Goal: Task Accomplishment & Management: Use online tool/utility

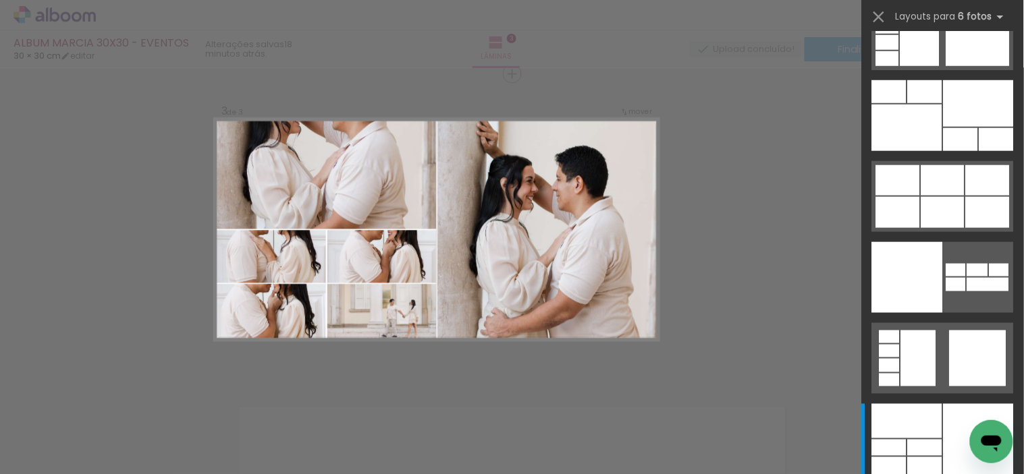
click at [700, 250] on div "Confirmar Cancelar" at bounding box center [512, 67] width 1024 height 1279
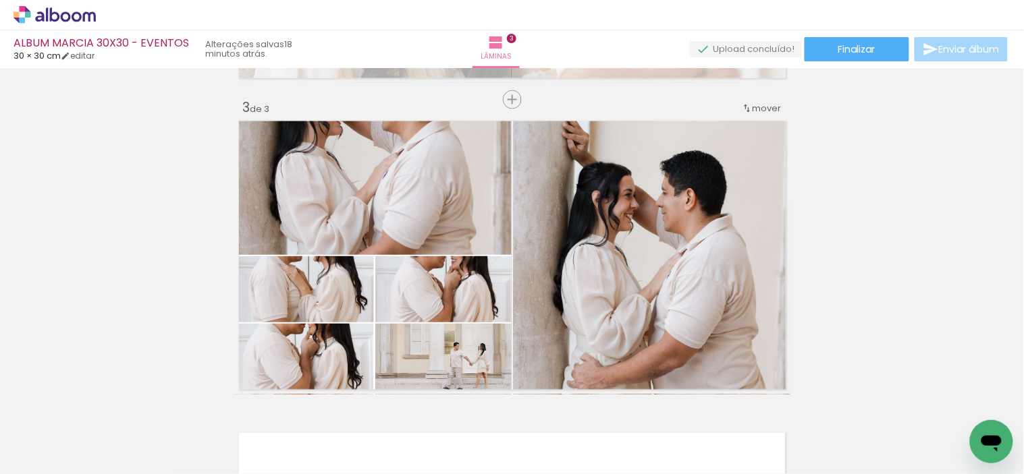
scroll to position [640, 0]
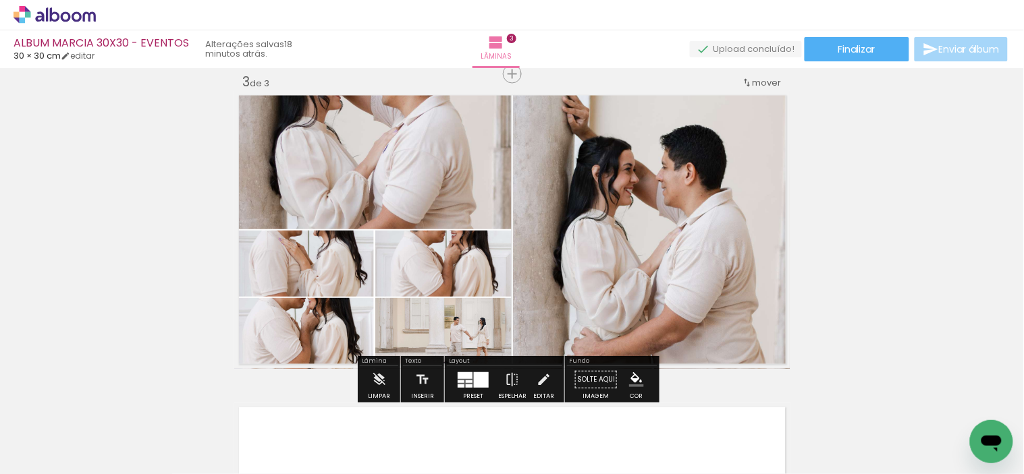
click at [483, 378] on div at bounding box center [481, 381] width 15 height 16
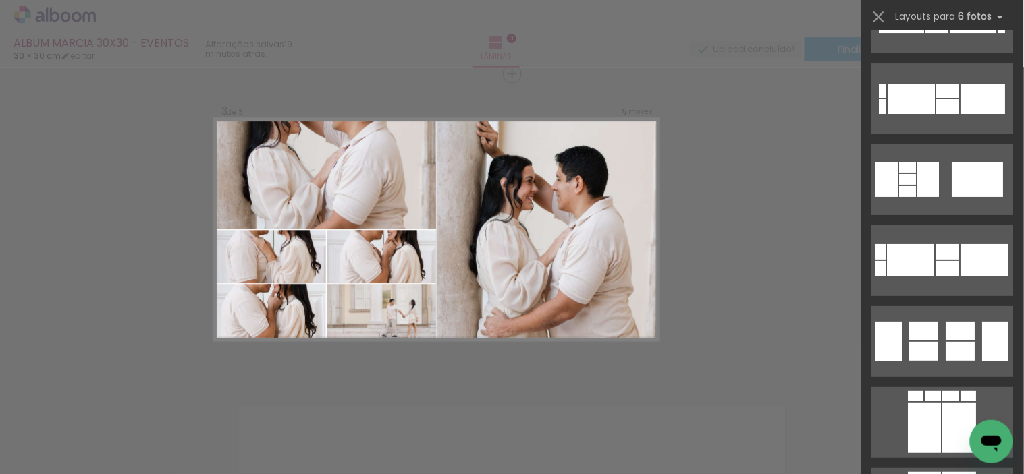
scroll to position [22092, 0]
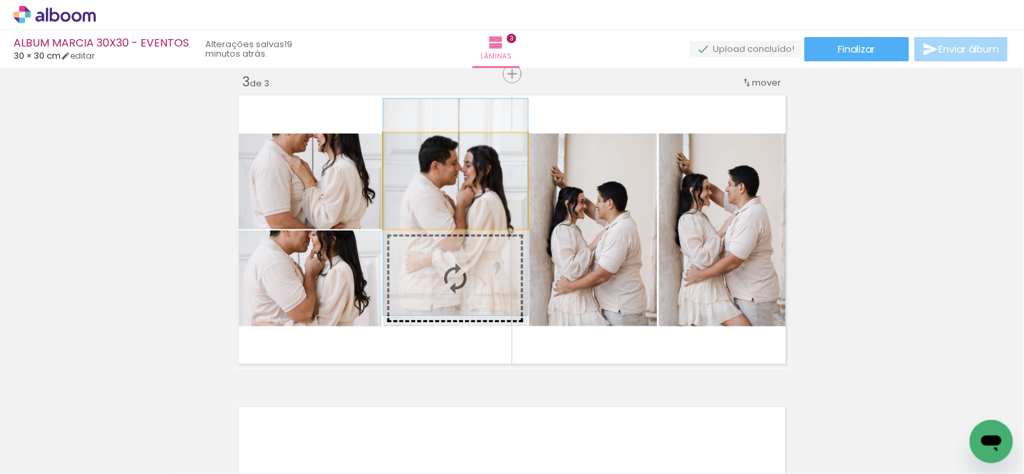
drag, startPoint x: 453, startPoint y: 204, endPoint x: 453, endPoint y: 231, distance: 26.3
click at [0, 0] on slot at bounding box center [0, 0] width 0 height 0
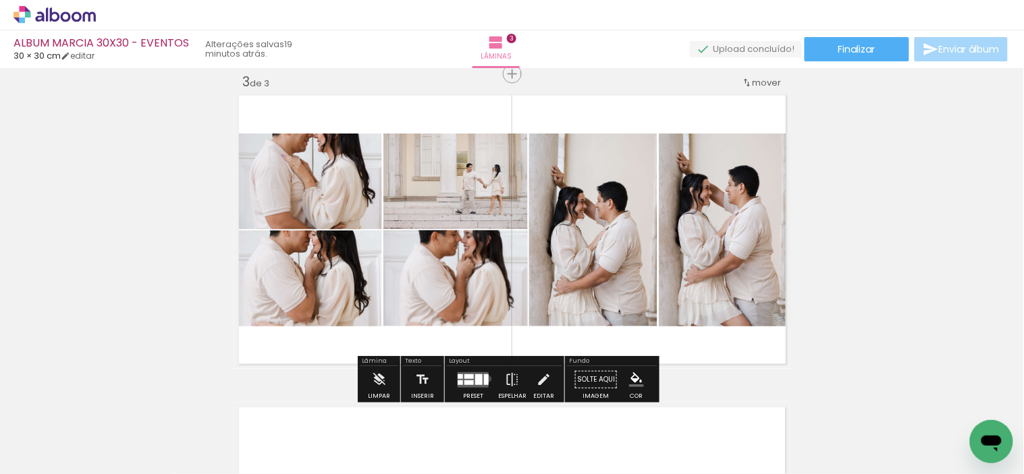
click at [485, 379] on div at bounding box center [486, 380] width 5 height 11
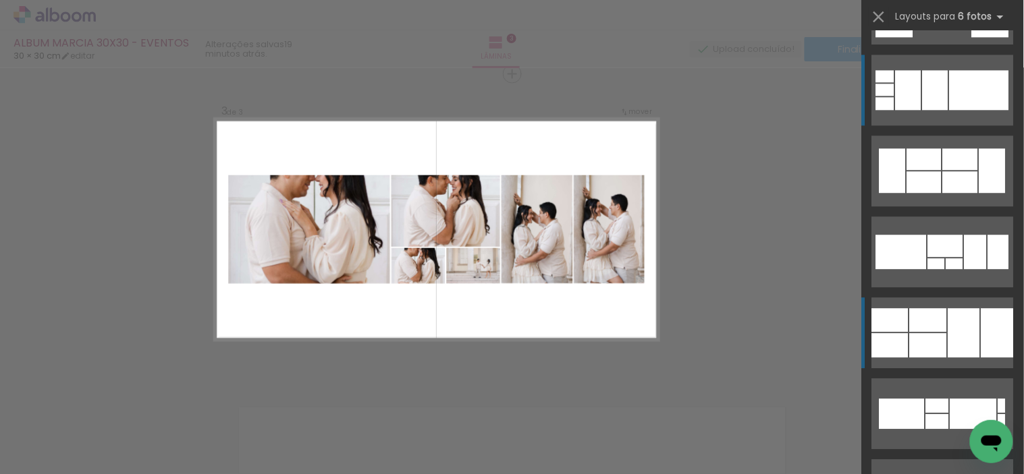
scroll to position [21888, 0]
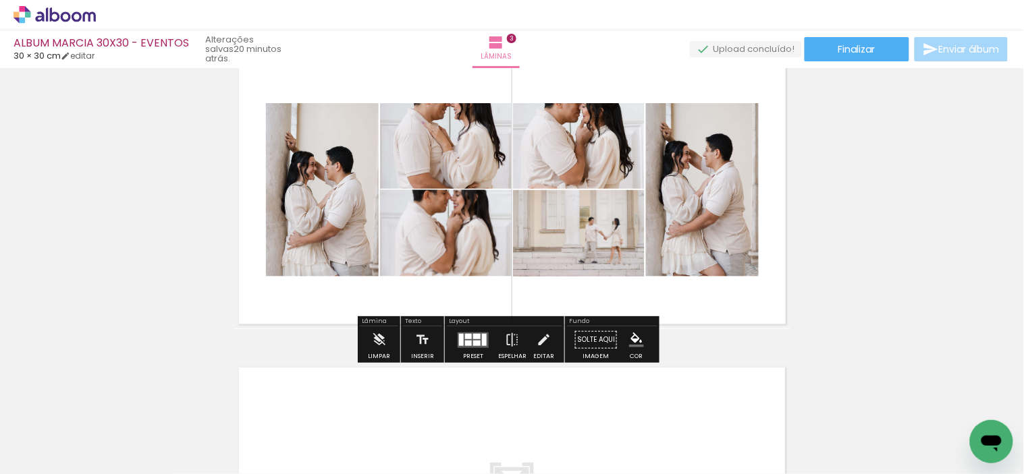
scroll to position [715, 0]
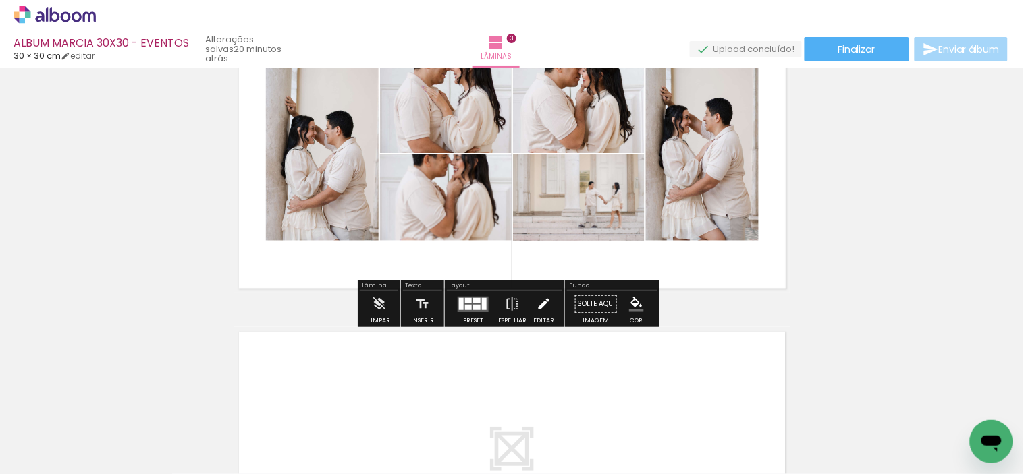
click at [541, 308] on iron-icon at bounding box center [543, 304] width 15 height 27
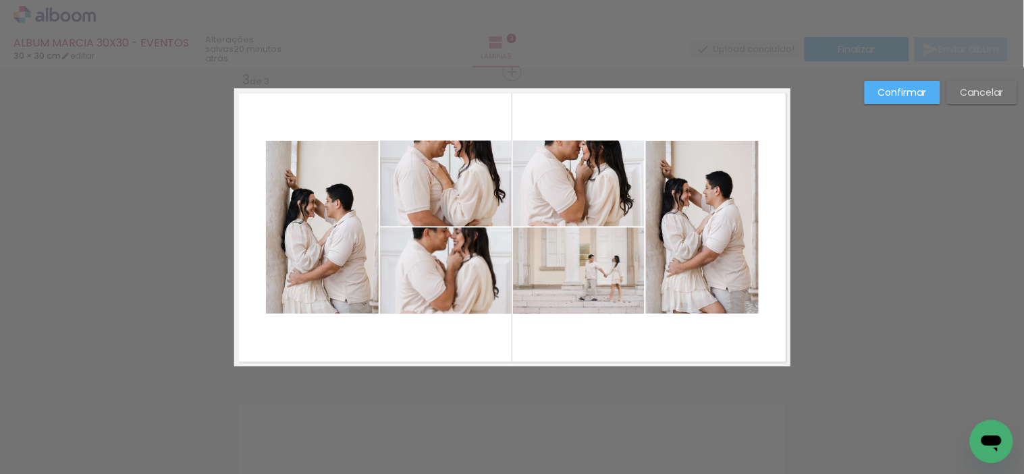
scroll to position [640, 0]
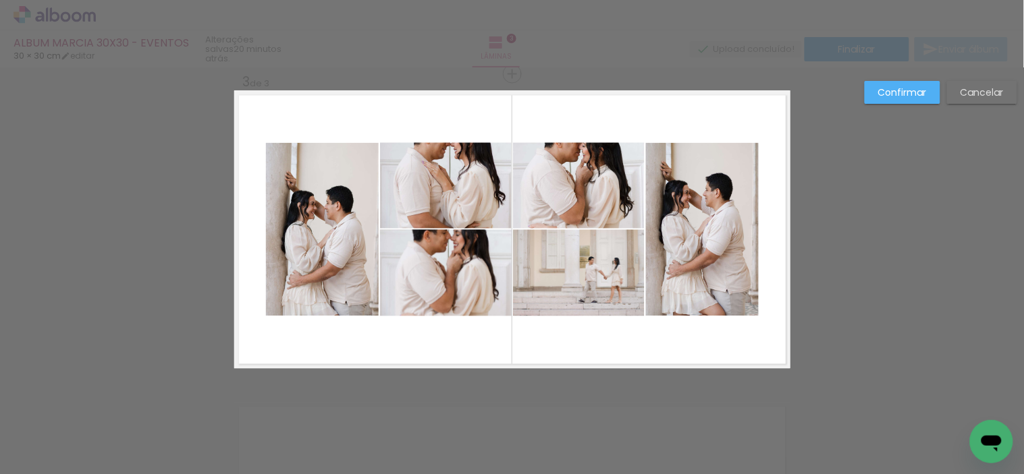
click at [611, 214] on quentale-photo at bounding box center [579, 186] width 132 height 86
click at [598, 271] on quentale-photo at bounding box center [579, 273] width 132 height 86
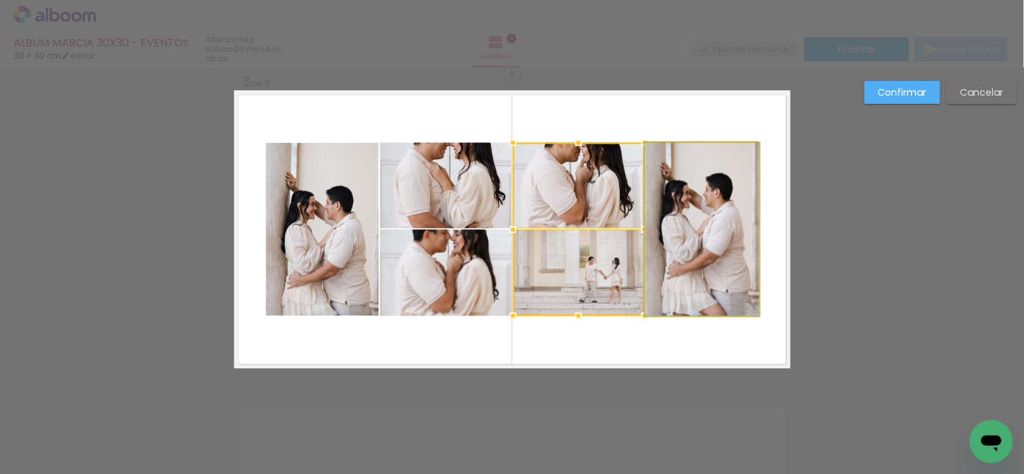
click at [661, 273] on quentale-photo at bounding box center [702, 229] width 113 height 173
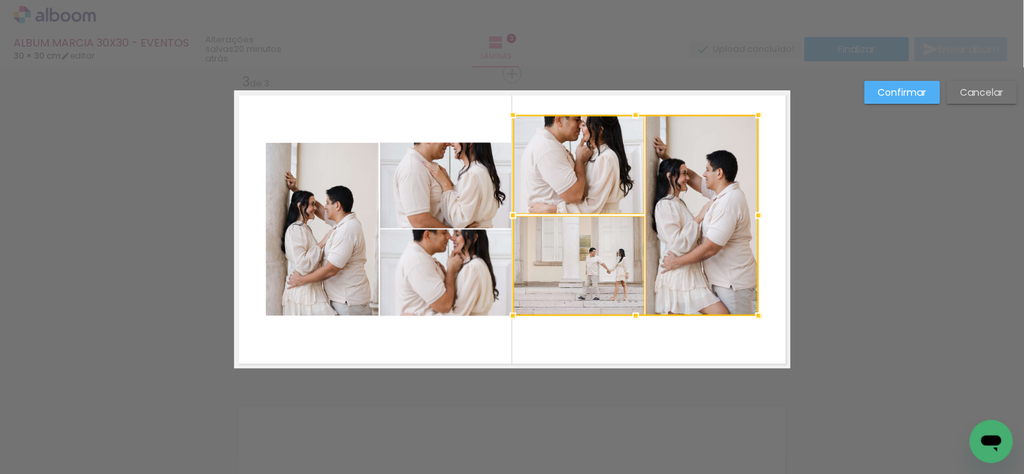
drag, startPoint x: 636, startPoint y: 137, endPoint x: 648, endPoint y: 113, distance: 26.9
click at [648, 113] on album-spread "3 de 3" at bounding box center [512, 230] width 556 height 278
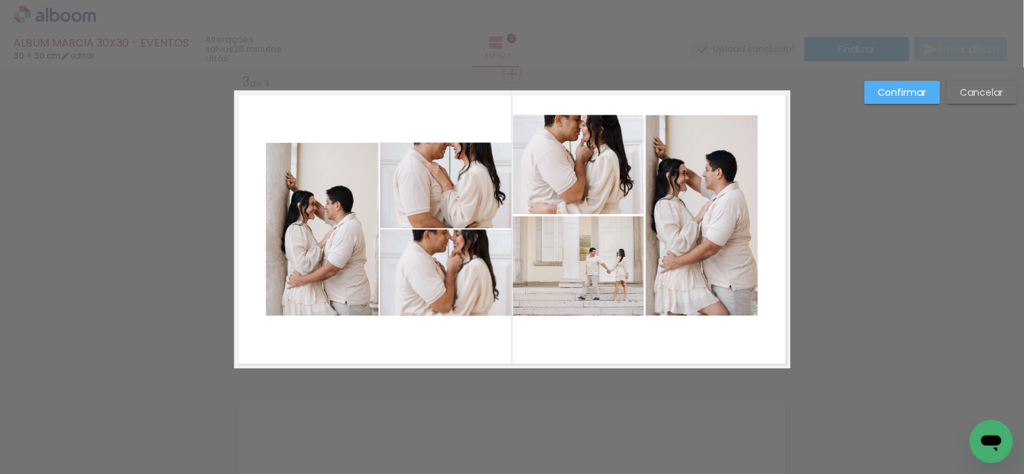
drag, startPoint x: 599, startPoint y: 162, endPoint x: 612, endPoint y: 174, distance: 17.7
click at [599, 165] on quentale-photo at bounding box center [579, 164] width 132 height 99
click at [692, 209] on quentale-photo at bounding box center [702, 215] width 112 height 201
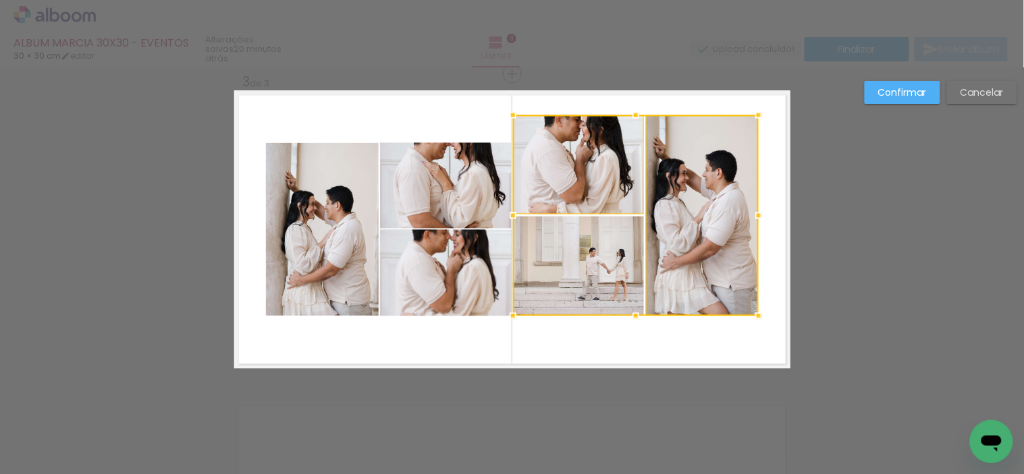
click at [617, 265] on div at bounding box center [636, 215] width 246 height 201
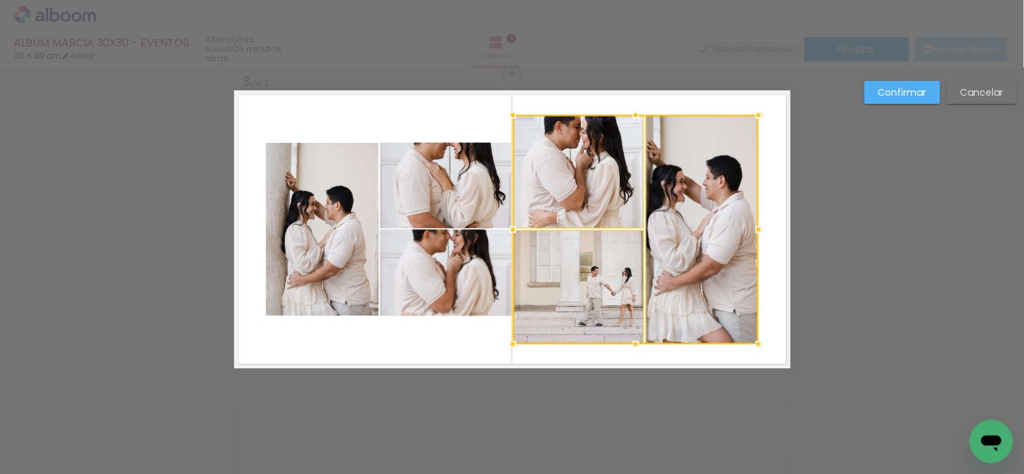
drag, startPoint x: 631, startPoint y: 317, endPoint x: 631, endPoint y: 346, distance: 28.3
click at [631, 346] on div at bounding box center [635, 344] width 27 height 27
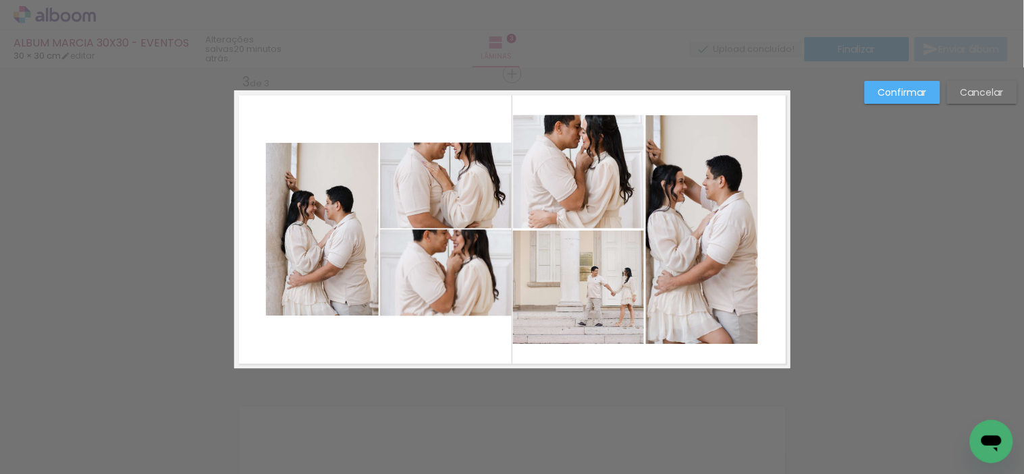
drag, startPoint x: 572, startPoint y: 169, endPoint x: 572, endPoint y: 185, distance: 15.5
click at [572, 169] on quentale-photo at bounding box center [579, 171] width 132 height 113
click at [568, 275] on quentale-photo at bounding box center [579, 288] width 132 height 114
click at [696, 261] on quentale-photo at bounding box center [702, 229] width 112 height 229
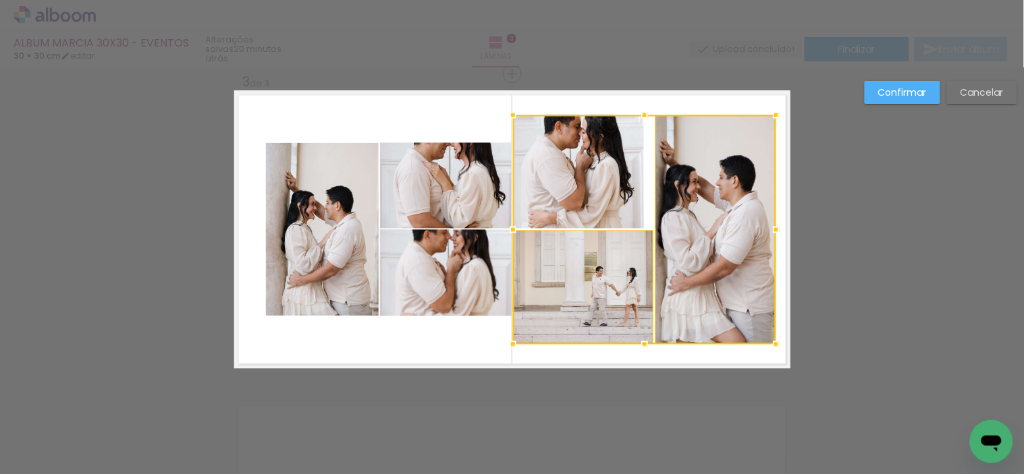
drag, startPoint x: 750, startPoint y: 227, endPoint x: 767, endPoint y: 225, distance: 17.0
click at [767, 225] on div at bounding box center [776, 230] width 27 height 27
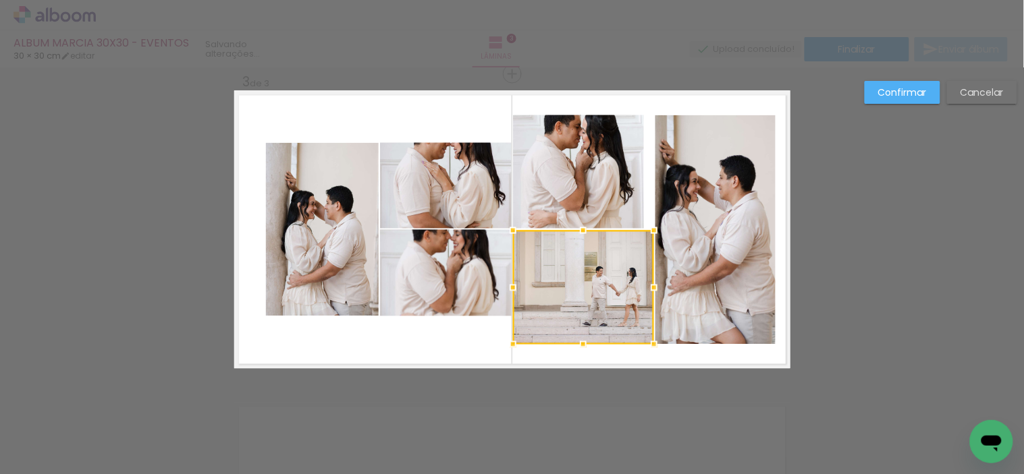
click at [619, 163] on quentale-photo at bounding box center [579, 171] width 132 height 113
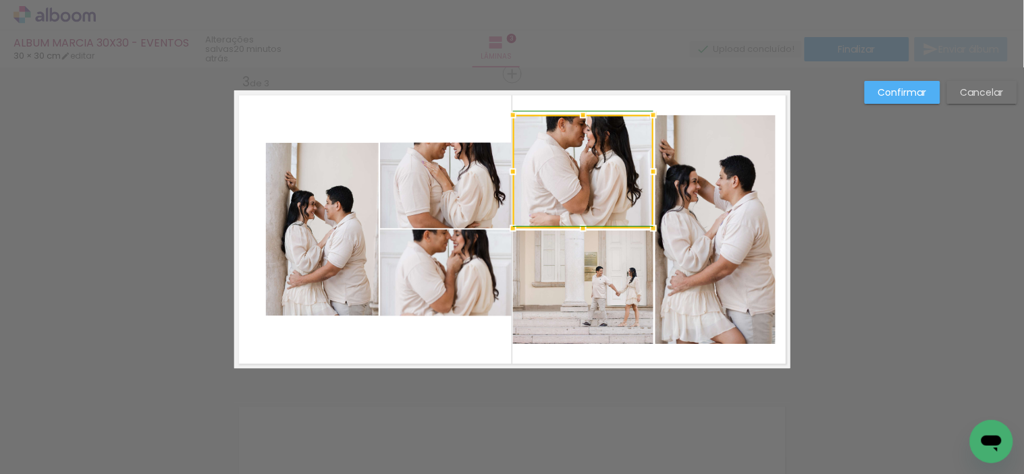
drag, startPoint x: 642, startPoint y: 169, endPoint x: 651, endPoint y: 169, distance: 9.4
click at [651, 169] on div at bounding box center [653, 172] width 27 height 27
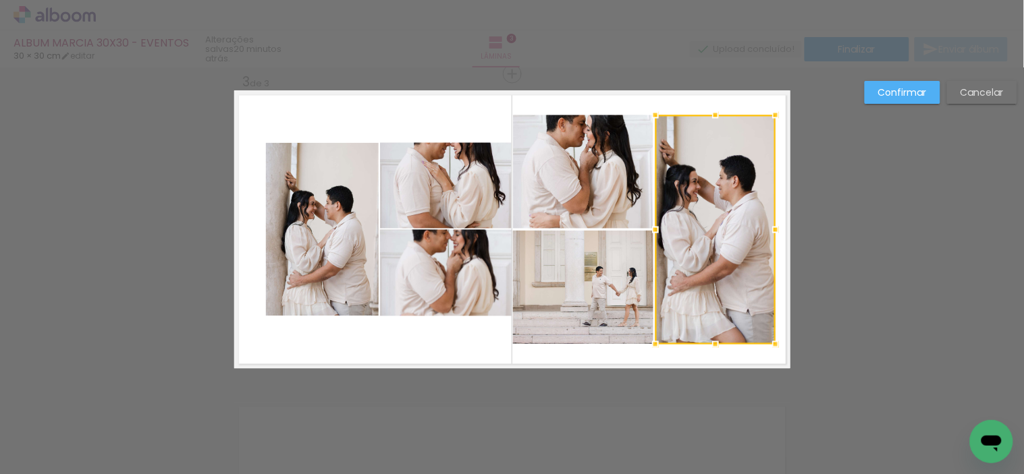
click at [592, 196] on quentale-photo at bounding box center [583, 171] width 140 height 113
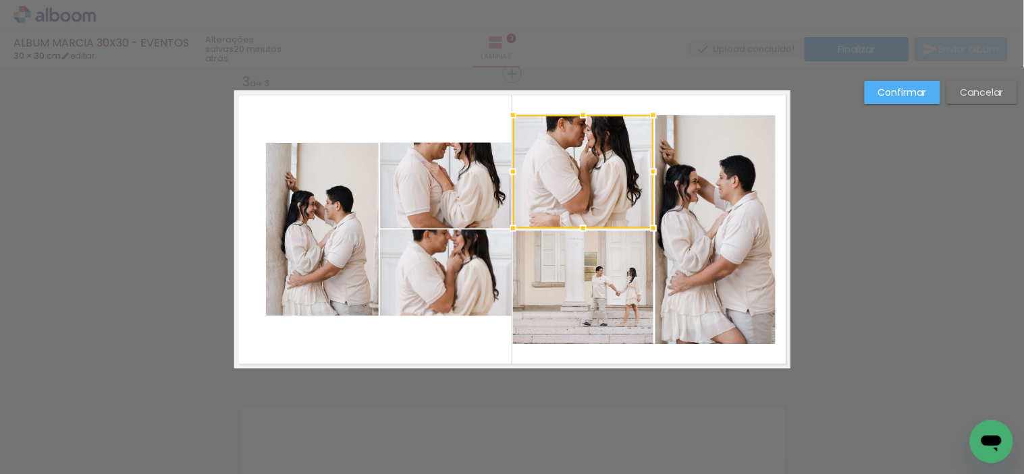
click at [329, 228] on quentale-photo at bounding box center [322, 229] width 113 height 173
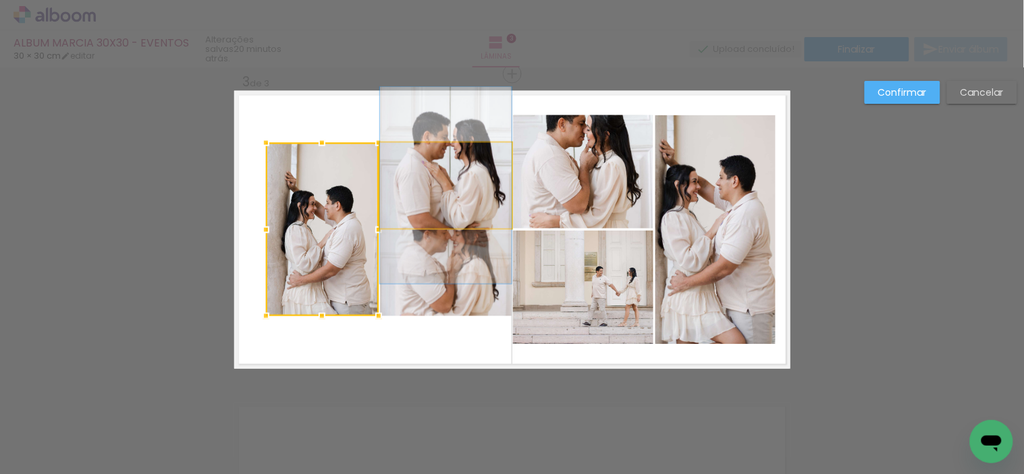
click at [433, 205] on quentale-photo at bounding box center [446, 186] width 132 height 86
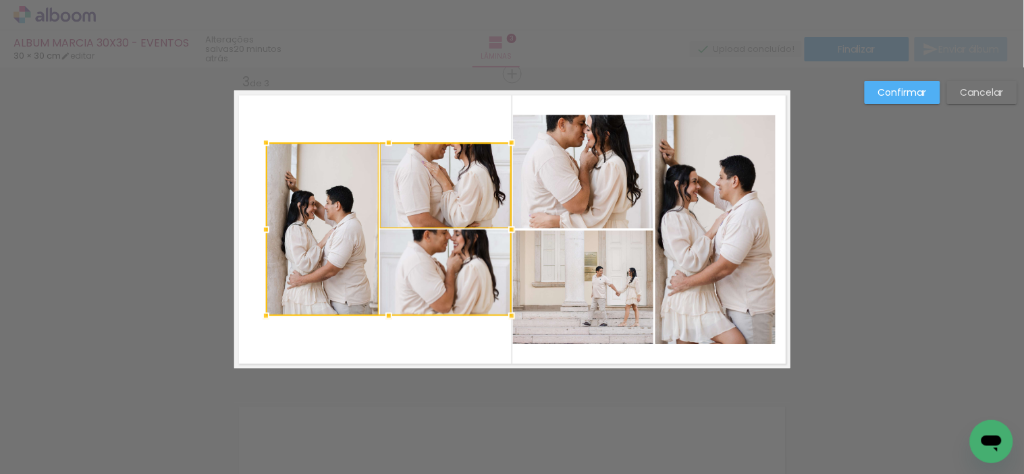
click at [428, 271] on div at bounding box center [389, 229] width 246 height 173
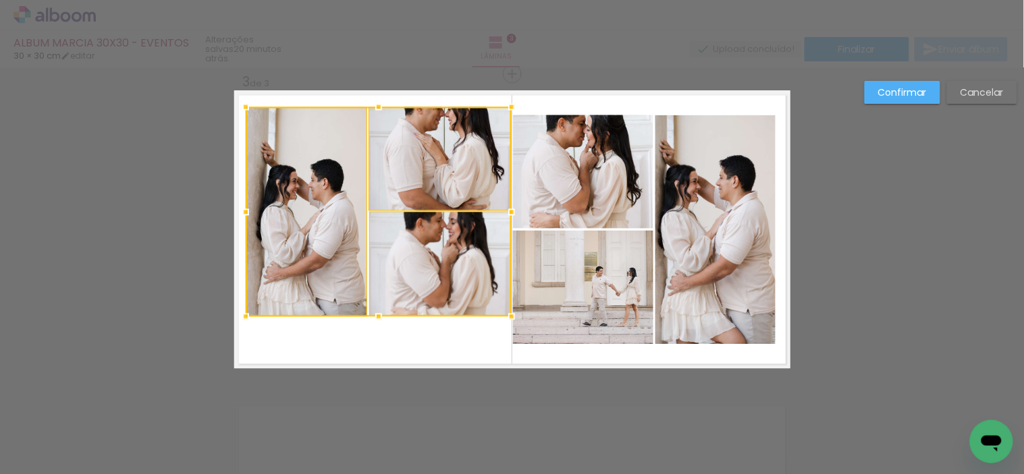
drag, startPoint x: 260, startPoint y: 145, endPoint x: 241, endPoint y: 109, distance: 41.4
click at [241, 109] on div at bounding box center [245, 107] width 27 height 27
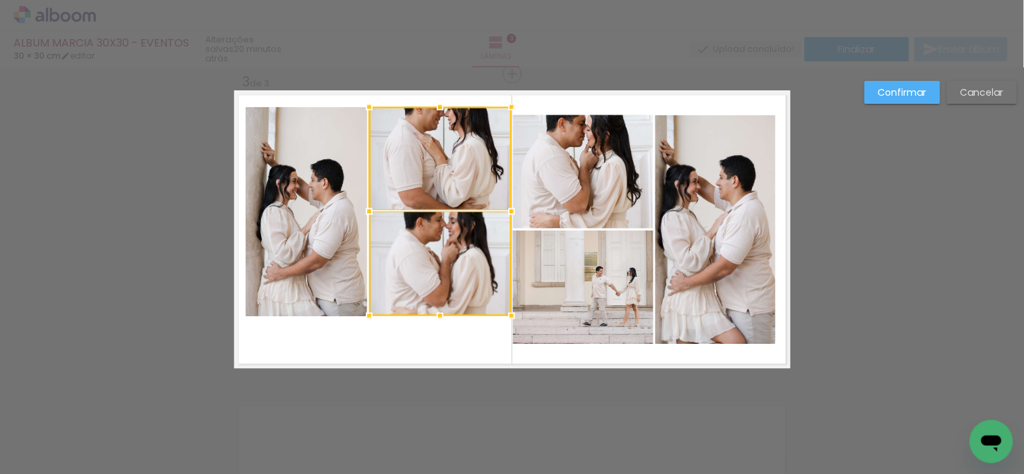
click at [239, 171] on quentale-layouter at bounding box center [512, 230] width 556 height 278
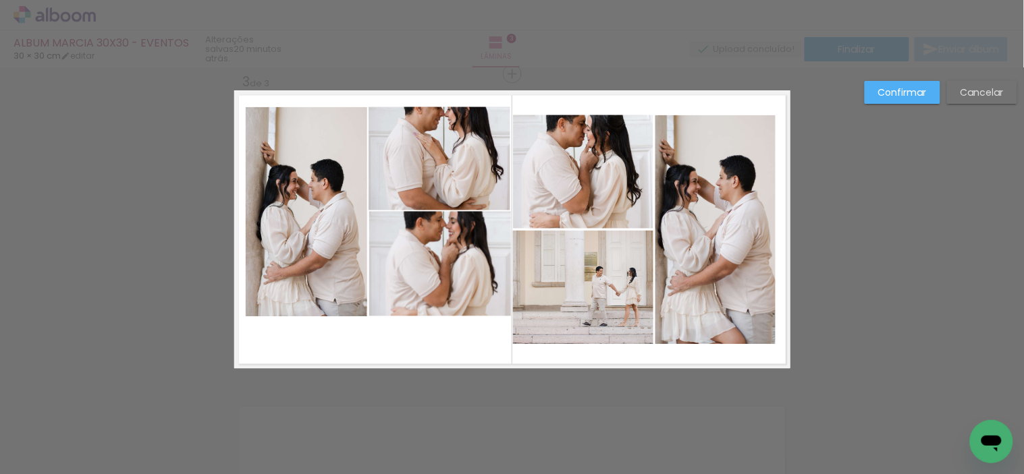
click at [327, 196] on quentale-photo at bounding box center [306, 212] width 121 height 210
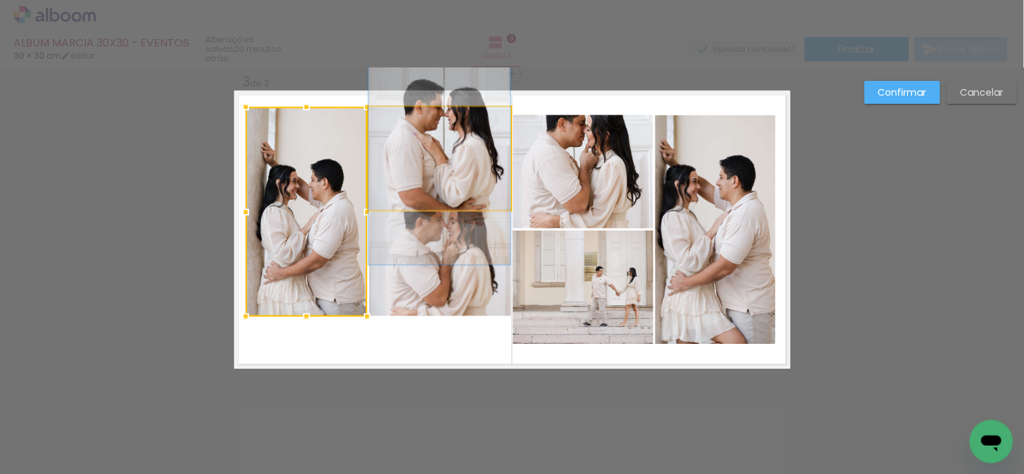
click at [406, 179] on quentale-photo at bounding box center [439, 158] width 142 height 103
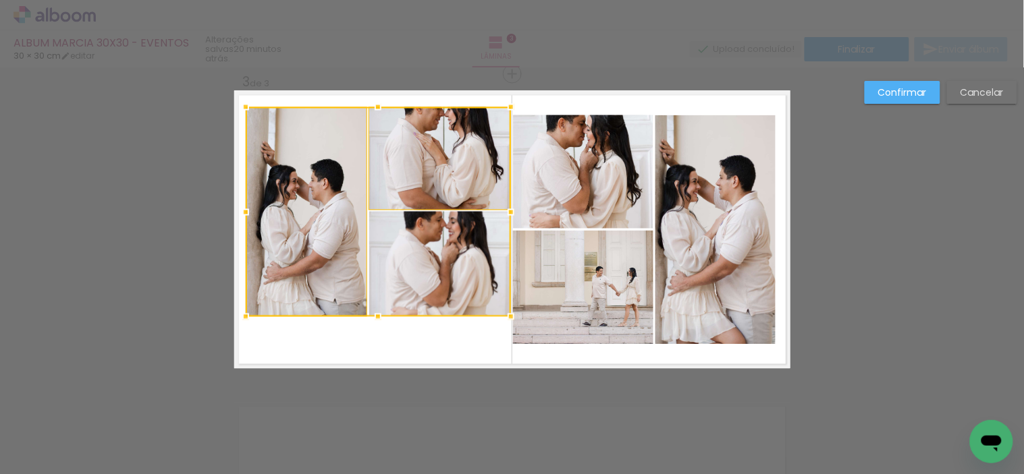
click at [398, 257] on div at bounding box center [378, 212] width 265 height 210
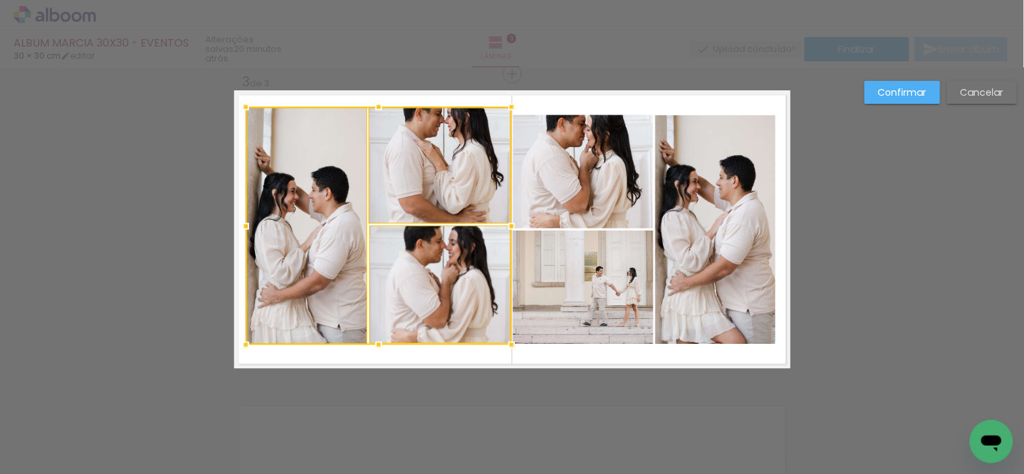
drag, startPoint x: 375, startPoint y: 320, endPoint x: 374, endPoint y: 348, distance: 27.7
click at [374, 348] on div at bounding box center [378, 345] width 27 height 27
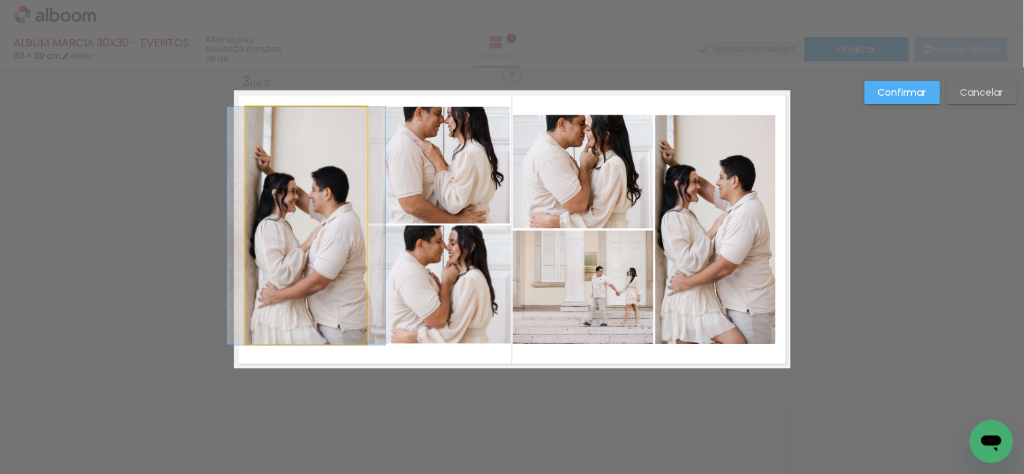
click at [302, 293] on quentale-photo at bounding box center [306, 226] width 121 height 238
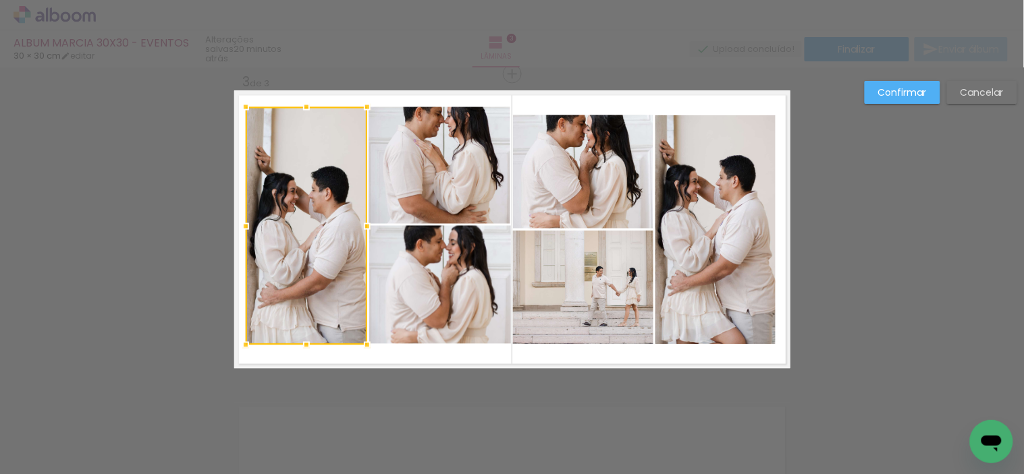
click at [420, 186] on quentale-photo at bounding box center [439, 165] width 142 height 117
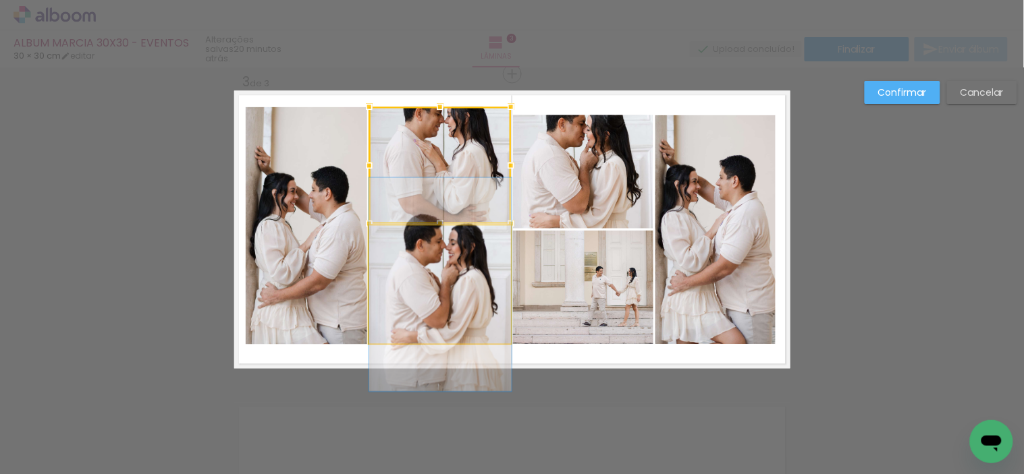
click at [420, 268] on quentale-photo at bounding box center [440, 285] width 142 height 118
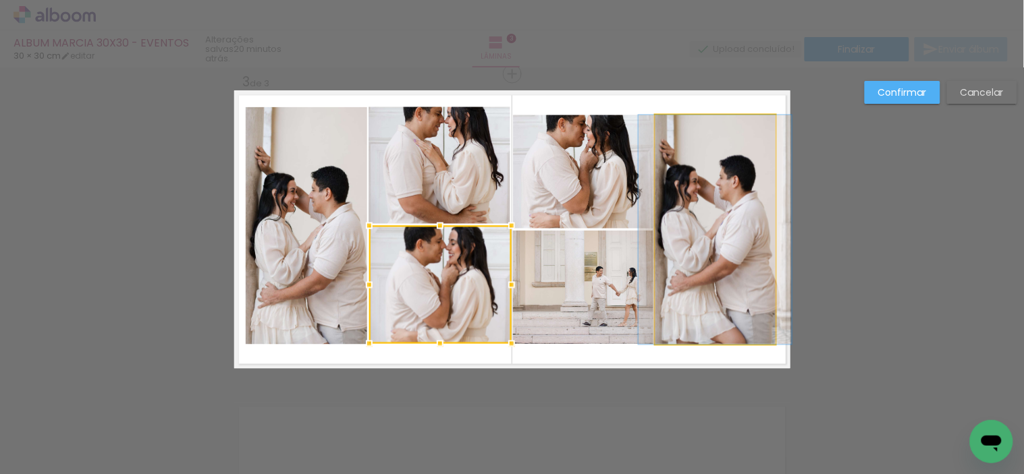
click at [707, 263] on quentale-photo at bounding box center [715, 229] width 120 height 229
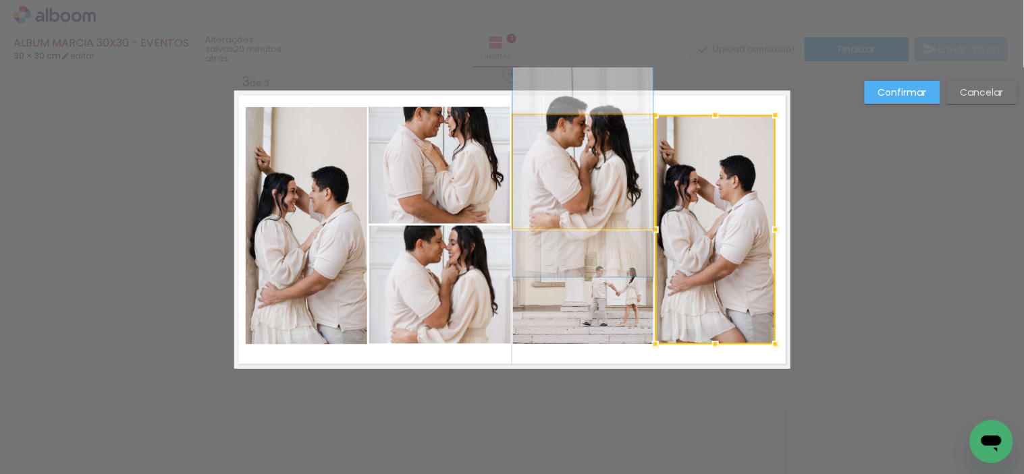
click at [603, 198] on quentale-photo at bounding box center [583, 171] width 140 height 113
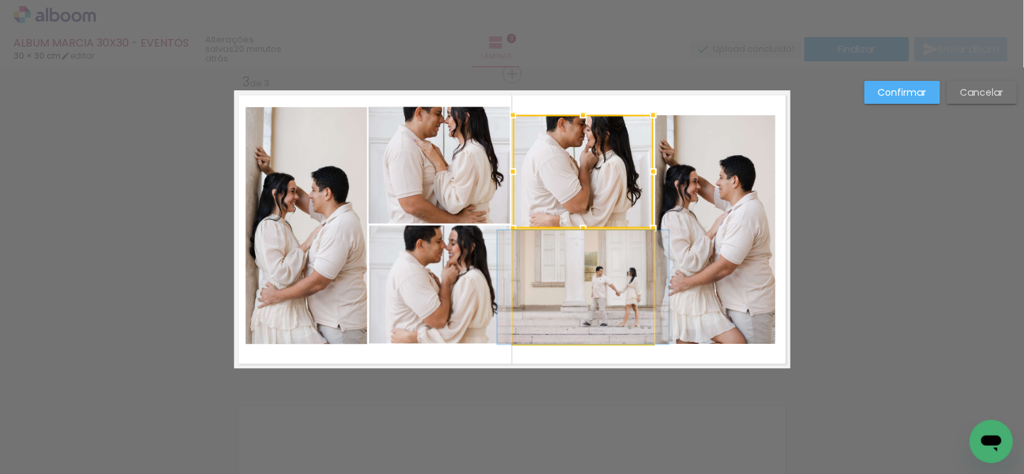
click at [520, 285] on quentale-photo at bounding box center [583, 288] width 141 height 114
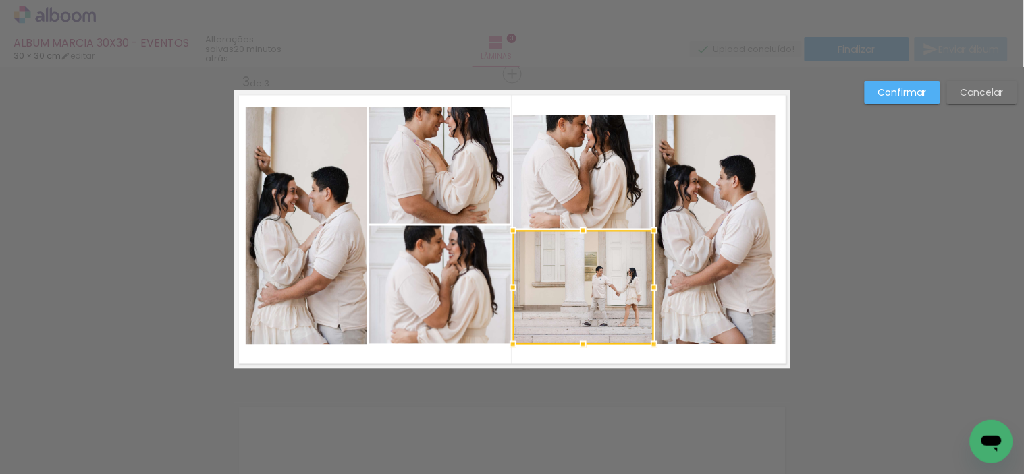
click at [464, 260] on quentale-photo at bounding box center [440, 285] width 142 height 118
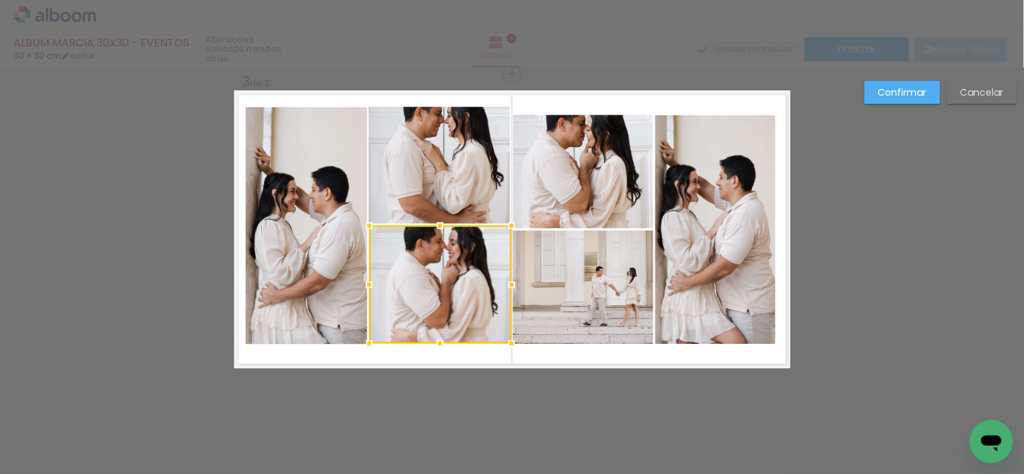
click at [471, 190] on quentale-photo at bounding box center [439, 165] width 142 height 117
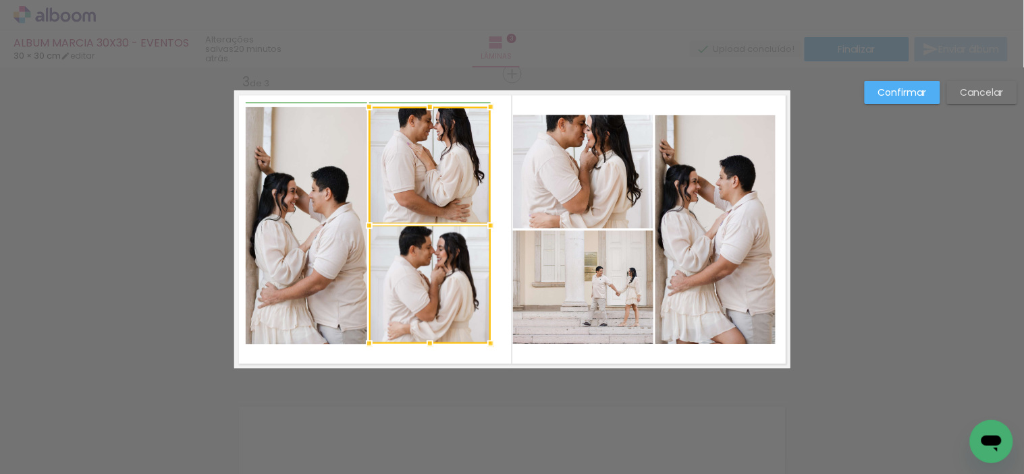
drag, startPoint x: 503, startPoint y: 221, endPoint x: 487, endPoint y: 225, distance: 16.7
click at [487, 225] on div at bounding box center [490, 226] width 27 height 27
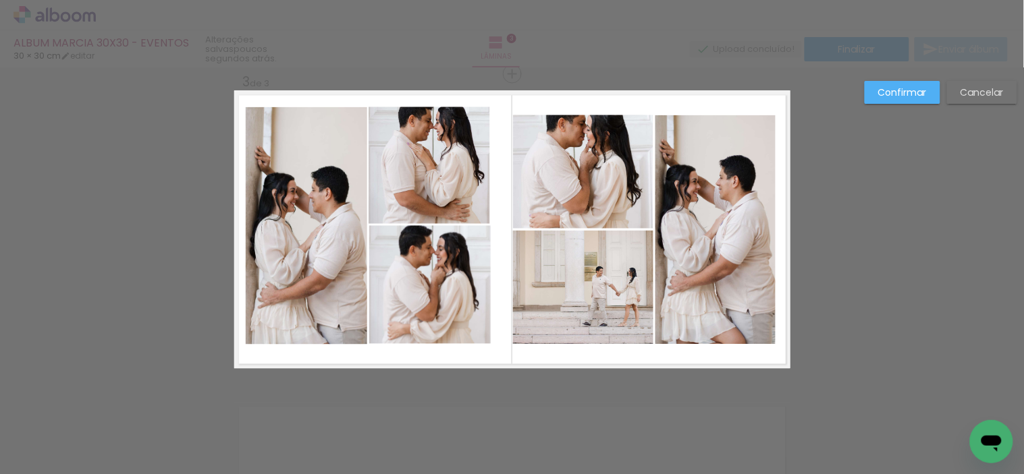
click at [523, 209] on quentale-photo at bounding box center [583, 171] width 140 height 113
click at [523, 260] on quentale-photo at bounding box center [583, 288] width 141 height 114
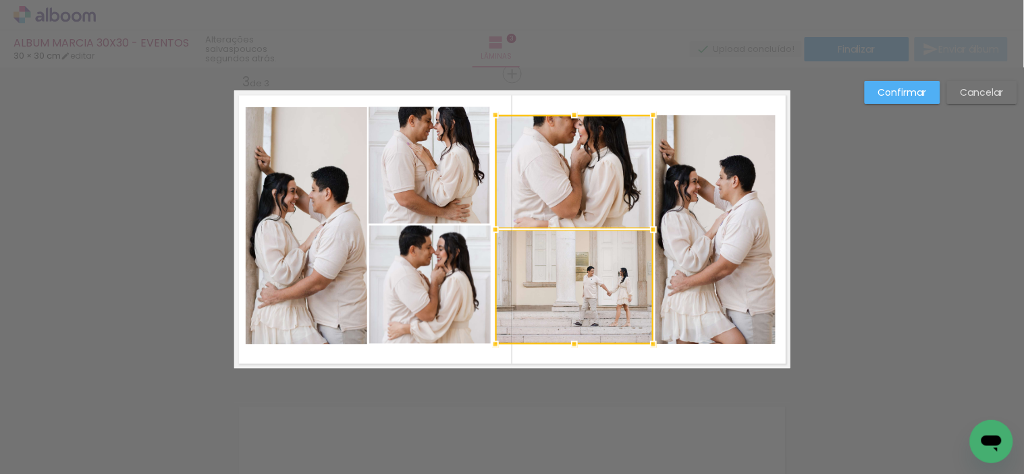
drag, startPoint x: 505, startPoint y: 228, endPoint x: 483, endPoint y: 233, distance: 22.1
click at [483, 233] on div at bounding box center [495, 230] width 27 height 27
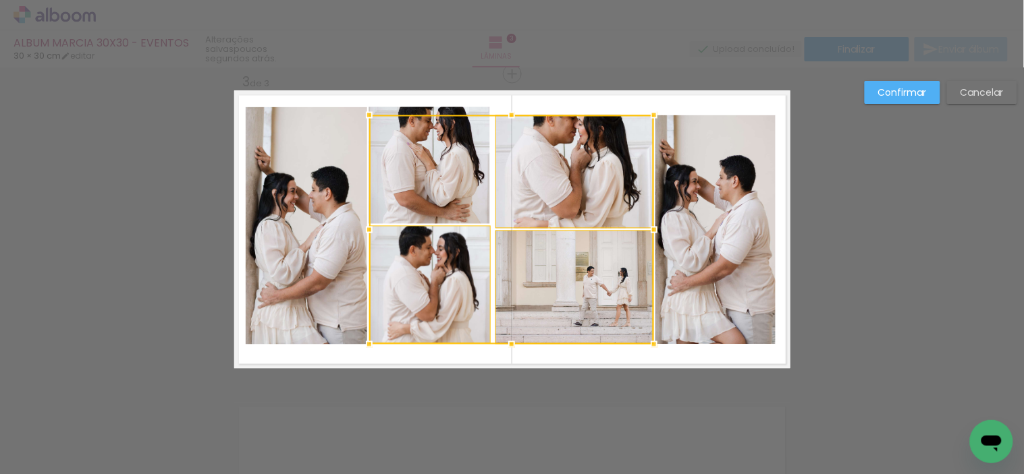
click at [516, 269] on div at bounding box center [511, 229] width 285 height 229
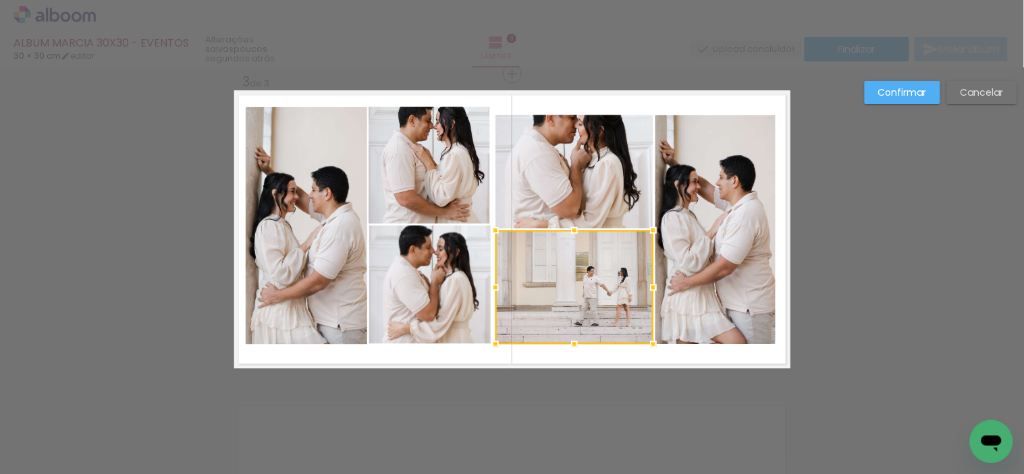
click at [524, 198] on quentale-photo at bounding box center [574, 171] width 158 height 113
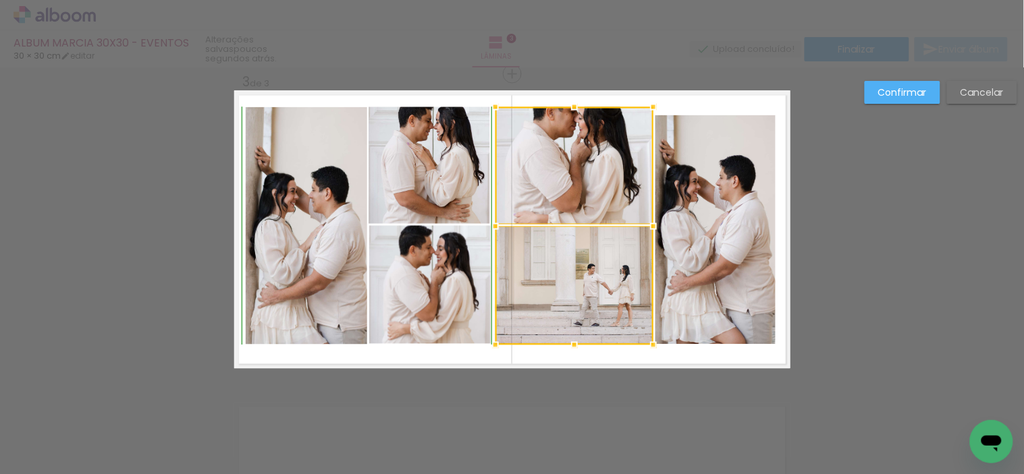
drag, startPoint x: 565, startPoint y: 113, endPoint x: 569, endPoint y: 105, distance: 9.1
click at [569, 105] on div at bounding box center [574, 107] width 27 height 27
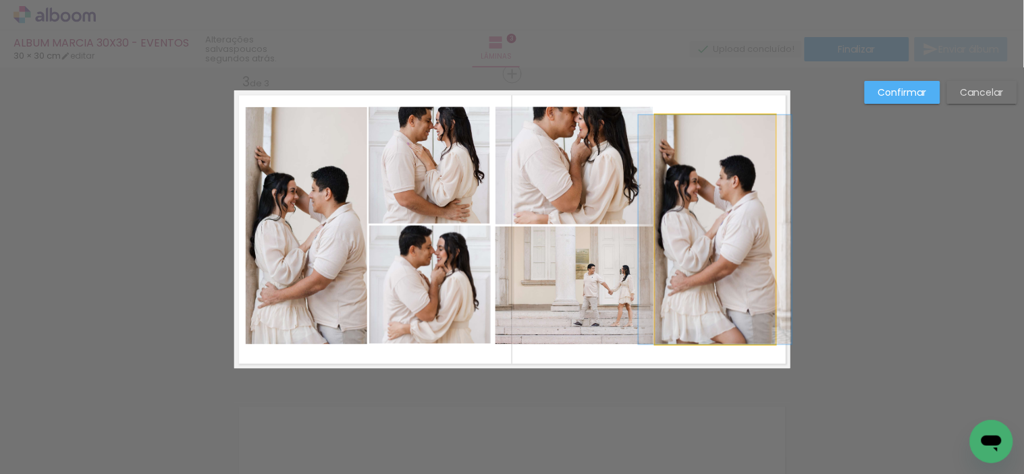
click at [676, 233] on quentale-photo at bounding box center [715, 229] width 120 height 229
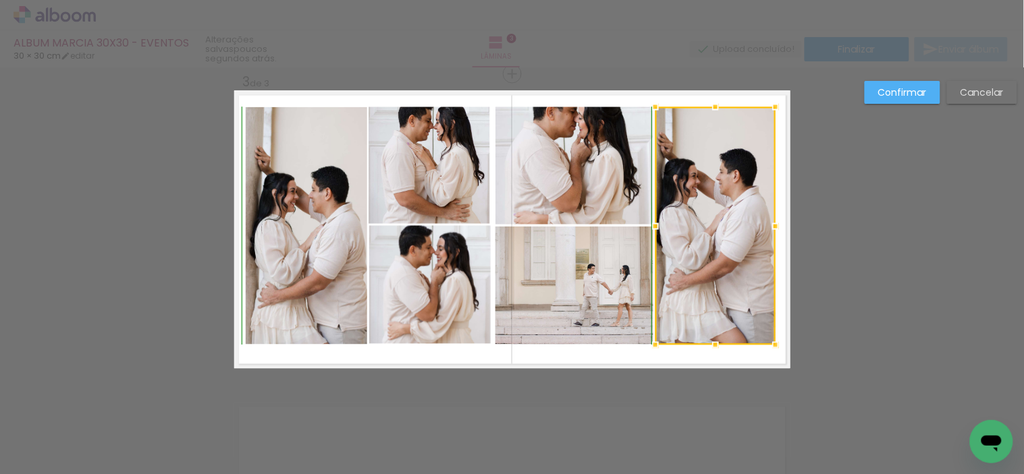
click at [714, 113] on div at bounding box center [715, 107] width 27 height 27
click at [622, 313] on quentale-photo at bounding box center [574, 286] width 158 height 119
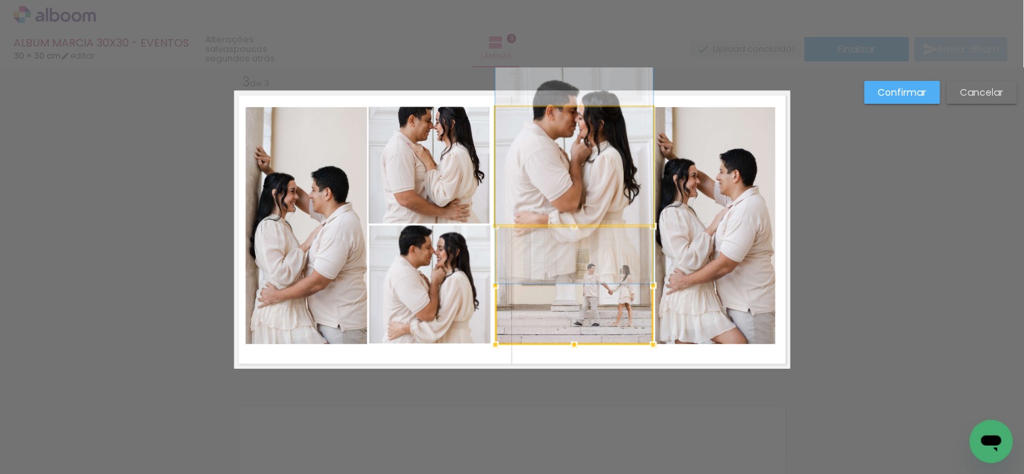
click at [605, 192] on quentale-photo at bounding box center [574, 165] width 158 height 117
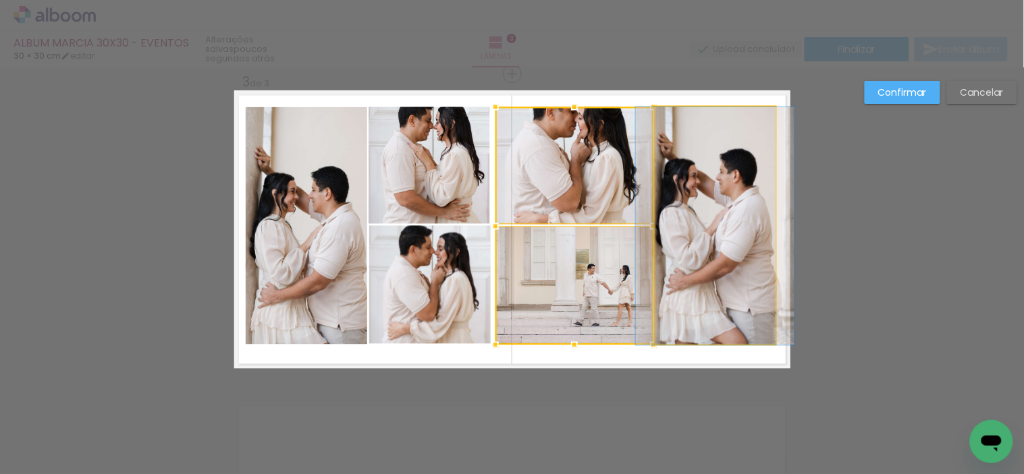
click at [672, 329] on quentale-photo at bounding box center [715, 226] width 120 height 238
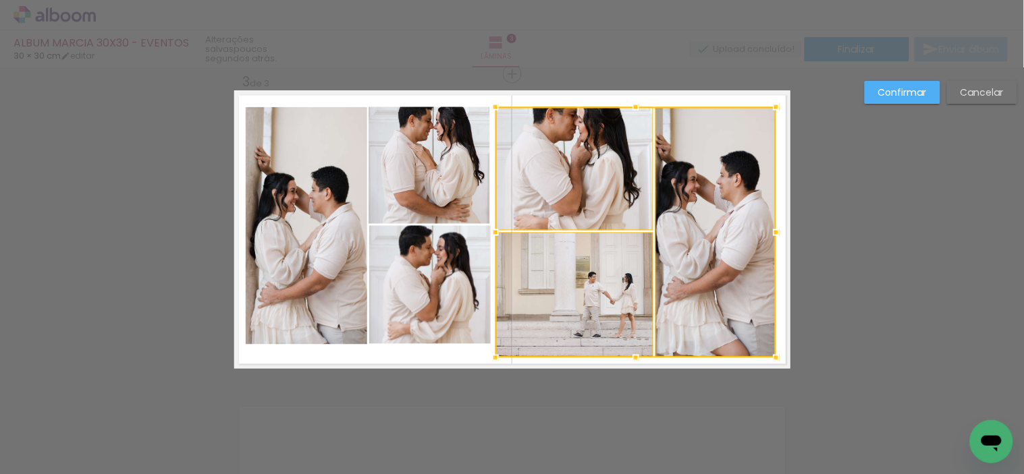
drag, startPoint x: 630, startPoint y: 349, endPoint x: 630, endPoint y: 358, distance: 9.4
click at [630, 358] on div at bounding box center [635, 358] width 27 height 27
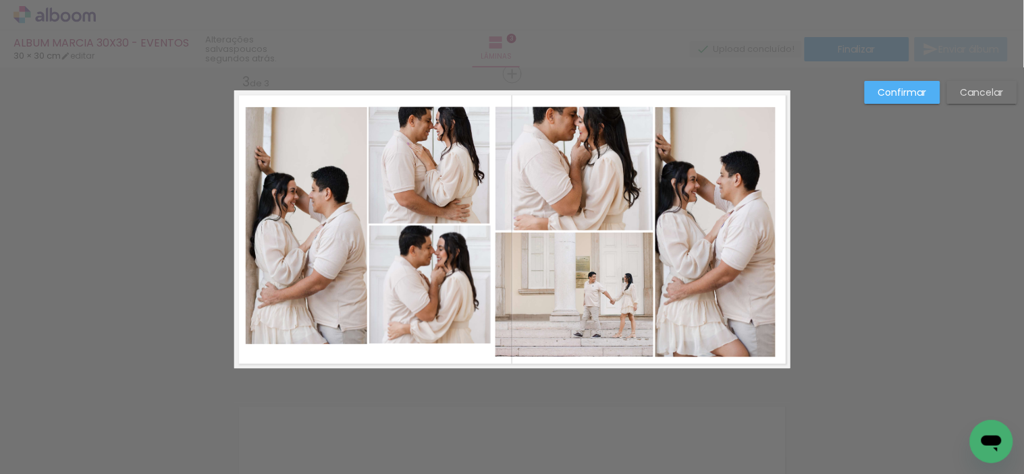
click at [408, 204] on quentale-photo at bounding box center [428, 165] width 121 height 117
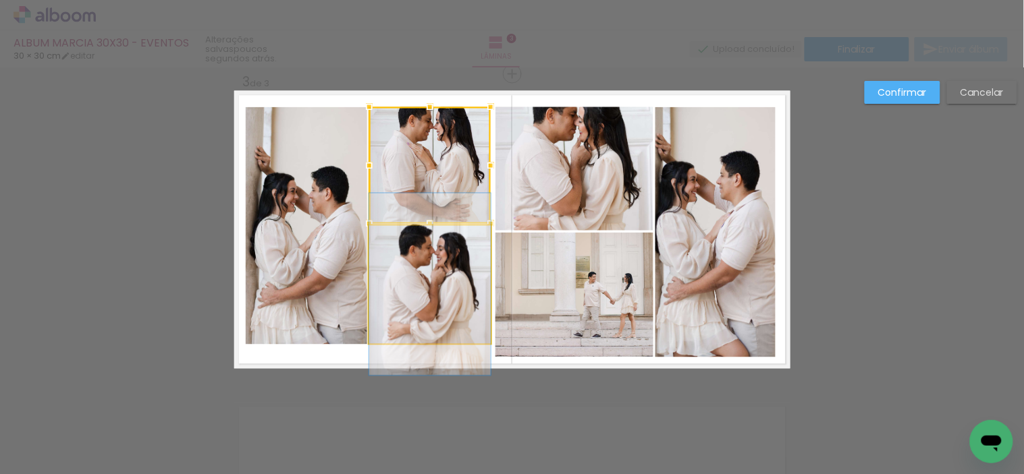
click at [398, 287] on quentale-photo at bounding box center [429, 285] width 121 height 118
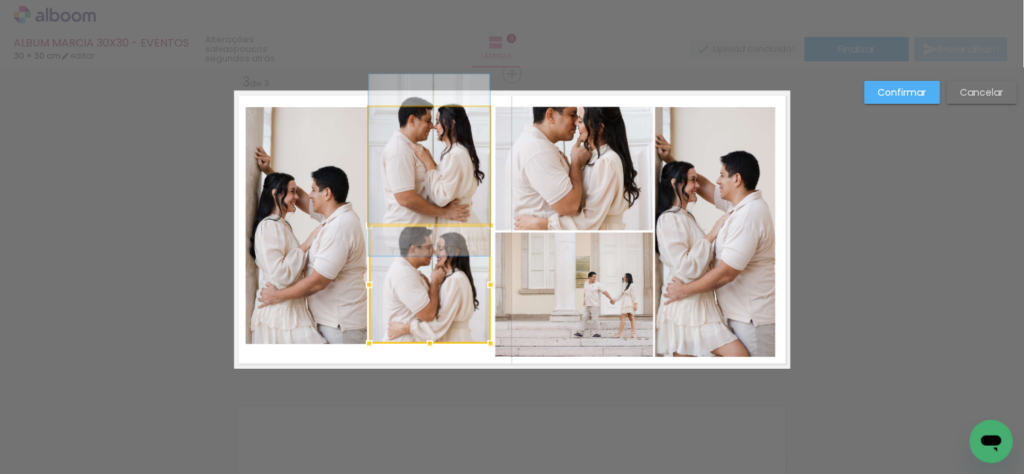
click at [403, 203] on quentale-photo at bounding box center [428, 165] width 121 height 117
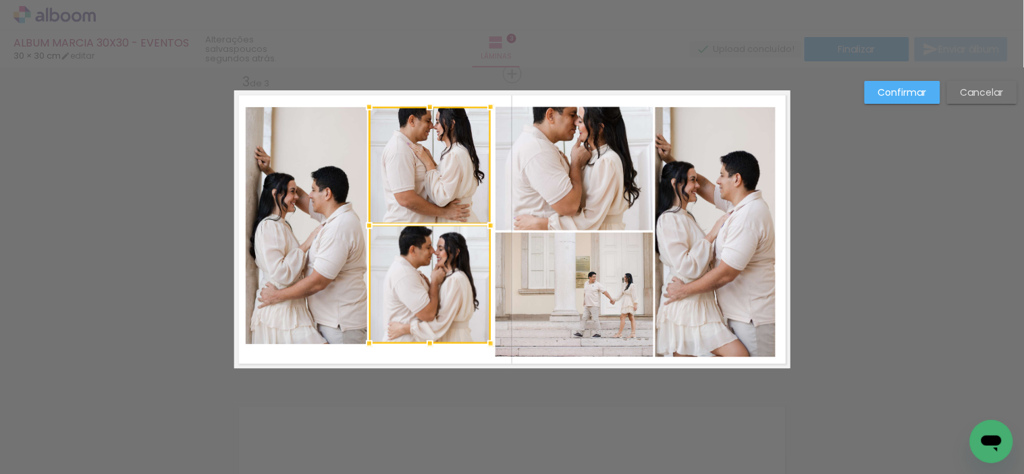
click at [356, 231] on div at bounding box center [369, 226] width 27 height 27
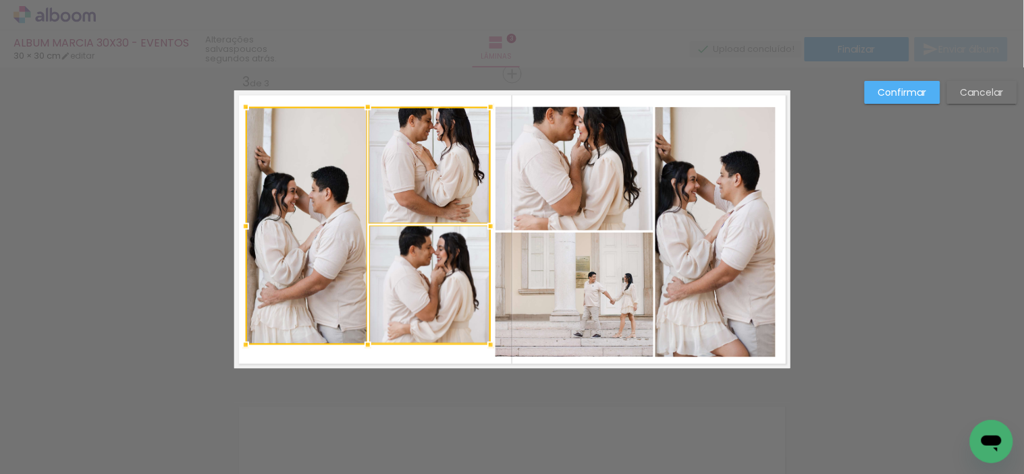
click at [487, 228] on div at bounding box center [490, 226] width 27 height 27
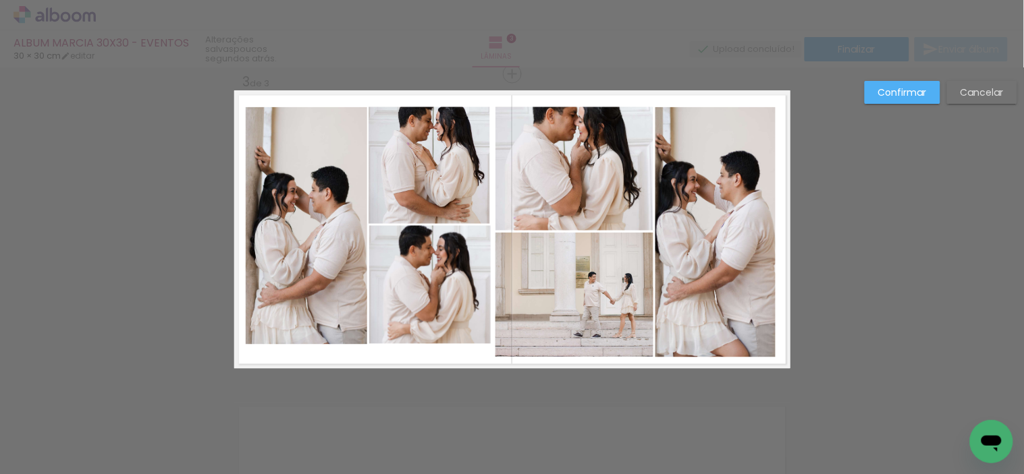
click at [338, 203] on quentale-photo at bounding box center [306, 226] width 121 height 238
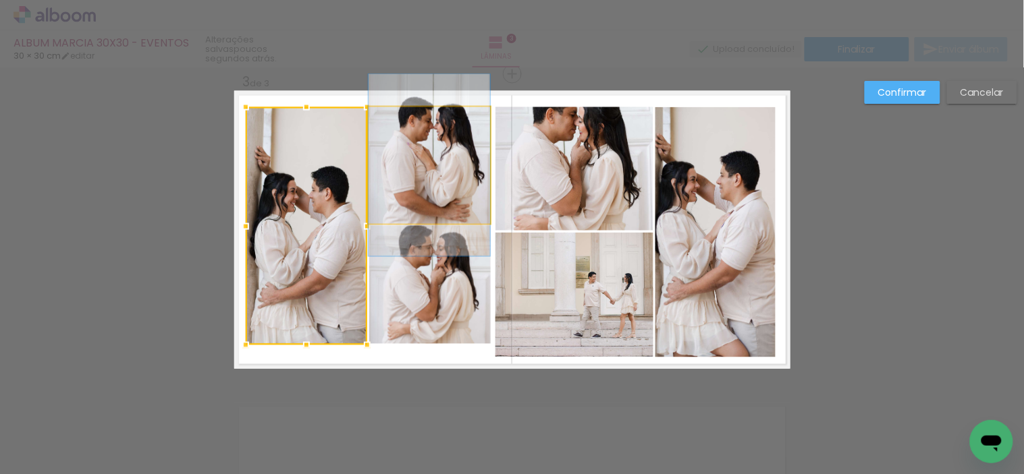
click at [390, 184] on quentale-photo at bounding box center [428, 165] width 121 height 117
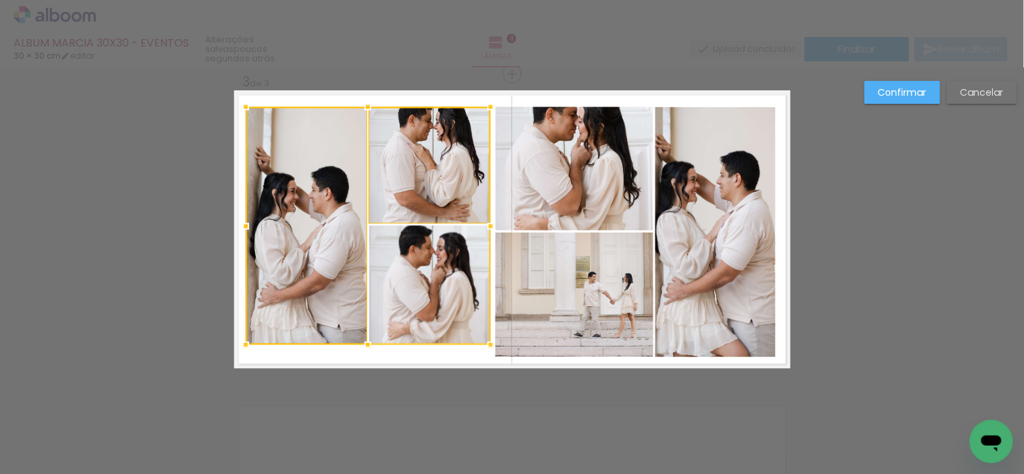
click at [349, 321] on div at bounding box center [368, 226] width 245 height 238
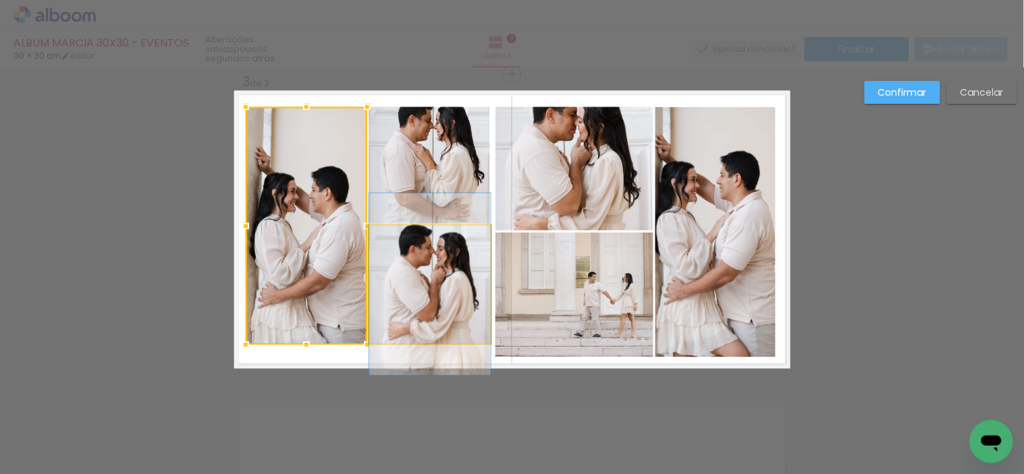
drag, startPoint x: 386, startPoint y: 306, endPoint x: 394, endPoint y: 236, distance: 70.0
click at [387, 306] on quentale-photo at bounding box center [429, 285] width 121 height 118
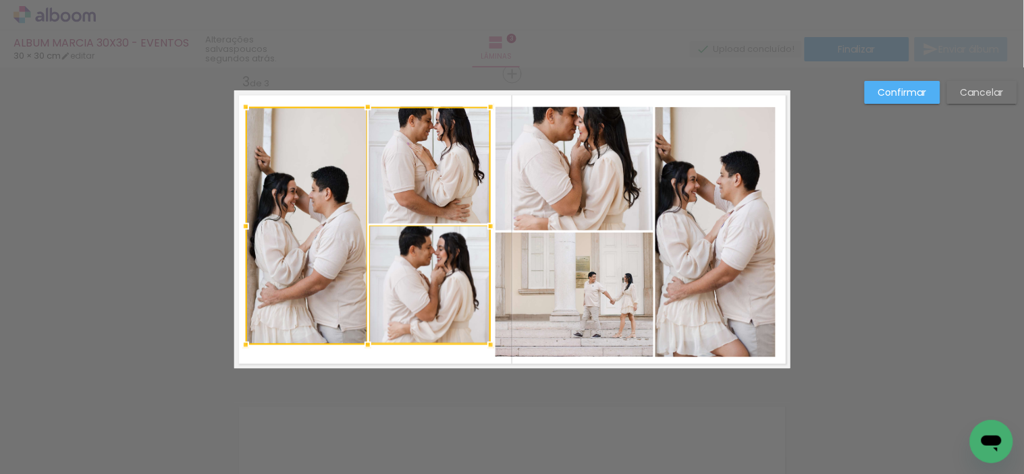
click at [406, 192] on div at bounding box center [368, 226] width 245 height 238
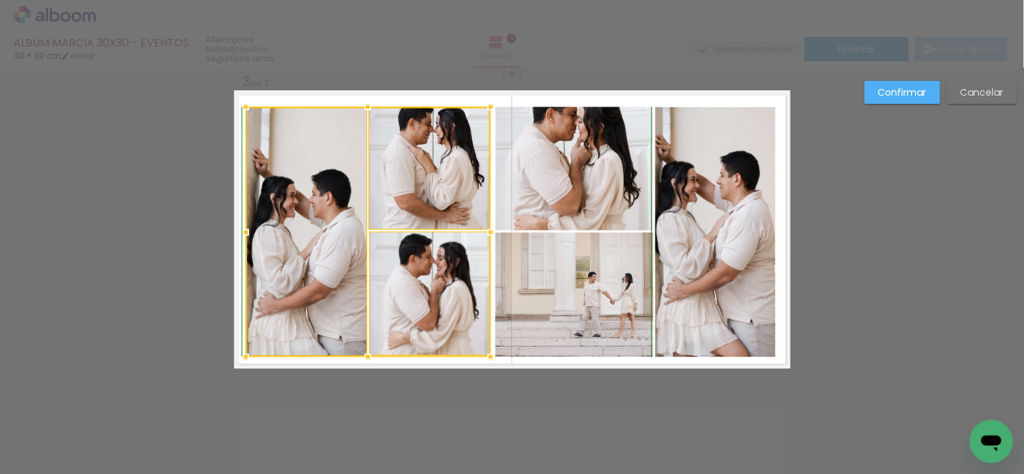
drag, startPoint x: 364, startPoint y: 347, endPoint x: 363, endPoint y: 354, distance: 7.5
click at [363, 354] on div at bounding box center [367, 357] width 27 height 27
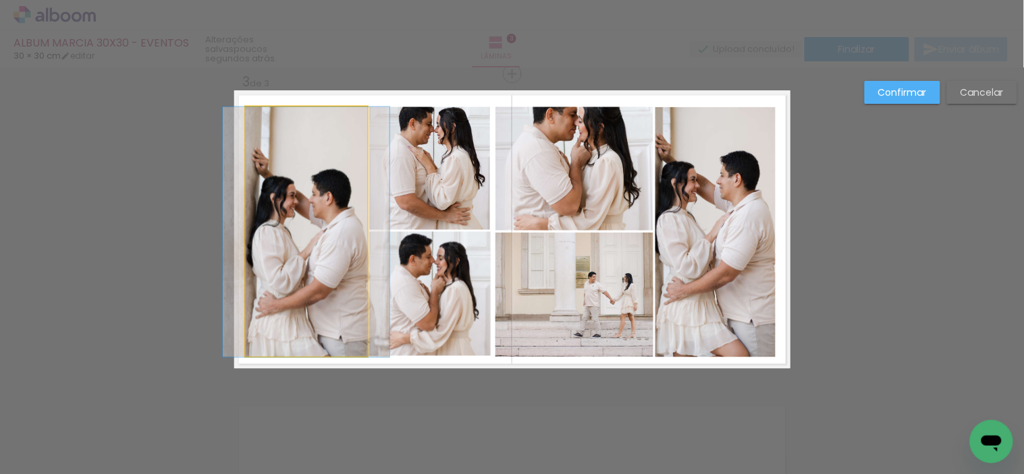
click at [307, 265] on quentale-photo at bounding box center [306, 232] width 121 height 250
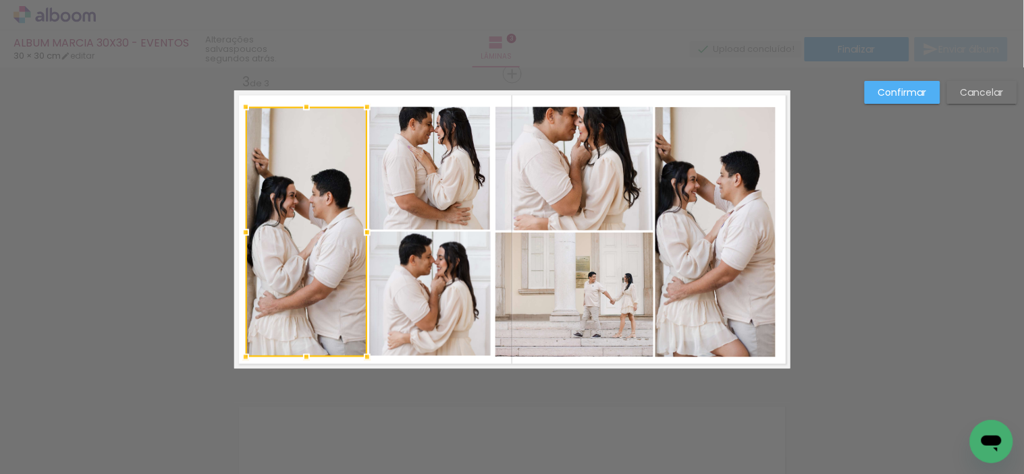
click at [429, 190] on quentale-photo at bounding box center [429, 168] width 121 height 123
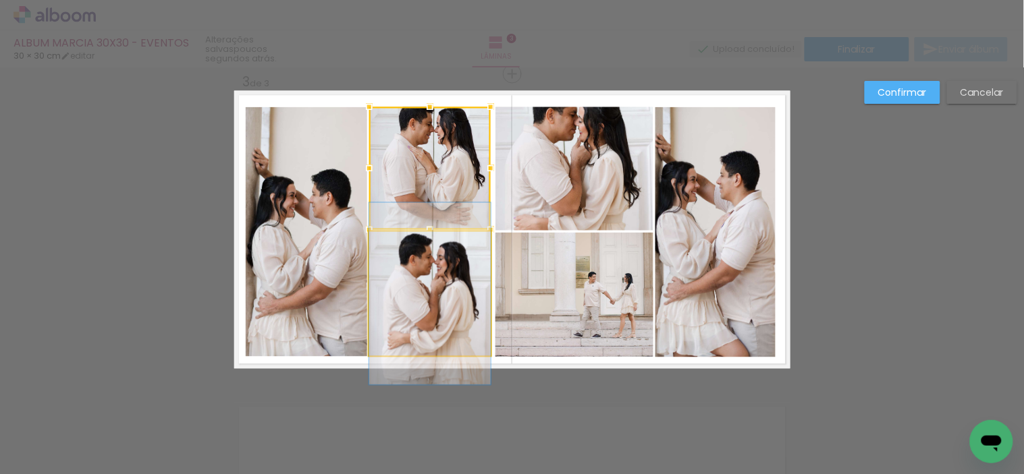
click at [427, 262] on quentale-photo at bounding box center [429, 294] width 121 height 124
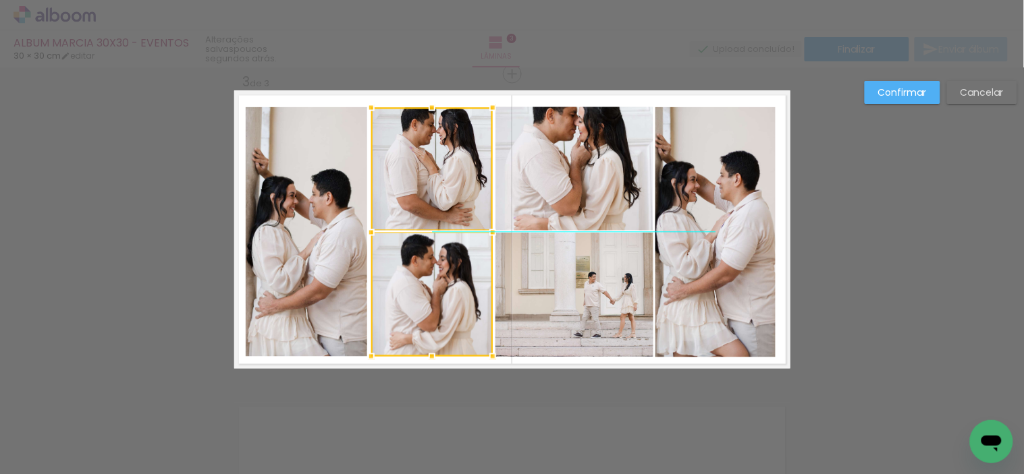
click at [428, 265] on div at bounding box center [431, 232] width 121 height 249
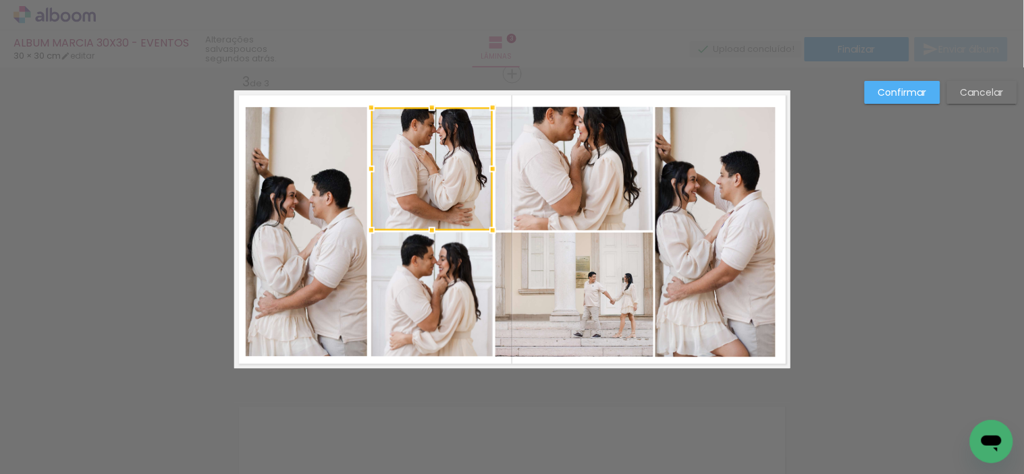
click at [324, 256] on quentale-photo at bounding box center [306, 232] width 121 height 250
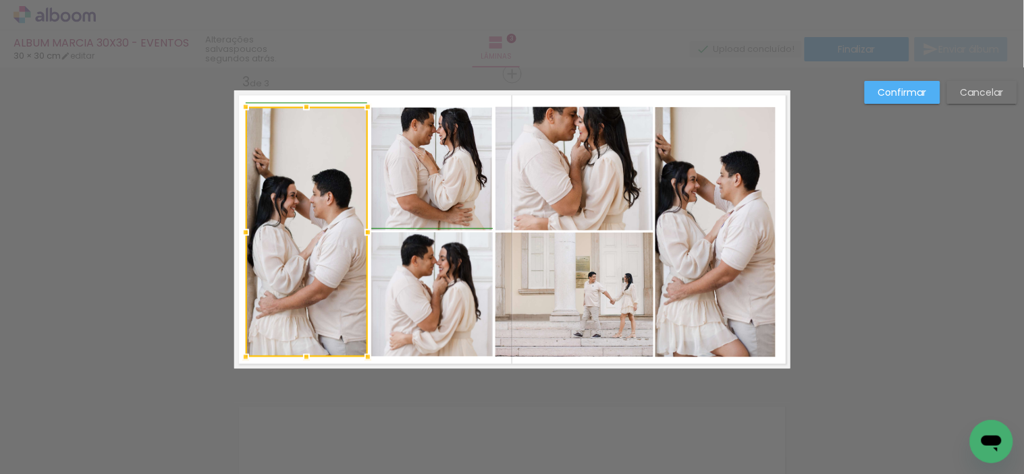
click at [366, 234] on div at bounding box center [367, 232] width 27 height 27
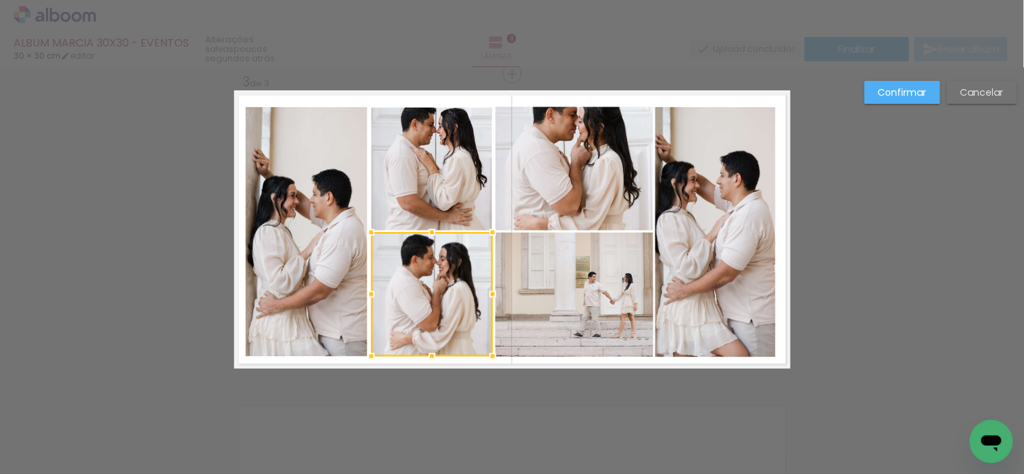
click at [385, 256] on div at bounding box center [431, 295] width 121 height 124
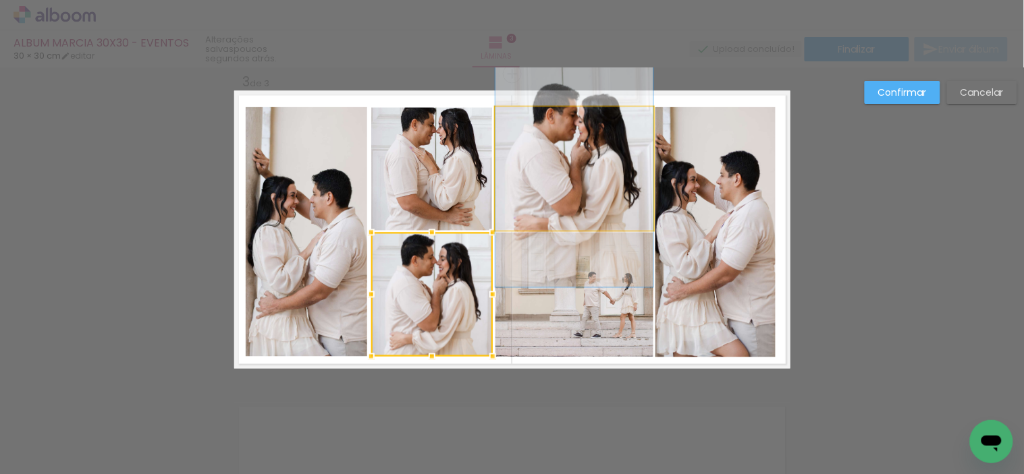
click at [533, 221] on quentale-photo at bounding box center [574, 169] width 158 height 124
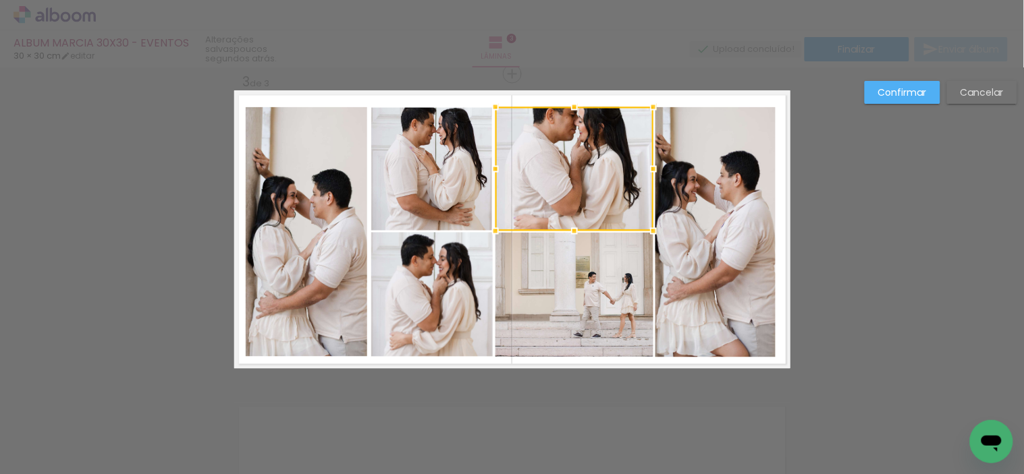
click at [523, 281] on quentale-photo at bounding box center [574, 295] width 158 height 125
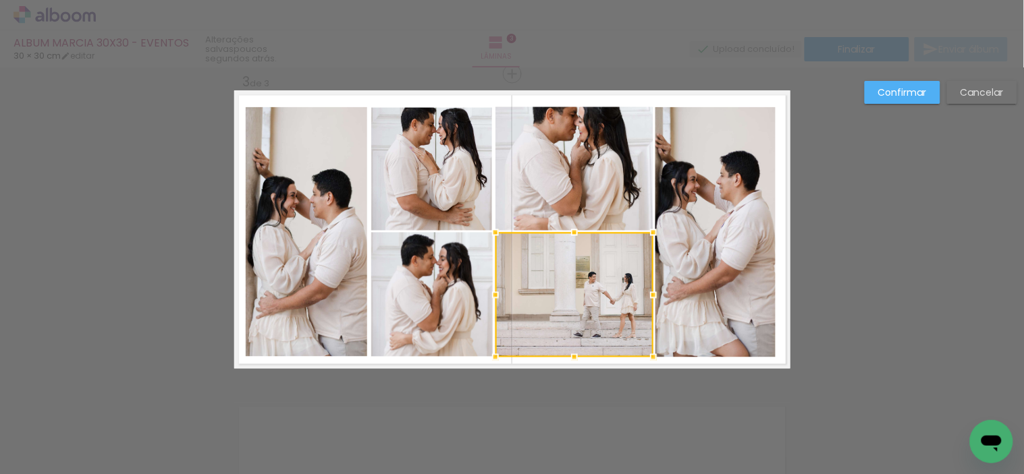
click at [551, 404] on div "Confirmar Cancelar" at bounding box center [512, 67] width 1024 height 1279
click at [0, 0] on slot "Confirmar" at bounding box center [0, 0] width 0 height 0
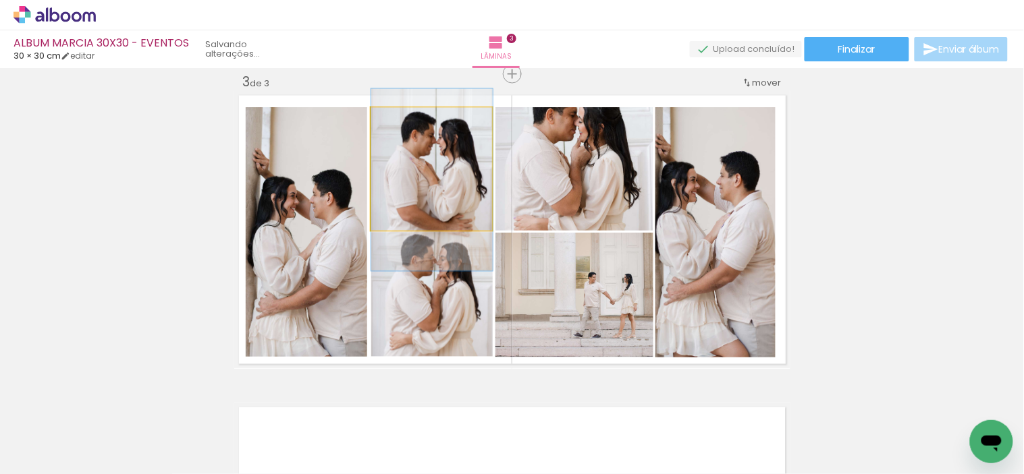
drag, startPoint x: 433, startPoint y: 185, endPoint x: 434, endPoint y: 196, distance: 10.9
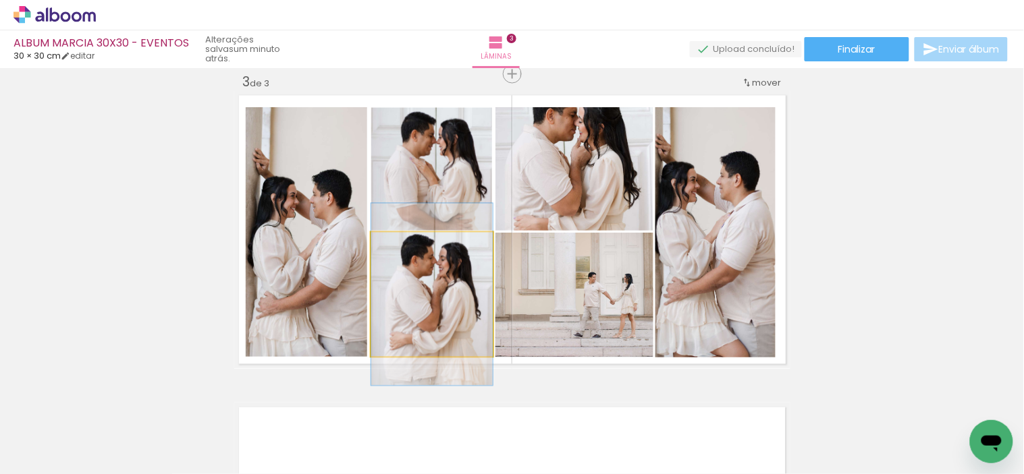
click at [451, 316] on quentale-photo at bounding box center [431, 295] width 121 height 124
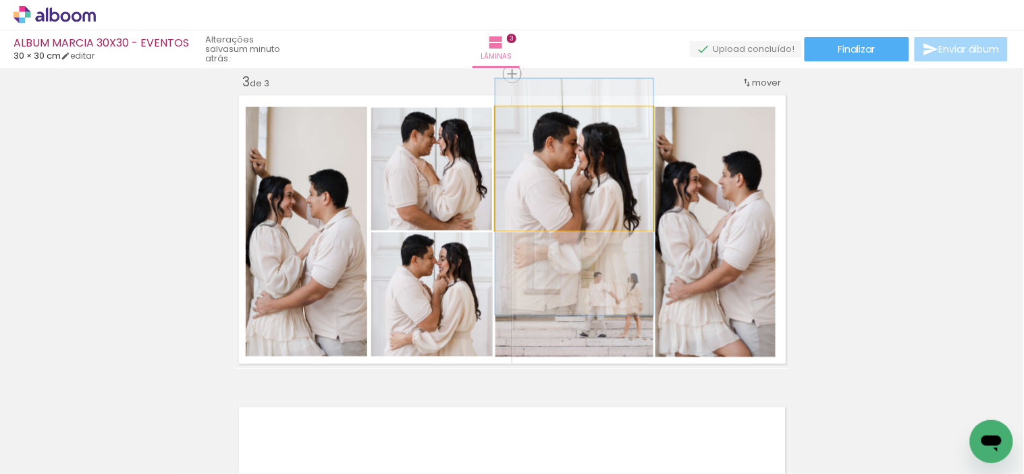
drag, startPoint x: 553, startPoint y: 162, endPoint x: 570, endPoint y: 190, distance: 33.0
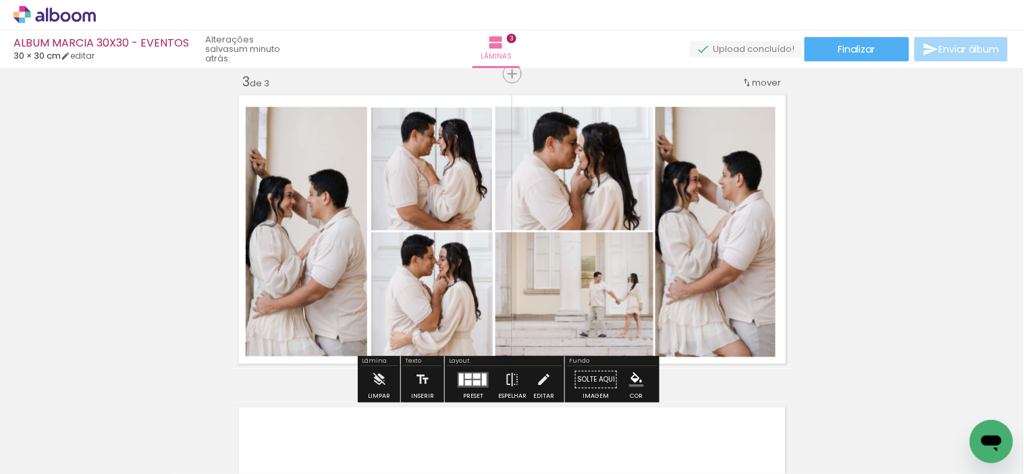
click at [119, 224] on div "Inserir lâmina 1 de 3 Inserir lâmina 2 de 3 Inserir lâmina 3 de 3 O Designbox p…" at bounding box center [512, 57] width 1024 height 1248
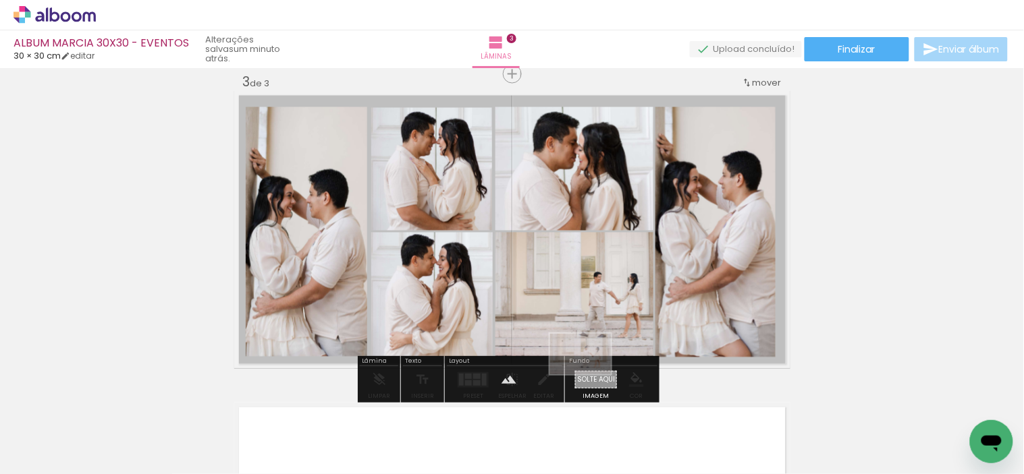
drag, startPoint x: 713, startPoint y: 447, endPoint x: 590, endPoint y: 375, distance: 142.5
click at [590, 375] on quentale-workspace at bounding box center [512, 237] width 1024 height 474
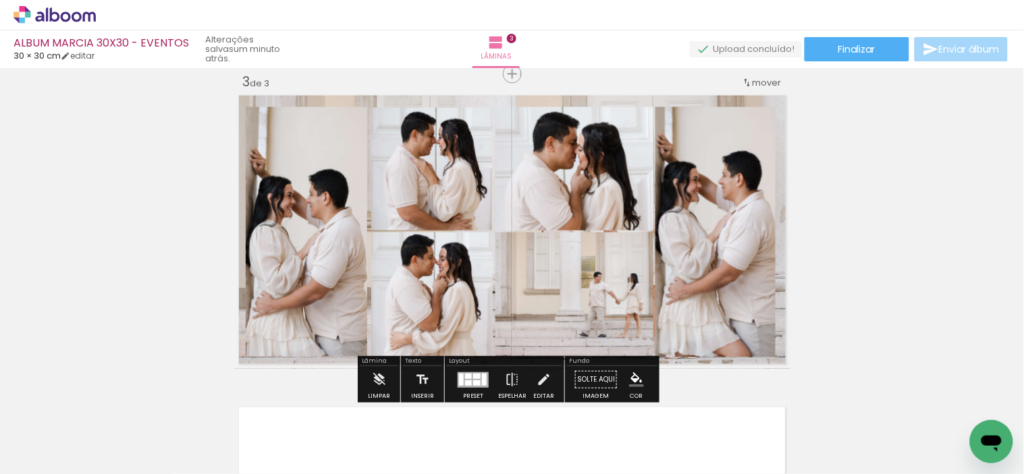
click at [474, 101] on quentale-layouter at bounding box center [512, 230] width 556 height 278
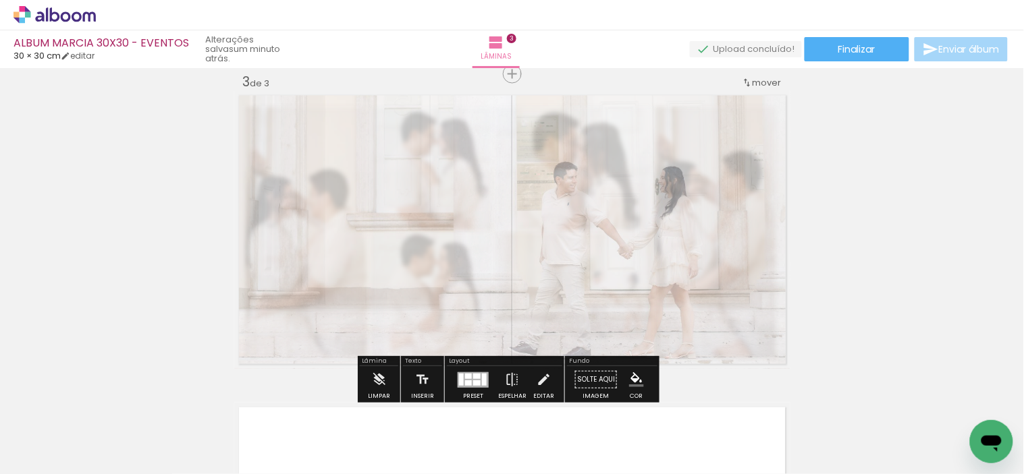
drag, startPoint x: 418, startPoint y: 128, endPoint x: 392, endPoint y: 132, distance: 26.6
type paper-slider "35"
click at [392, 132] on div at bounding box center [399, 126] width 22 height 22
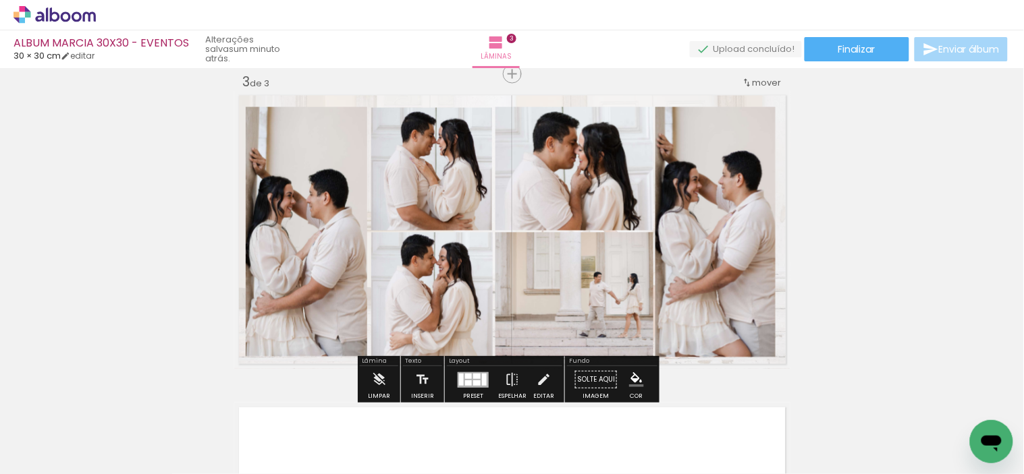
click at [182, 130] on div "Inserir lâmina 1 de 3 Inserir lâmina 2 de 3 Inserir lâmina 3 de 3 O Designbox p…" at bounding box center [512, 57] width 1024 height 1248
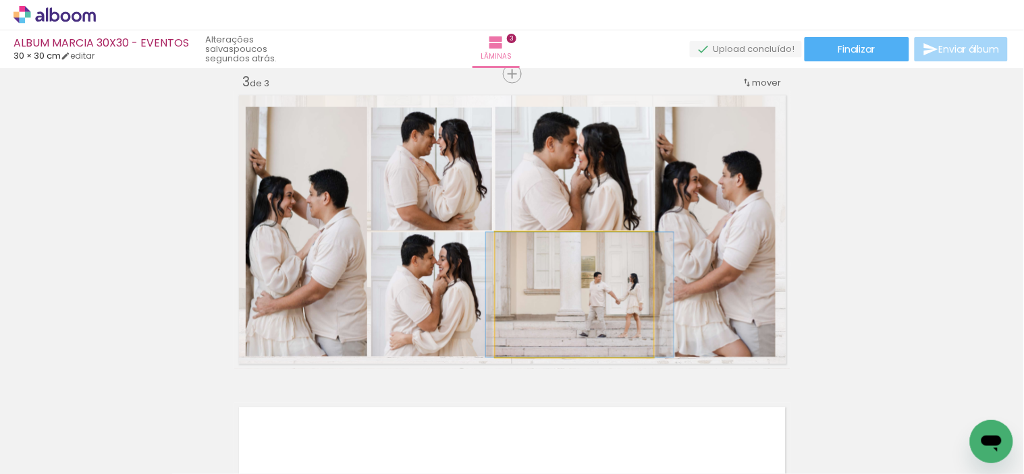
click at [557, 310] on quentale-photo at bounding box center [574, 295] width 158 height 125
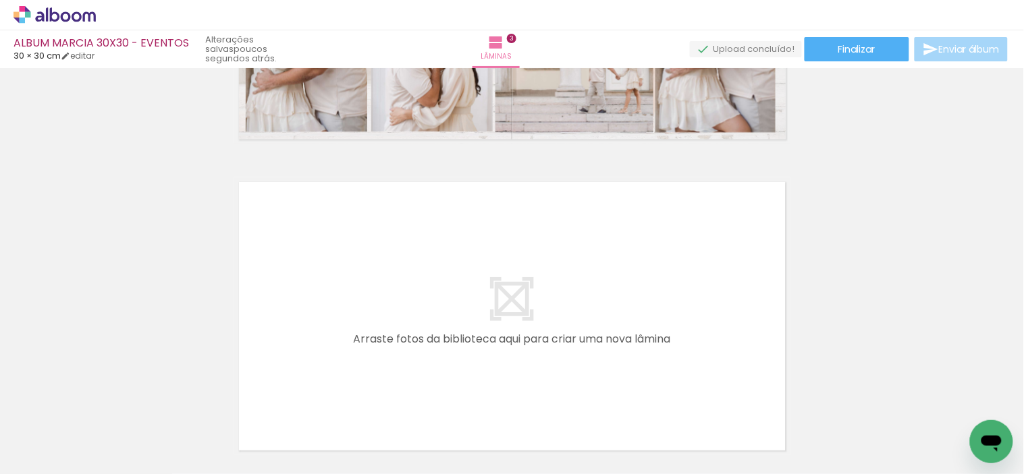
scroll to position [0, 941]
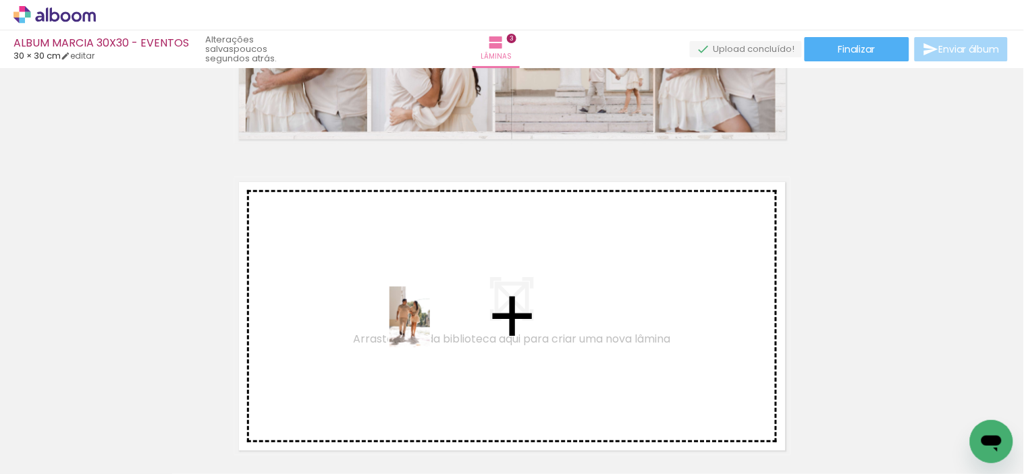
drag, startPoint x: 406, startPoint y: 428, endPoint x: 430, endPoint y: 327, distance: 103.3
click at [430, 327] on quentale-workspace at bounding box center [512, 237] width 1024 height 474
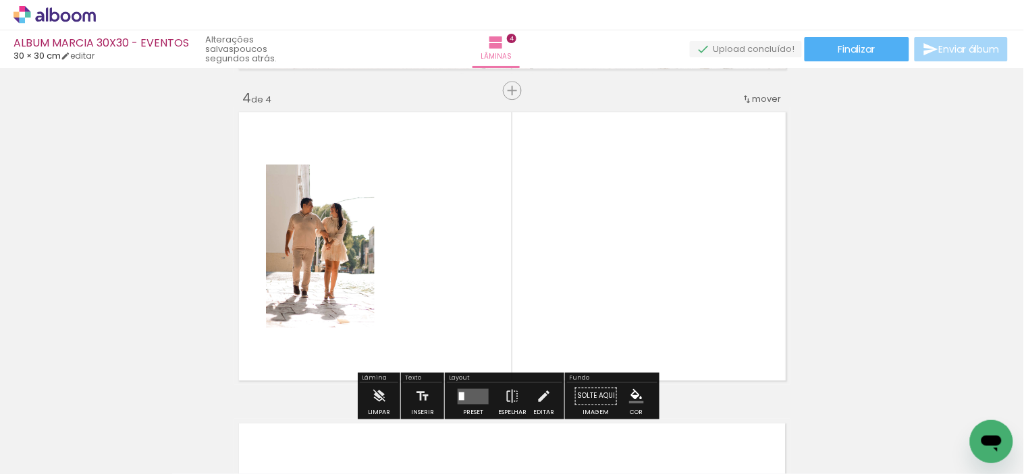
scroll to position [952, 0]
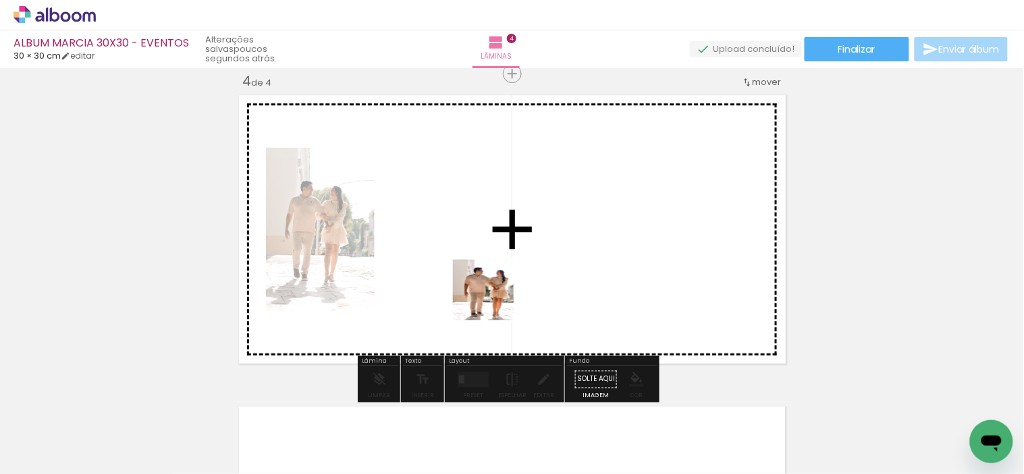
drag, startPoint x: 482, startPoint y: 437, endPoint x: 499, endPoint y: 273, distance: 164.2
click at [499, 273] on quentale-workspace at bounding box center [512, 237] width 1024 height 474
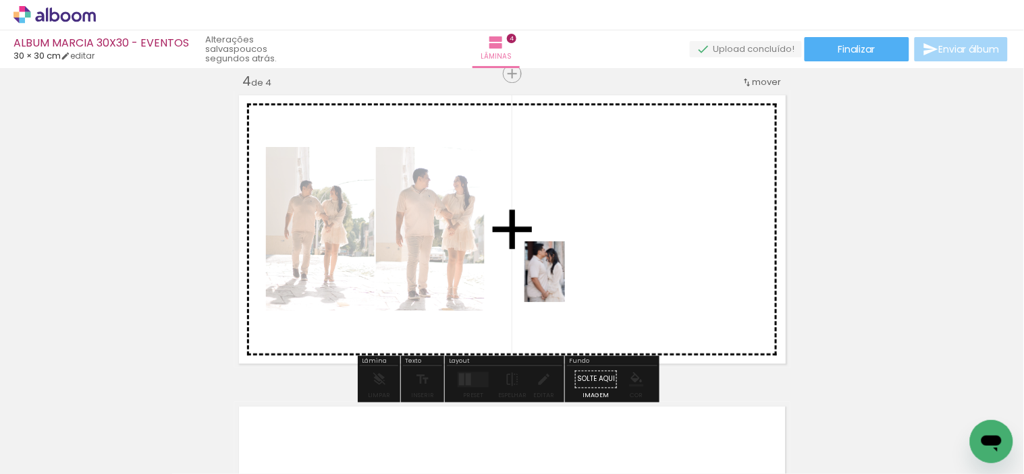
drag, startPoint x: 560, startPoint y: 429, endPoint x: 565, endPoint y: 282, distance: 147.2
click at [565, 282] on quentale-workspace at bounding box center [512, 237] width 1024 height 474
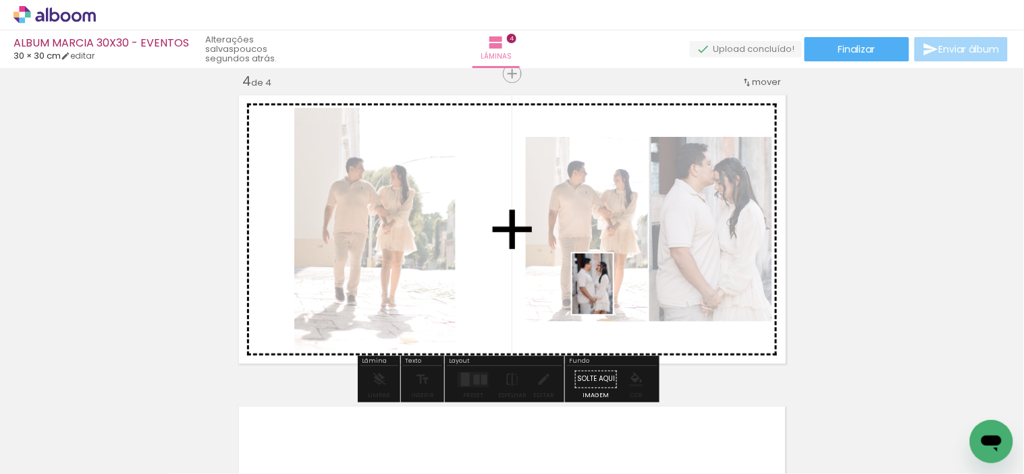
drag, startPoint x: 630, startPoint y: 453, endPoint x: 613, endPoint y: 294, distance: 160.2
click at [613, 294] on quentale-workspace at bounding box center [512, 237] width 1024 height 474
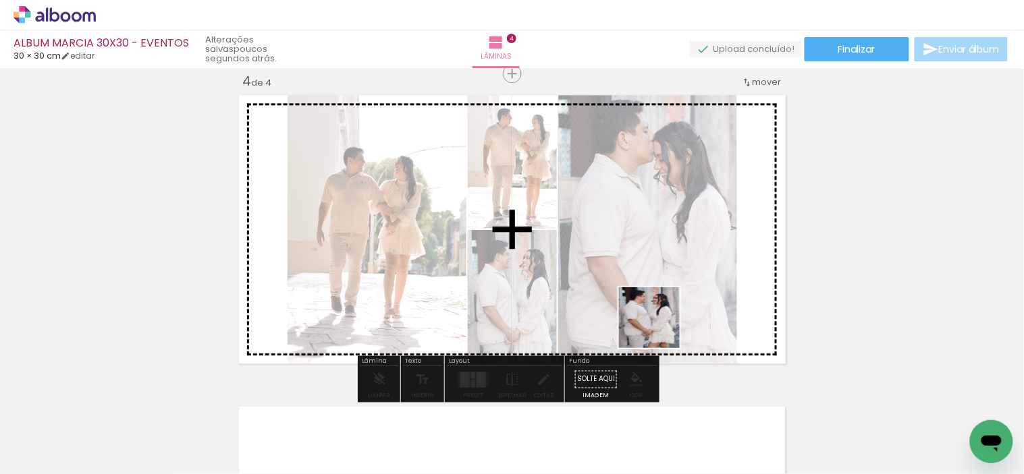
drag, startPoint x: 713, startPoint y: 439, endPoint x: 644, endPoint y: 294, distance: 159.7
click at [646, 294] on quentale-workspace at bounding box center [512, 237] width 1024 height 474
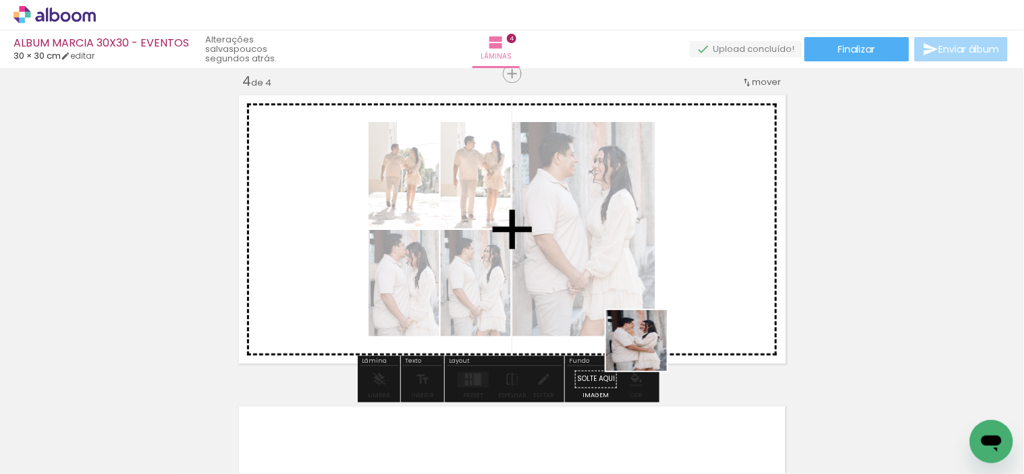
drag, startPoint x: 773, startPoint y: 449, endPoint x: 644, endPoint y: 343, distance: 167.3
click at [644, 343] on quentale-workspace at bounding box center [512, 237] width 1024 height 474
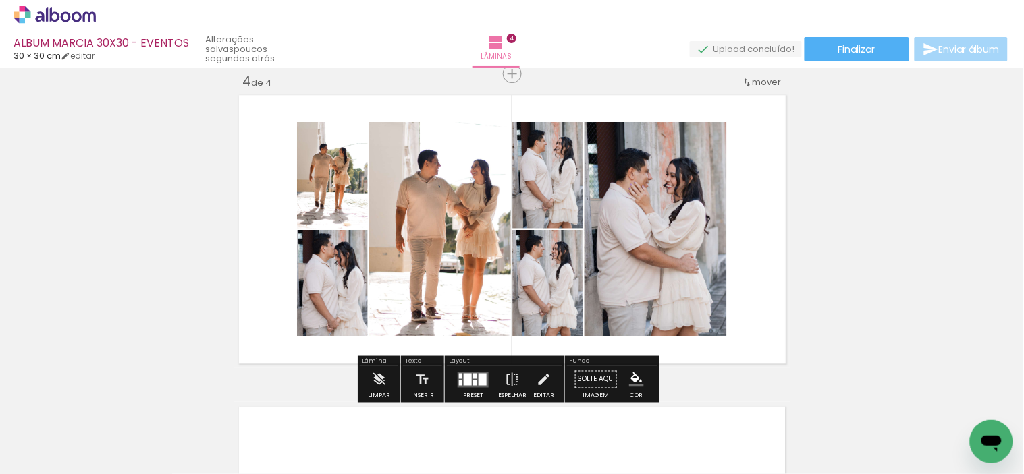
click at [480, 372] on quentale-layouter at bounding box center [473, 380] width 31 height 16
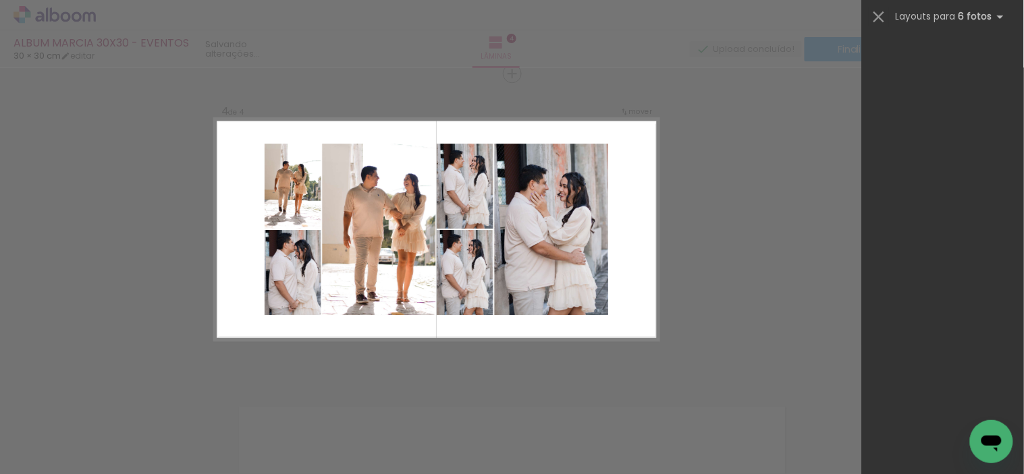
scroll to position [0, 0]
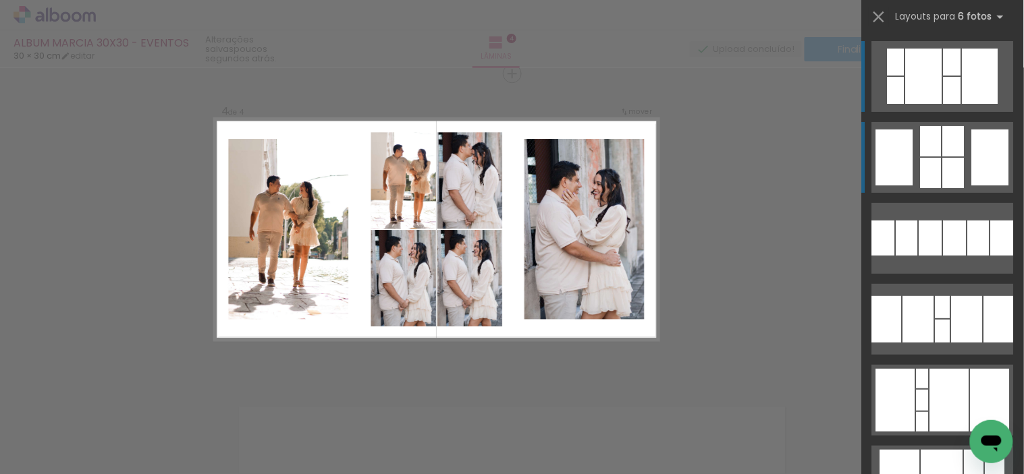
click at [948, 176] on div at bounding box center [954, 173] width 22 height 30
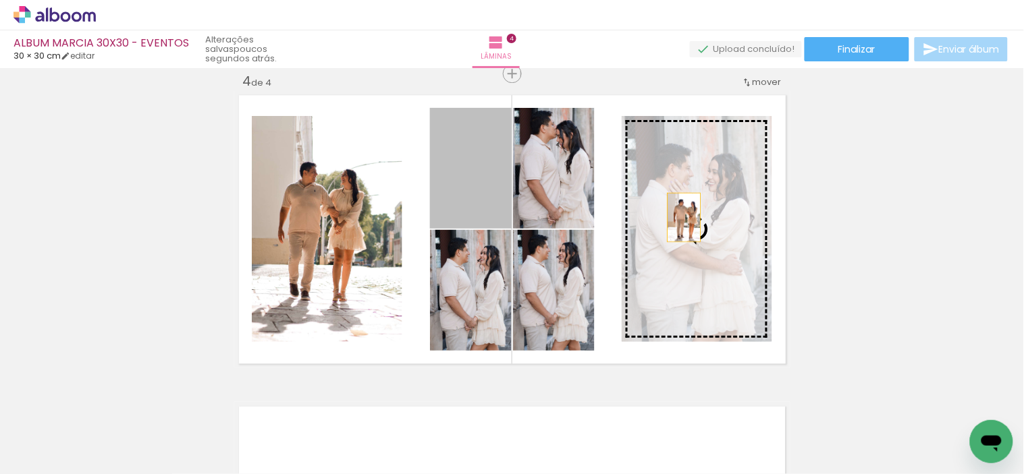
drag, startPoint x: 457, startPoint y: 187, endPoint x: 678, endPoint y: 217, distance: 223.4
click at [0, 0] on slot at bounding box center [0, 0] width 0 height 0
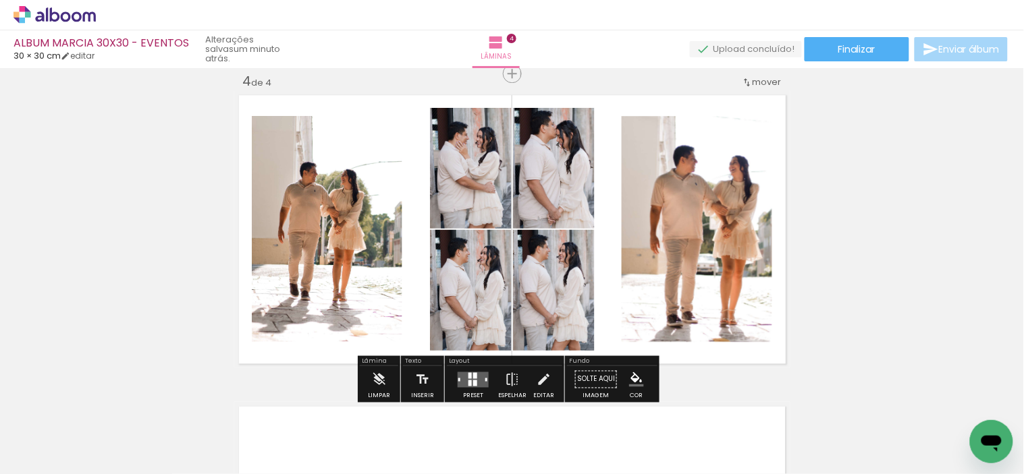
scroll to position [1027, 0]
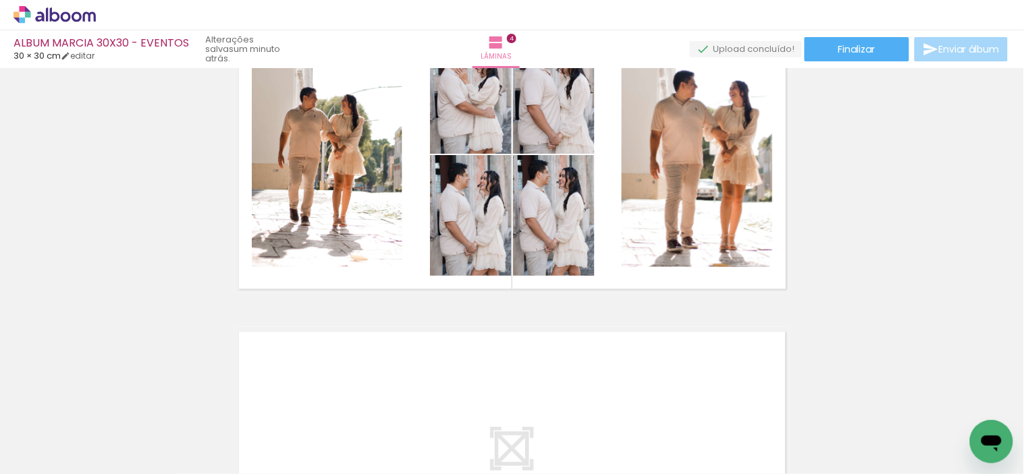
scroll to position [0, 941]
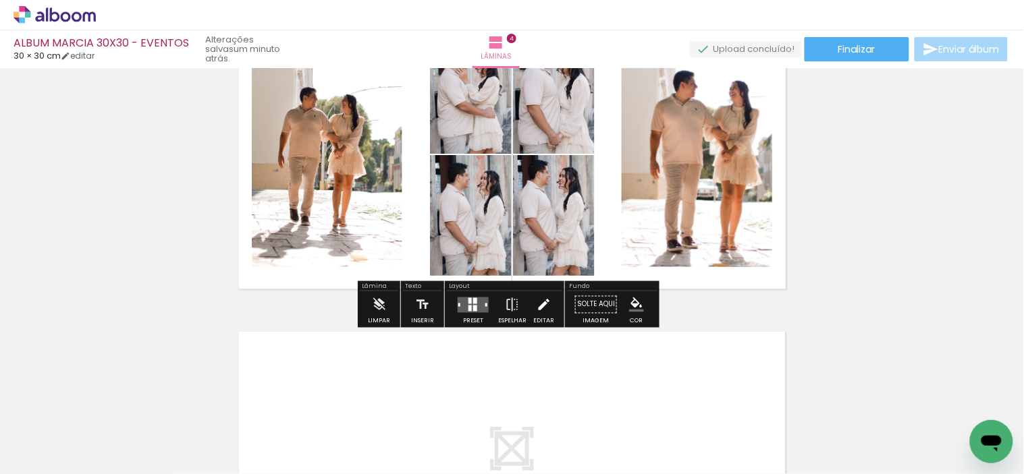
click at [536, 311] on iron-icon at bounding box center [543, 304] width 15 height 27
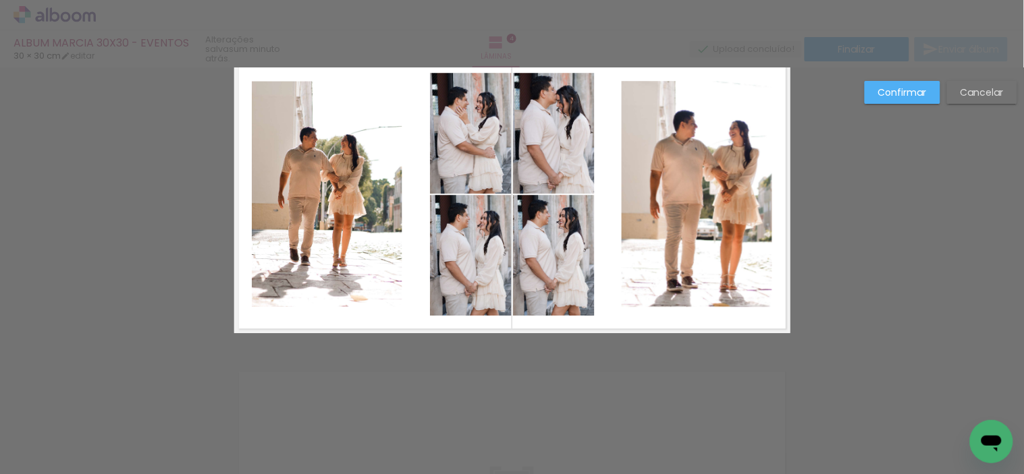
scroll to position [952, 0]
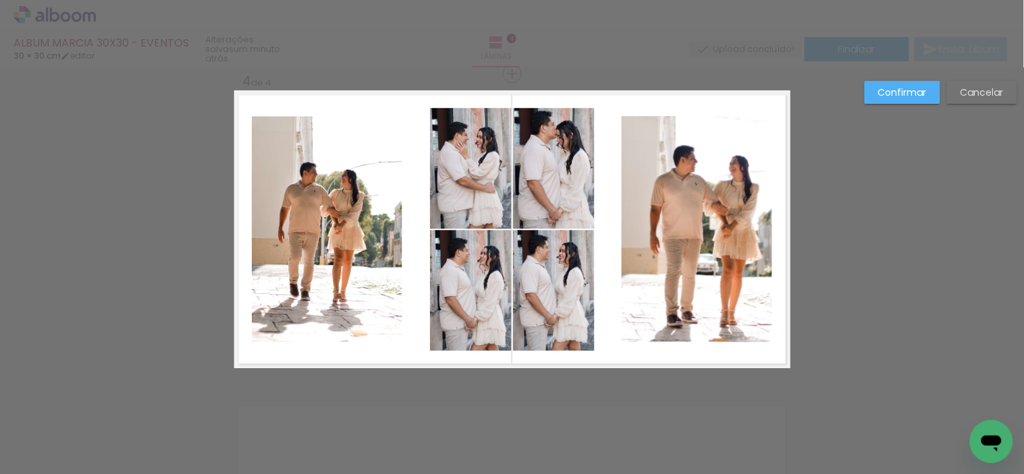
click at [387, 247] on quentale-photo at bounding box center [327, 229] width 150 height 226
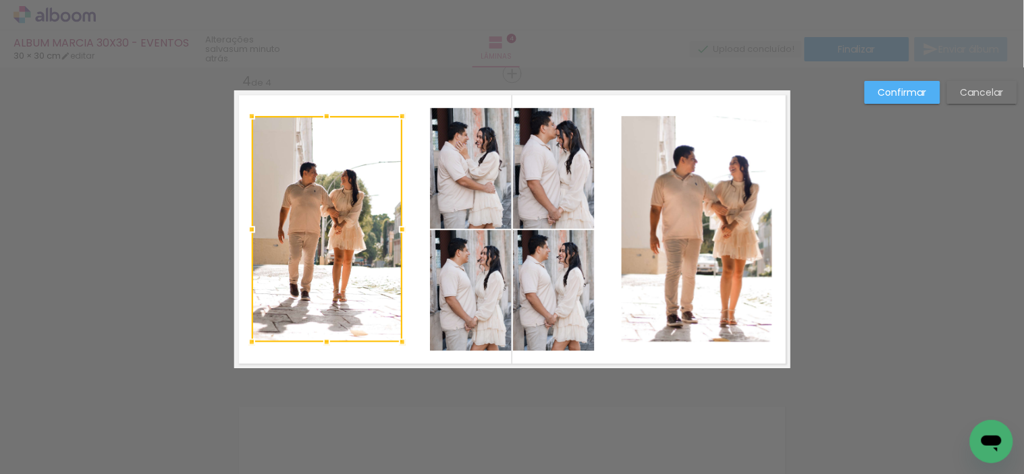
click at [456, 205] on quentale-photo at bounding box center [471, 168] width 82 height 121
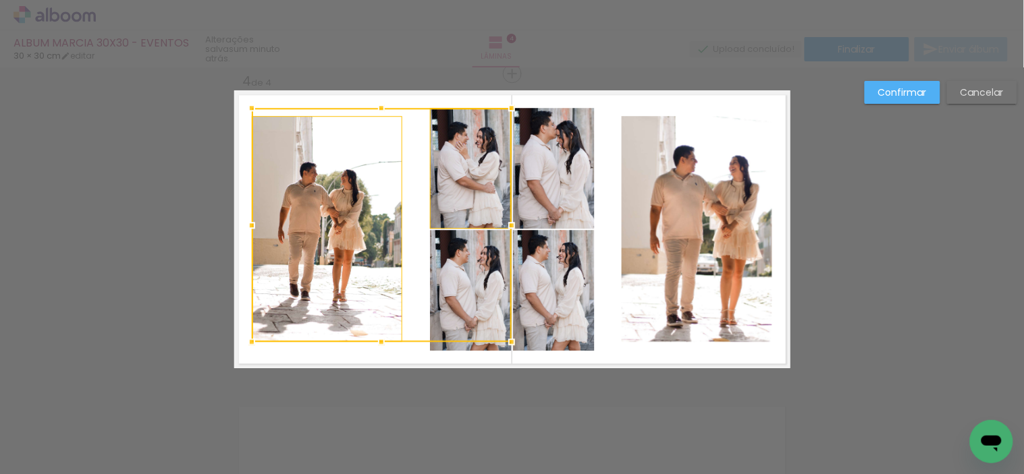
click at [456, 280] on div at bounding box center [382, 225] width 260 height 234
click at [461, 260] on div at bounding box center [382, 229] width 260 height 243
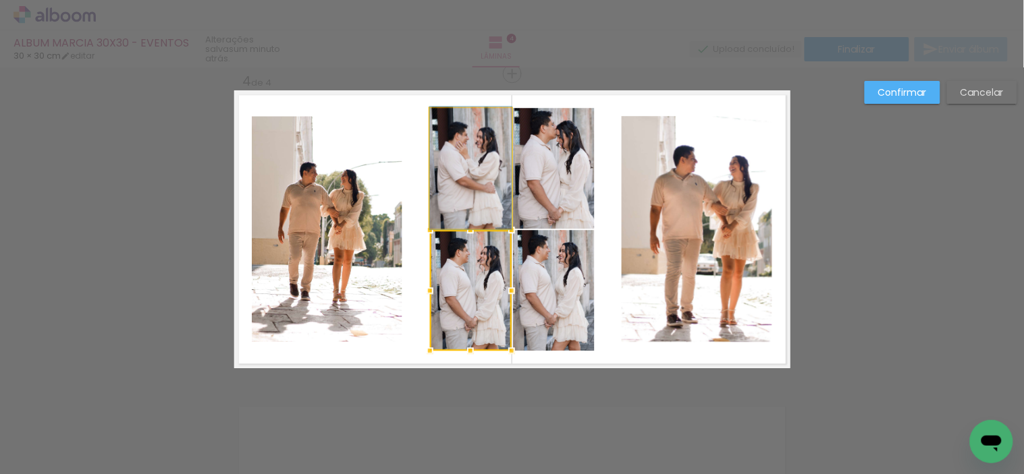
click at [469, 213] on quentale-photo at bounding box center [471, 168] width 82 height 121
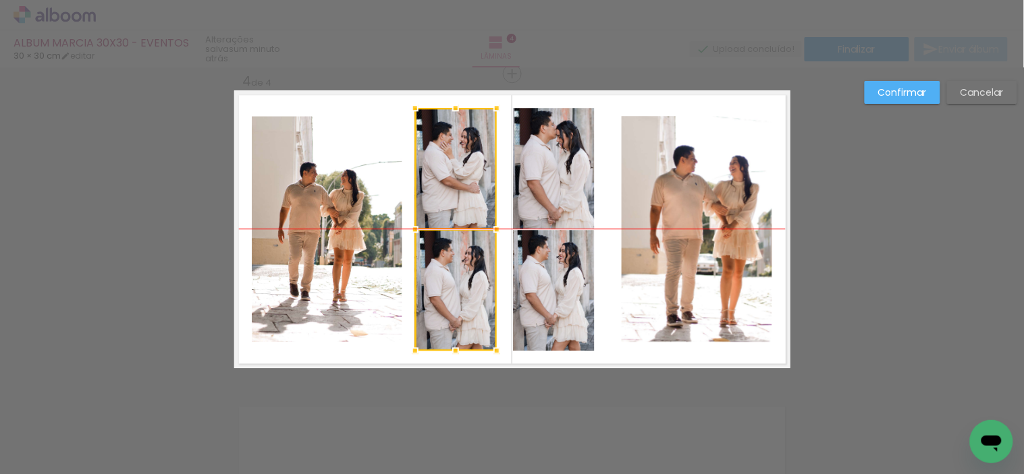
drag, startPoint x: 473, startPoint y: 207, endPoint x: 458, endPoint y: 207, distance: 15.5
click at [458, 207] on div at bounding box center [456, 229] width 82 height 243
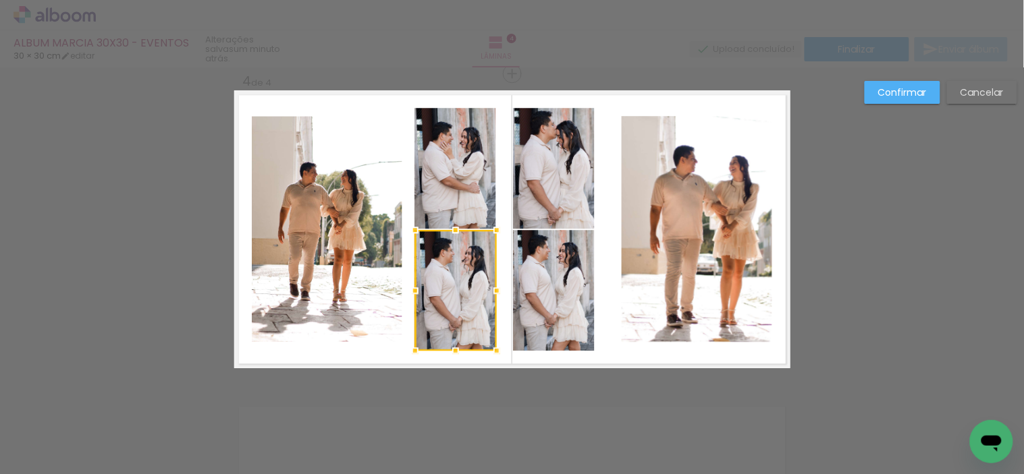
click at [360, 214] on quentale-photo at bounding box center [327, 229] width 150 height 226
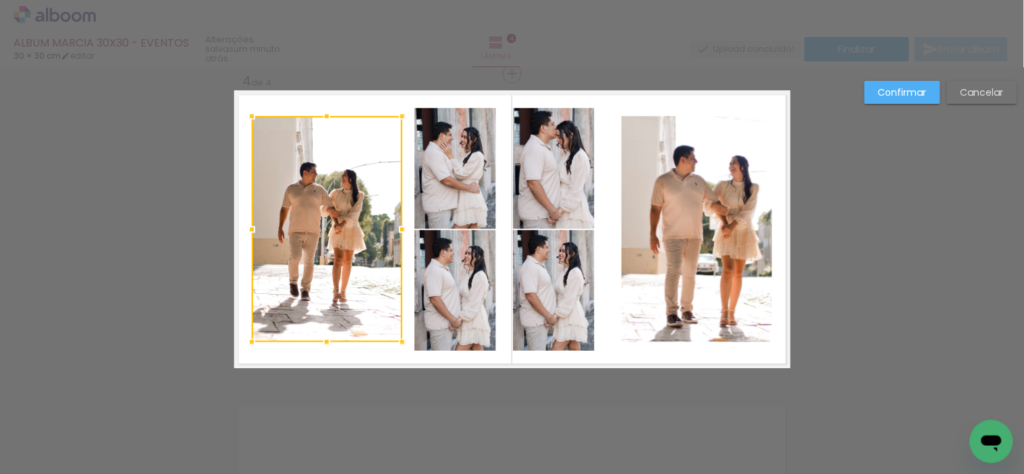
click at [435, 200] on quentale-photo at bounding box center [455, 168] width 82 height 121
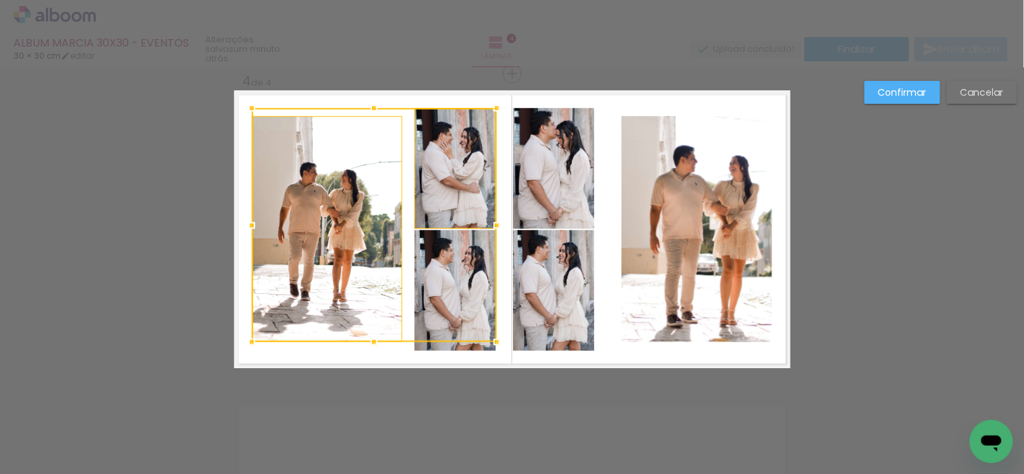
click at [426, 306] on div at bounding box center [374, 225] width 245 height 234
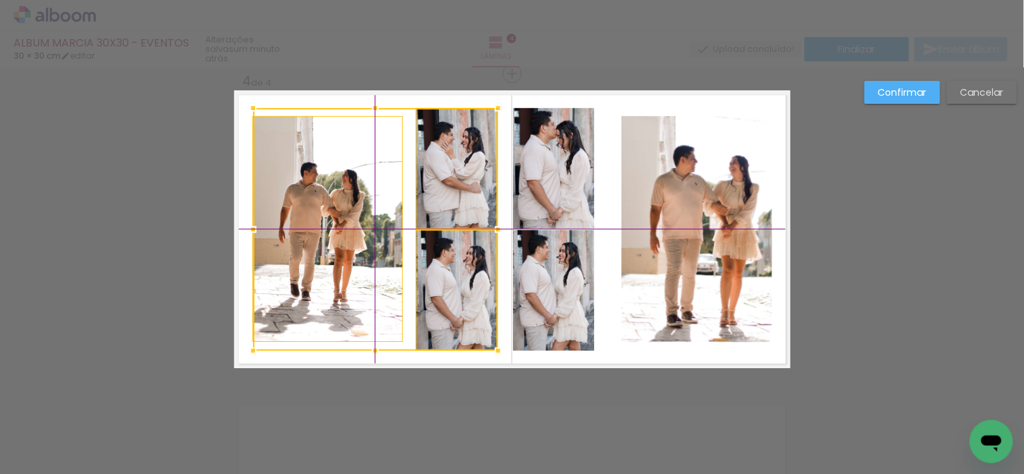
click at [436, 200] on div at bounding box center [375, 229] width 245 height 243
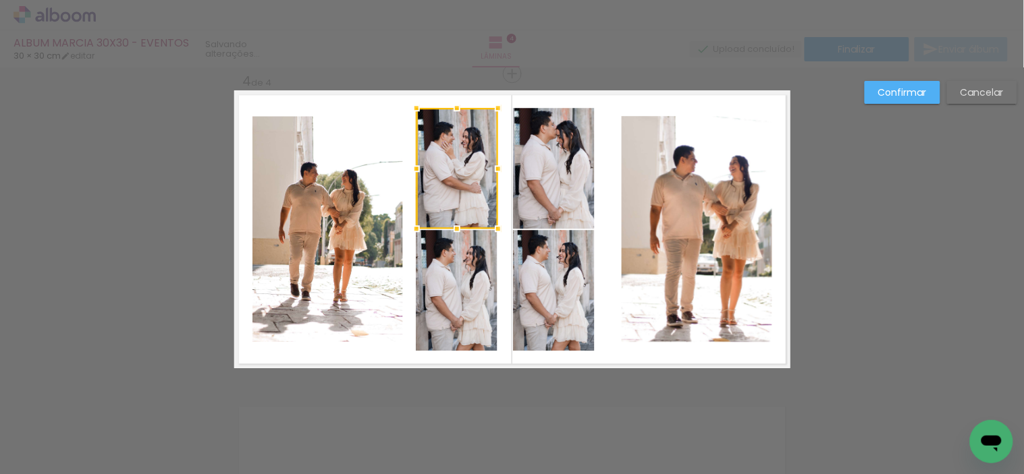
click at [437, 200] on div at bounding box center [457, 168] width 82 height 121
click at [354, 211] on quentale-photo at bounding box center [327, 229] width 150 height 226
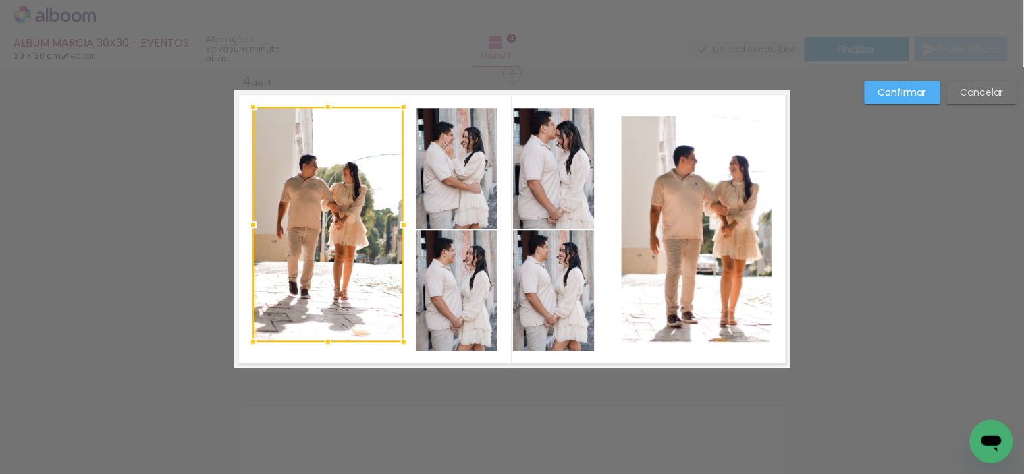
drag, startPoint x: 322, startPoint y: 118, endPoint x: 322, endPoint y: 109, distance: 8.8
click at [322, 109] on div at bounding box center [327, 106] width 27 height 27
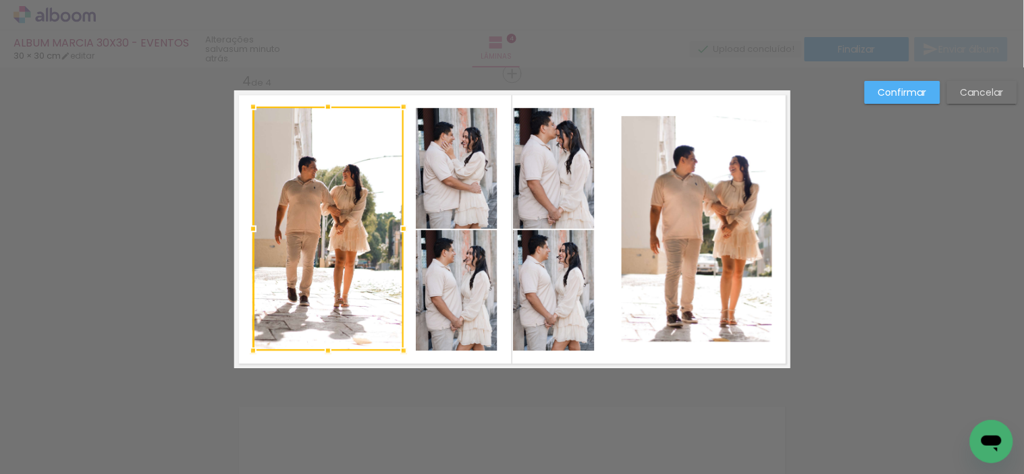
drag, startPoint x: 327, startPoint y: 339, endPoint x: 325, endPoint y: 348, distance: 8.2
click at [325, 348] on div at bounding box center [327, 350] width 27 height 27
click at [426, 218] on quentale-photo at bounding box center [457, 168] width 82 height 121
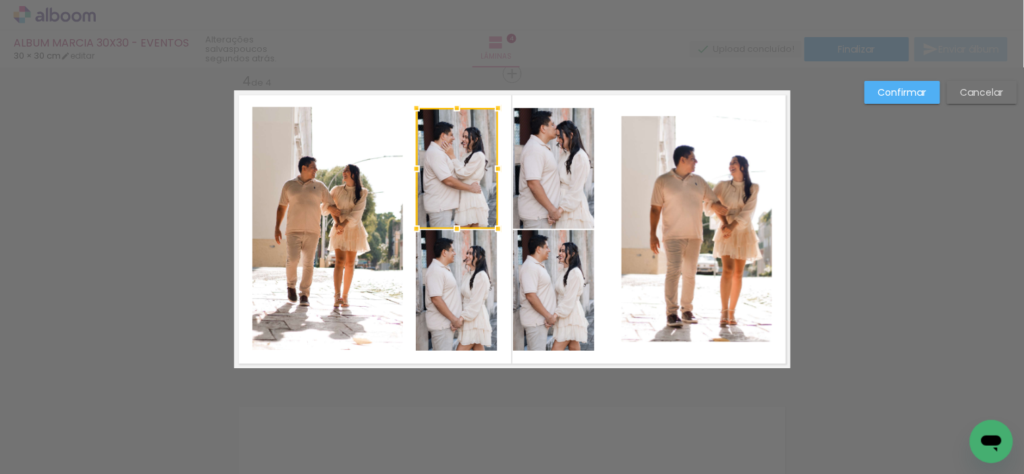
click at [426, 271] on quentale-photo at bounding box center [457, 290] width 82 height 121
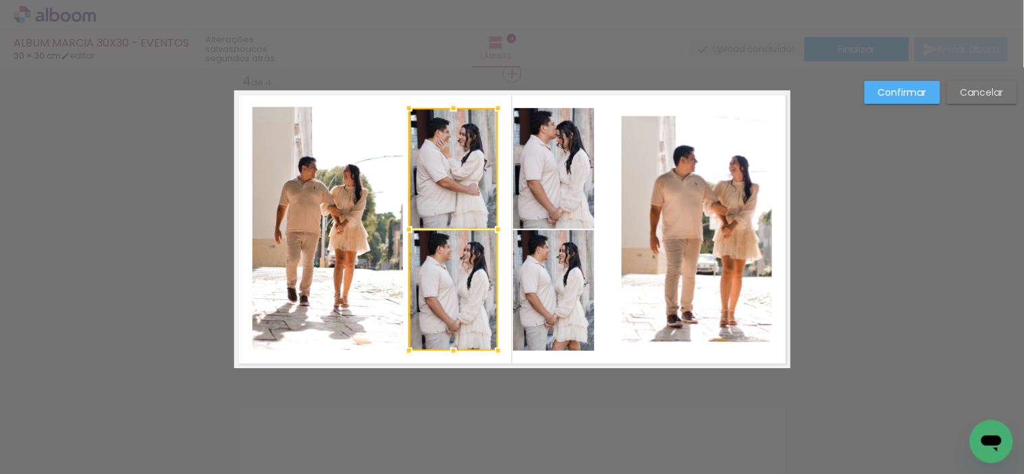
drag, startPoint x: 407, startPoint y: 227, endPoint x: 399, endPoint y: 227, distance: 7.5
click at [399, 227] on div at bounding box center [408, 229] width 27 height 27
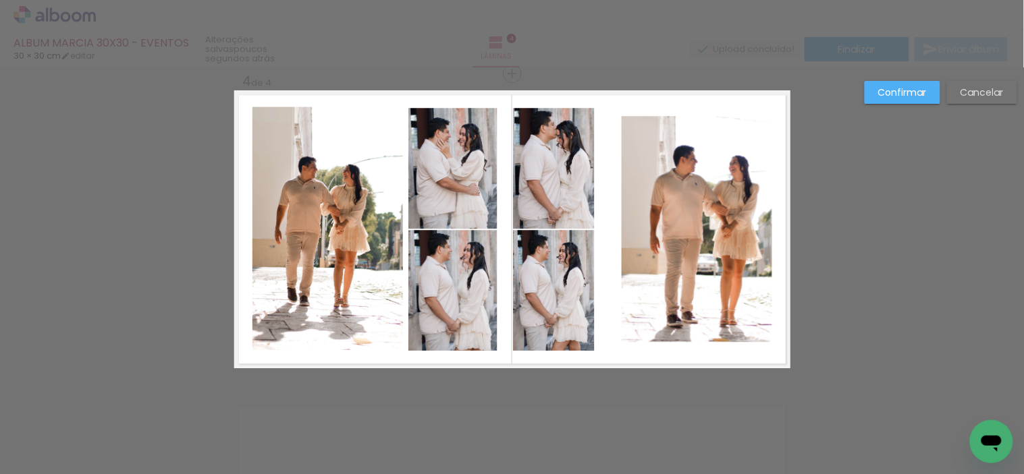
click at [461, 215] on quentale-photo at bounding box center [452, 168] width 89 height 121
click at [557, 189] on quentale-photo at bounding box center [554, 168] width 82 height 121
click at [547, 264] on quentale-photo at bounding box center [554, 290] width 82 height 121
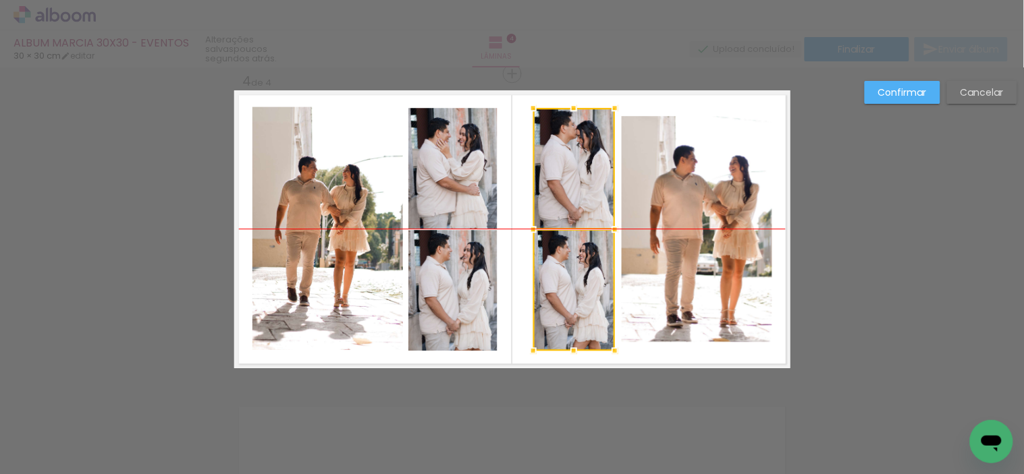
drag, startPoint x: 547, startPoint y: 264, endPoint x: 567, endPoint y: 263, distance: 20.3
click at [567, 263] on div at bounding box center [574, 229] width 82 height 243
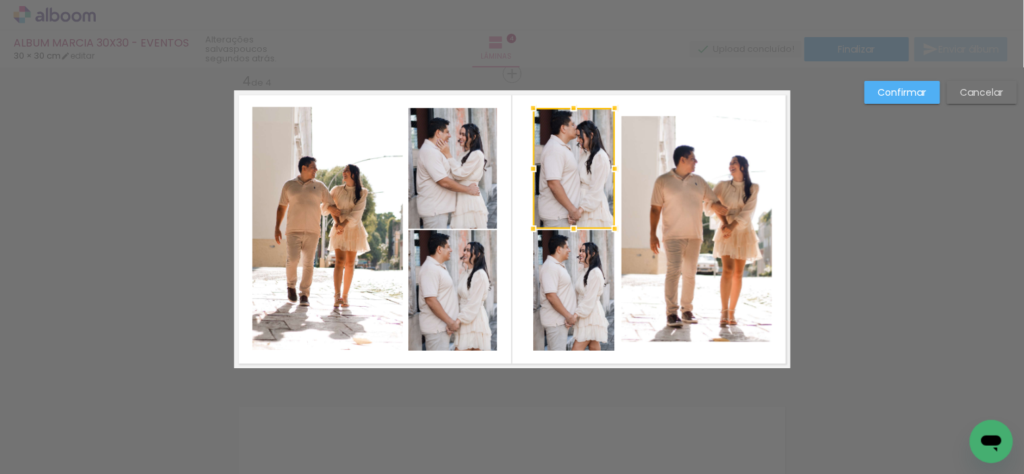
click at [556, 206] on div at bounding box center [574, 168] width 82 height 121
click at [555, 275] on quentale-photo at bounding box center [574, 290] width 82 height 121
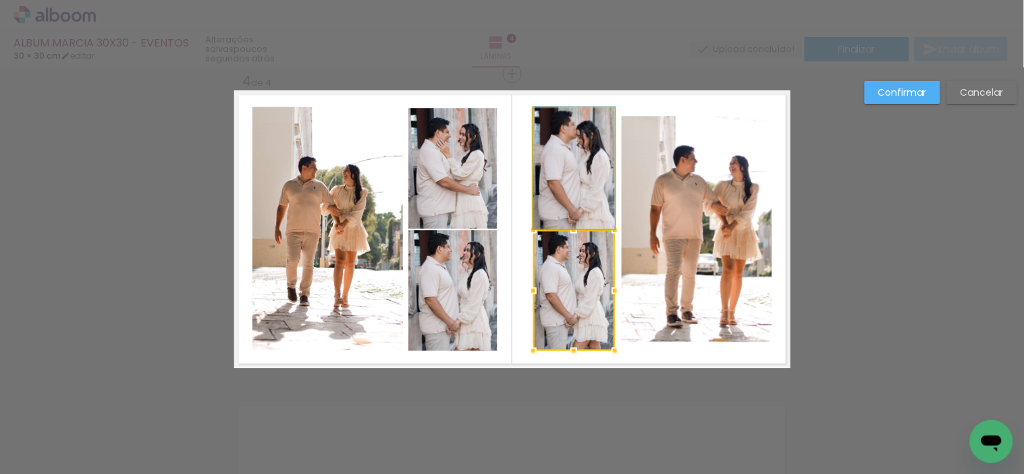
click at [549, 217] on quentale-photo at bounding box center [574, 168] width 82 height 121
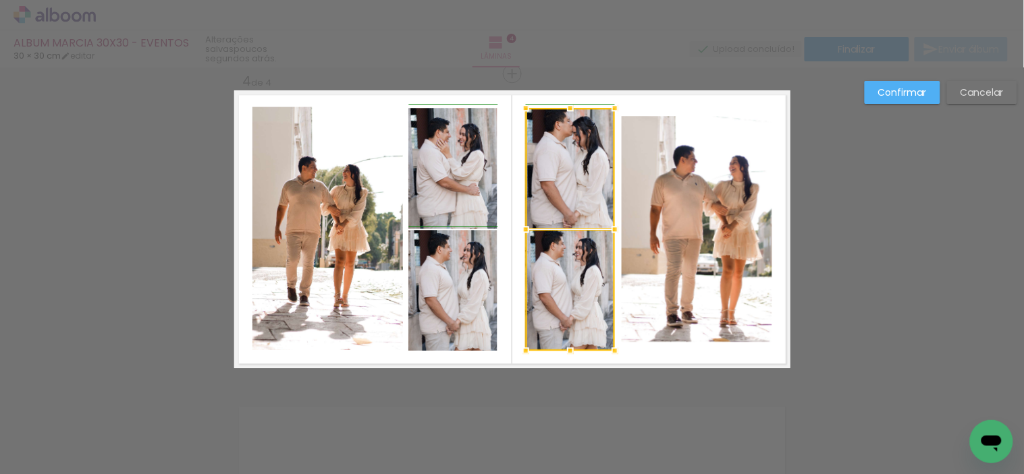
drag, startPoint x: 529, startPoint y: 231, endPoint x: 518, endPoint y: 231, distance: 10.8
click at [518, 231] on div at bounding box center [525, 229] width 27 height 27
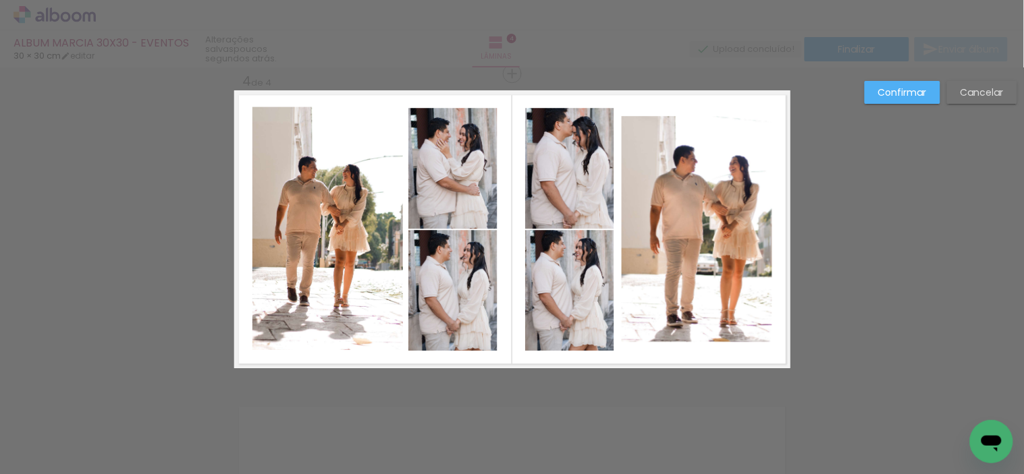
click at [657, 270] on quentale-photo at bounding box center [697, 229] width 150 height 226
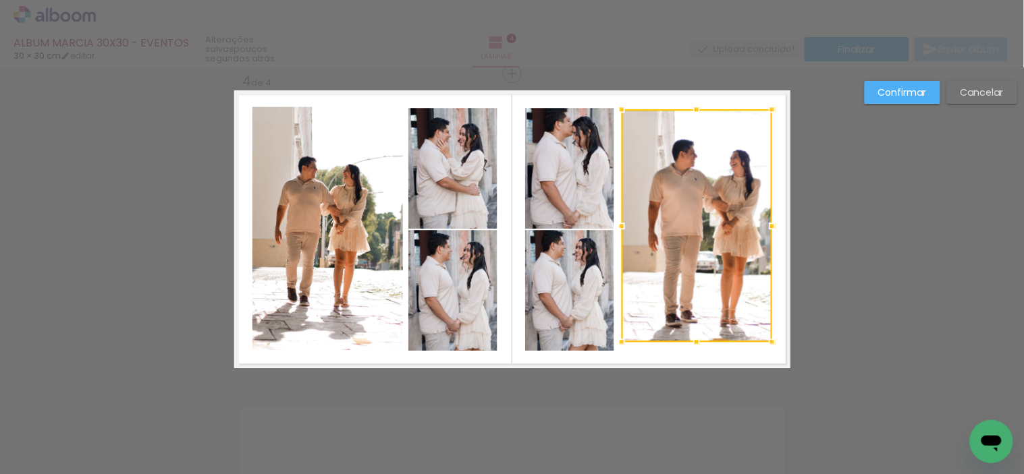
drag, startPoint x: 692, startPoint y: 117, endPoint x: 692, endPoint y: 111, distance: 6.8
click at [692, 111] on div at bounding box center [696, 109] width 27 height 27
click at [668, 311] on div at bounding box center [697, 225] width 150 height 233
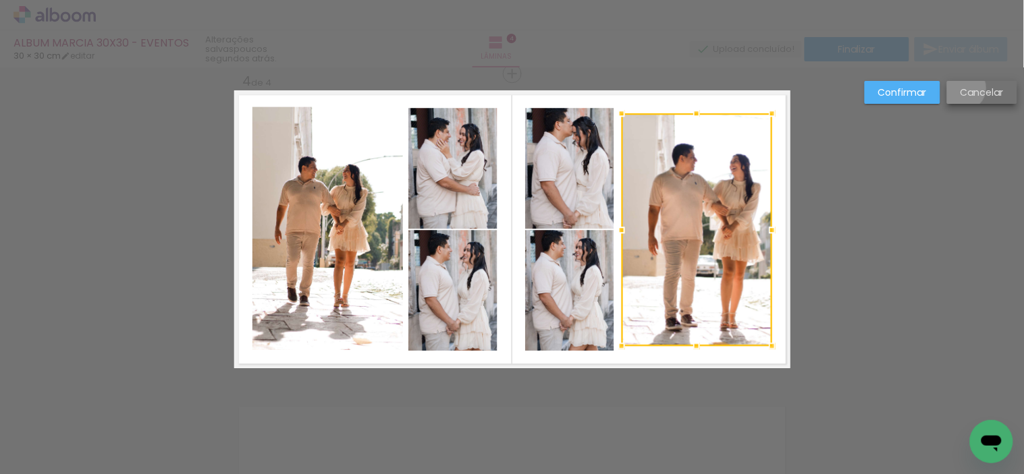
click at [0, 0] on slot "Cancelar" at bounding box center [0, 0] width 0 height 0
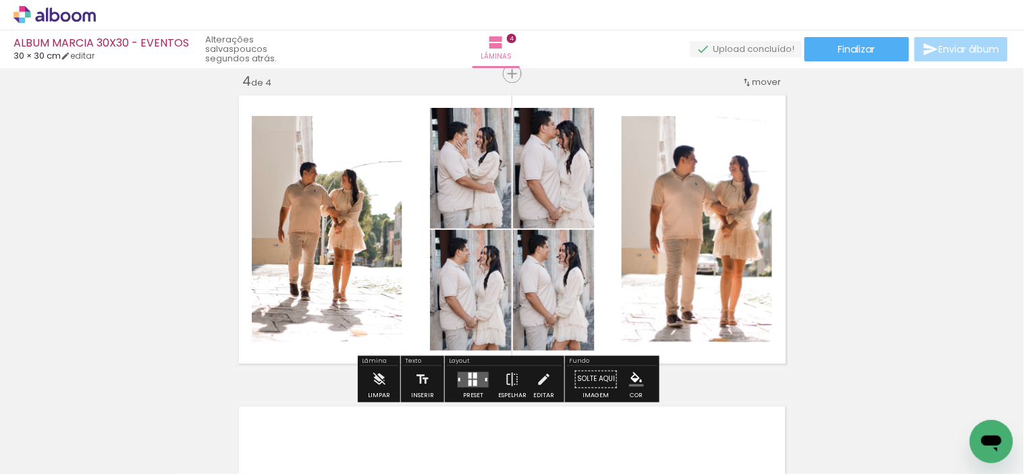
click at [473, 391] on quentale-thumb at bounding box center [479, 429] width 76 height 78
click at [476, 387] on quentale-layouter at bounding box center [473, 380] width 31 height 16
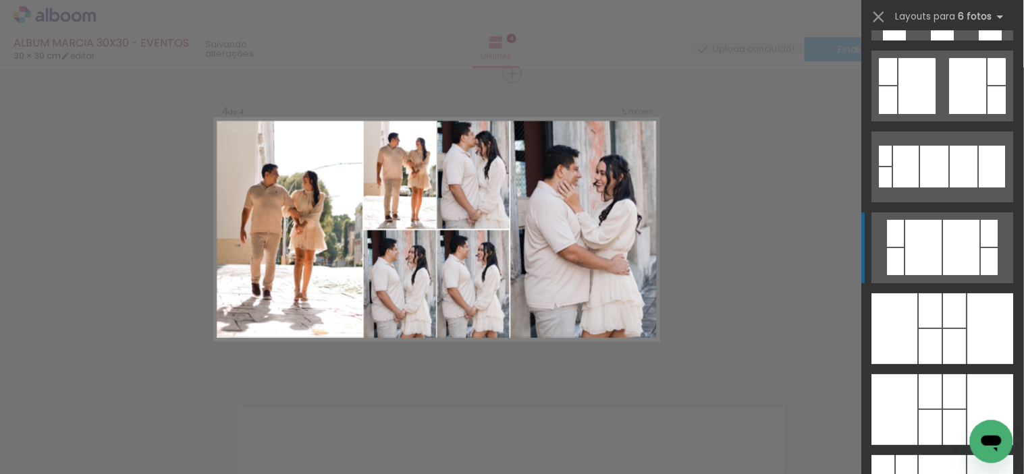
scroll to position [1280, 0]
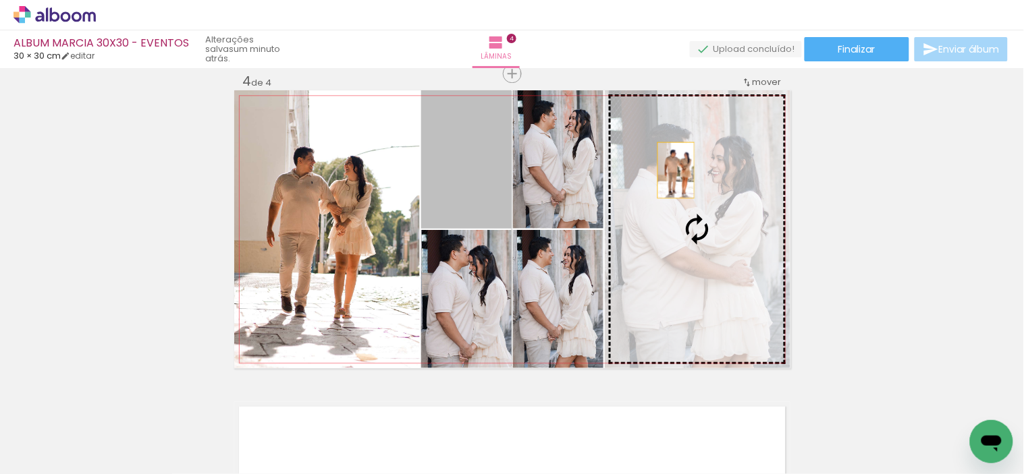
drag, startPoint x: 480, startPoint y: 137, endPoint x: 670, endPoint y: 170, distance: 193.2
click at [0, 0] on slot at bounding box center [0, 0] width 0 height 0
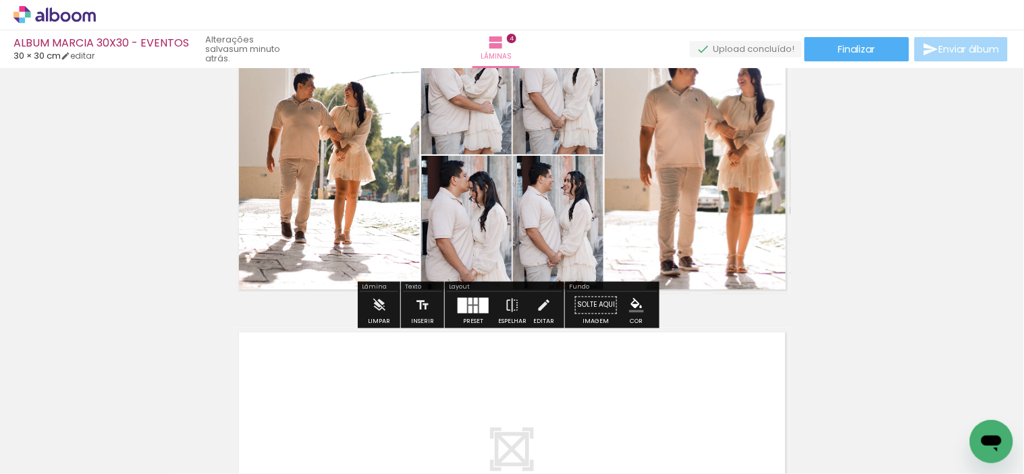
scroll to position [1027, 0]
click at [541, 308] on iron-icon at bounding box center [543, 304] width 15 height 27
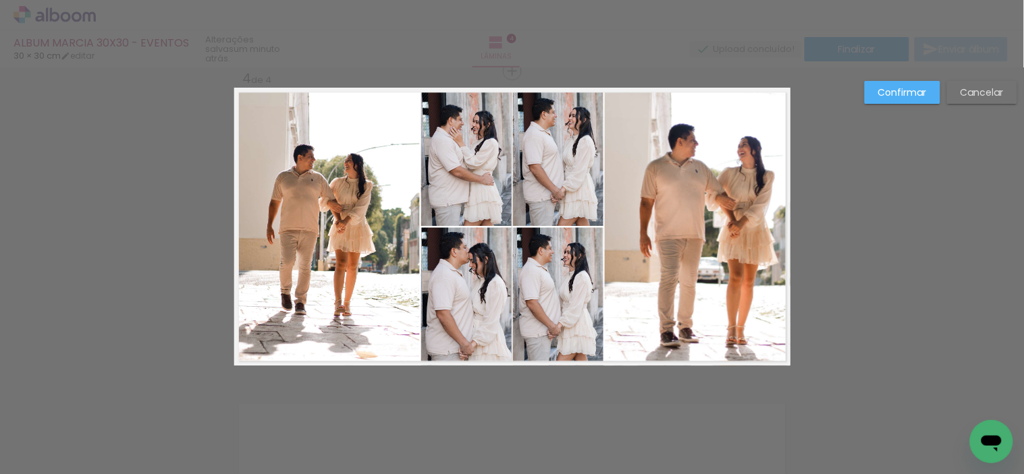
scroll to position [952, 0]
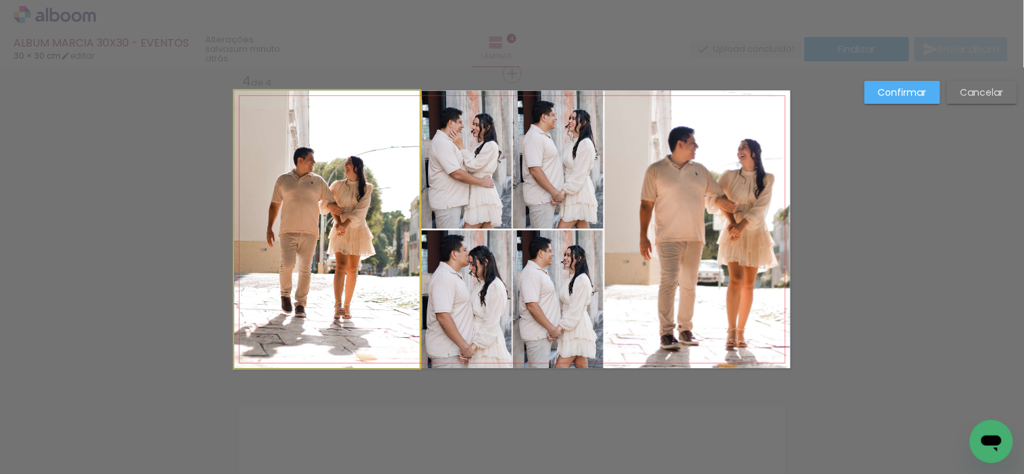
click at [356, 244] on quentale-photo at bounding box center [327, 229] width 186 height 278
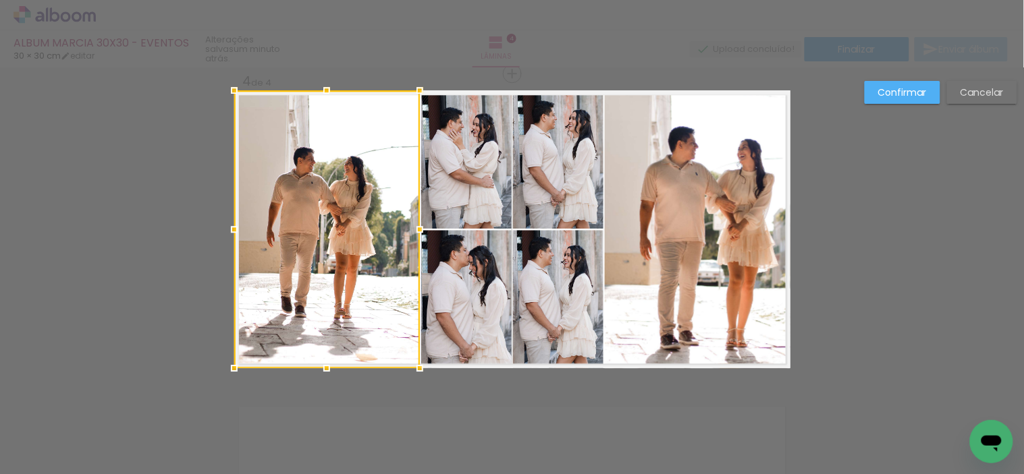
click at [469, 180] on quentale-photo at bounding box center [466, 159] width 90 height 138
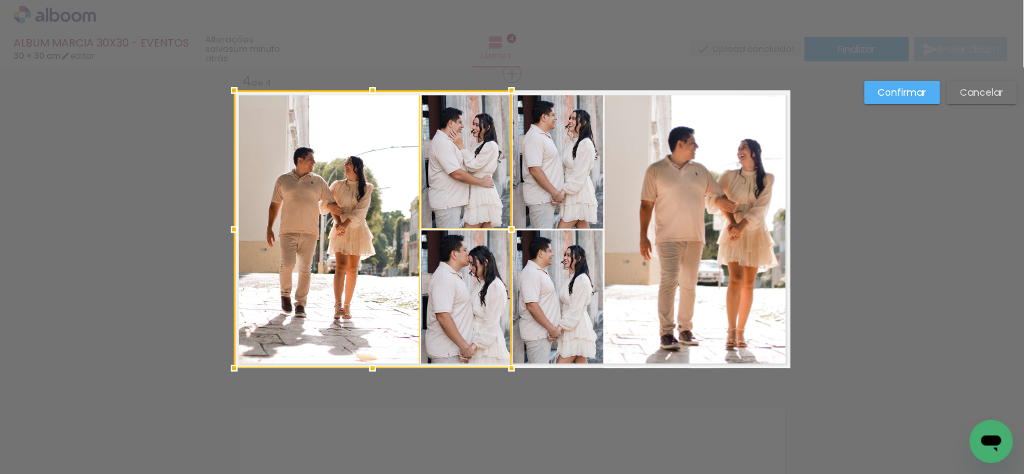
click at [537, 177] on quentale-photo at bounding box center [558, 159] width 90 height 138
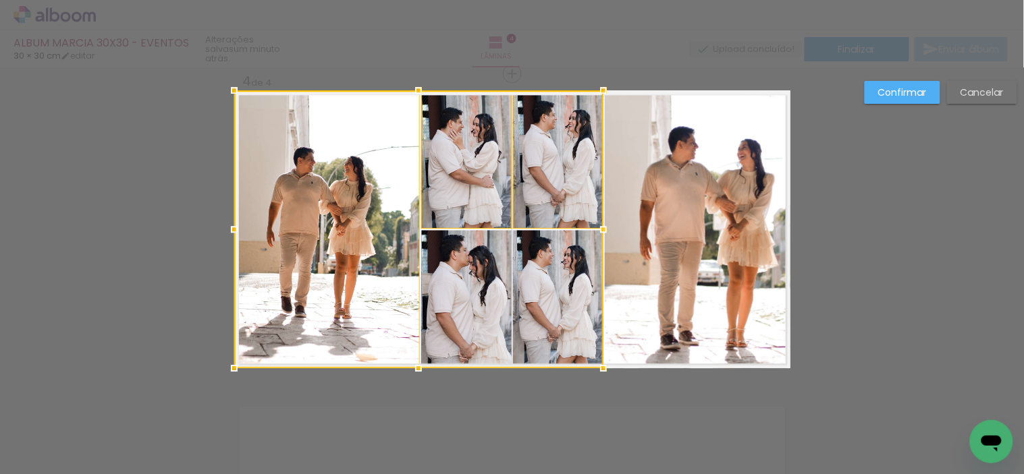
click at [655, 183] on quentale-photo at bounding box center [698, 229] width 186 height 278
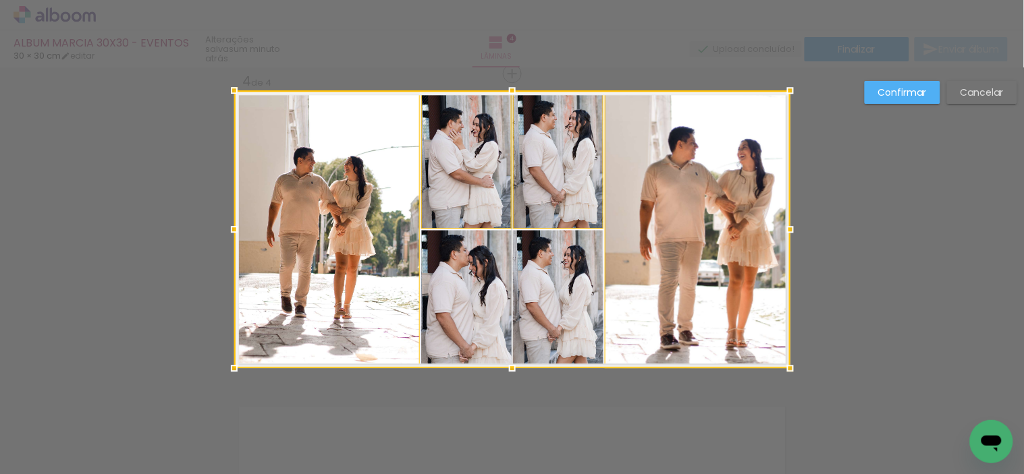
click at [577, 272] on div at bounding box center [512, 229] width 556 height 278
click at [499, 285] on div at bounding box center [512, 229] width 556 height 278
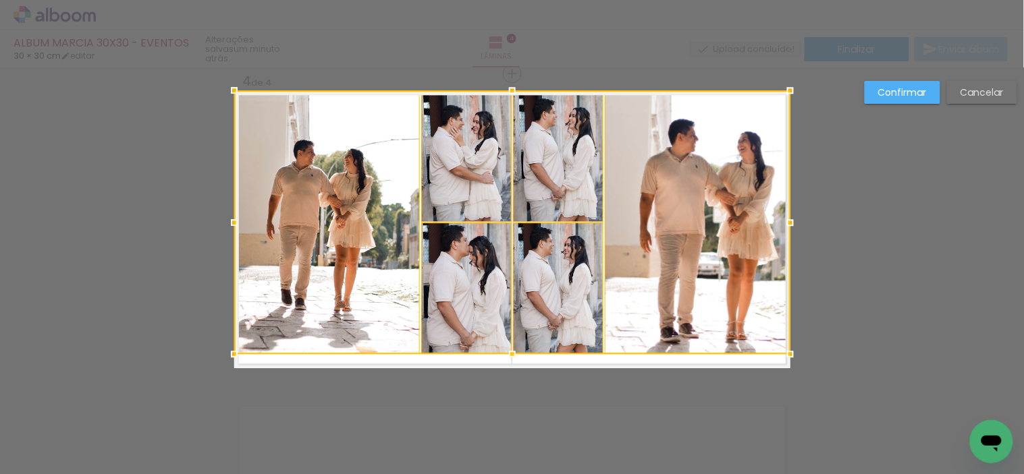
drag, startPoint x: 509, startPoint y: 372, endPoint x: 514, endPoint y: 360, distance: 12.4
click at [514, 360] on div at bounding box center [512, 354] width 27 height 27
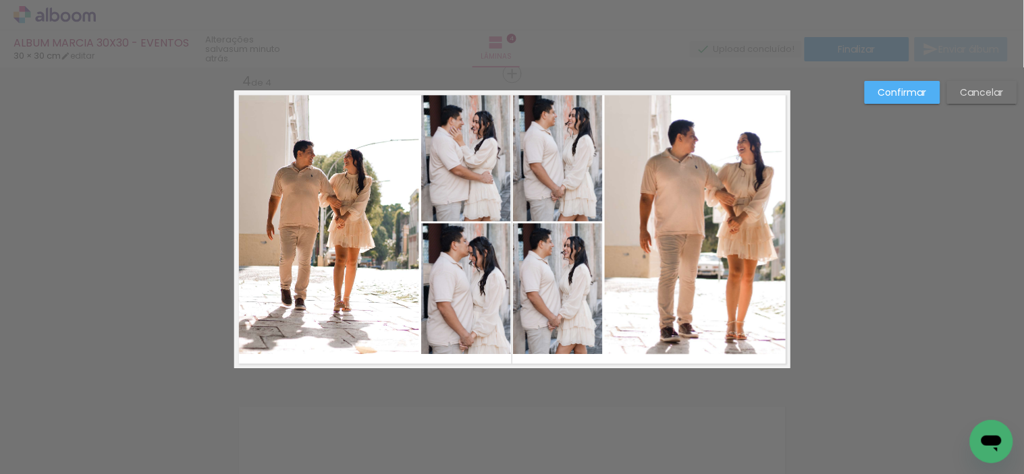
click at [368, 260] on quentale-photo at bounding box center [326, 222] width 185 height 264
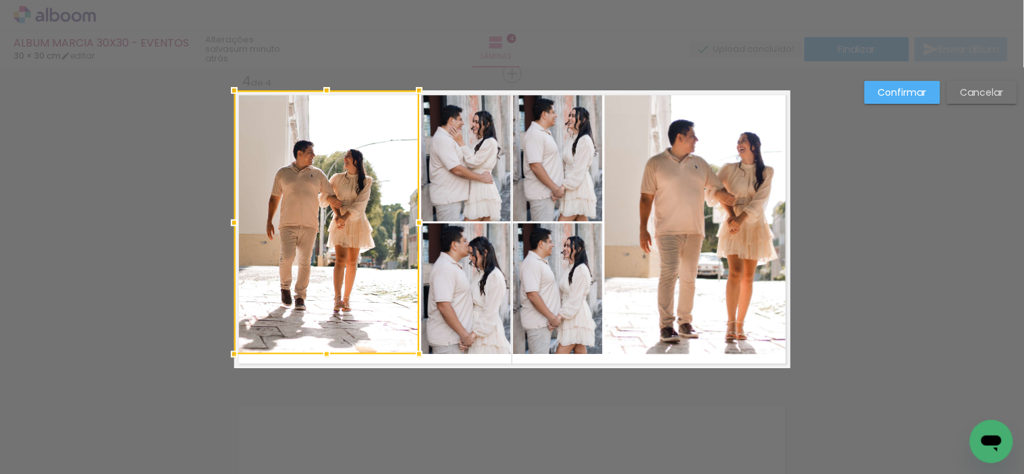
click at [459, 271] on quentale-photo at bounding box center [466, 288] width 90 height 131
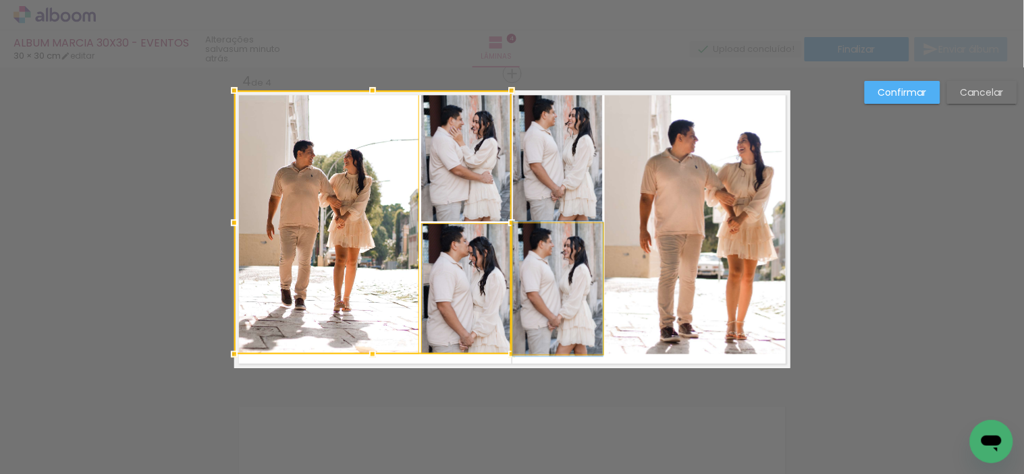
click at [564, 284] on quentale-photo at bounding box center [558, 288] width 90 height 131
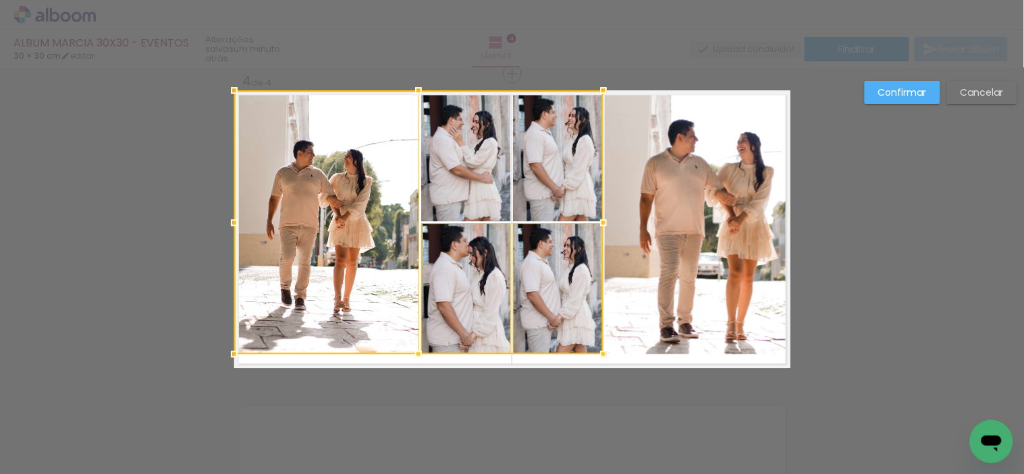
click at [568, 192] on div at bounding box center [418, 222] width 369 height 264
click at [470, 172] on div at bounding box center [418, 222] width 369 height 264
click at [646, 166] on quentale-photo at bounding box center [697, 222] width 185 height 264
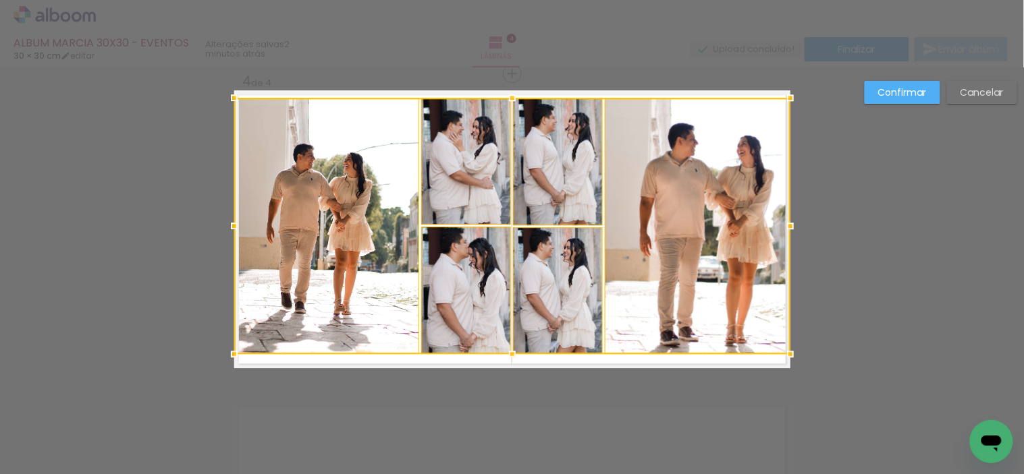
drag, startPoint x: 509, startPoint y: 90, endPoint x: 510, endPoint y: 98, distance: 7.5
click at [510, 98] on div at bounding box center [512, 97] width 27 height 27
click at [335, 155] on div at bounding box center [512, 226] width 556 height 256
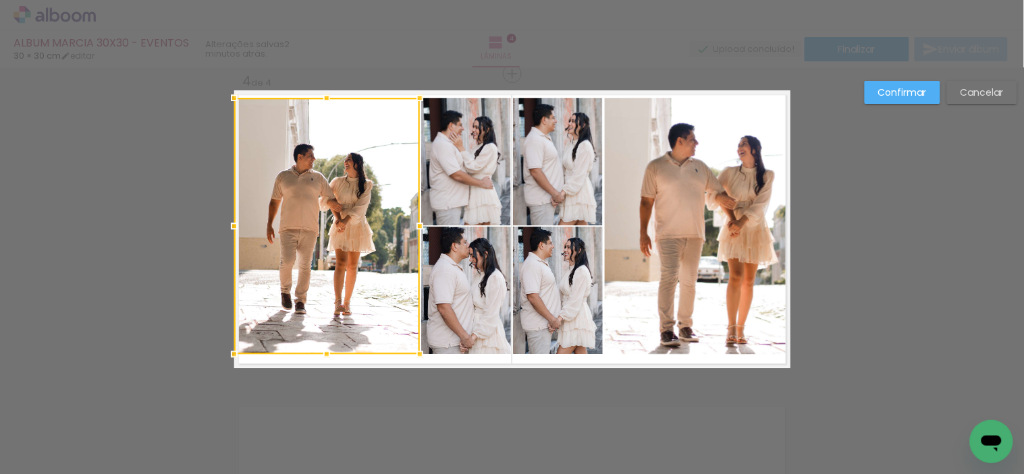
click at [717, 232] on quentale-photo at bounding box center [698, 226] width 186 height 256
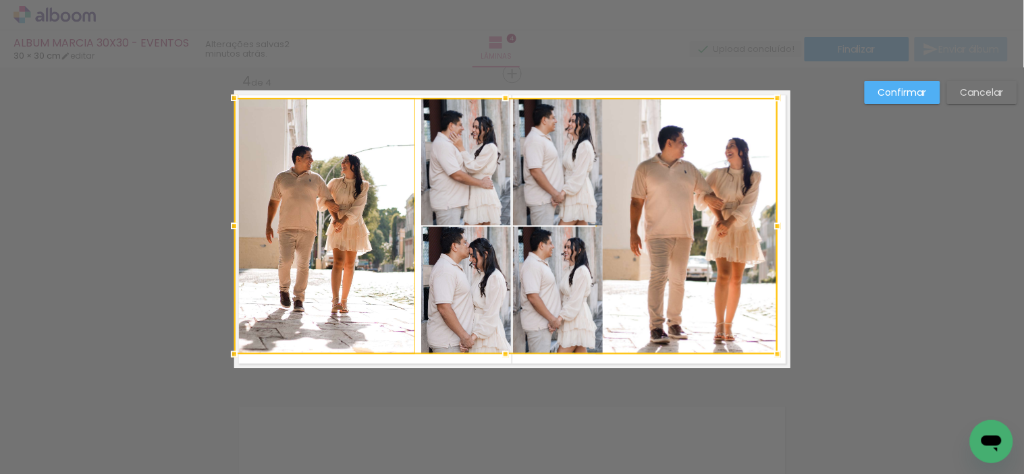
drag, startPoint x: 784, startPoint y: 226, endPoint x: 771, endPoint y: 227, distance: 12.8
click at [771, 227] on div at bounding box center [777, 226] width 27 height 27
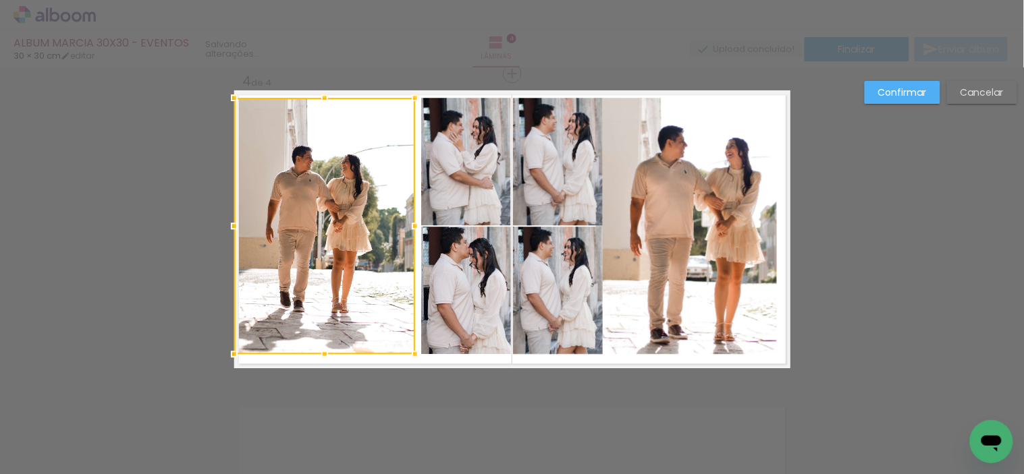
click at [306, 173] on div at bounding box center [324, 226] width 181 height 256
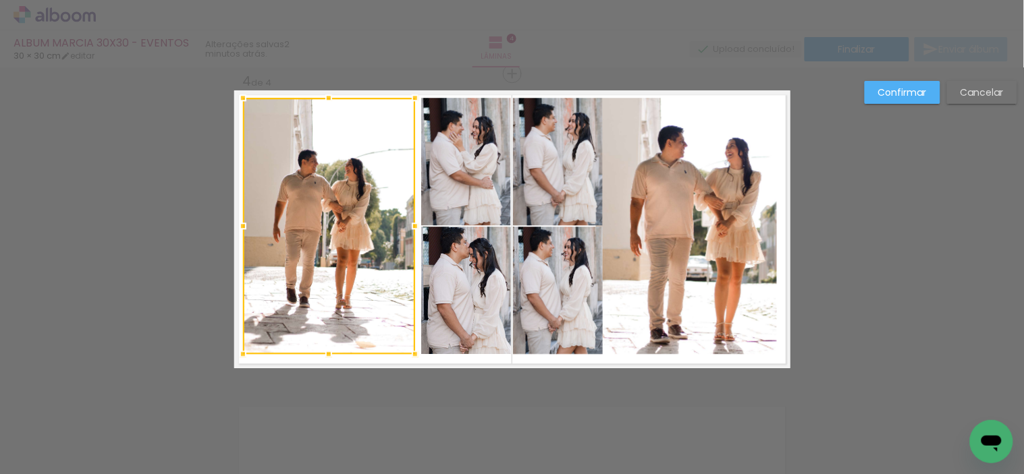
drag, startPoint x: 227, startPoint y: 224, endPoint x: 236, endPoint y: 225, distance: 9.5
click at [236, 225] on div at bounding box center [242, 226] width 27 height 27
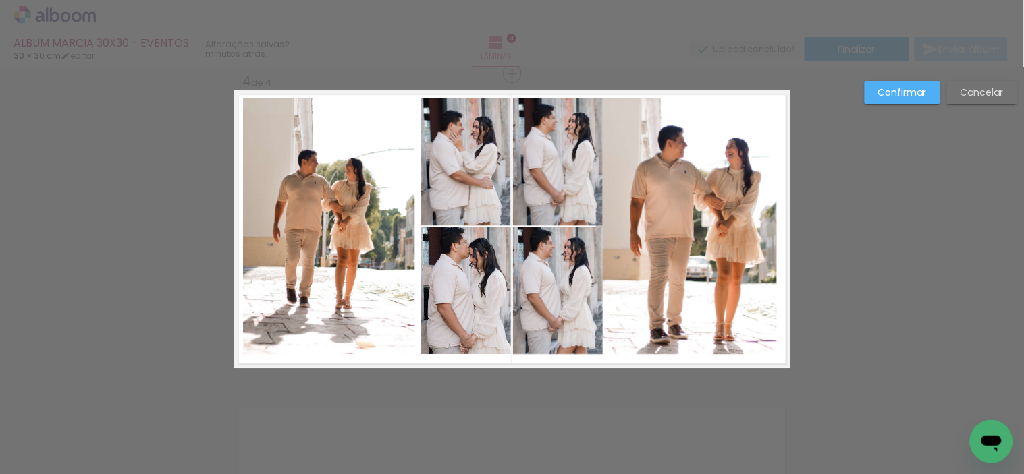
click at [0, 0] on slot "Cancelar" at bounding box center [0, 0] width 0 height 0
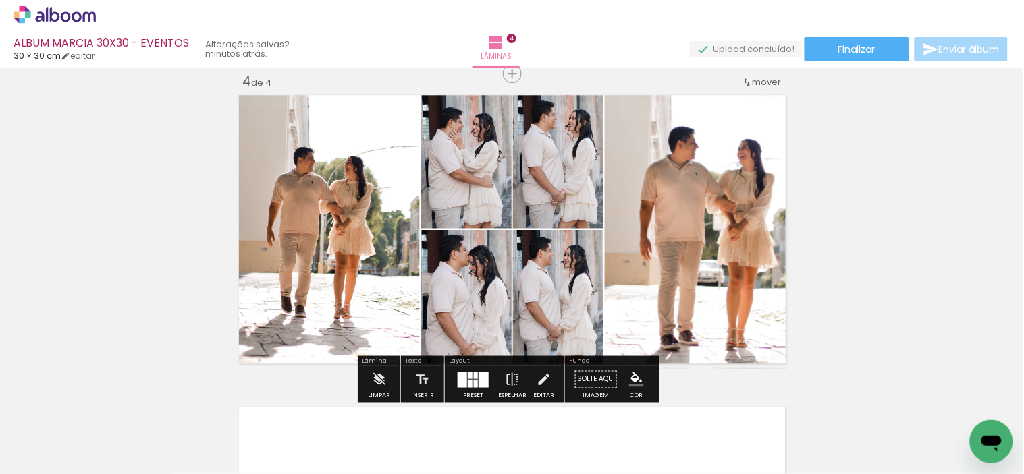
click at [485, 376] on div at bounding box center [483, 380] width 9 height 16
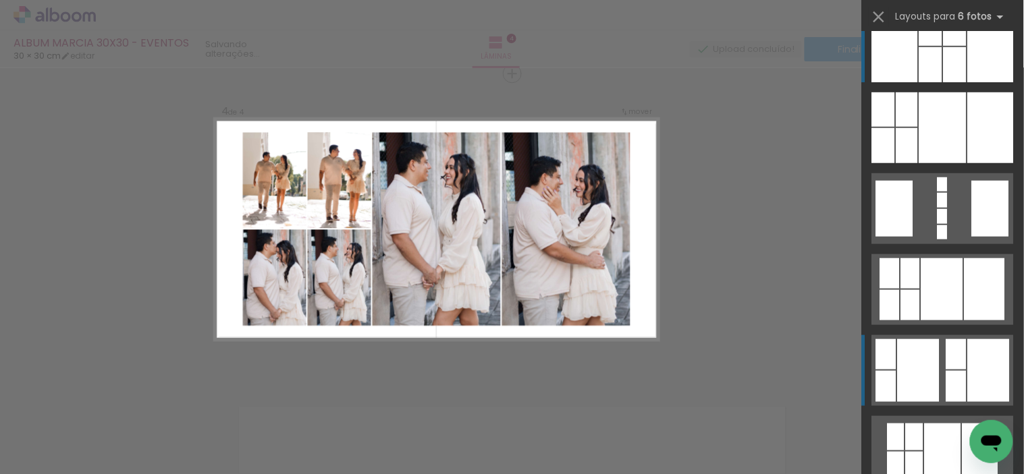
scroll to position [1614, 0]
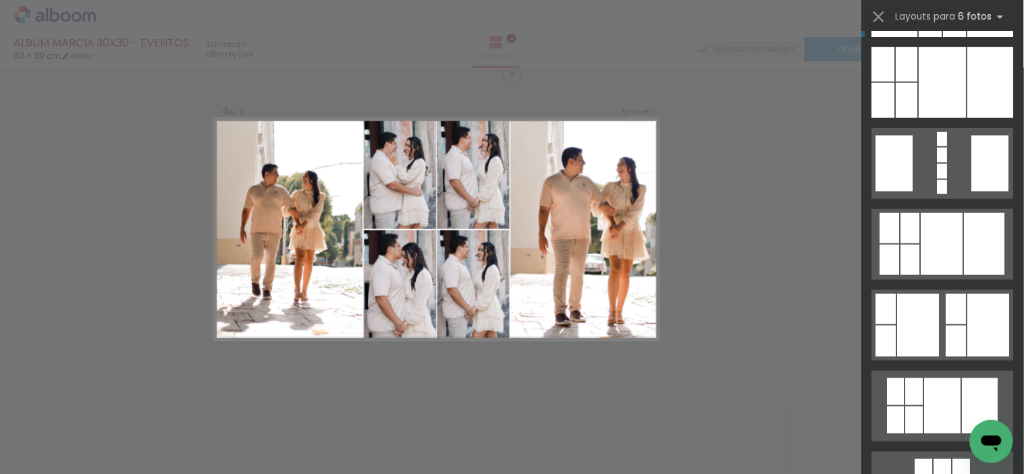
click at [0, 0] on slot at bounding box center [0, 0] width 0 height 0
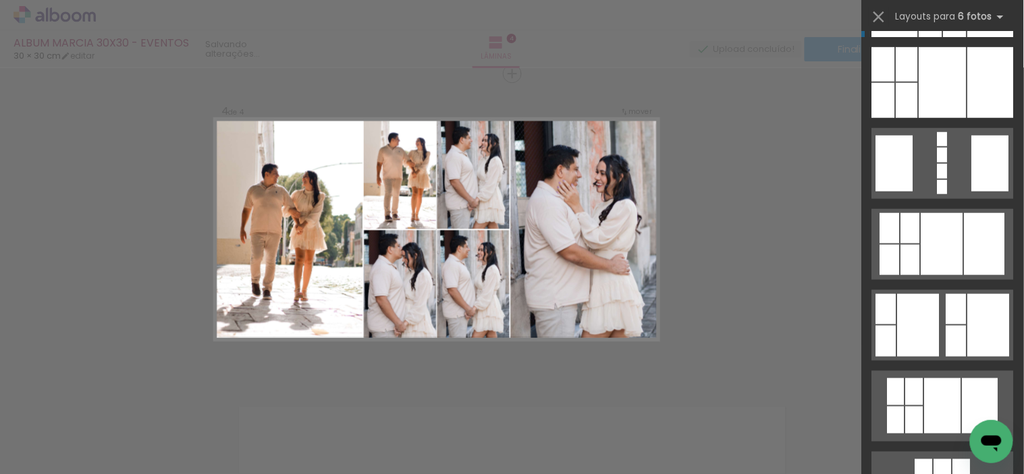
scroll to position [1539, 0]
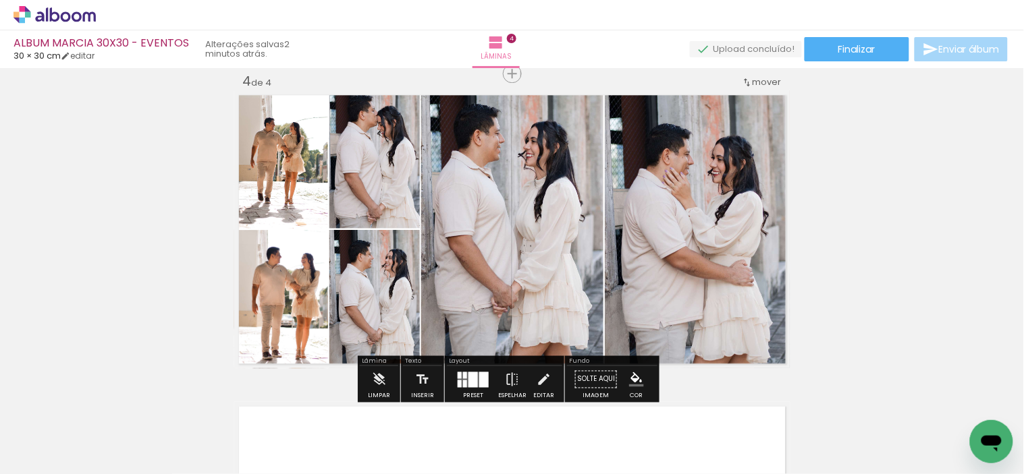
click at [294, 172] on quentale-photo at bounding box center [281, 159] width 94 height 138
click at [300, 271] on quentale-photo at bounding box center [281, 299] width 94 height 138
click at [286, 181] on quentale-photo at bounding box center [281, 159] width 94 height 138
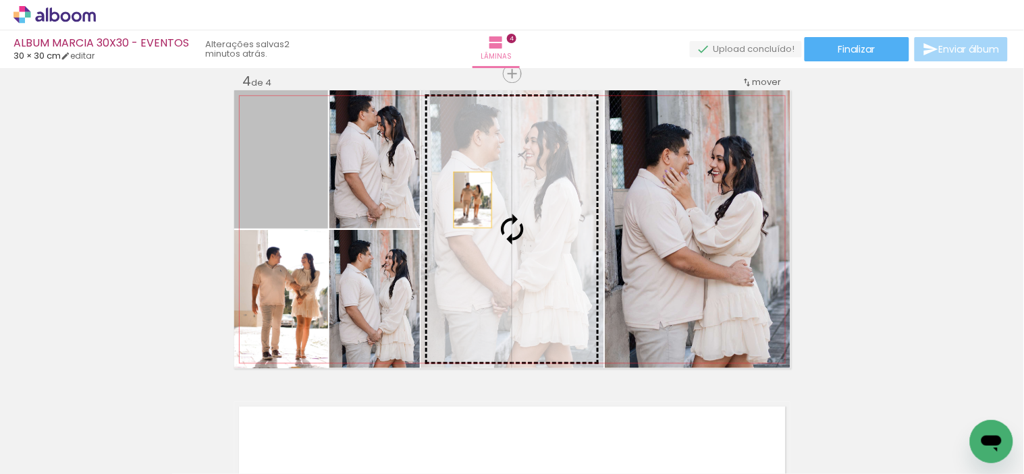
drag, startPoint x: 295, startPoint y: 190, endPoint x: 467, endPoint y: 200, distance: 172.4
click at [0, 0] on slot at bounding box center [0, 0] width 0 height 0
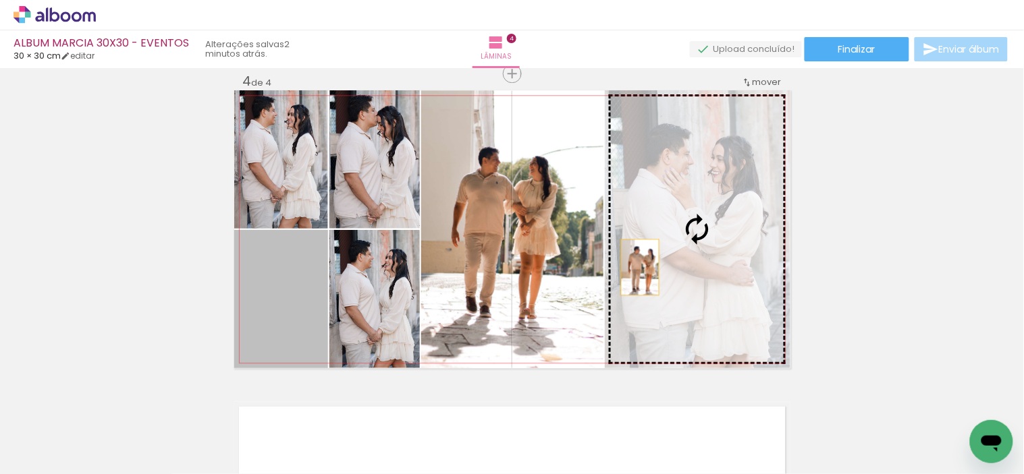
drag, startPoint x: 304, startPoint y: 319, endPoint x: 637, endPoint y: 267, distance: 337.4
click at [0, 0] on slot at bounding box center [0, 0] width 0 height 0
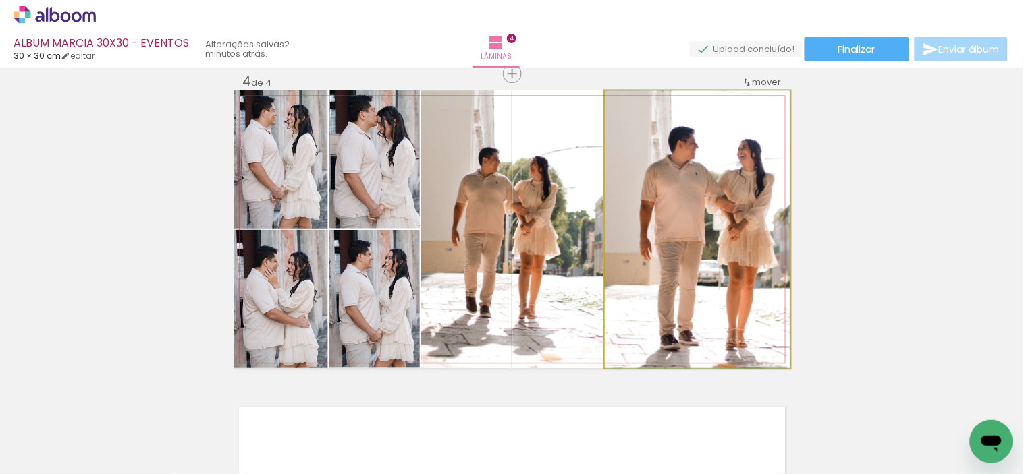
drag, startPoint x: 732, startPoint y: 239, endPoint x: 719, endPoint y: 240, distance: 12.2
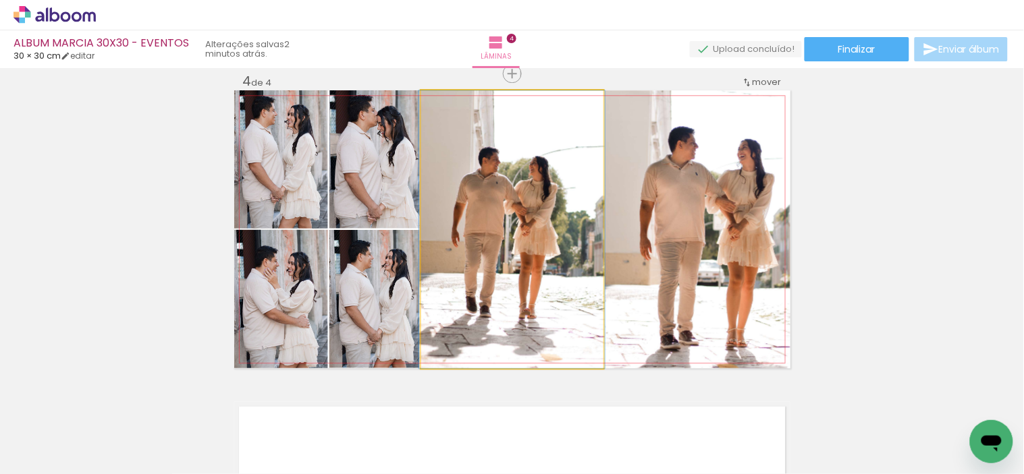
click at [543, 231] on quentale-photo at bounding box center [512, 229] width 182 height 278
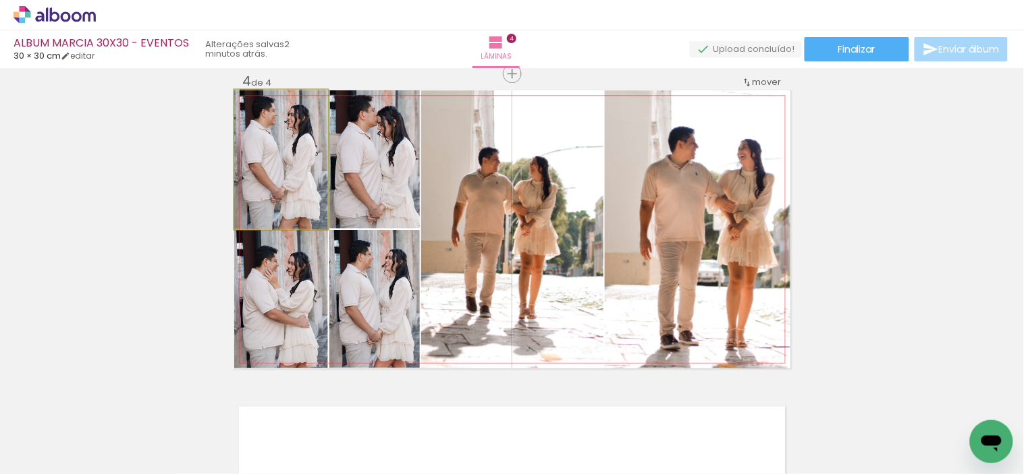
click at [299, 187] on quentale-photo at bounding box center [281, 159] width 94 height 138
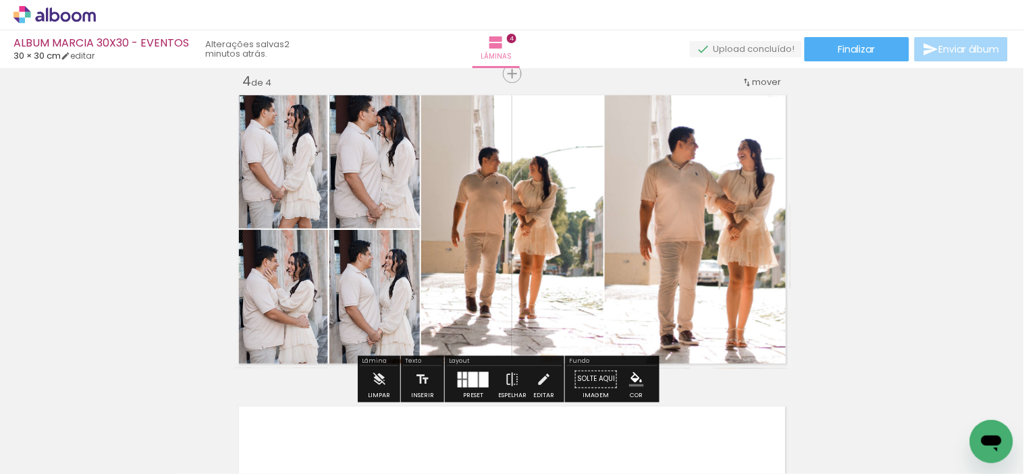
click at [464, 375] on quentale-layouter at bounding box center [473, 380] width 31 height 16
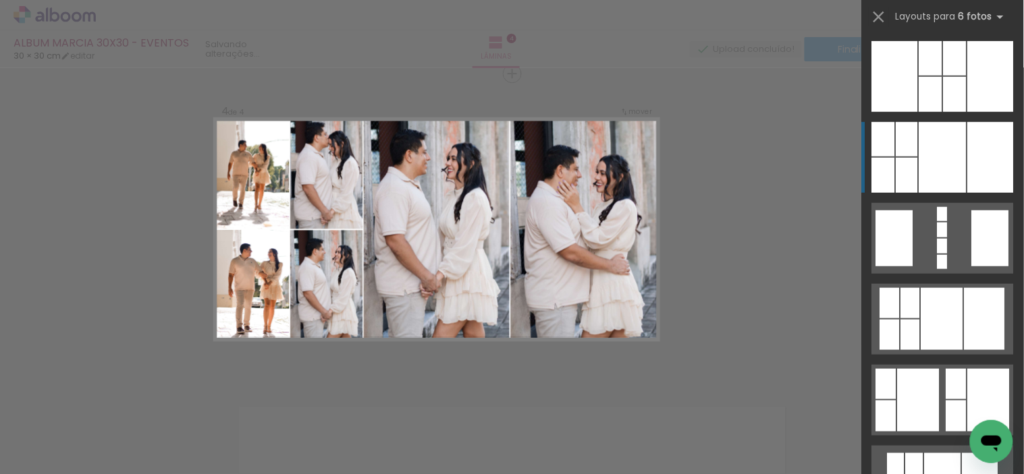
scroll to position [1620, 0]
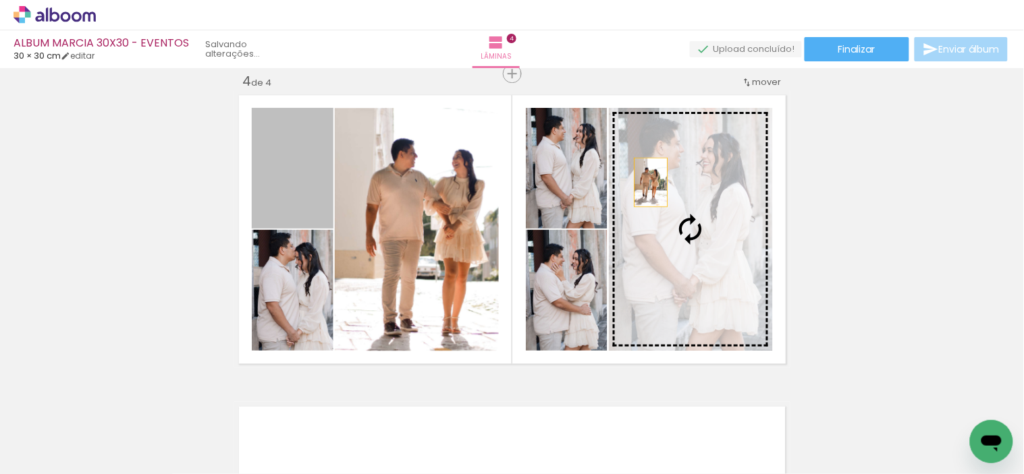
drag, startPoint x: 306, startPoint y: 184, endPoint x: 645, endPoint y: 182, distance: 339.4
click at [0, 0] on slot at bounding box center [0, 0] width 0 height 0
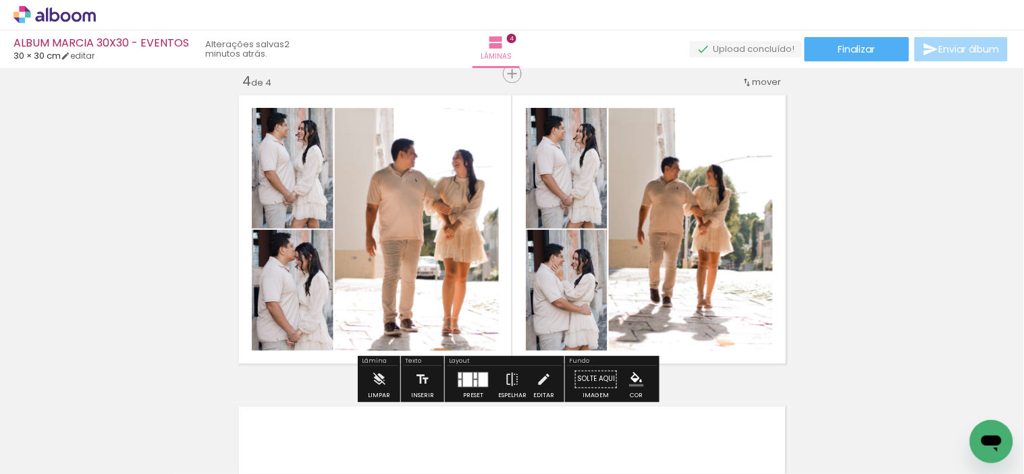
click at [474, 383] on div at bounding box center [475, 383] width 3 height 7
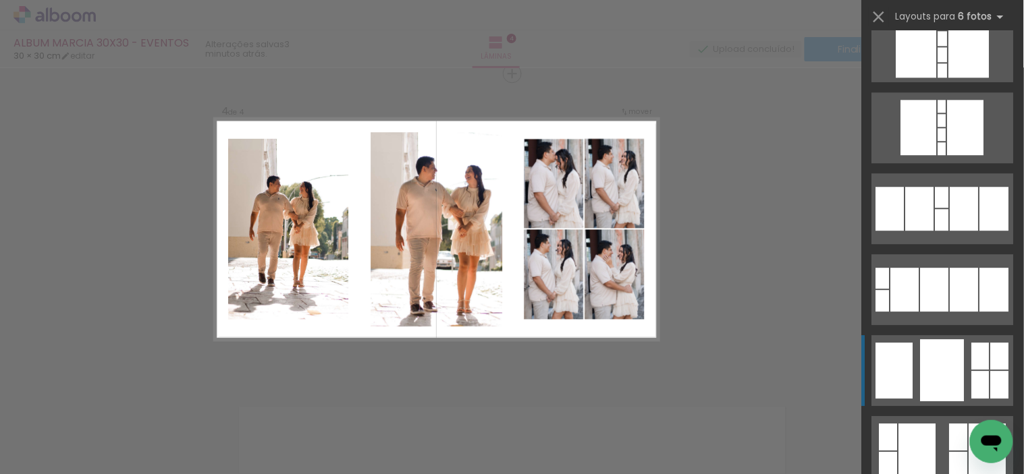
scroll to position [3587, 0]
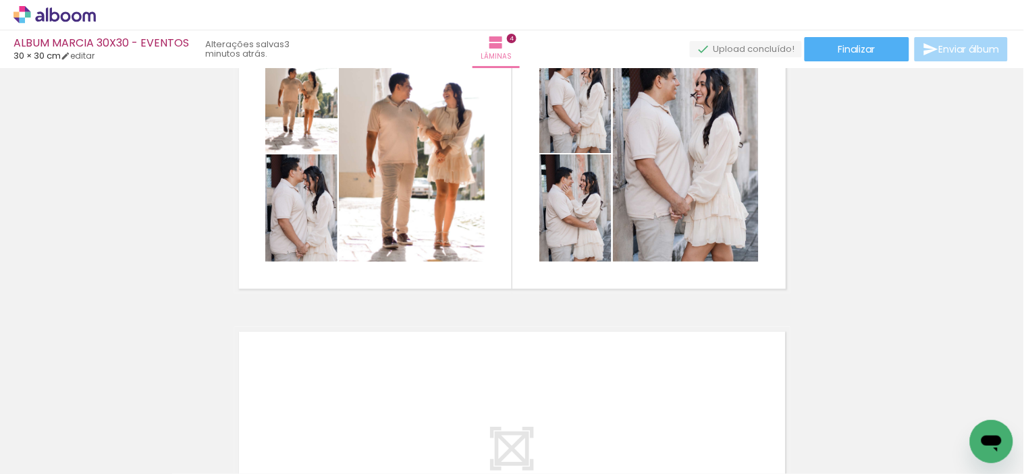
scroll to position [952, 0]
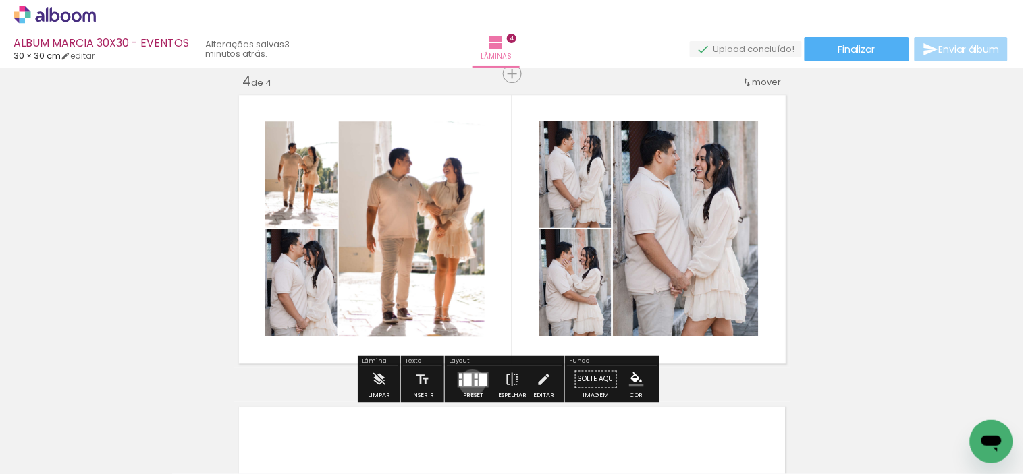
click at [469, 383] on quentale-layouter at bounding box center [473, 380] width 31 height 16
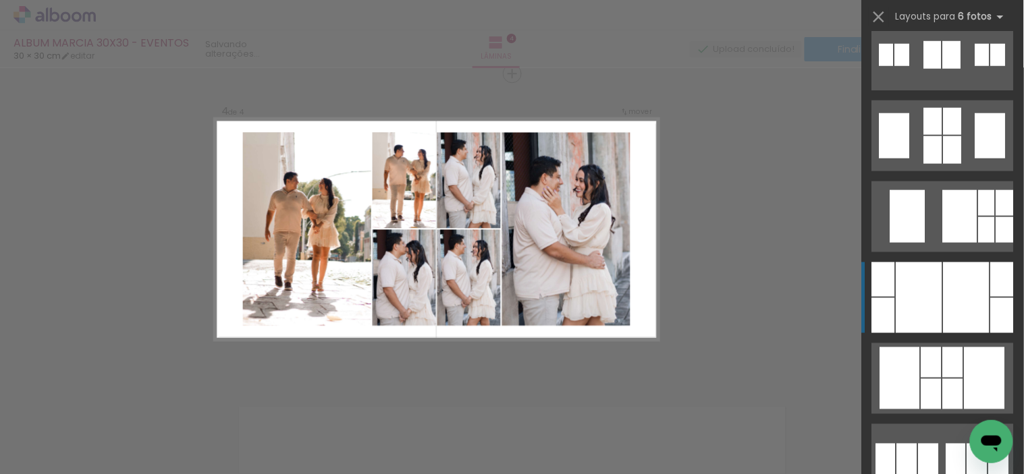
scroll to position [4336, 0]
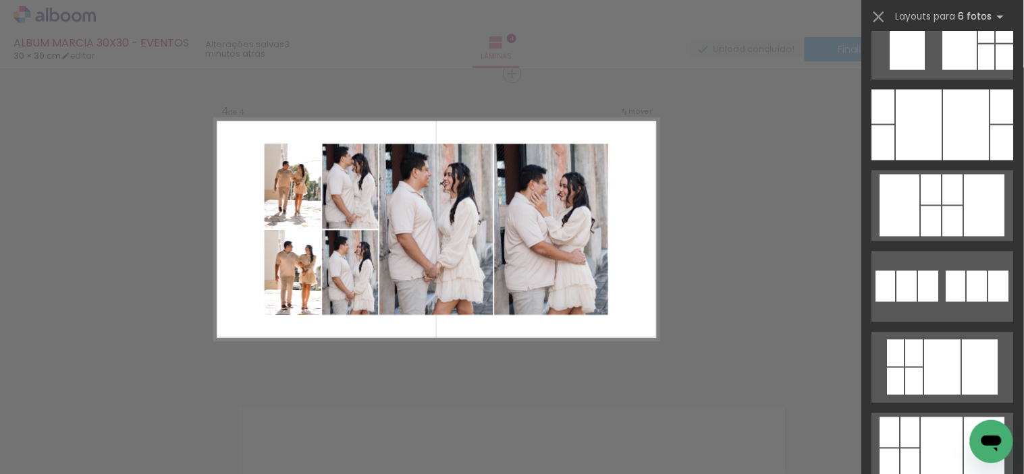
scroll to position [0, 941]
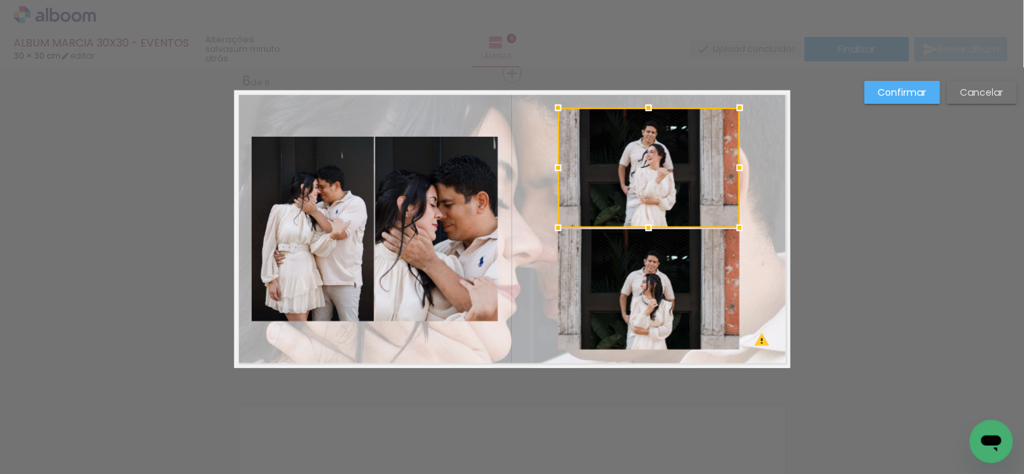
scroll to position [0, 1852]
click at [628, 263] on quentale-photo at bounding box center [649, 289] width 182 height 121
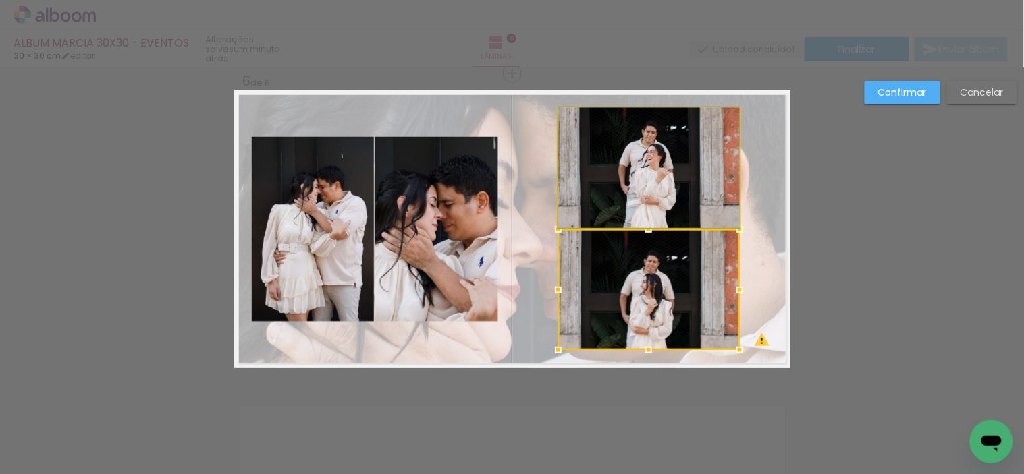
click at [670, 188] on quentale-photo at bounding box center [649, 168] width 182 height 120
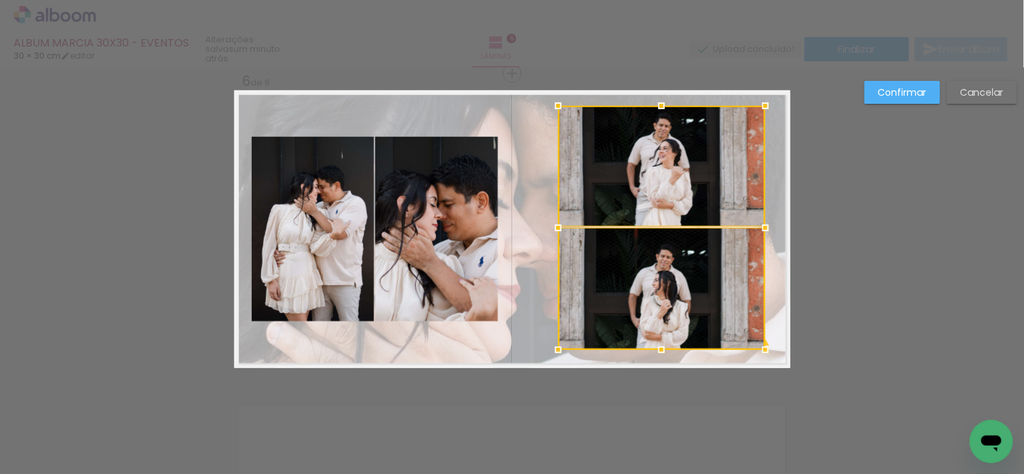
drag, startPoint x: 738, startPoint y: 105, endPoint x: 763, endPoint y: 103, distance: 24.4
click at [763, 103] on div at bounding box center [765, 105] width 27 height 27
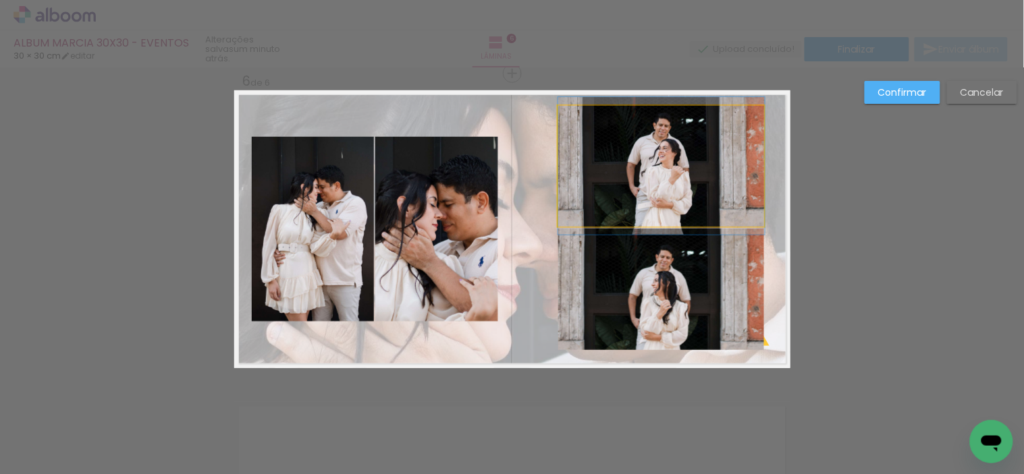
click at [603, 201] on quentale-photo at bounding box center [661, 166] width 206 height 121
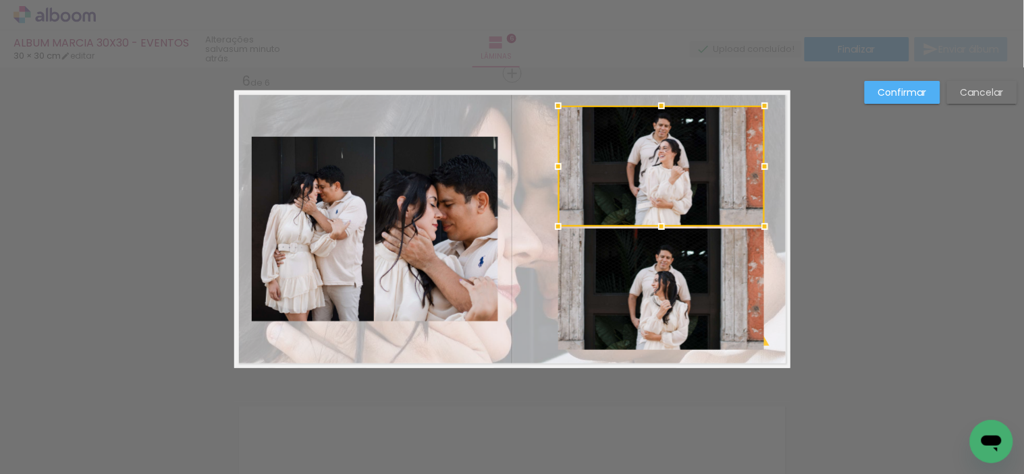
click at [587, 265] on quentale-photo at bounding box center [661, 289] width 206 height 121
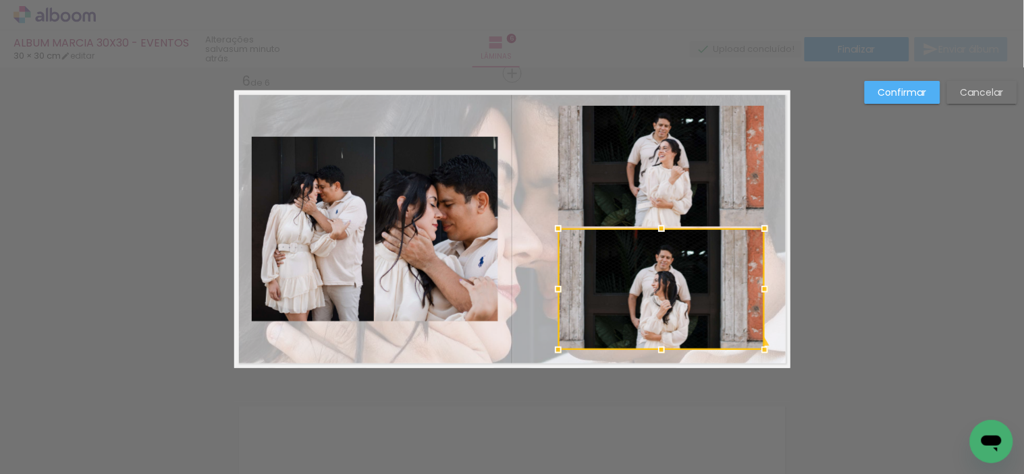
click at [569, 192] on quentale-photo at bounding box center [661, 166] width 206 height 121
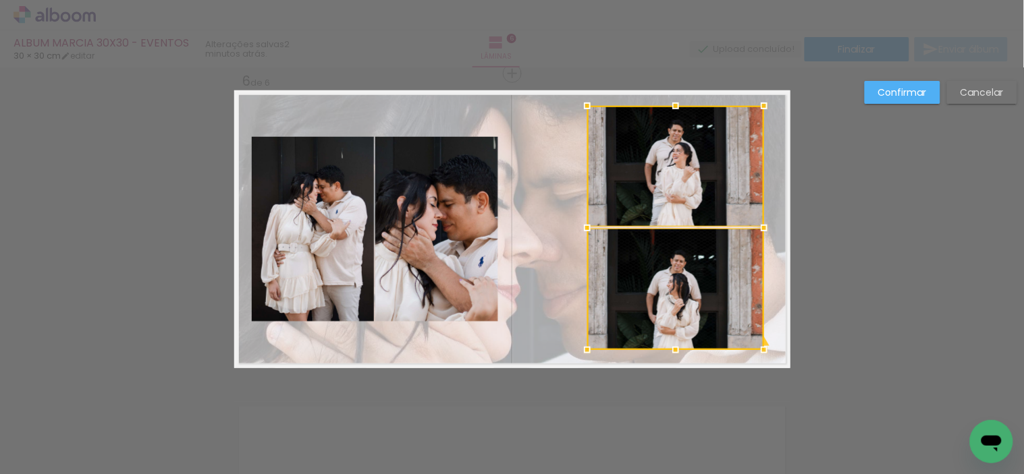
drag, startPoint x: 552, startPoint y: 221, endPoint x: 582, endPoint y: 228, distance: 30.4
click at [582, 228] on div at bounding box center [587, 228] width 27 height 27
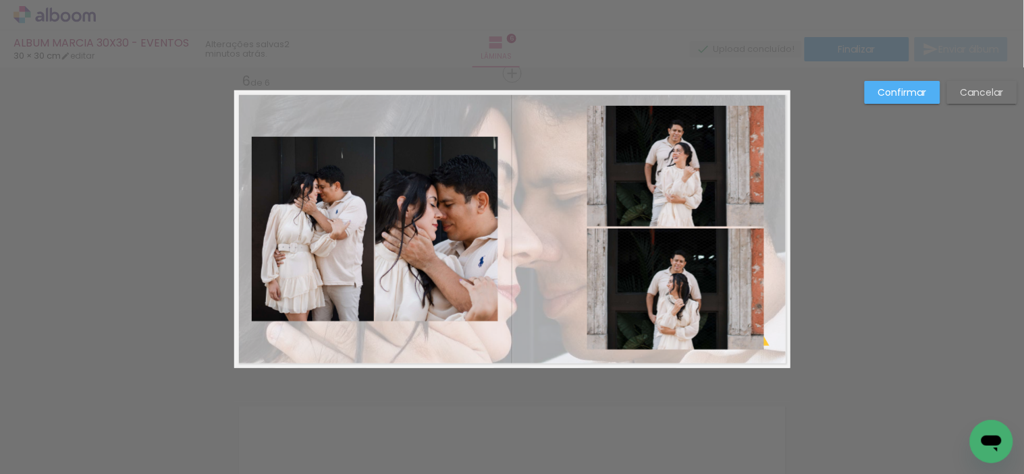
click at [650, 287] on quentale-photo at bounding box center [675, 289] width 177 height 121
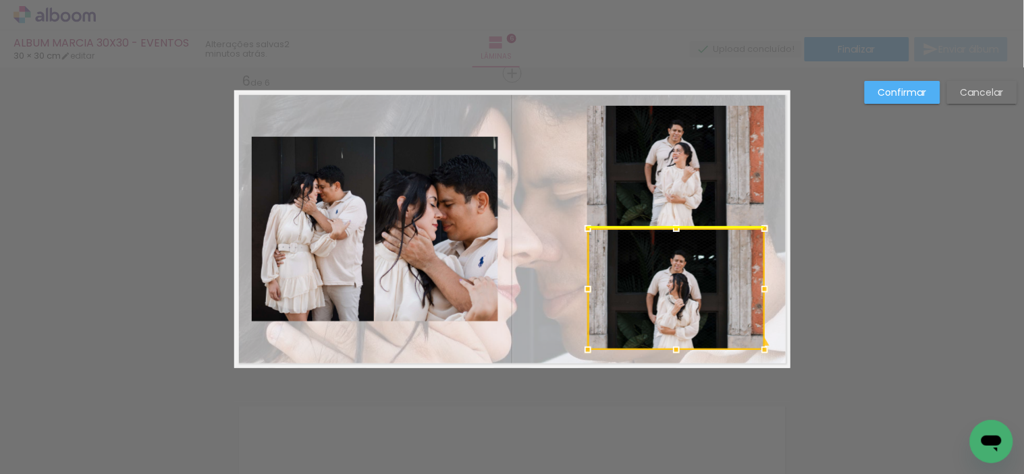
drag, startPoint x: 659, startPoint y: 302, endPoint x: 662, endPoint y: 318, distance: 16.5
click at [662, 318] on div at bounding box center [676, 289] width 177 height 121
click at [695, 204] on quentale-photo at bounding box center [675, 166] width 177 height 121
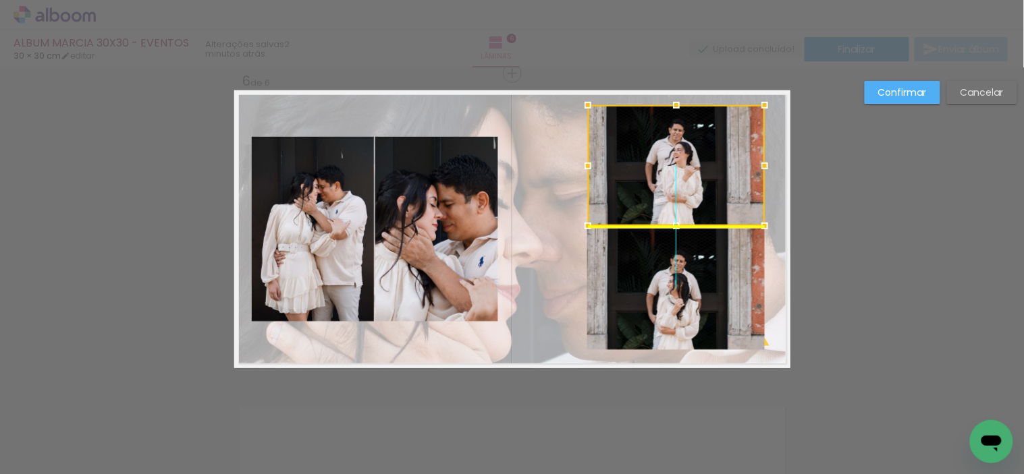
click at [693, 197] on div at bounding box center [676, 165] width 177 height 121
click at [671, 295] on quentale-photo at bounding box center [675, 289] width 177 height 121
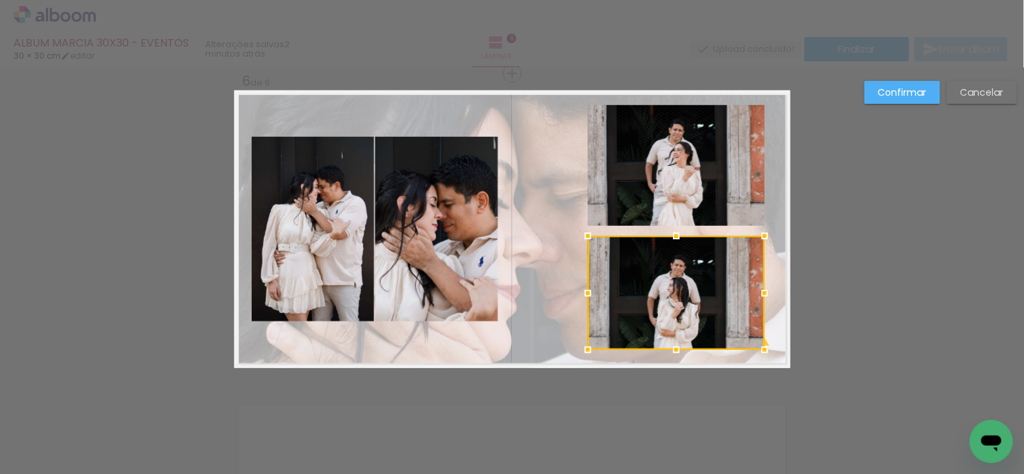
drag, startPoint x: 672, startPoint y: 230, endPoint x: 669, endPoint y: 240, distance: 10.5
click at [669, 240] on div at bounding box center [676, 236] width 27 height 27
click at [669, 210] on quentale-photo at bounding box center [676, 165] width 177 height 121
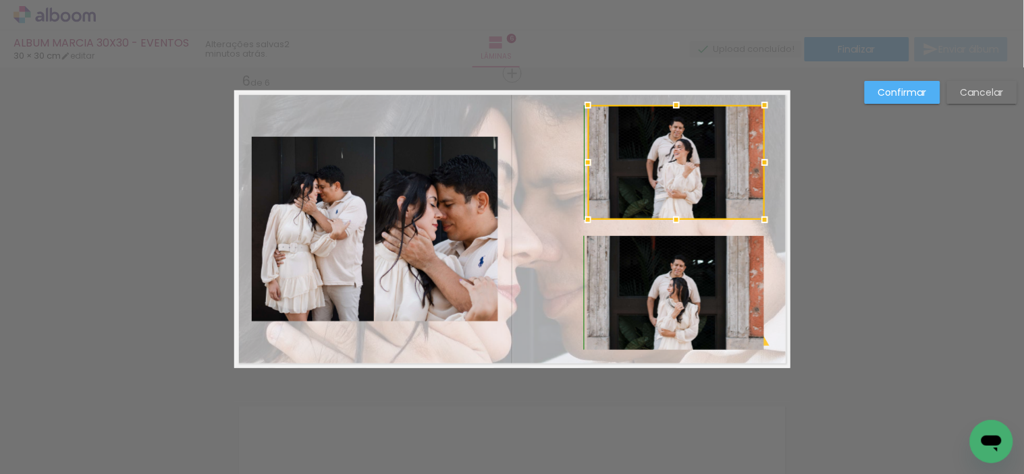
click at [675, 226] on div at bounding box center [676, 219] width 27 height 27
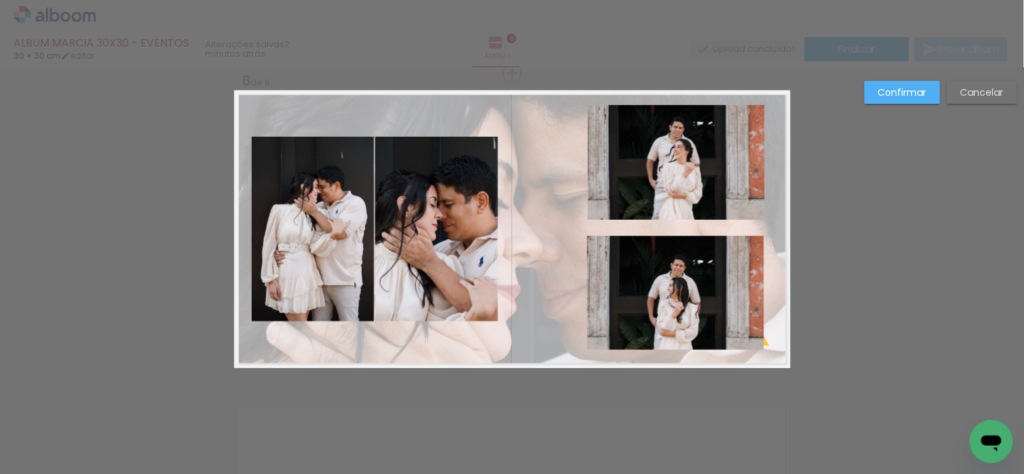
click at [466, 217] on quentale-photo at bounding box center [436, 229] width 123 height 185
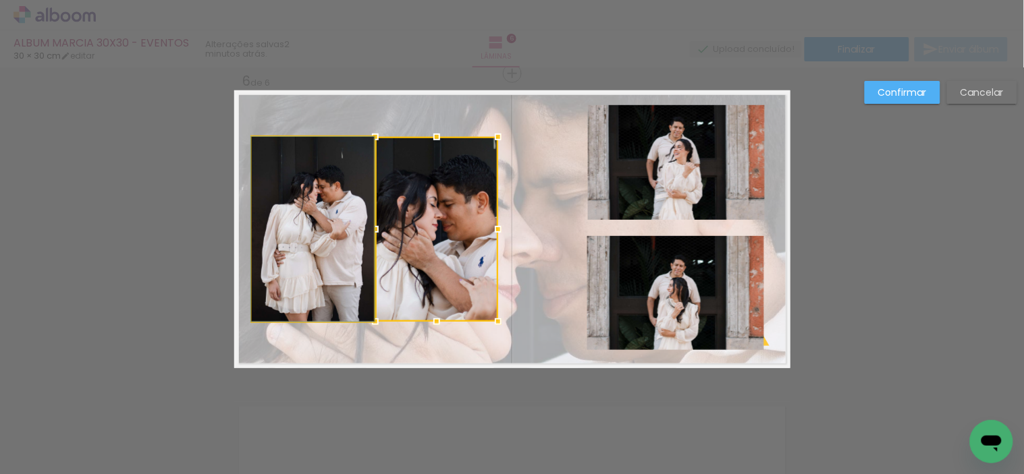
click at [332, 226] on quentale-photo at bounding box center [313, 229] width 122 height 185
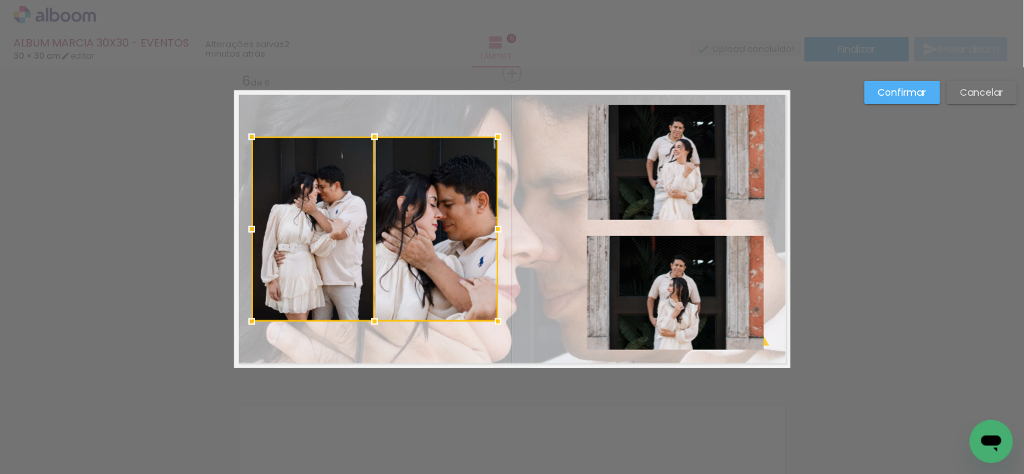
click at [311, 183] on div at bounding box center [375, 229] width 246 height 185
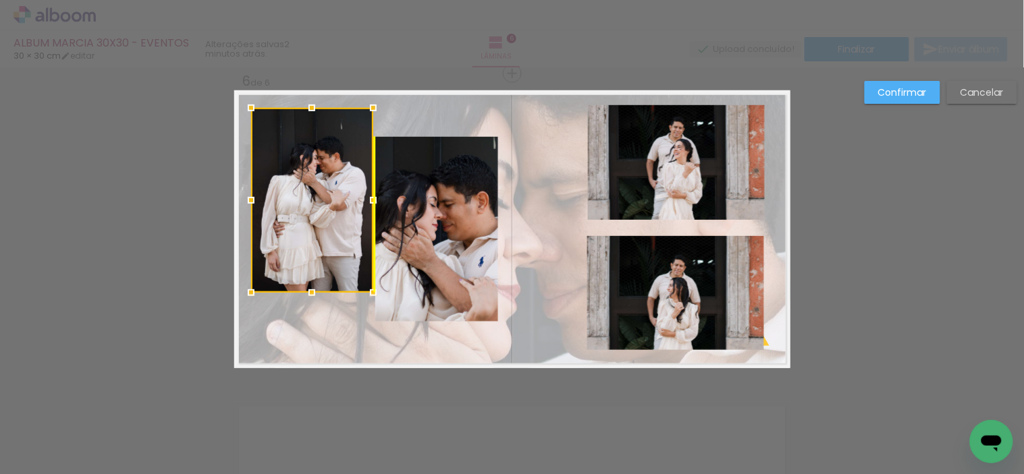
drag, startPoint x: 307, startPoint y: 194, endPoint x: 307, endPoint y: 165, distance: 29.0
click at [307, 165] on div at bounding box center [312, 200] width 122 height 185
click at [416, 233] on quentale-photo at bounding box center [436, 229] width 123 height 185
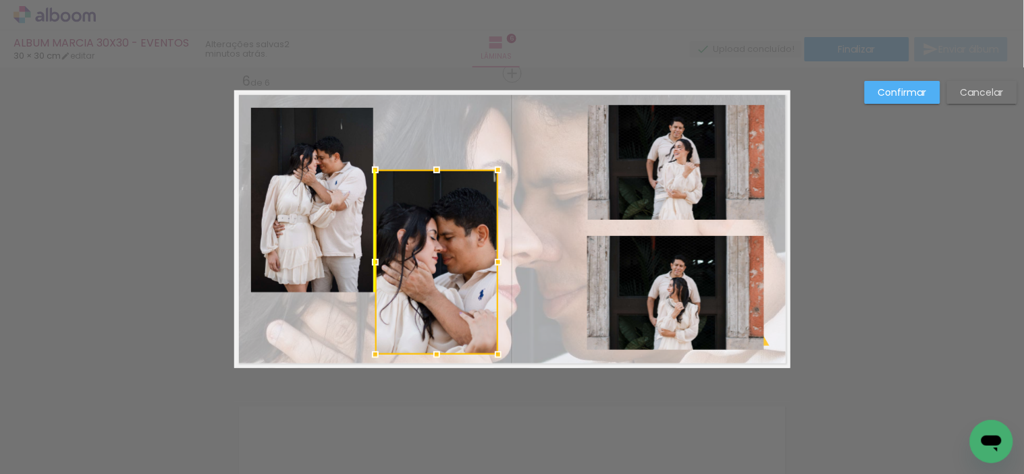
drag, startPoint x: 426, startPoint y: 235, endPoint x: 426, endPoint y: 262, distance: 27.0
click at [426, 262] on div at bounding box center [436, 262] width 123 height 185
click at [359, 233] on quentale-photo at bounding box center [312, 200] width 122 height 185
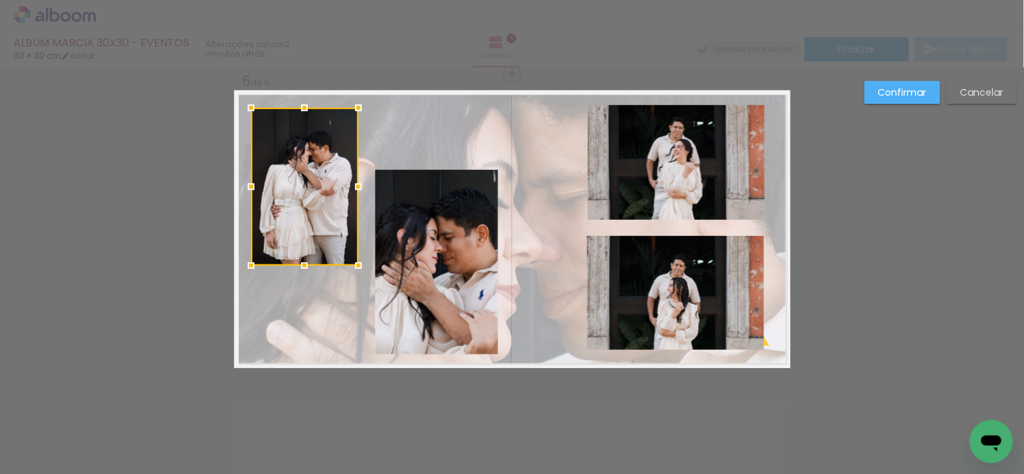
drag, startPoint x: 369, startPoint y: 297, endPoint x: 355, endPoint y: 270, distance: 30.5
click at [355, 270] on div at bounding box center [358, 265] width 27 height 27
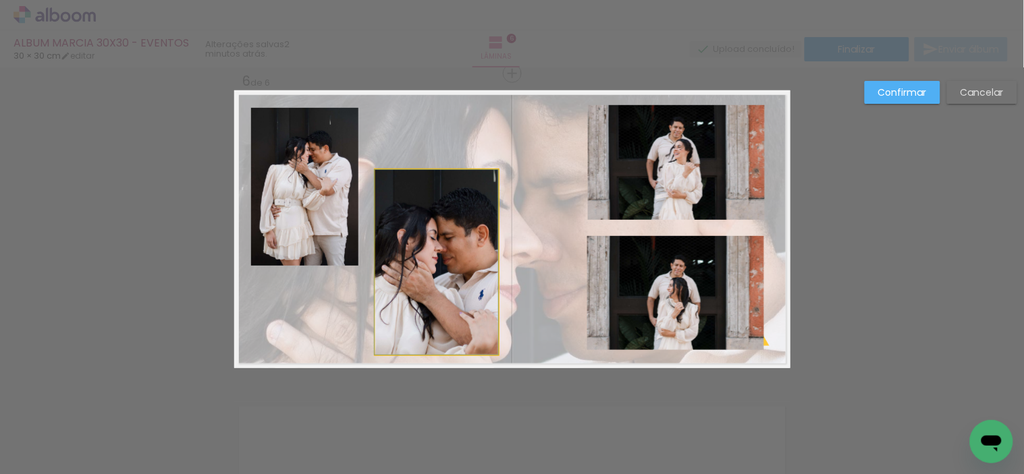
click at [394, 280] on quentale-photo at bounding box center [436, 262] width 123 height 185
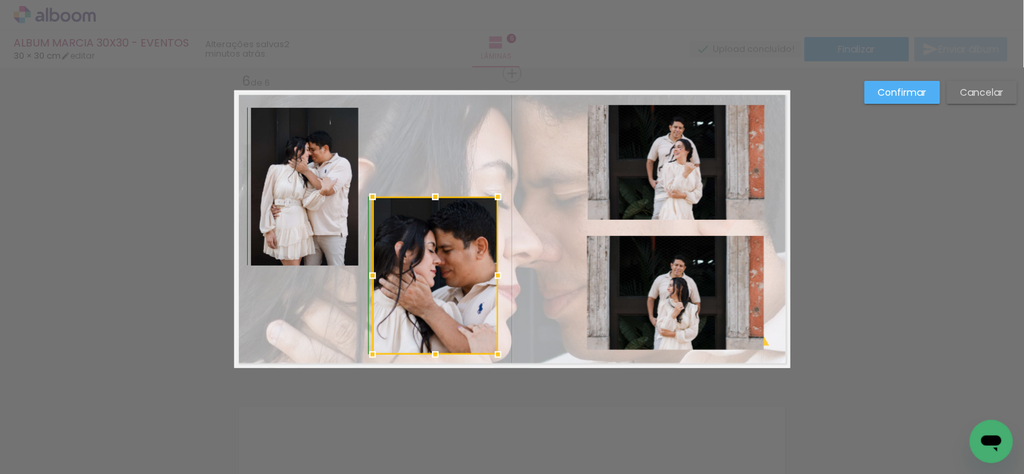
drag, startPoint x: 370, startPoint y: 167, endPoint x: 367, endPoint y: 190, distance: 23.8
click at [367, 190] on div at bounding box center [372, 197] width 27 height 27
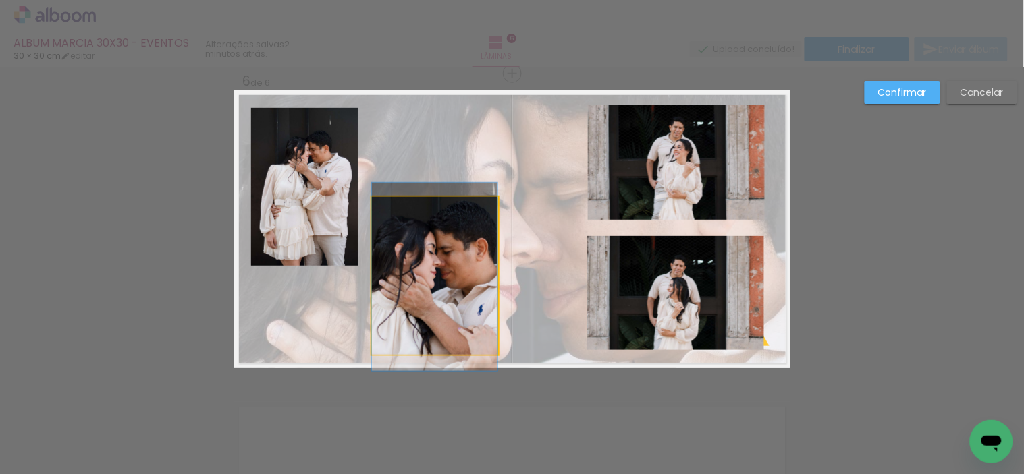
drag, startPoint x: 412, startPoint y: 284, endPoint x: 402, endPoint y: 285, distance: 9.5
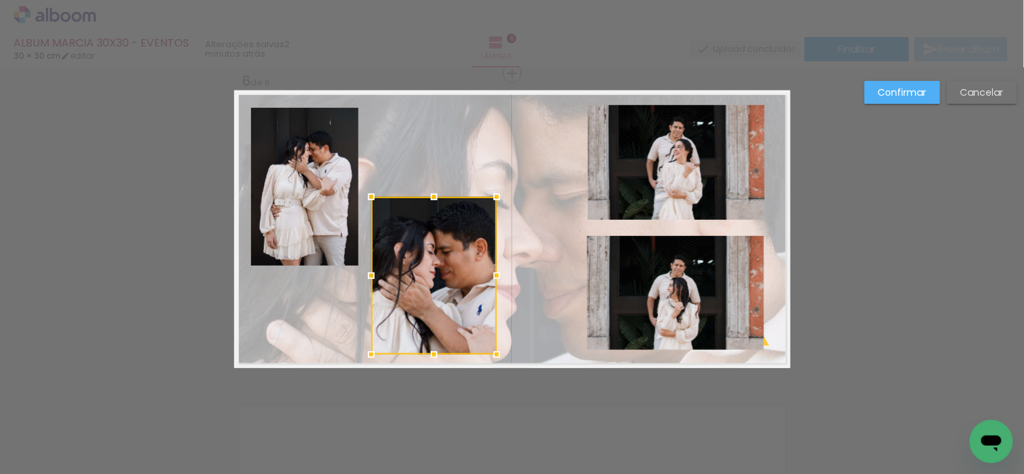
click at [429, 291] on div at bounding box center [434, 276] width 126 height 158
click at [675, 297] on quentale-photo at bounding box center [675, 293] width 177 height 114
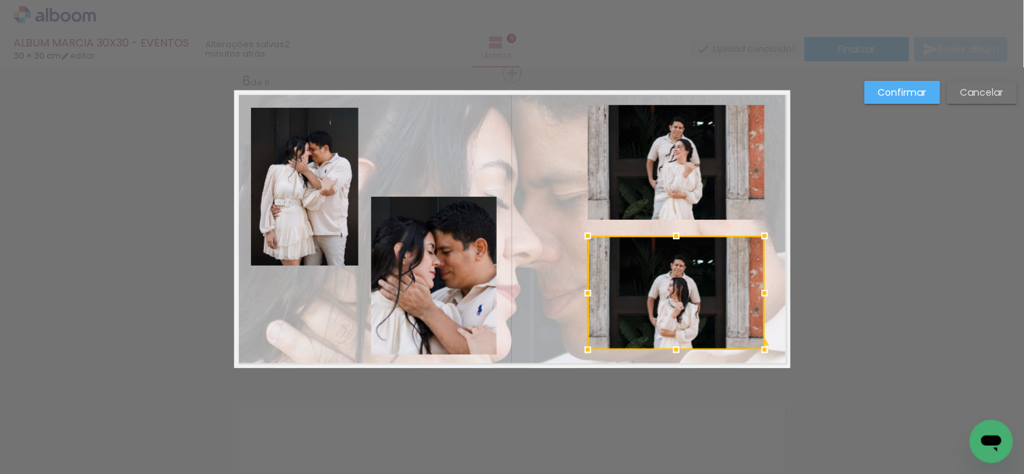
click at [285, 199] on quentale-photo at bounding box center [304, 187] width 107 height 158
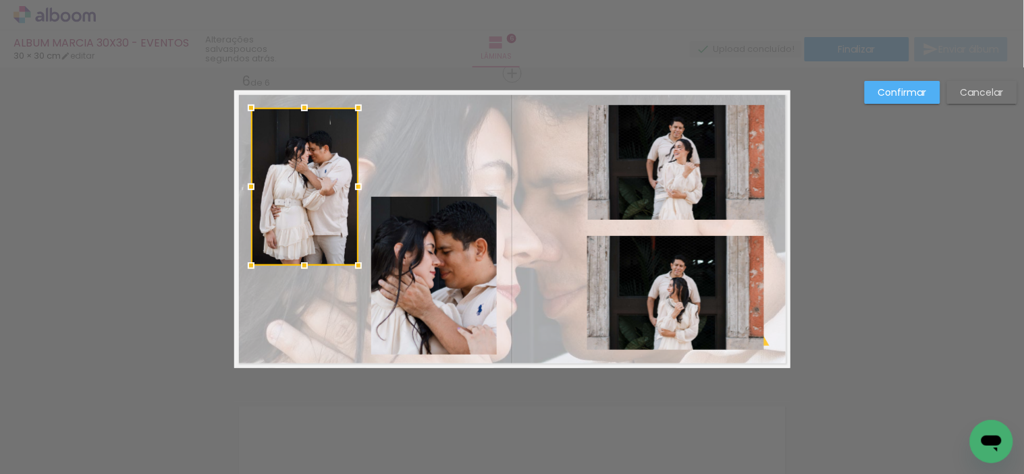
click at [414, 282] on quentale-photo at bounding box center [434, 276] width 126 height 158
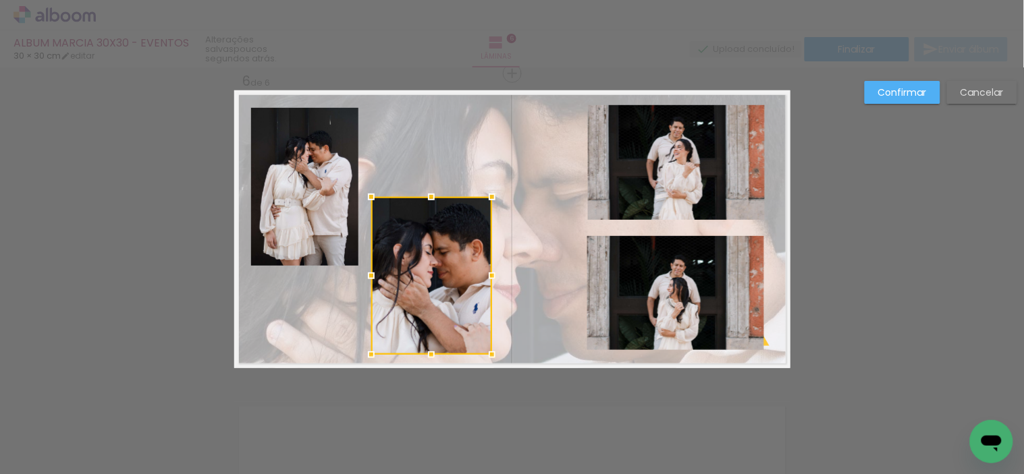
click at [486, 278] on div at bounding box center [491, 276] width 27 height 27
click at [365, 196] on div at bounding box center [371, 197] width 27 height 27
click at [410, 262] on div at bounding box center [431, 276] width 121 height 158
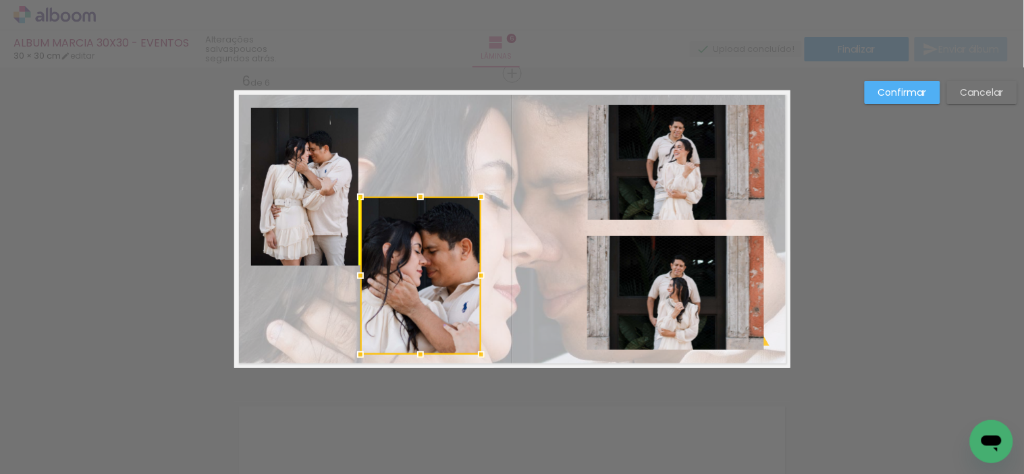
click at [424, 273] on div at bounding box center [420, 276] width 121 height 158
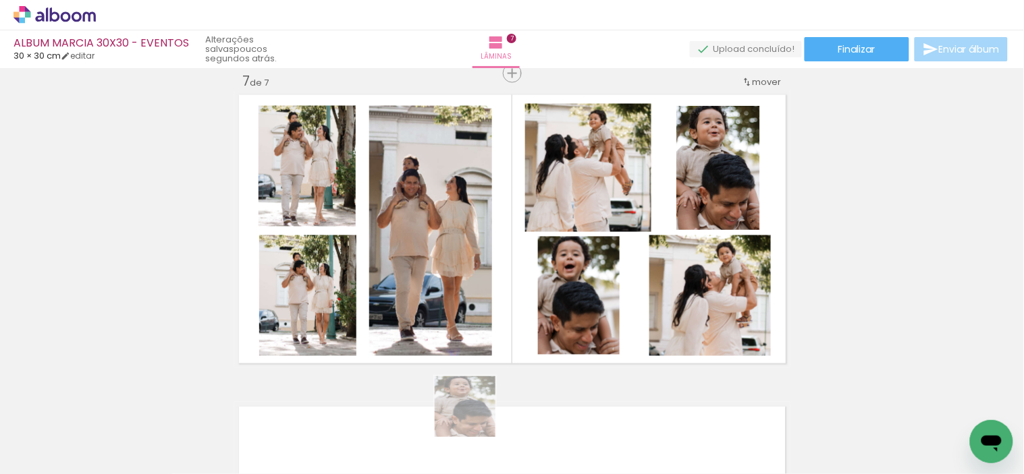
scroll to position [0, 2373]
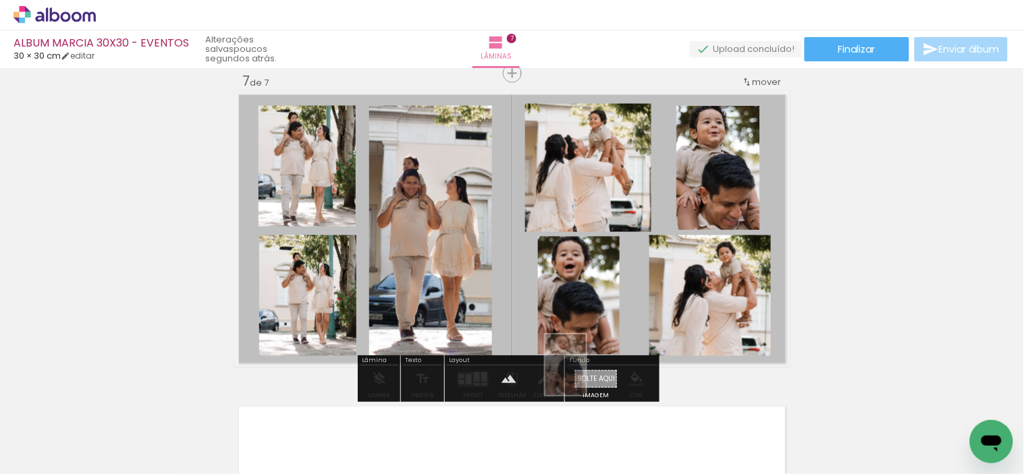
drag, startPoint x: 404, startPoint y: 429, endPoint x: 586, endPoint y: 375, distance: 190.0
click at [586, 375] on quentale-workspace at bounding box center [512, 237] width 1024 height 474
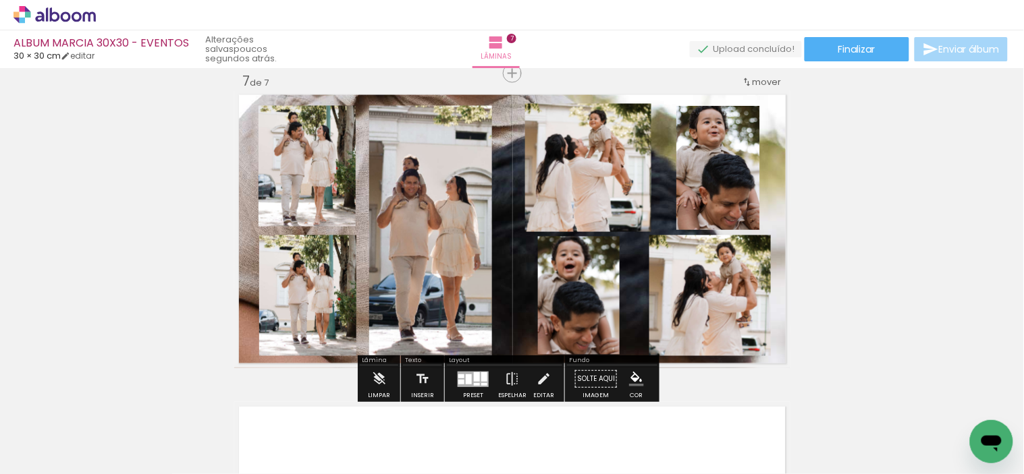
click at [511, 305] on quentale-layouter at bounding box center [512, 229] width 556 height 278
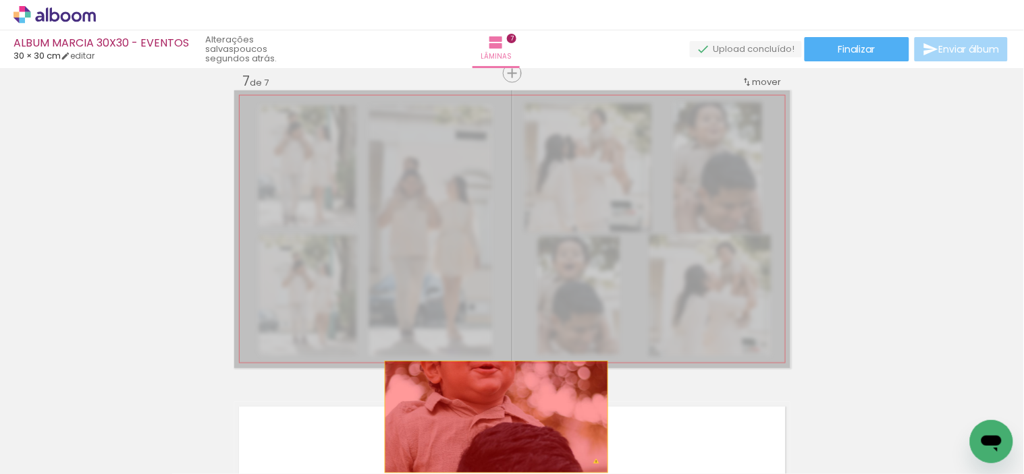
drag, startPoint x: 521, startPoint y: 265, endPoint x: 489, endPoint y: 422, distance: 160.4
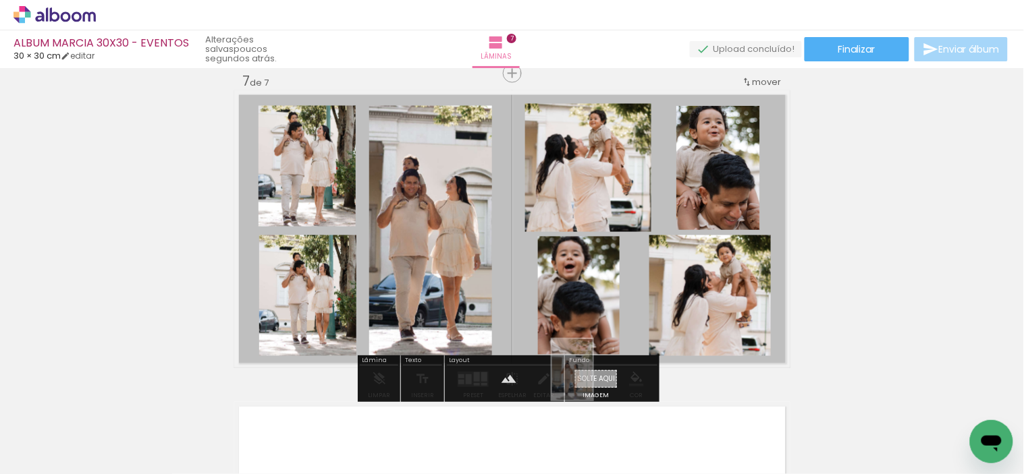
drag, startPoint x: 185, startPoint y: 454, endPoint x: 592, endPoint y: 380, distance: 414.3
click at [592, 380] on quentale-workspace at bounding box center [512, 237] width 1024 height 474
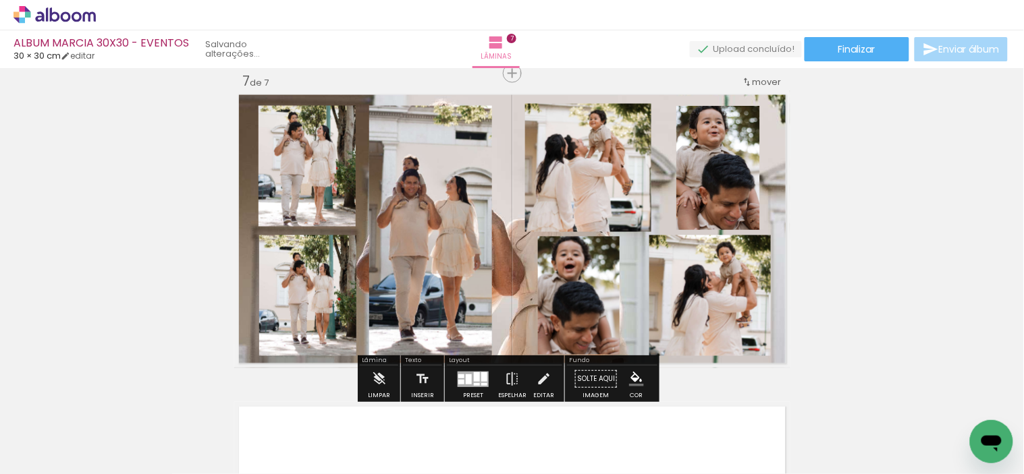
click at [520, 318] on quentale-layouter at bounding box center [512, 229] width 556 height 278
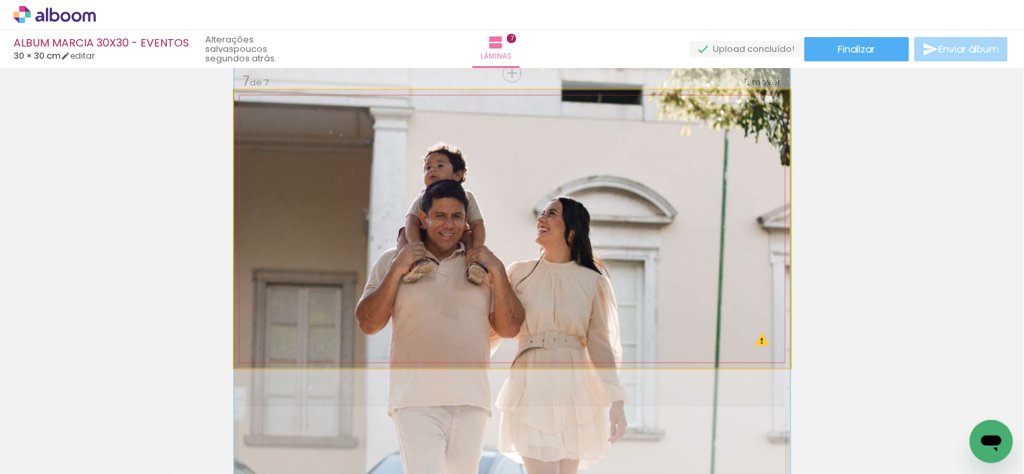
drag, startPoint x: 515, startPoint y: 289, endPoint x: 518, endPoint y: 332, distance: 43.3
drag, startPoint x: 433, startPoint y: 297, endPoint x: 471, endPoint y: 295, distance: 37.8
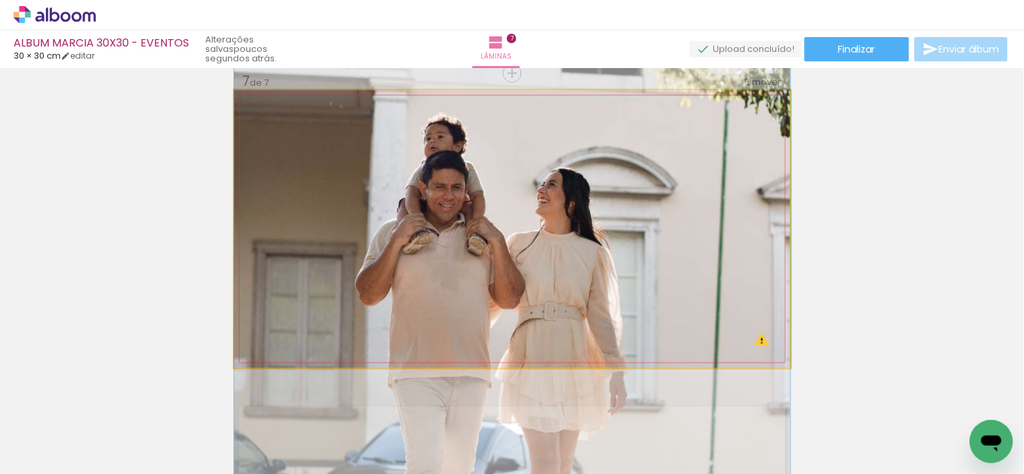
drag, startPoint x: 424, startPoint y: 244, endPoint x: 431, endPoint y: 217, distance: 28.5
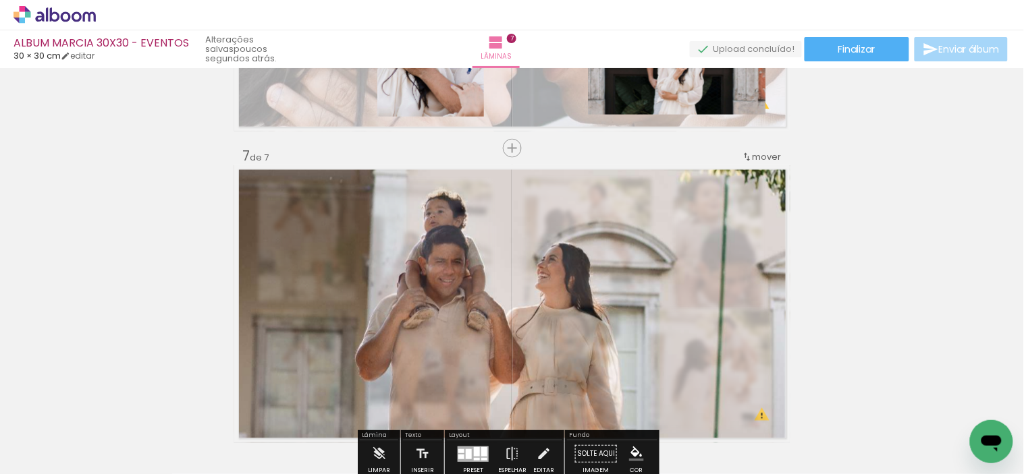
scroll to position [1832, 0]
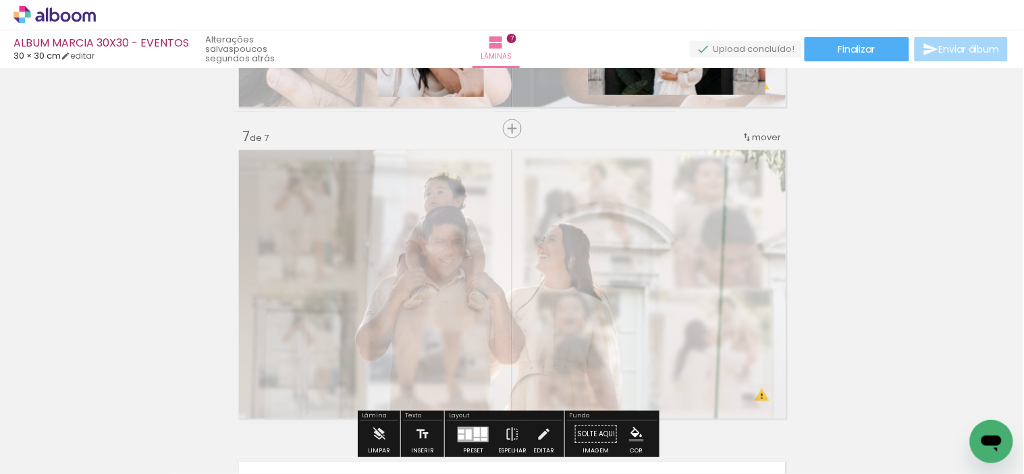
drag, startPoint x: 426, startPoint y: 174, endPoint x: 391, endPoint y: 181, distance: 35.7
type paper-slider "35"
click at [391, 181] on div at bounding box center [399, 180] width 22 height 22
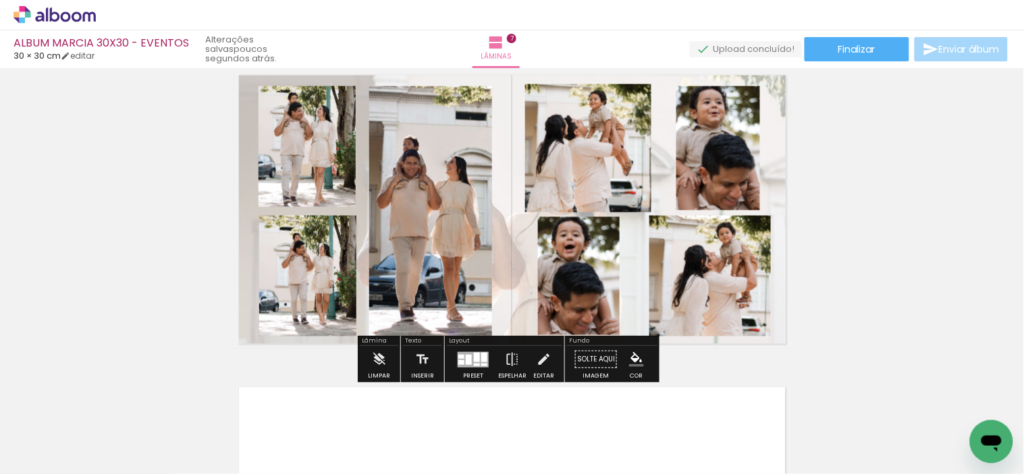
scroll to position [1982, 0]
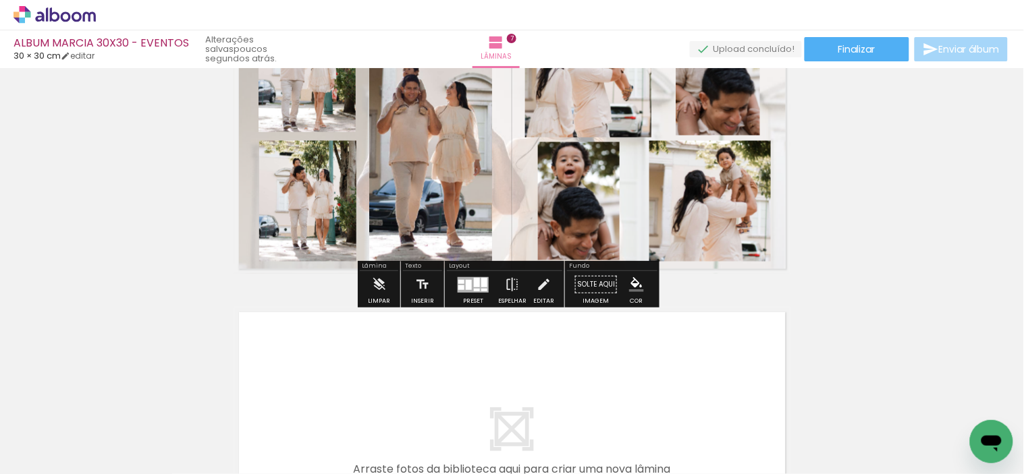
click at [510, 204] on quentale-layouter at bounding box center [512, 135] width 556 height 278
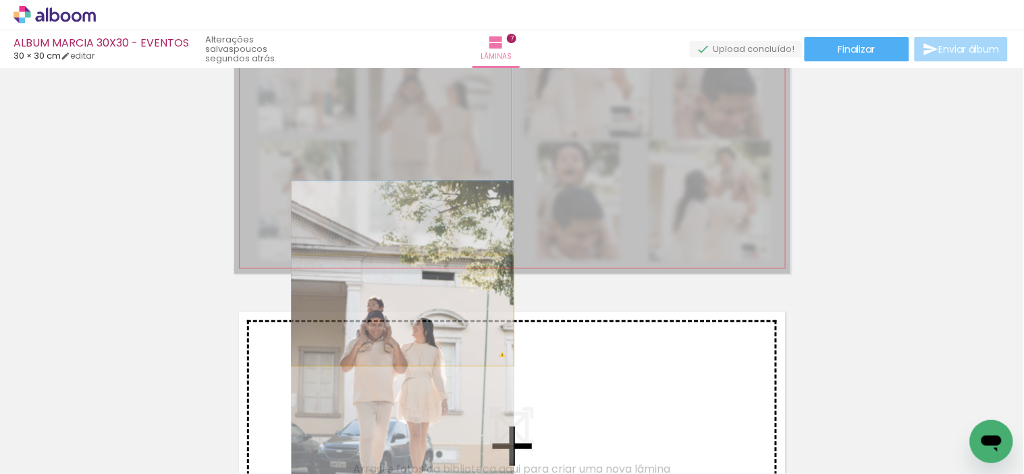
drag, startPoint x: 511, startPoint y: 198, endPoint x: 396, endPoint y: 310, distance: 160.3
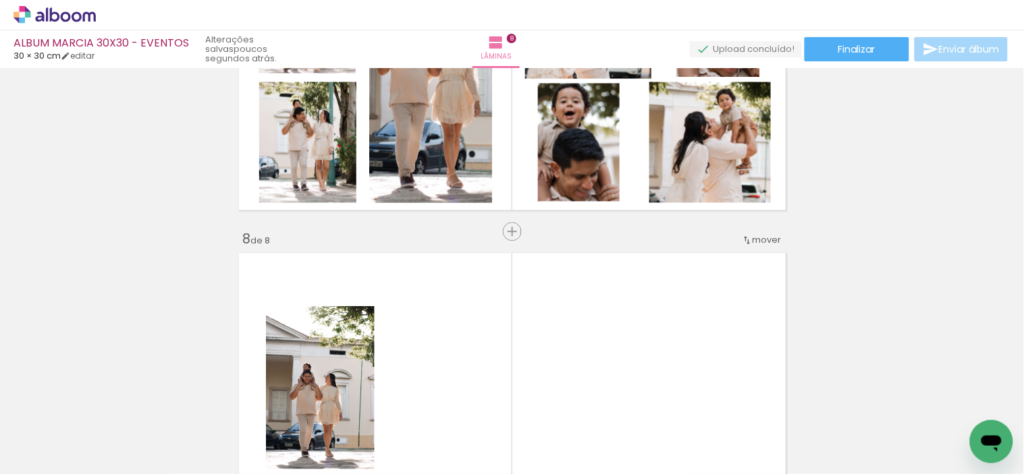
scroll to position [2049, 0]
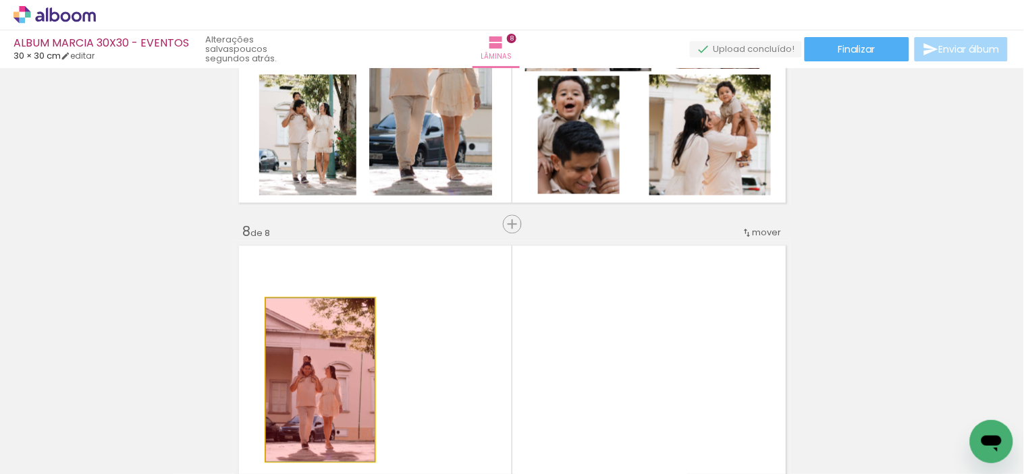
drag, startPoint x: 329, startPoint y: 359, endPoint x: 267, endPoint y: 462, distance: 119.9
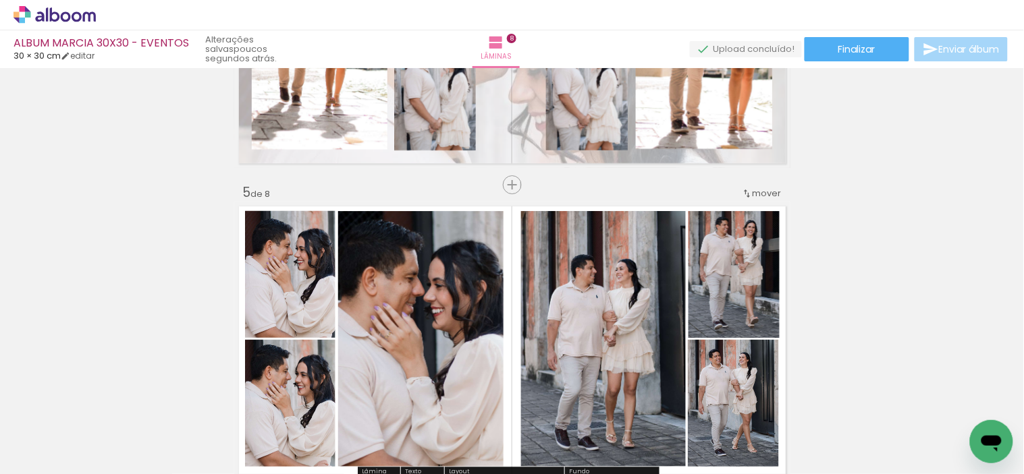
scroll to position [1149, 0]
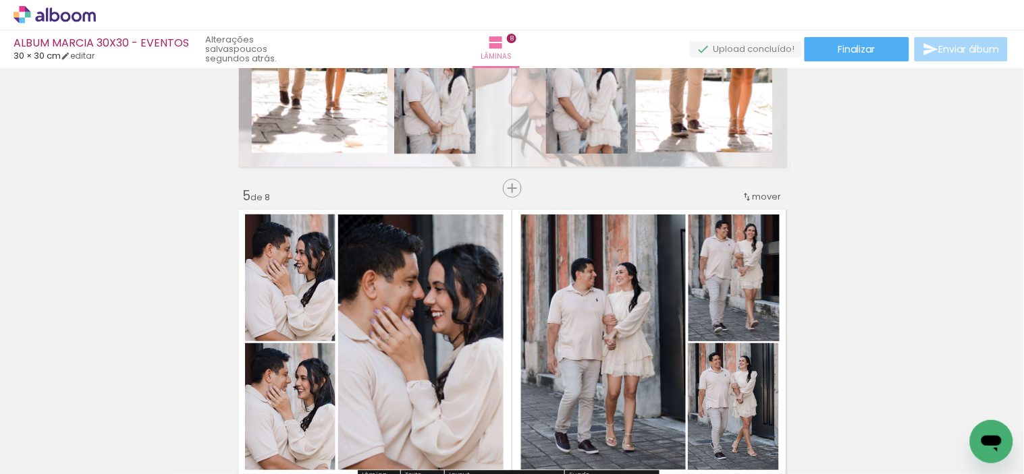
click at [538, 206] on quentale-layouter at bounding box center [512, 344] width 556 height 278
click at [508, 310] on quentale-layouter at bounding box center [512, 344] width 556 height 278
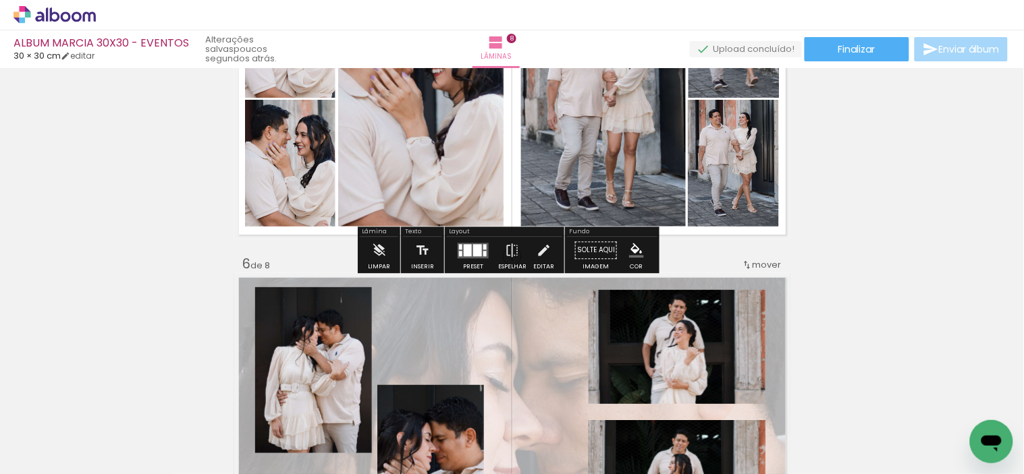
scroll to position [1374, 0]
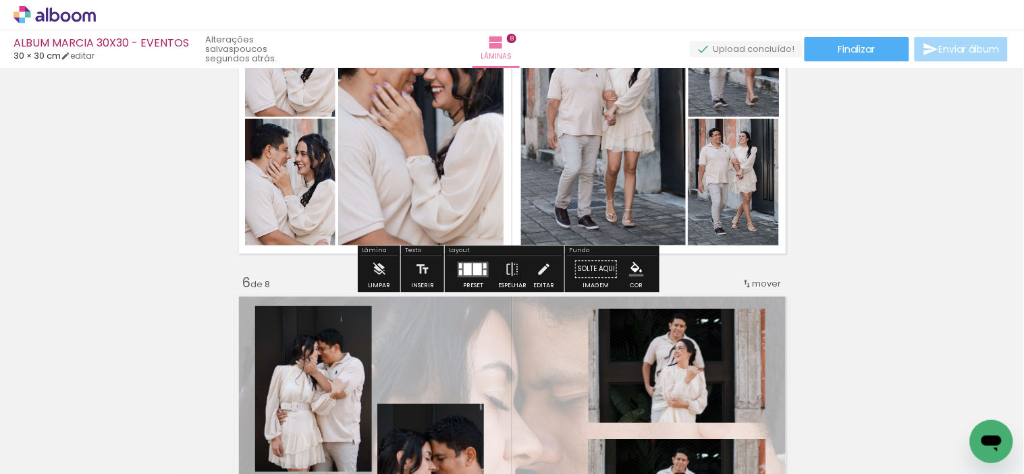
click at [592, 269] on paper-button "Solte aqui Imagem" at bounding box center [596, 273] width 49 height 34
click at [630, 268] on iron-icon "color picker" at bounding box center [636, 269] width 15 height 15
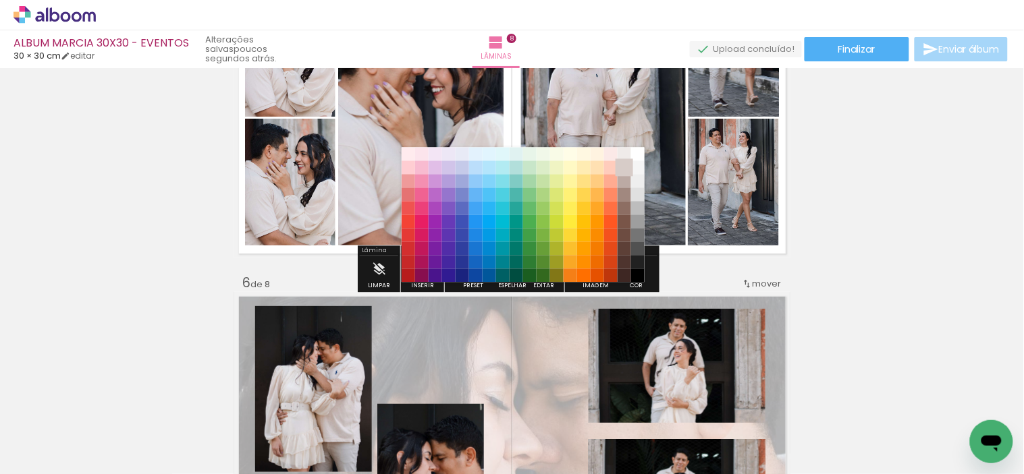
click at [624, 162] on paper-item "#d7ccc8" at bounding box center [623, 167] width 13 height 13
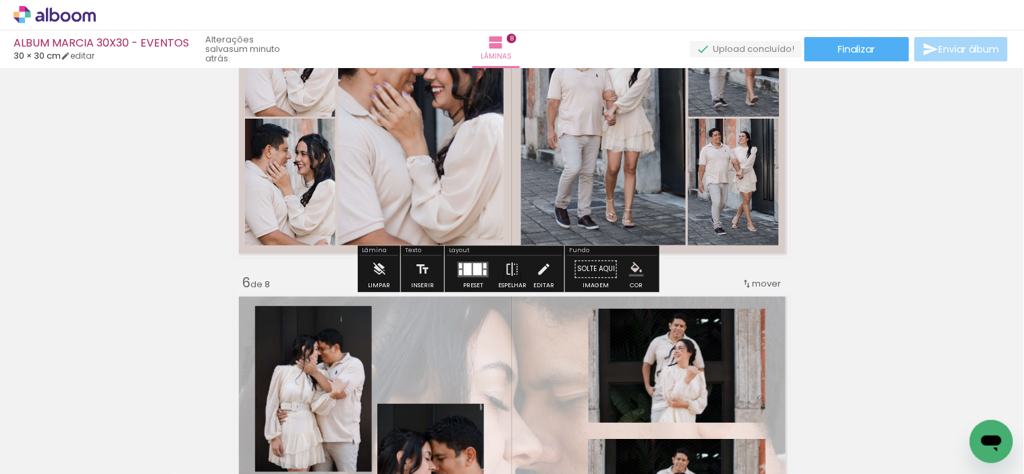
click at [634, 273] on iron-icon "color picker" at bounding box center [636, 269] width 15 height 15
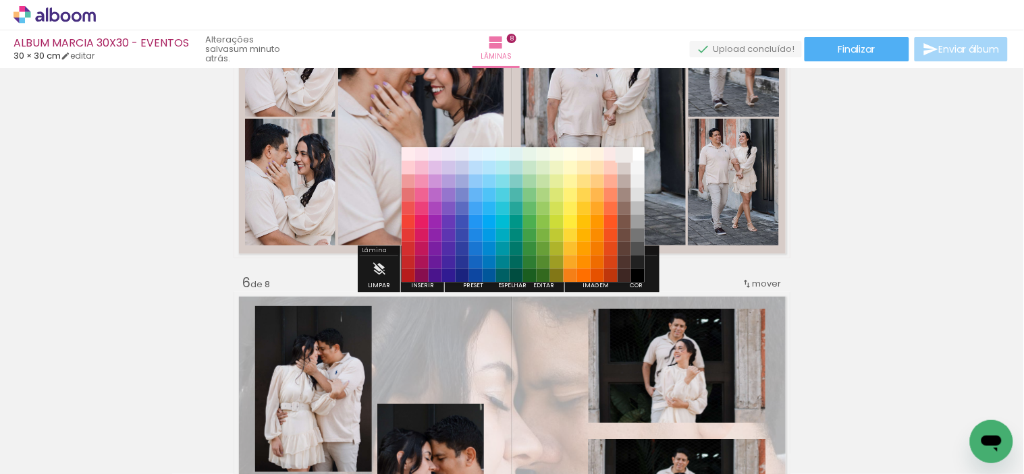
click at [624, 153] on paper-item "#efebe9" at bounding box center [623, 154] width 13 height 13
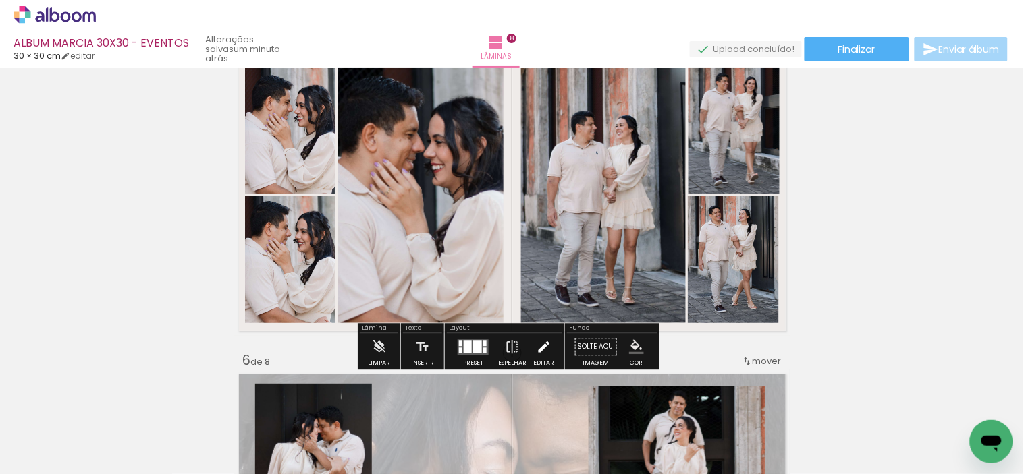
scroll to position [1299, 0]
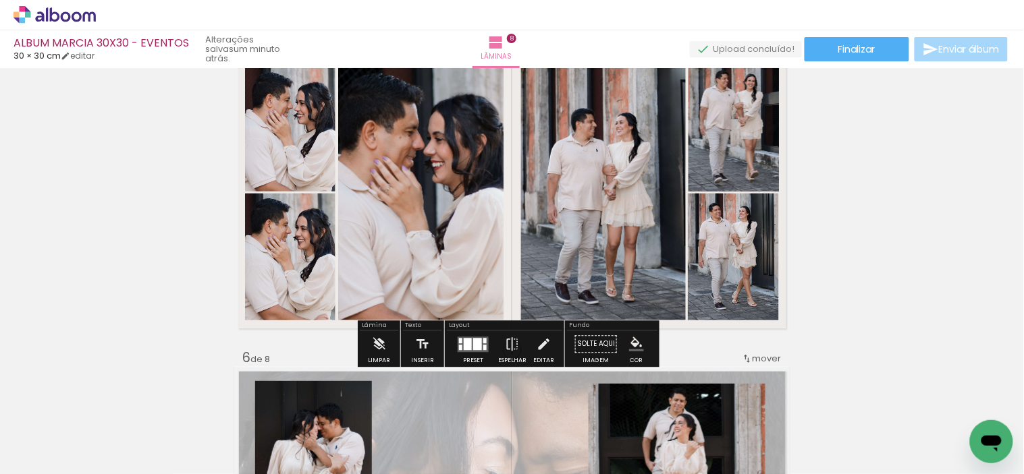
click at [630, 346] on iron-icon "color picker" at bounding box center [636, 344] width 15 height 15
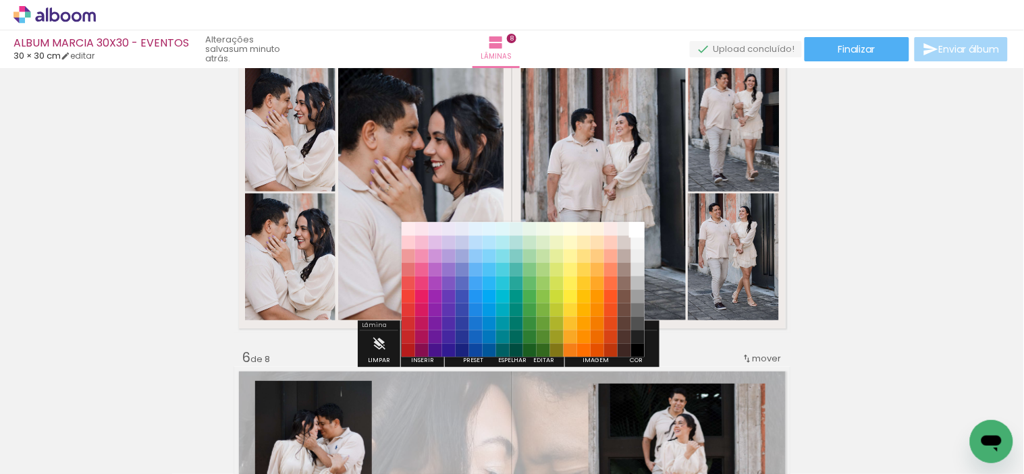
click at [642, 226] on paper-item "#ffffff" at bounding box center [637, 229] width 13 height 13
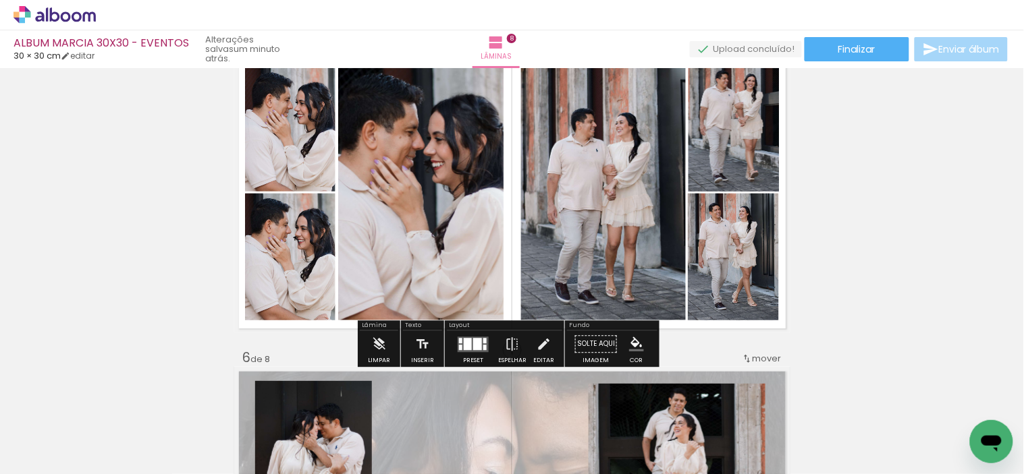
click at [879, 298] on div "Inserir lâmina 1 de 8 Inserir lâmina 2 de 8 Inserir lâmina 3 de 8 Inserir lâmin…" at bounding box center [512, 177] width 1024 height 2807
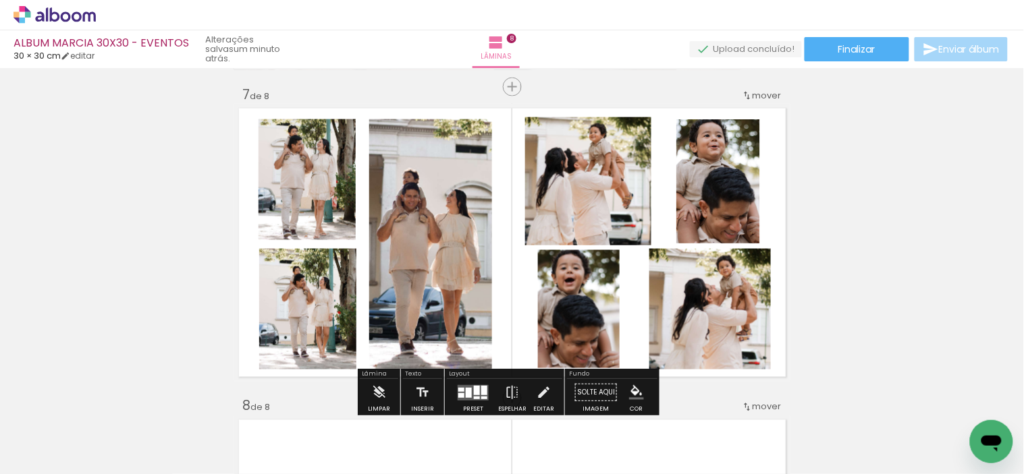
scroll to position [1899, 0]
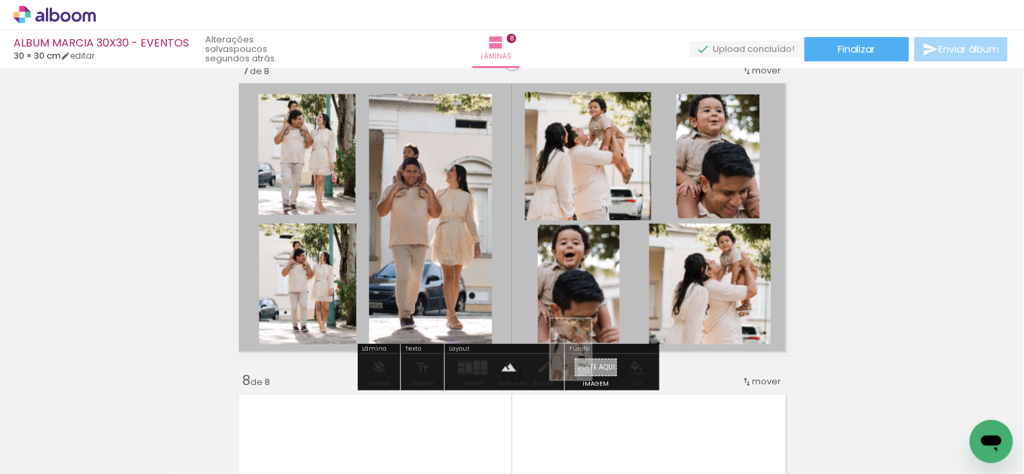
drag, startPoint x: 555, startPoint y: 443, endPoint x: 590, endPoint y: 362, distance: 88.6
click at [590, 362] on quentale-workspace at bounding box center [512, 237] width 1024 height 474
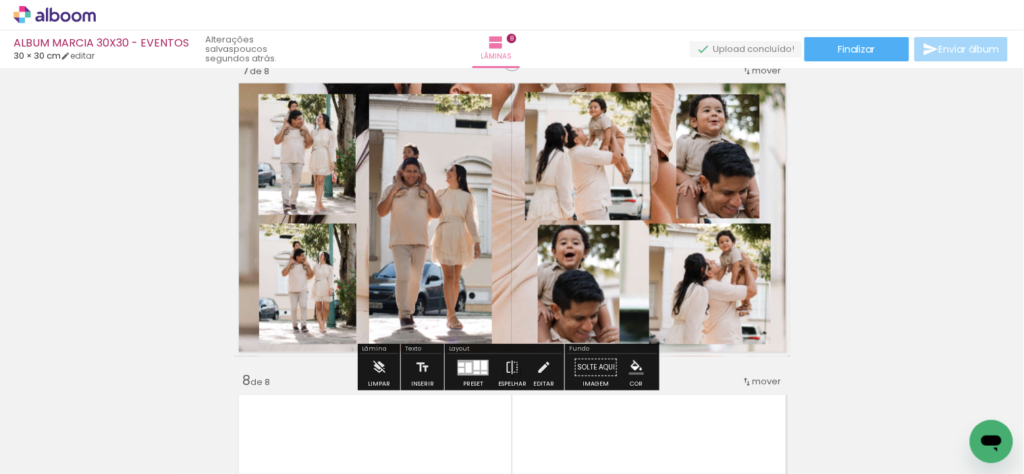
click at [520, 306] on quentale-layouter at bounding box center [512, 218] width 556 height 278
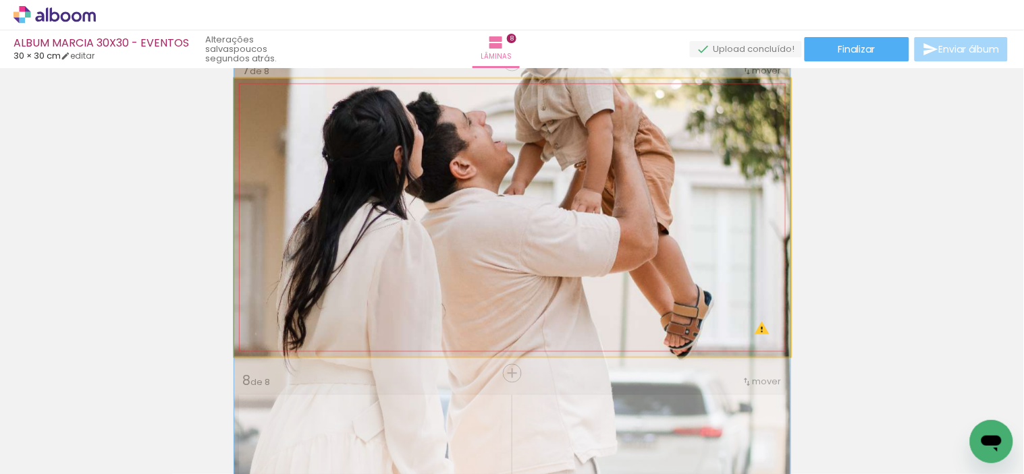
drag, startPoint x: 518, startPoint y: 273, endPoint x: 509, endPoint y: 346, distance: 74.2
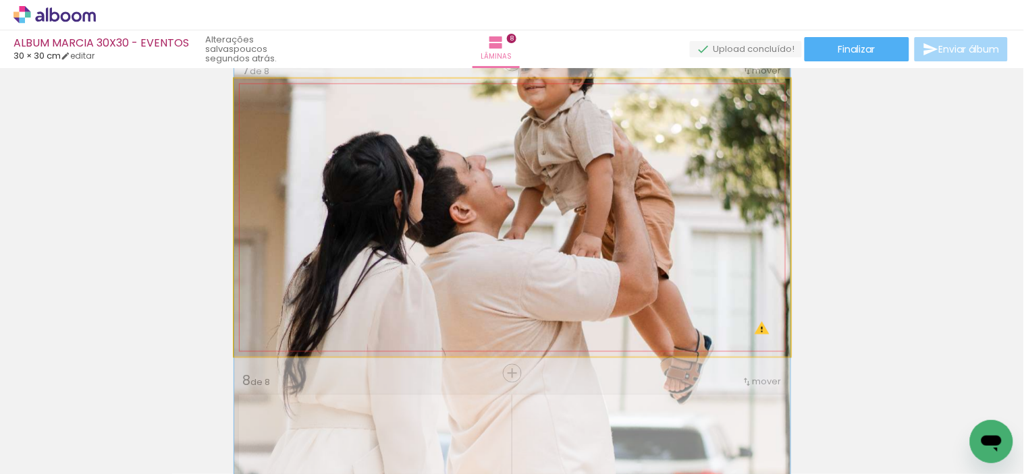
drag, startPoint x: 545, startPoint y: 221, endPoint x: 545, endPoint y: 228, distance: 7.5
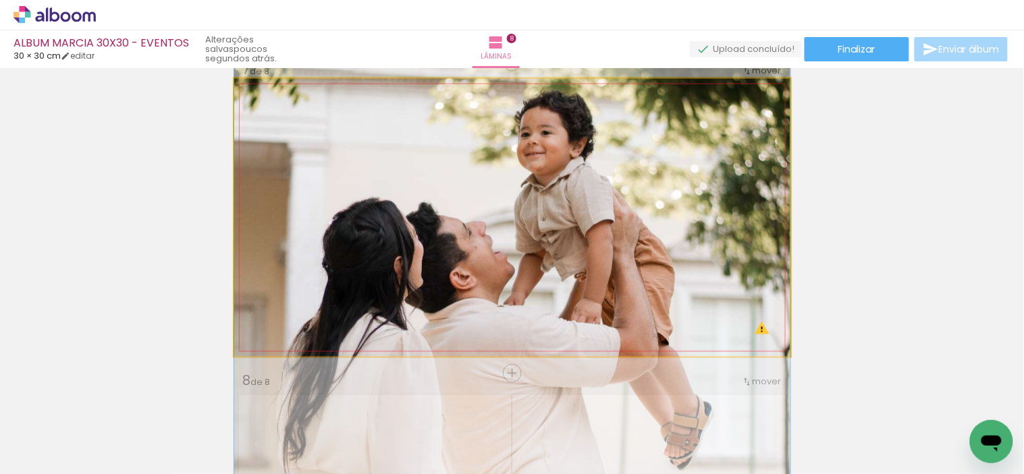
drag, startPoint x: 574, startPoint y: 231, endPoint x: 574, endPoint y: 256, distance: 25.0
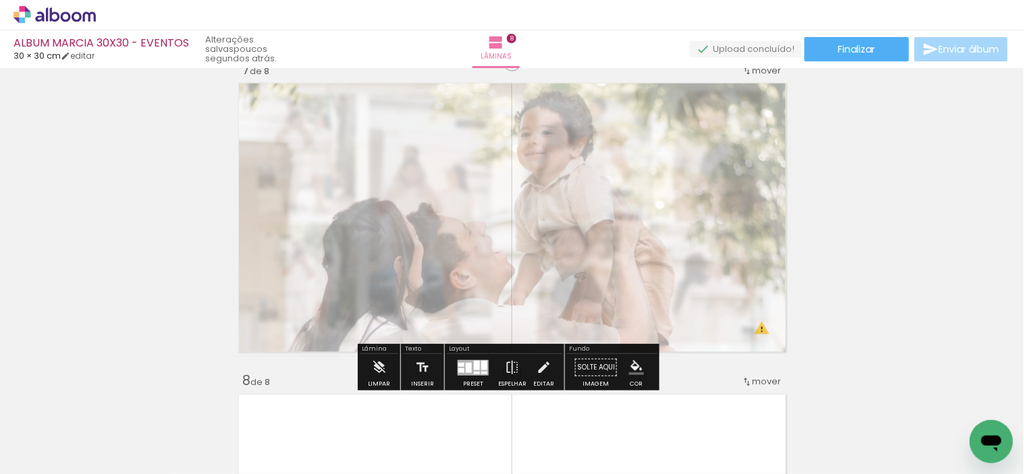
drag, startPoint x: 426, startPoint y: 115, endPoint x: 393, endPoint y: 113, distance: 33.8
type paper-slider "35"
click at [395, 113] on div at bounding box center [399, 113] width 8 height 8
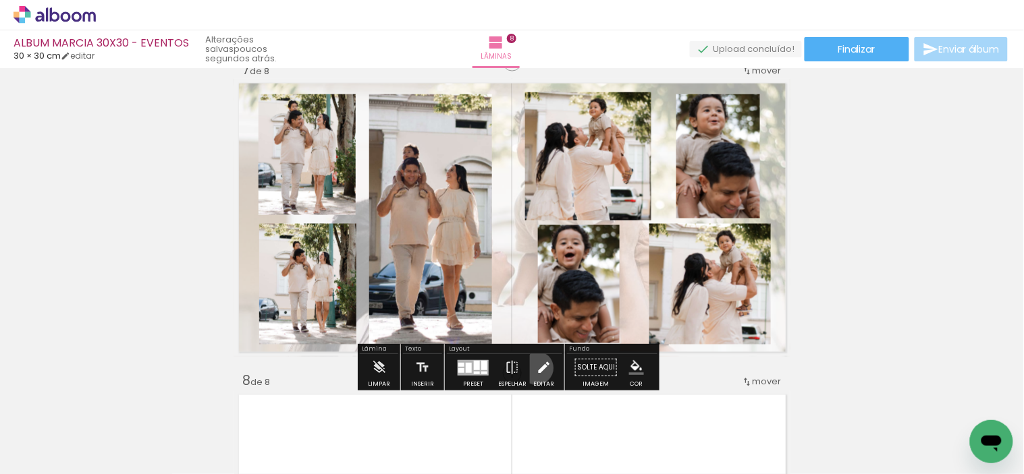
click at [536, 368] on iron-icon at bounding box center [543, 367] width 15 height 27
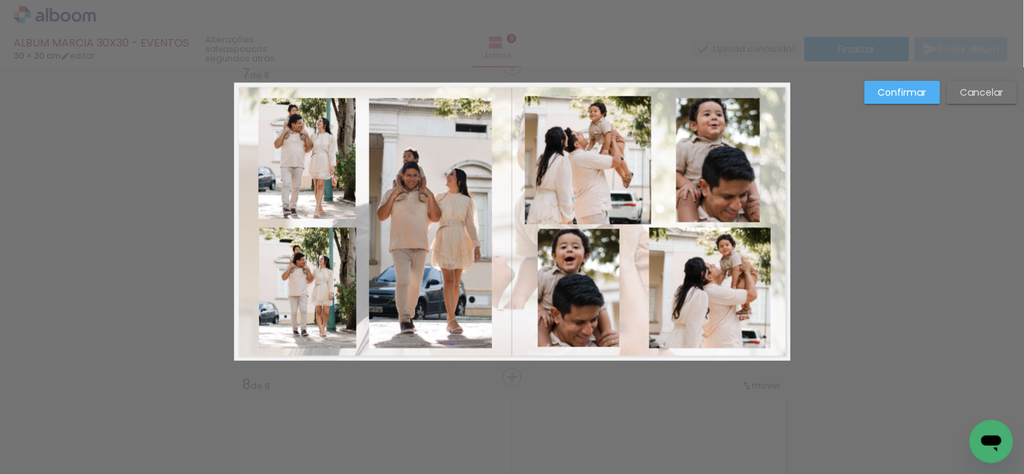
scroll to position [1887, 0]
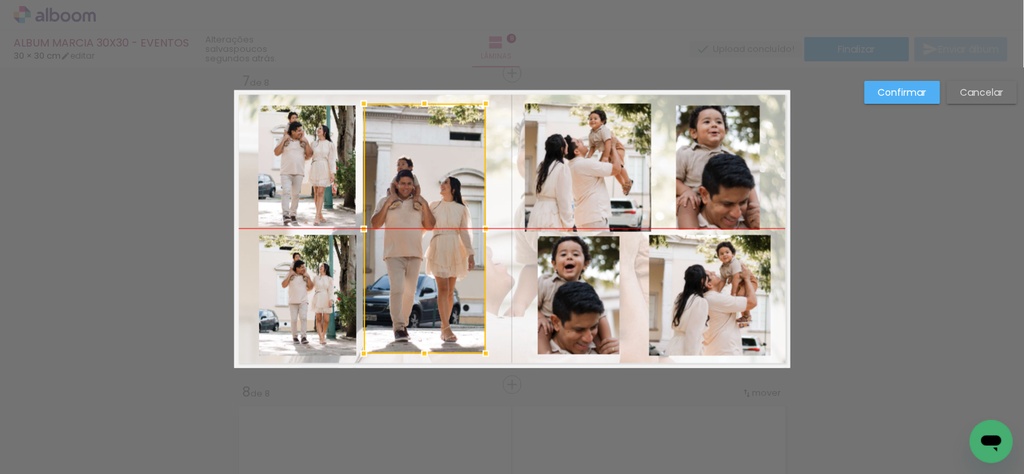
click at [430, 218] on div at bounding box center [425, 229] width 122 height 250
click at [976, 103] on paper-button "Cancelar" at bounding box center [982, 92] width 70 height 23
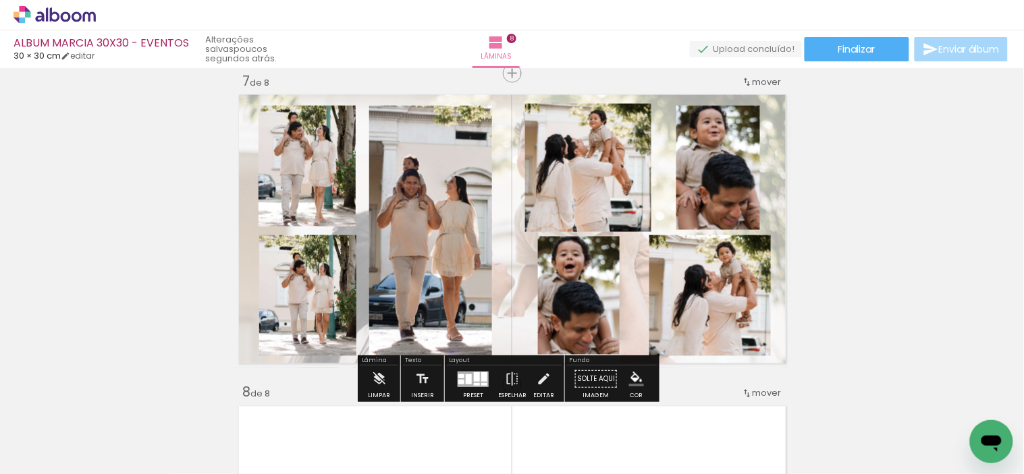
click at [512, 304] on quentale-layouter at bounding box center [512, 229] width 556 height 278
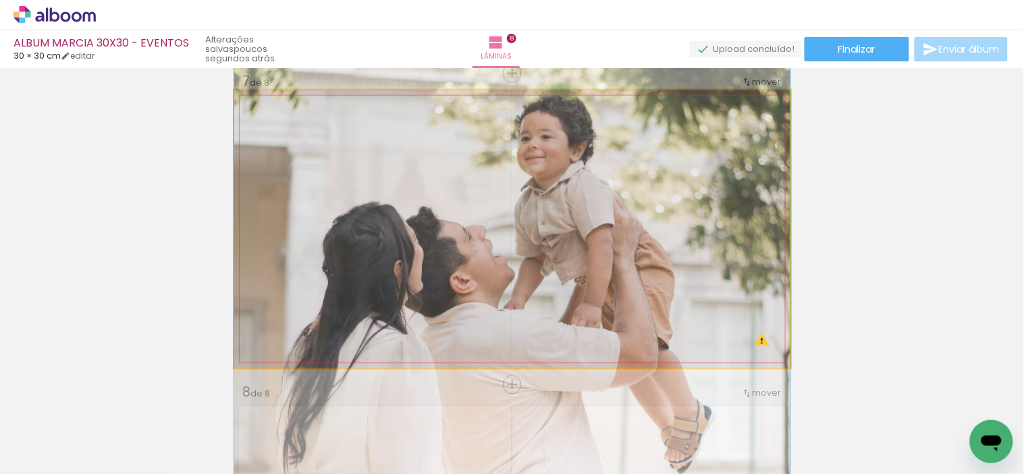
drag, startPoint x: 543, startPoint y: 280, endPoint x: 570, endPoint y: 273, distance: 28.6
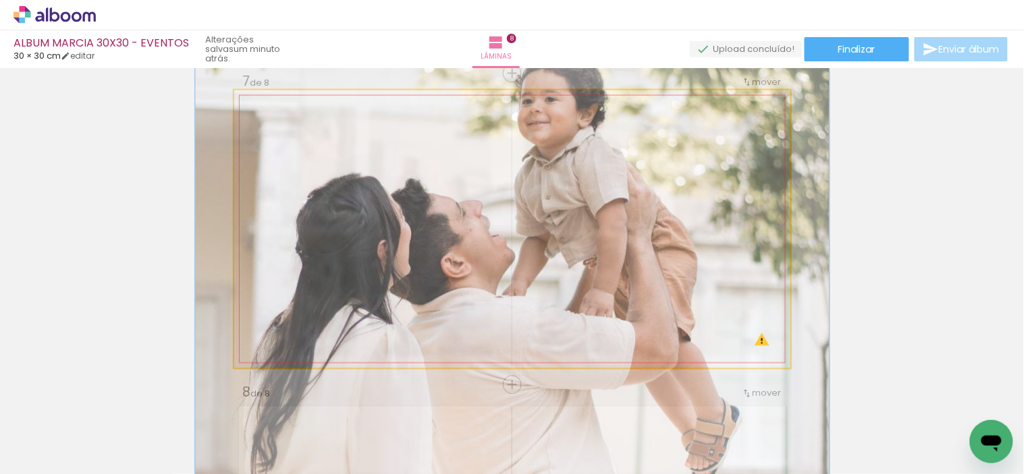
drag, startPoint x: 285, startPoint y: 124, endPoint x: 363, endPoint y: 180, distance: 95.9
type paper-slider "116"
click at [292, 124] on div at bounding box center [292, 125] width 22 height 22
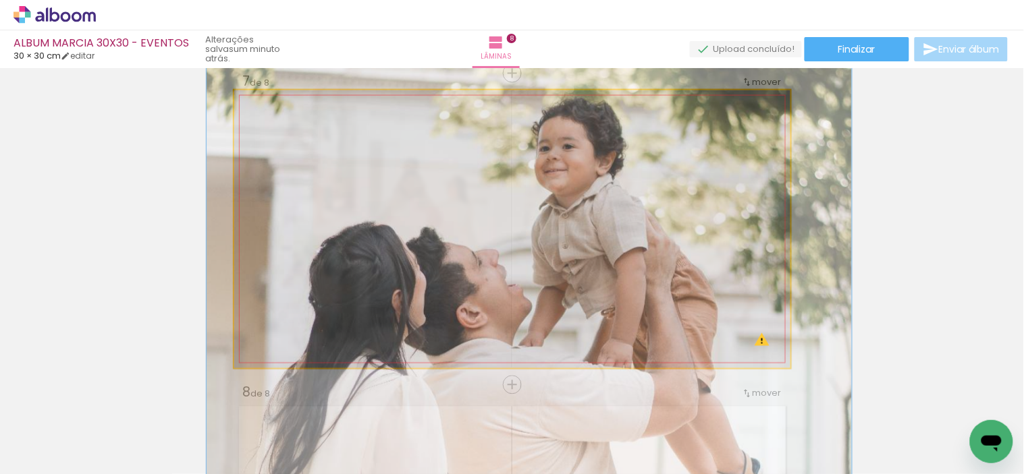
drag, startPoint x: 373, startPoint y: 197, endPoint x: 390, endPoint y: 243, distance: 48.9
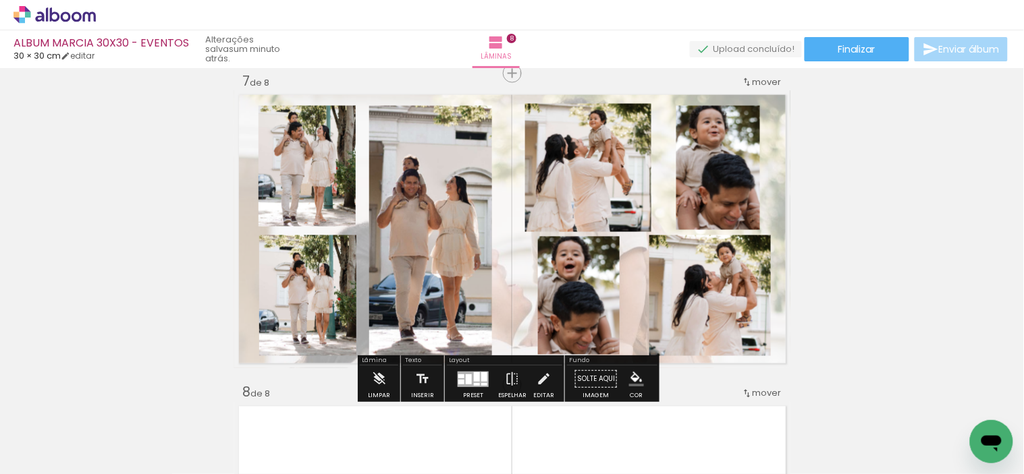
click at [523, 281] on quentale-layouter at bounding box center [512, 229] width 556 height 278
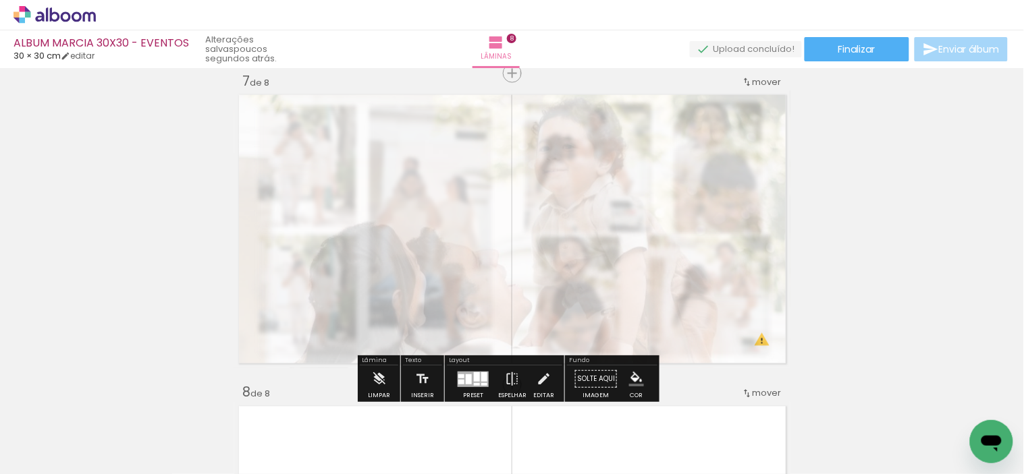
drag, startPoint x: 389, startPoint y: 126, endPoint x: 380, endPoint y: 129, distance: 9.8
click at [380, 129] on div at bounding box center [388, 125] width 22 height 22
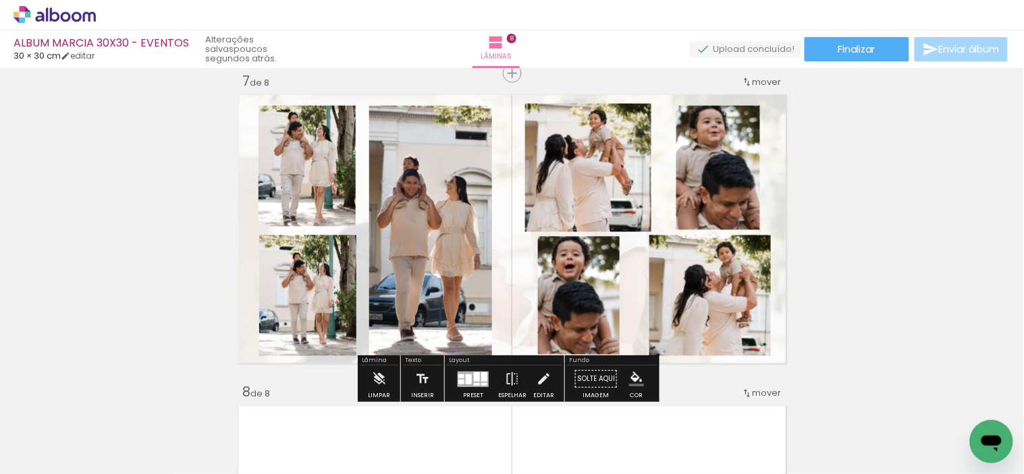
click at [516, 239] on quentale-layouter at bounding box center [512, 229] width 556 height 278
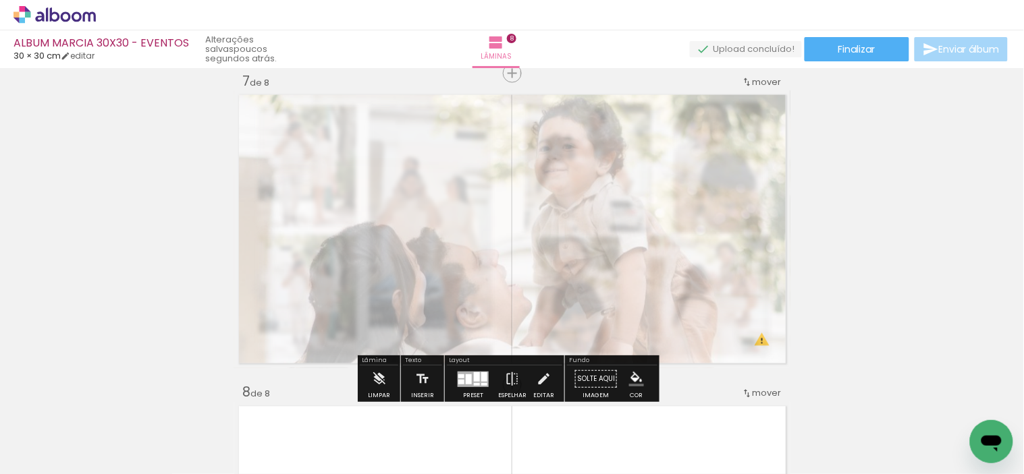
type paper-slider "25"
click at [390, 123] on div at bounding box center [393, 125] width 8 height 8
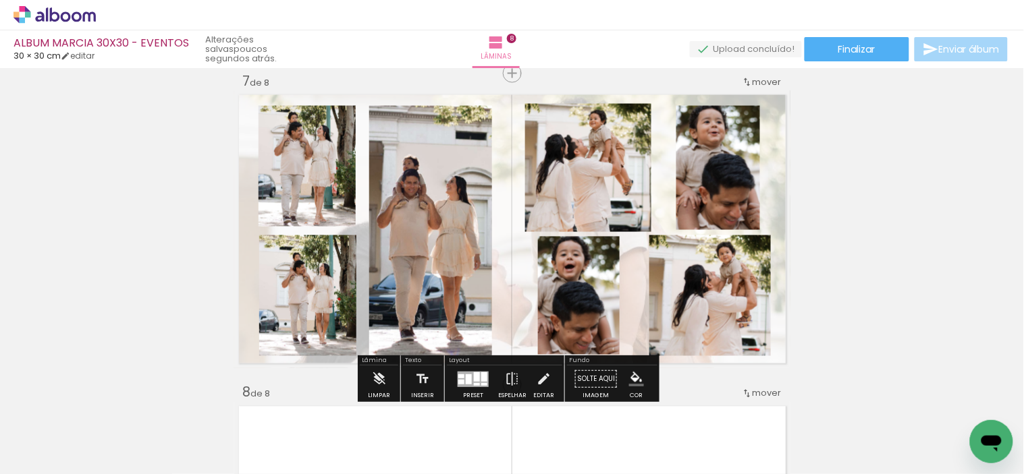
click at [520, 285] on quentale-layouter at bounding box center [512, 229] width 556 height 278
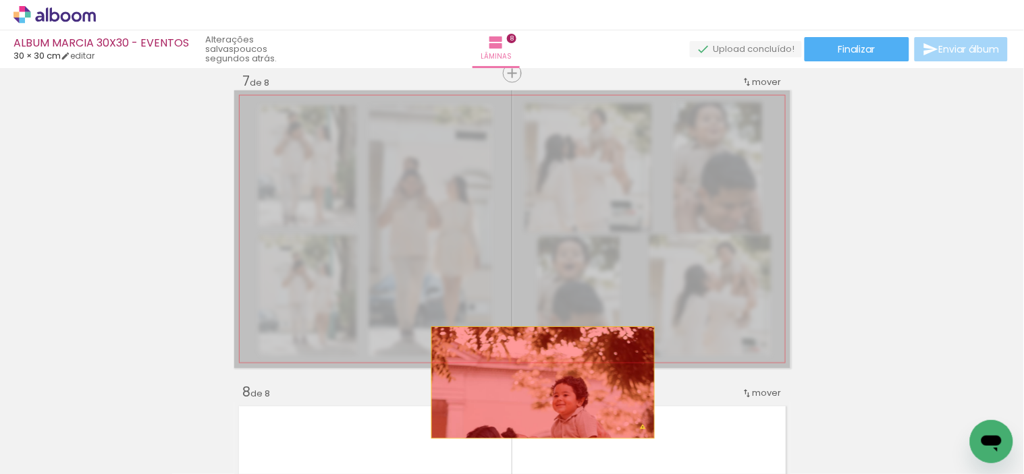
drag, startPoint x: 538, startPoint y: 254, endPoint x: 537, endPoint y: 383, distance: 128.2
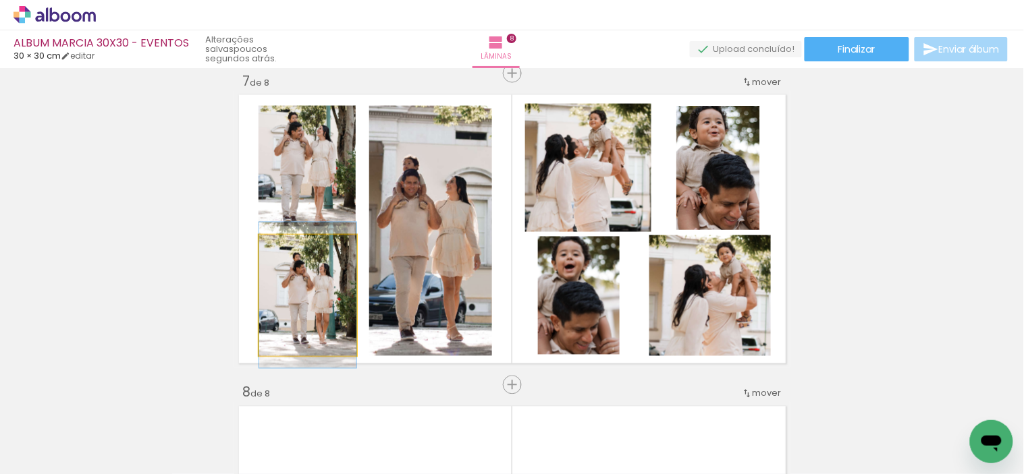
click at [281, 321] on quentale-photo at bounding box center [307, 296] width 97 height 121
click at [286, 316] on quentale-photo at bounding box center [307, 296] width 97 height 121
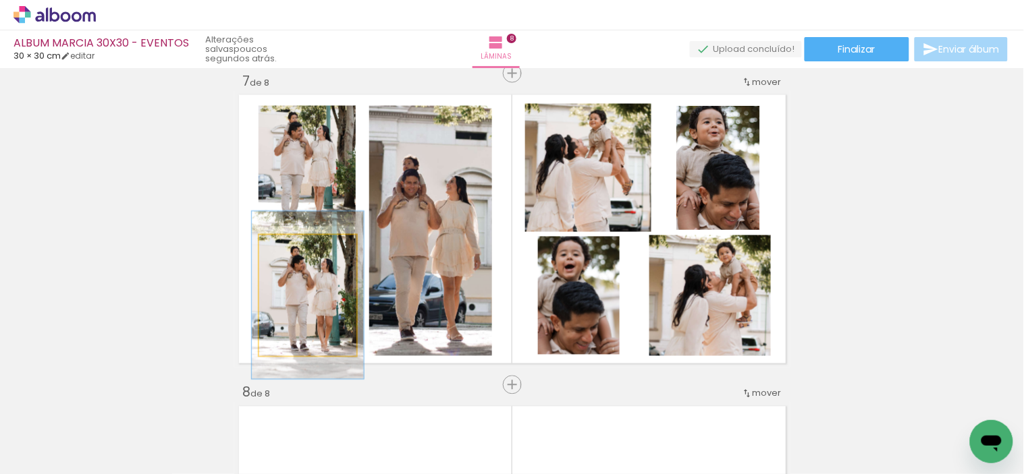
drag, startPoint x: 285, startPoint y: 244, endPoint x: 292, endPoint y: 242, distance: 7.0
type paper-slider "115"
click at [292, 242] on div at bounding box center [297, 250] width 22 height 22
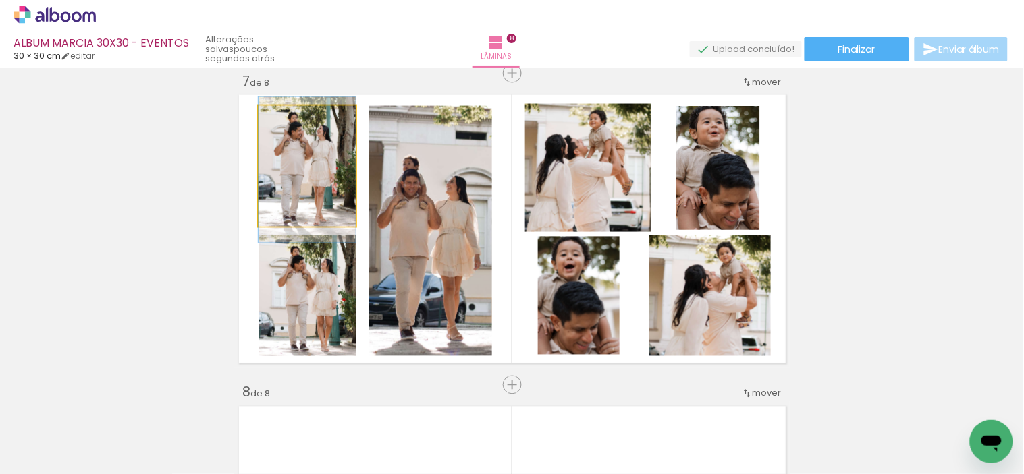
click at [298, 196] on quentale-photo at bounding box center [306, 166] width 97 height 121
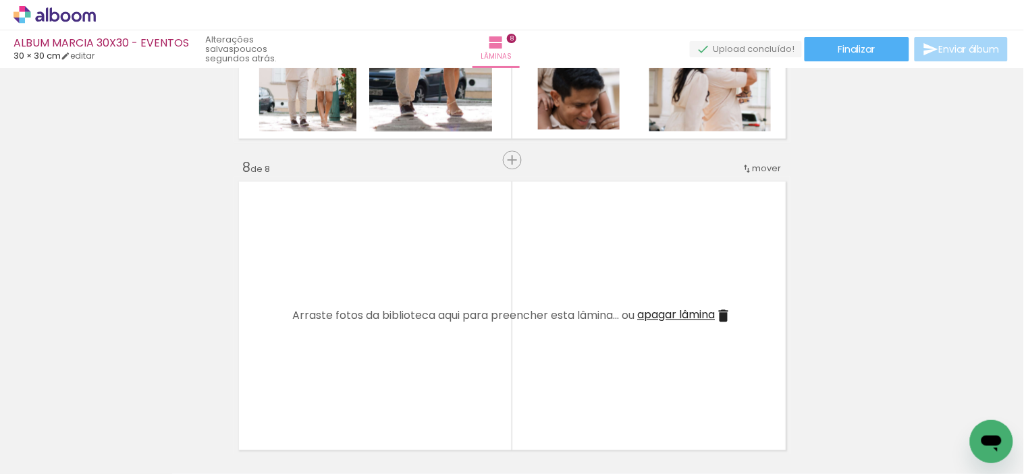
scroll to position [0, 2663]
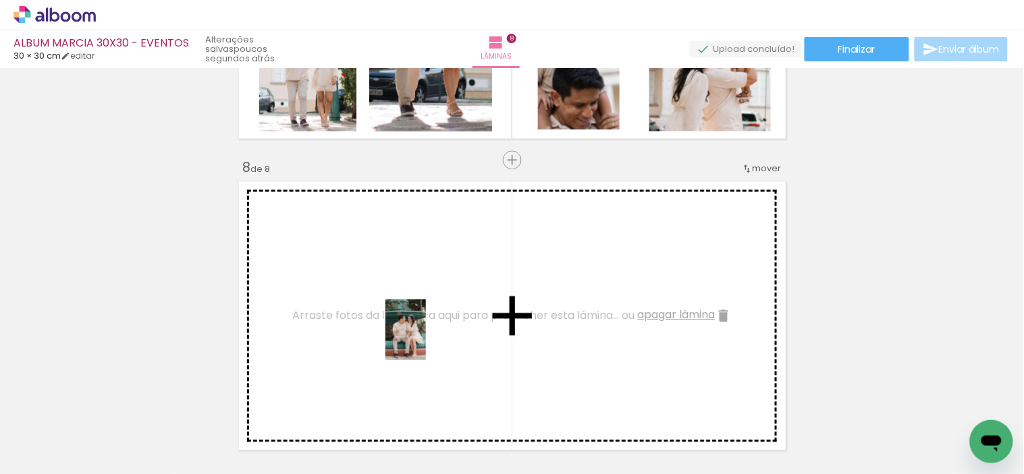
drag, startPoint x: 420, startPoint y: 444, endPoint x: 426, endPoint y: 338, distance: 106.1
click at [426, 338] on quentale-workspace at bounding box center [512, 237] width 1024 height 474
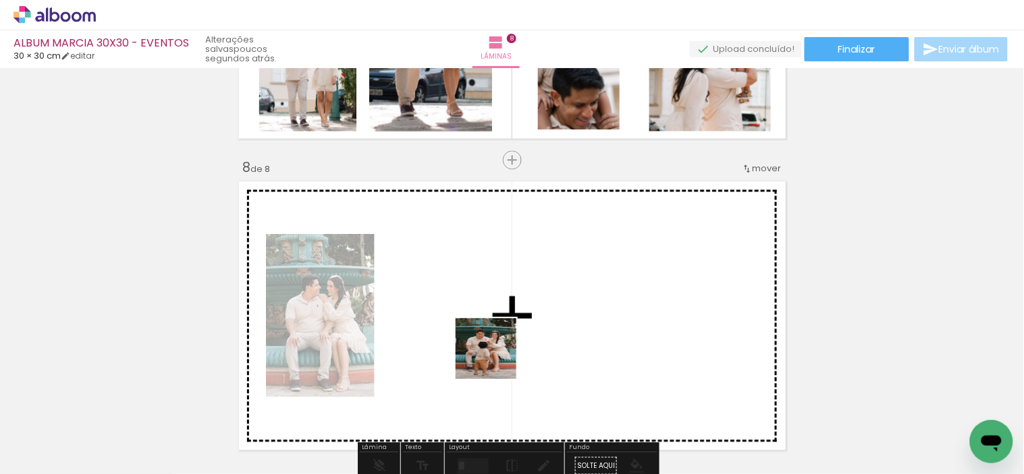
drag, startPoint x: 504, startPoint y: 439, endPoint x: 521, endPoint y: 351, distance: 90.0
click at [489, 308] on quentale-workspace at bounding box center [512, 237] width 1024 height 474
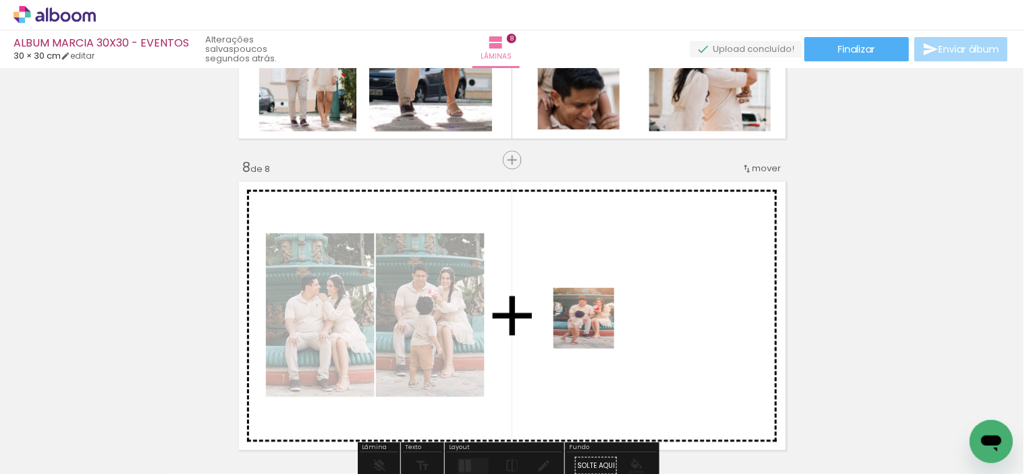
drag, startPoint x: 580, startPoint y: 449, endPoint x: 605, endPoint y: 360, distance: 93.2
click at [597, 321] on quentale-workspace at bounding box center [512, 237] width 1024 height 474
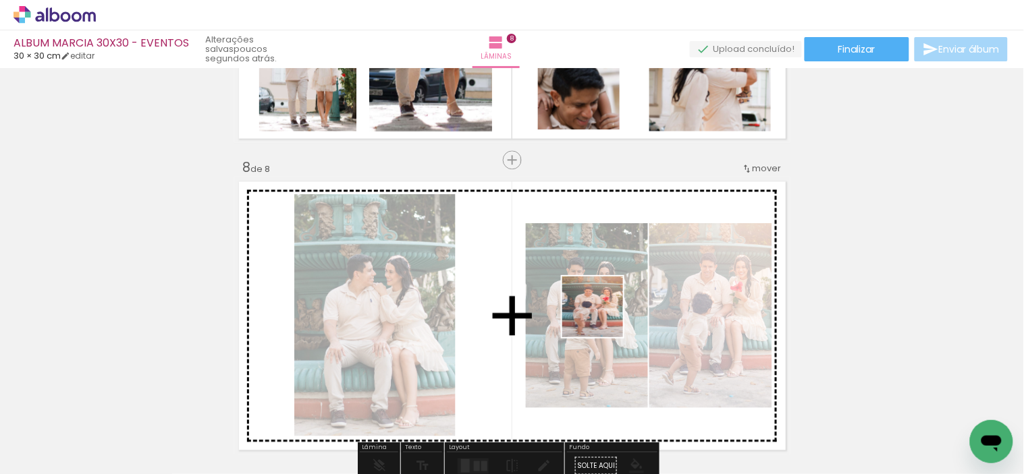
drag, startPoint x: 652, startPoint y: 447, endPoint x: 597, endPoint y: 326, distance: 132.6
click at [599, 314] on quentale-workspace at bounding box center [512, 237] width 1024 height 474
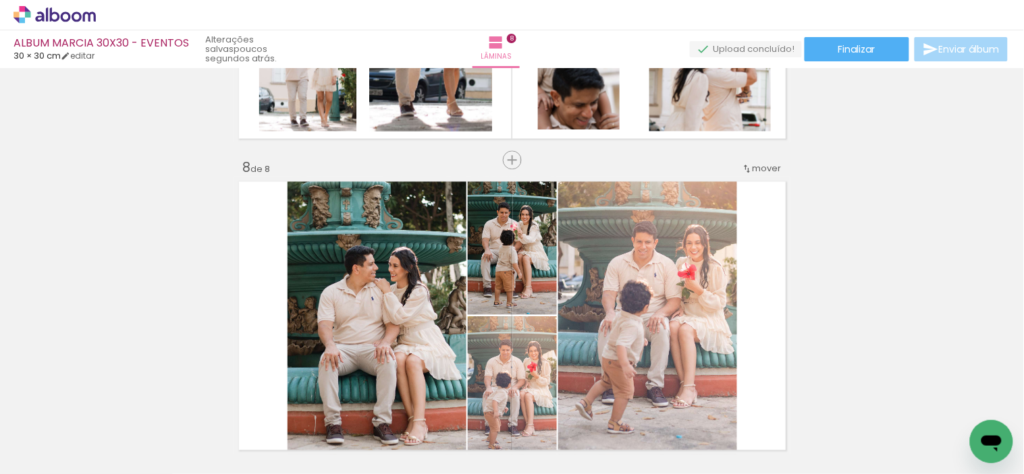
scroll to position [0, 2844]
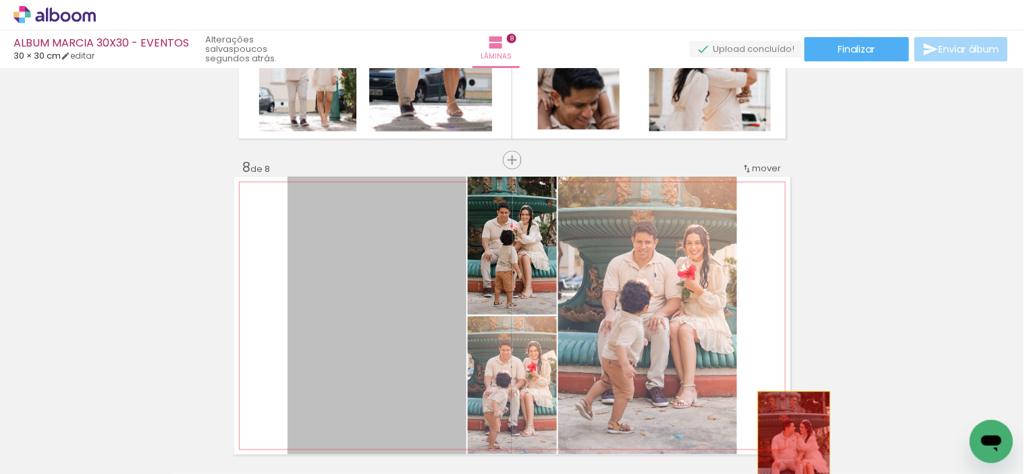
drag, startPoint x: 399, startPoint y: 328, endPoint x: 788, endPoint y: 448, distance: 407.5
click at [788, 448] on quentale-workspace at bounding box center [512, 237] width 1024 height 474
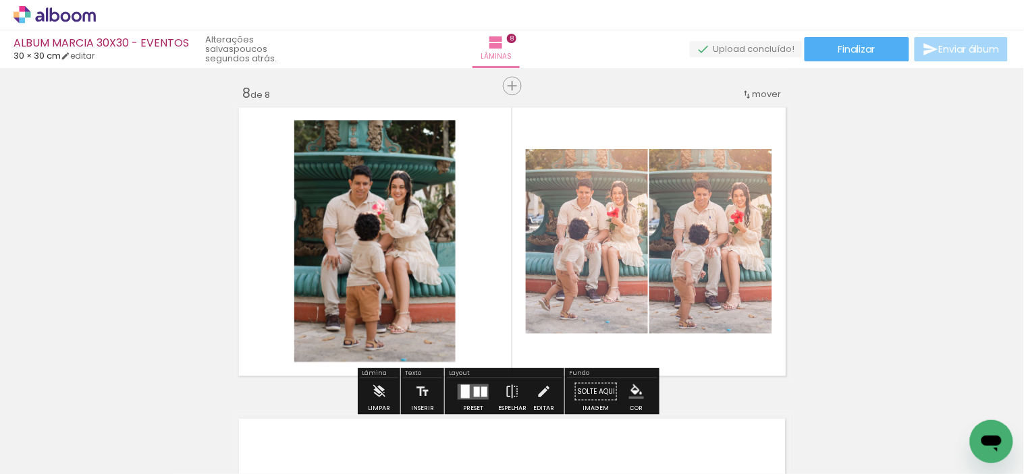
scroll to position [2188, 0]
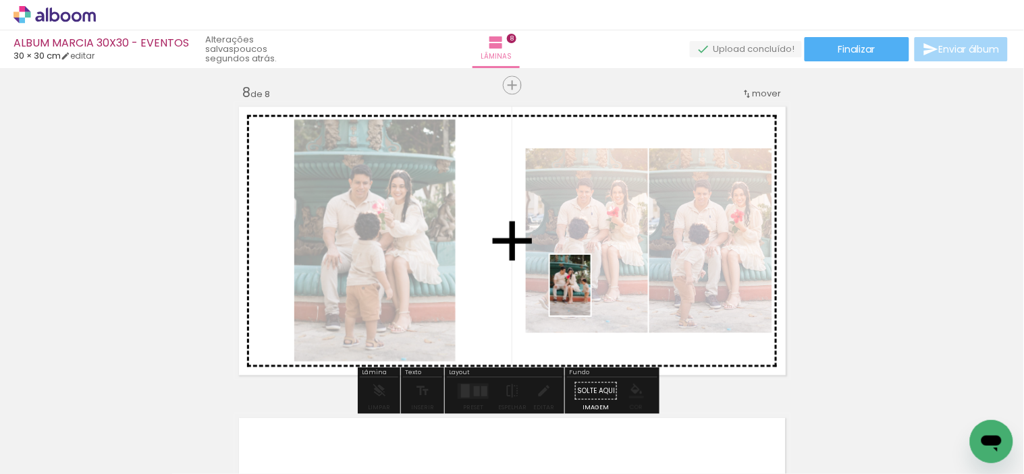
drag, startPoint x: 621, startPoint y: 442, endPoint x: 590, endPoint y: 296, distance: 149.6
click at [590, 296] on quentale-workspace at bounding box center [512, 237] width 1024 height 474
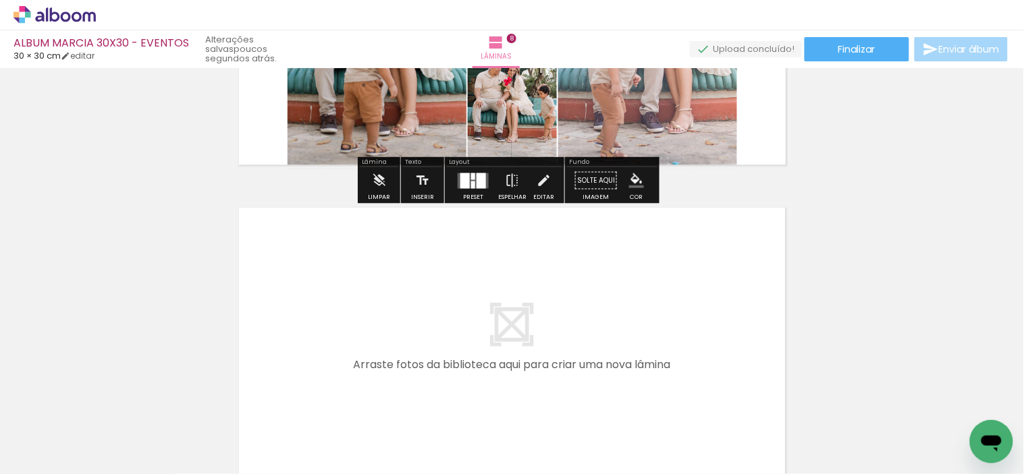
scroll to position [2413, 0]
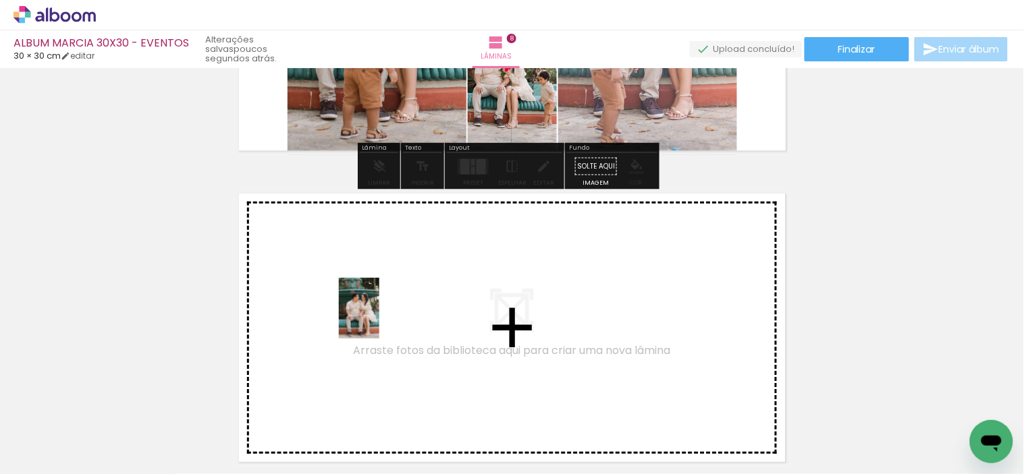
drag, startPoint x: 244, startPoint y: 441, endPoint x: 379, endPoint y: 319, distance: 182.5
click at [379, 319] on quentale-workspace at bounding box center [512, 237] width 1024 height 474
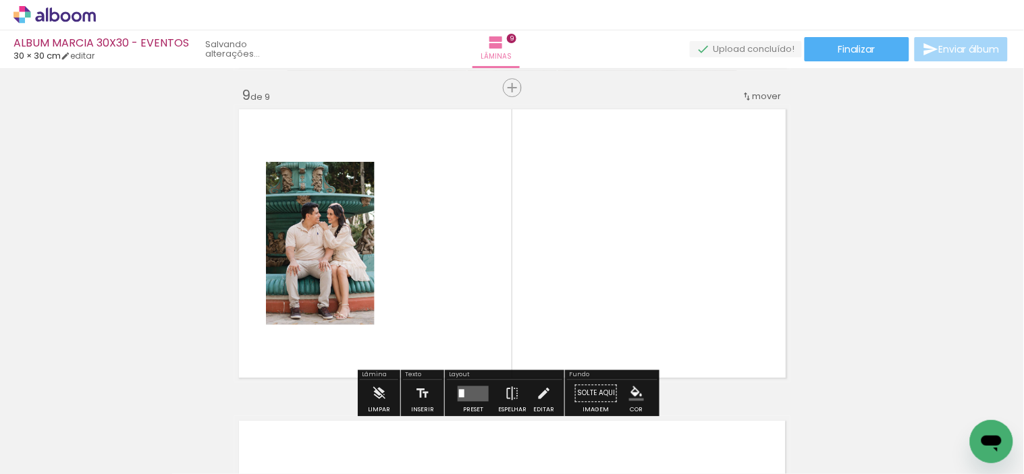
scroll to position [2511, 0]
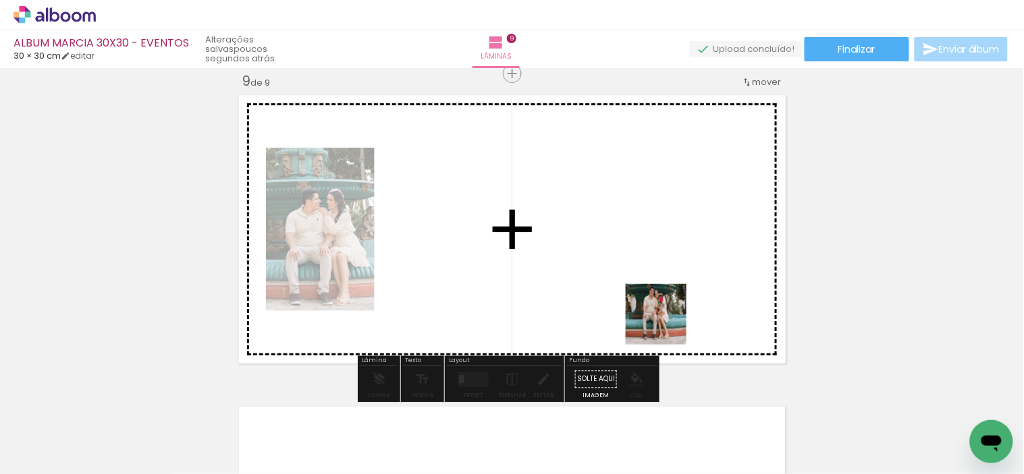
drag, startPoint x: 691, startPoint y: 441, endPoint x: 663, endPoint y: 314, distance: 130.0
click at [663, 314] on quentale-workspace at bounding box center [512, 237] width 1024 height 474
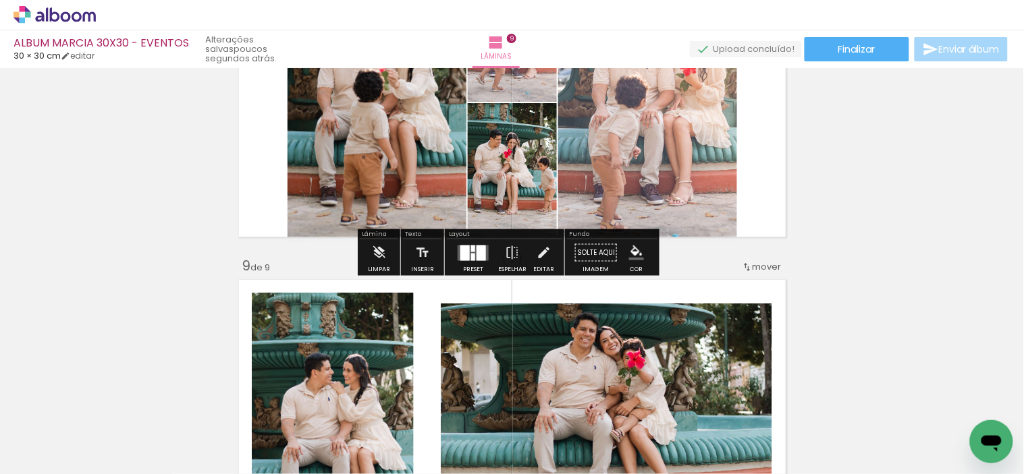
scroll to position [2361, 0]
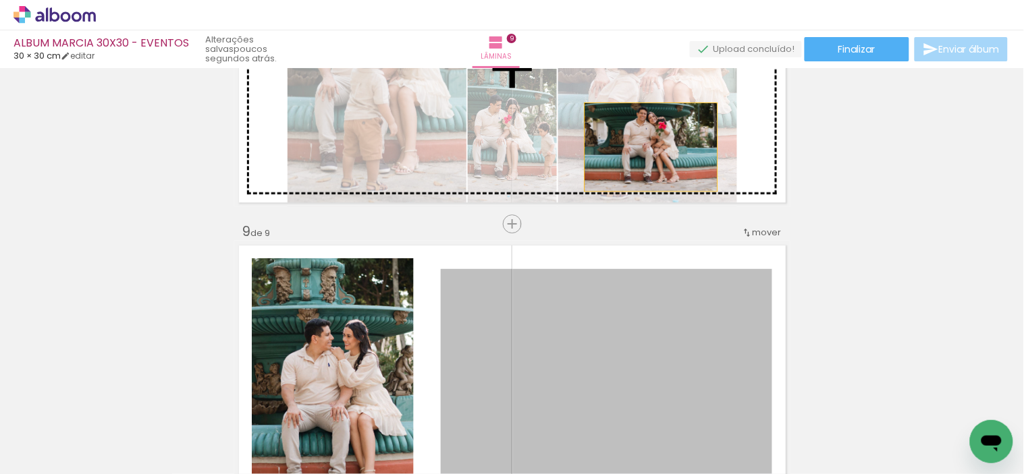
drag, startPoint x: 658, startPoint y: 374, endPoint x: 645, endPoint y: 146, distance: 227.8
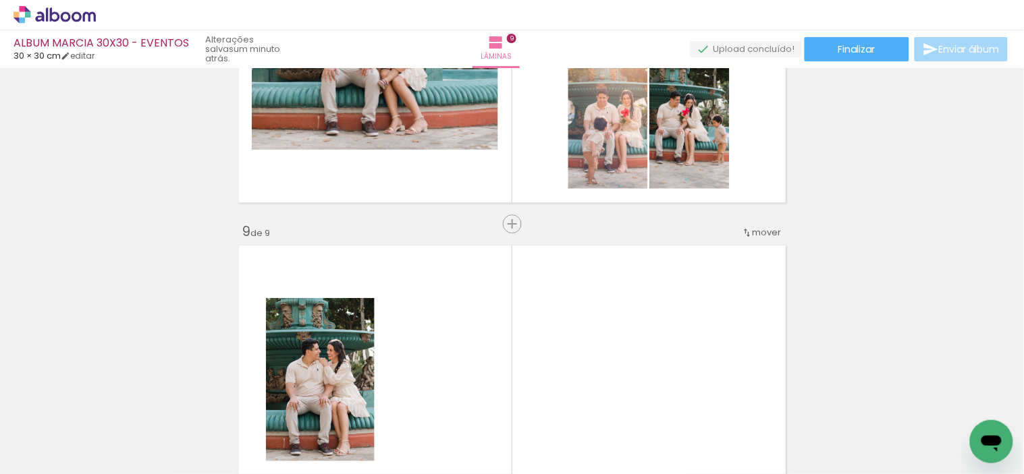
scroll to position [2436, 0]
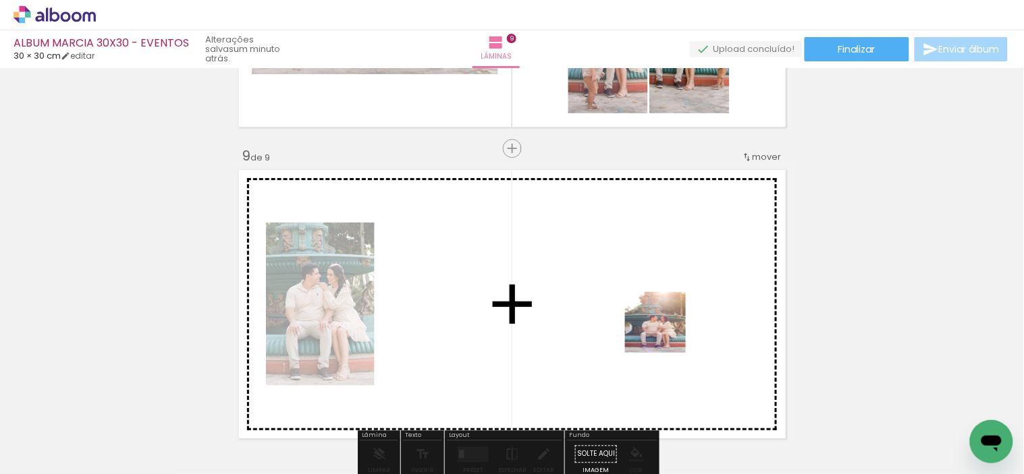
drag, startPoint x: 783, startPoint y: 456, endPoint x: 738, endPoint y: 367, distance: 99.6
click at [663, 331] on quentale-workspace at bounding box center [512, 237] width 1024 height 474
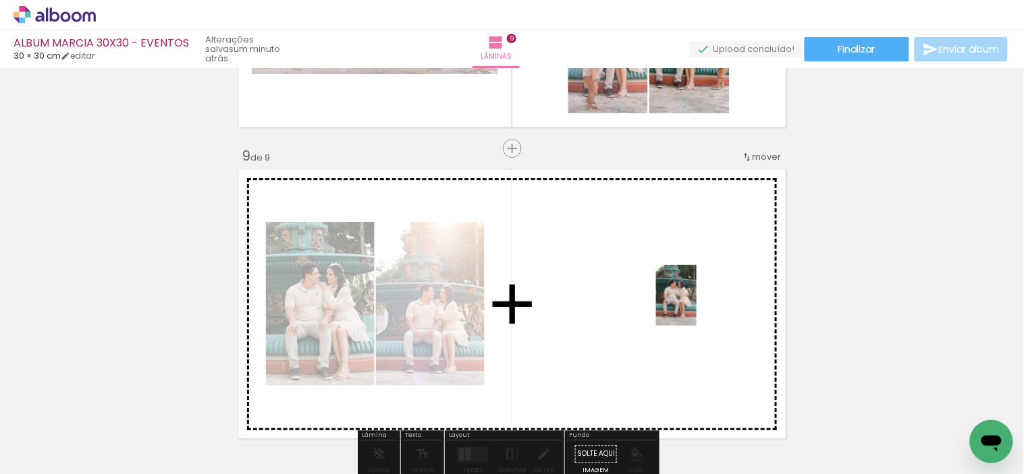
drag, startPoint x: 839, startPoint y: 429, endPoint x: 694, endPoint y: 302, distance: 192.3
click at [694, 302] on quentale-workspace at bounding box center [512, 237] width 1024 height 474
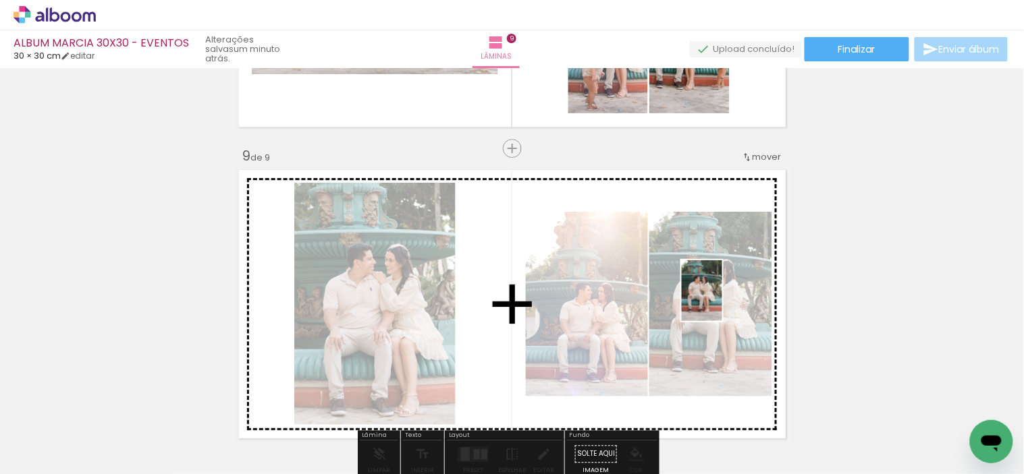
drag, startPoint x: 929, startPoint y: 433, endPoint x: 715, endPoint y: 298, distance: 252.9
click at [719, 300] on quentale-workspace at bounding box center [512, 237] width 1024 height 474
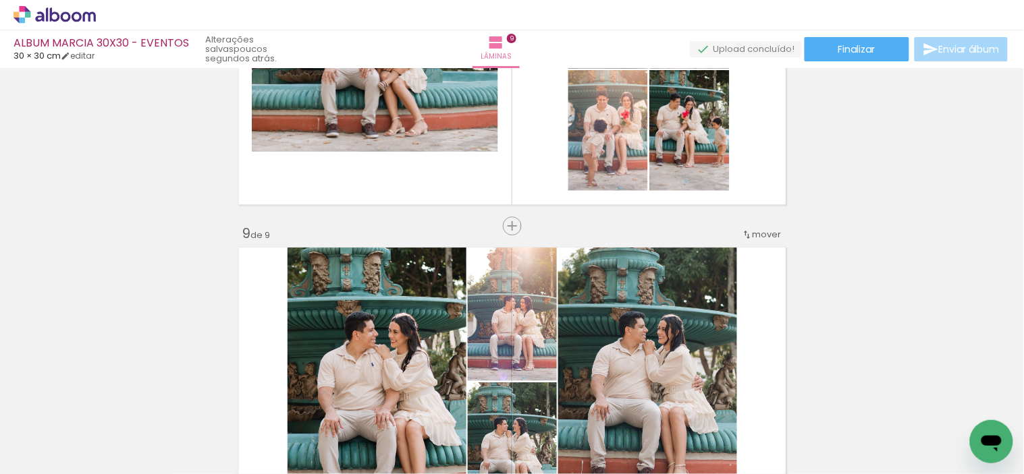
scroll to position [2361, 0]
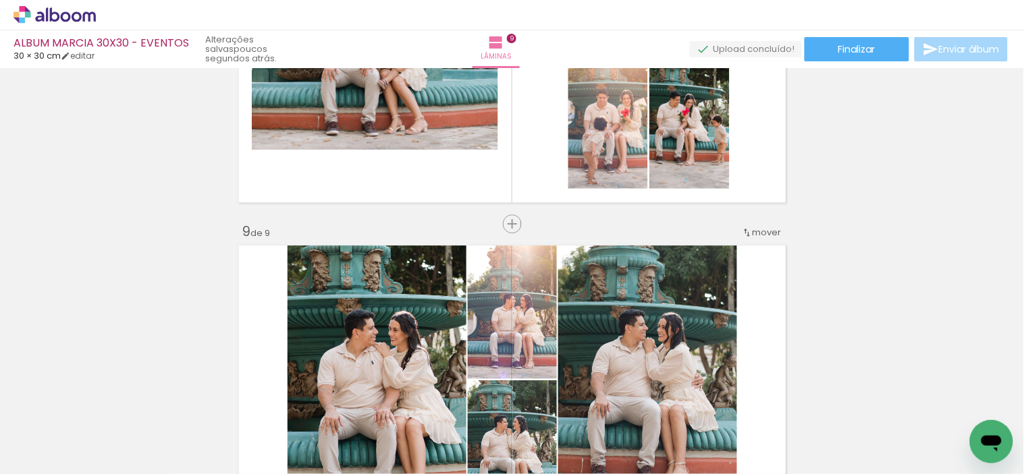
click at [771, 231] on span "mover" at bounding box center [766, 232] width 29 height 13
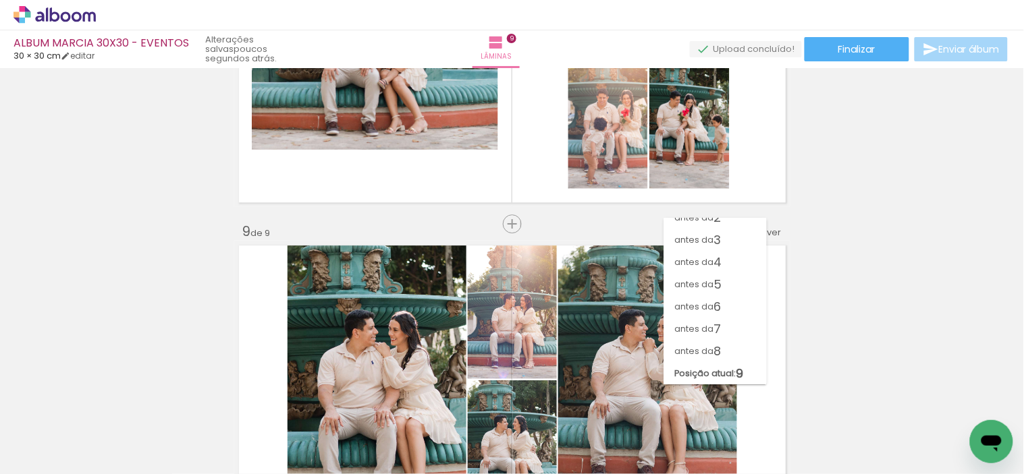
scroll to position [34, 0]
click at [706, 352] on span "antes da" at bounding box center [694, 352] width 39 height 22
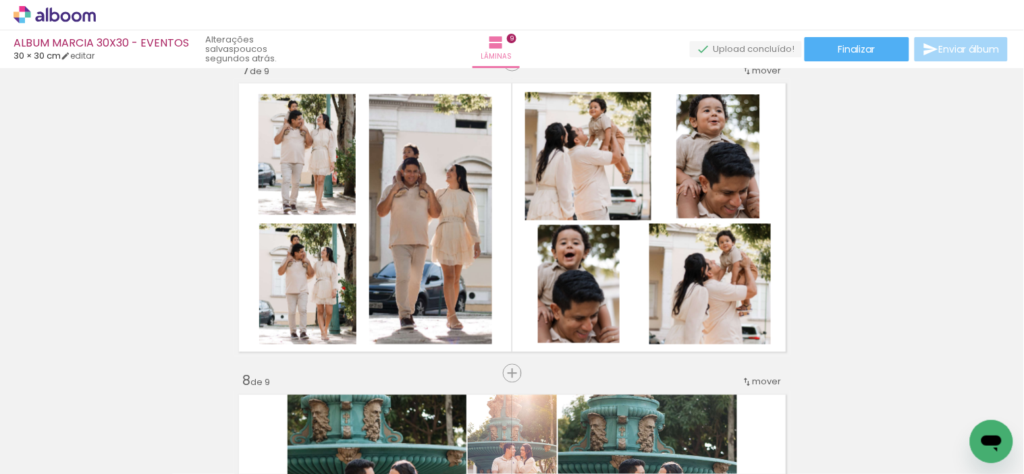
scroll to position [2124, 0]
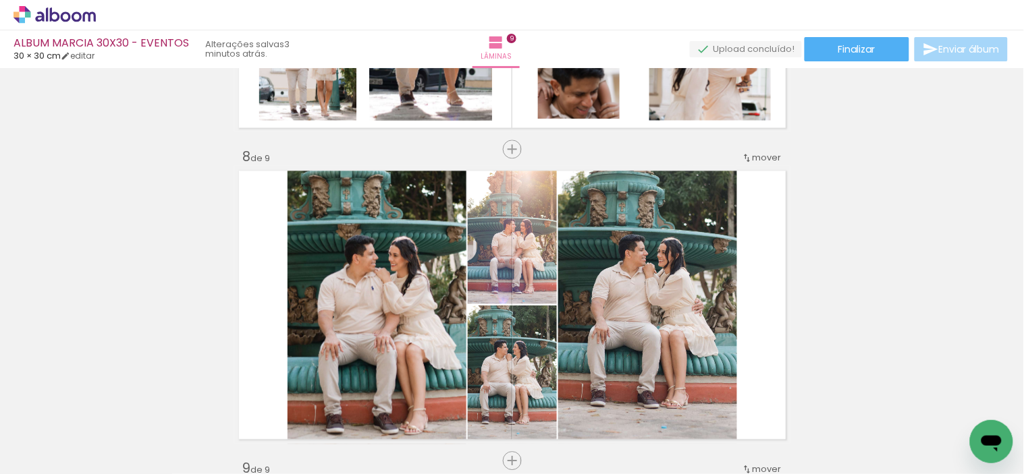
scroll to position [0, 4015]
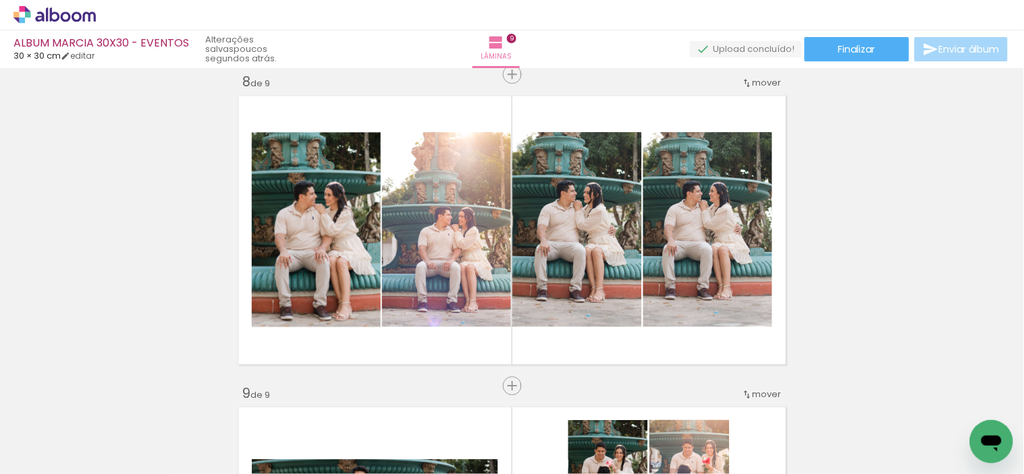
scroll to position [0, 4015]
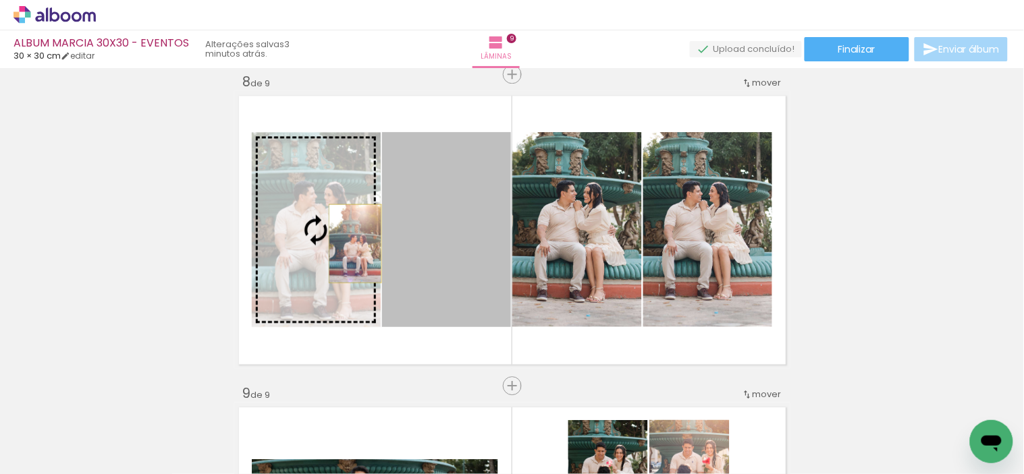
drag, startPoint x: 448, startPoint y: 265, endPoint x: 350, endPoint y: 243, distance: 101.0
click at [0, 0] on slot at bounding box center [0, 0] width 0 height 0
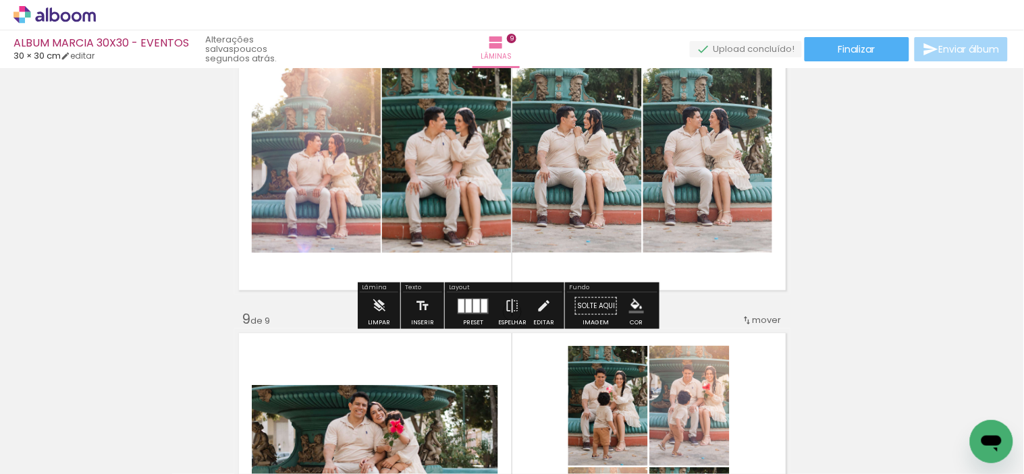
scroll to position [2274, 0]
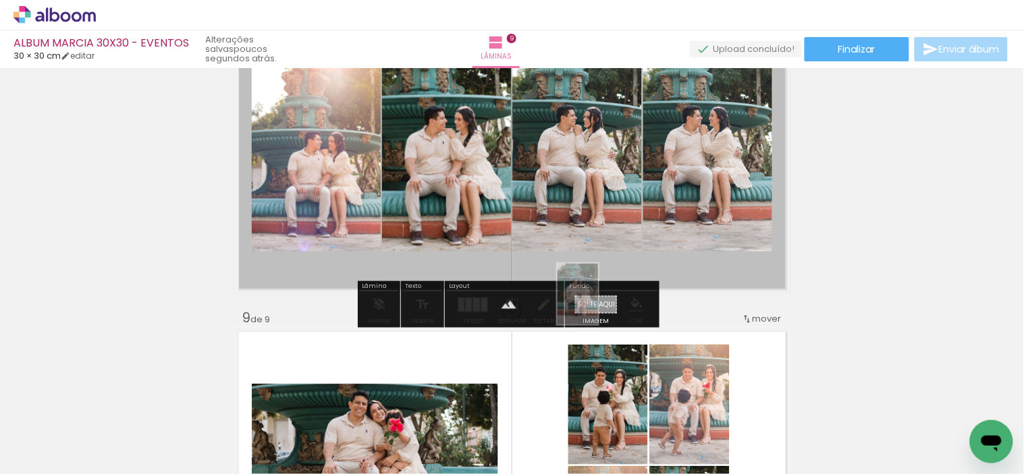
drag, startPoint x: 570, startPoint y: 457, endPoint x: 598, endPoint y: 304, distance: 155.1
click at [598, 304] on quentale-workspace at bounding box center [512, 237] width 1024 height 474
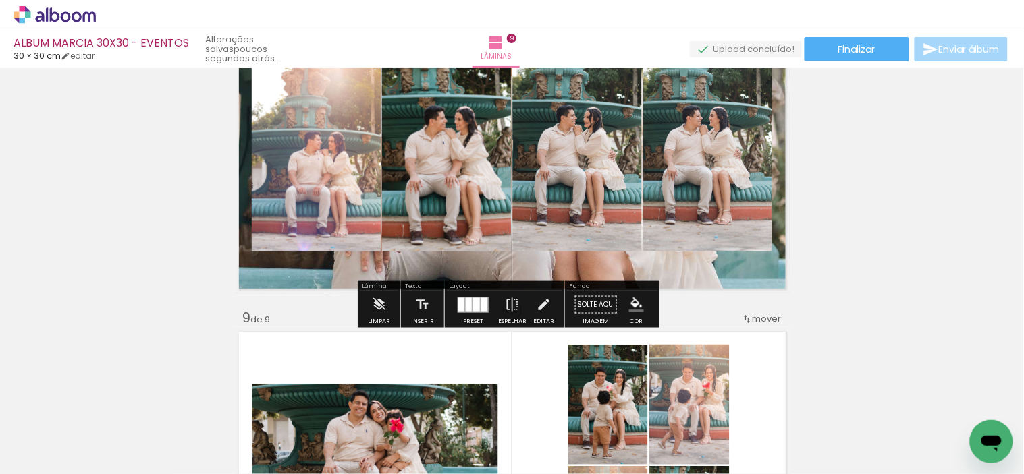
click at [560, 265] on quentale-layouter at bounding box center [512, 155] width 556 height 278
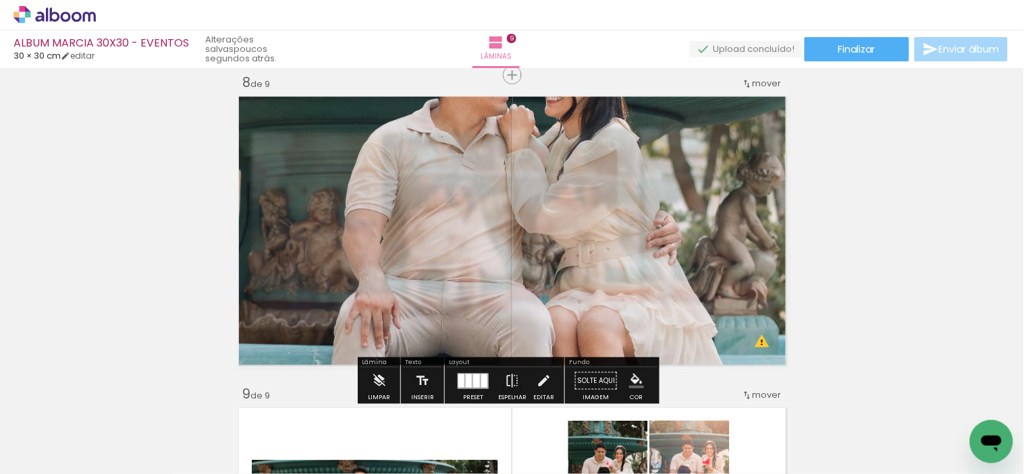
scroll to position [2199, 0]
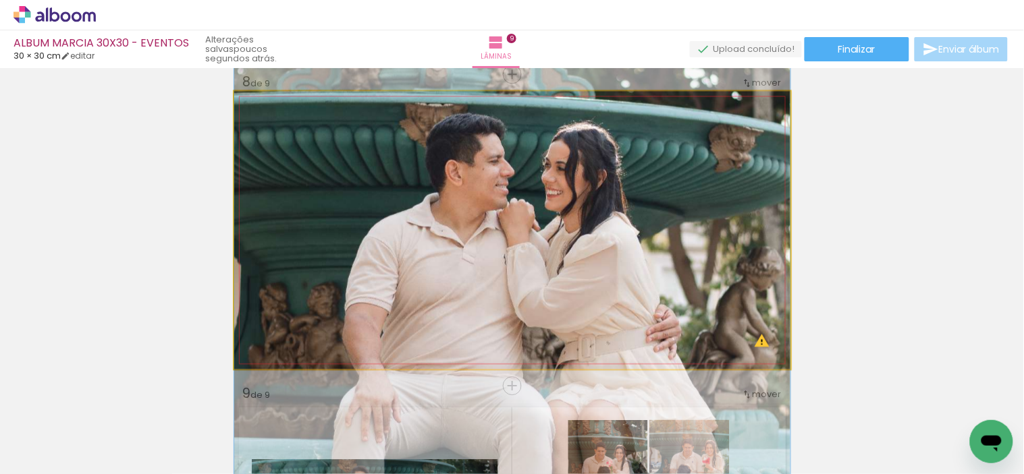
drag, startPoint x: 552, startPoint y: 213, endPoint x: 550, endPoint y: 308, distance: 94.5
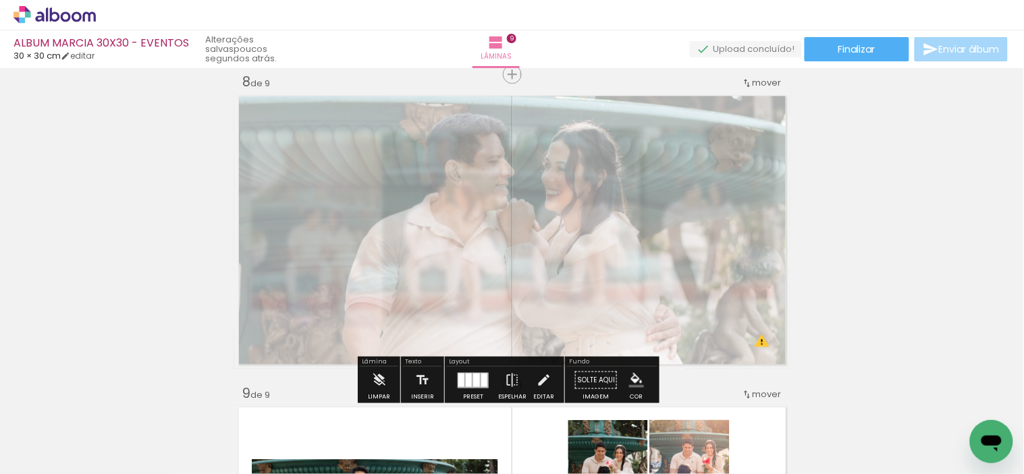
drag, startPoint x: 423, startPoint y: 128, endPoint x: 390, endPoint y: 125, distance: 33.2
type paper-slider "35"
click at [390, 125] on div at bounding box center [399, 126] width 22 height 22
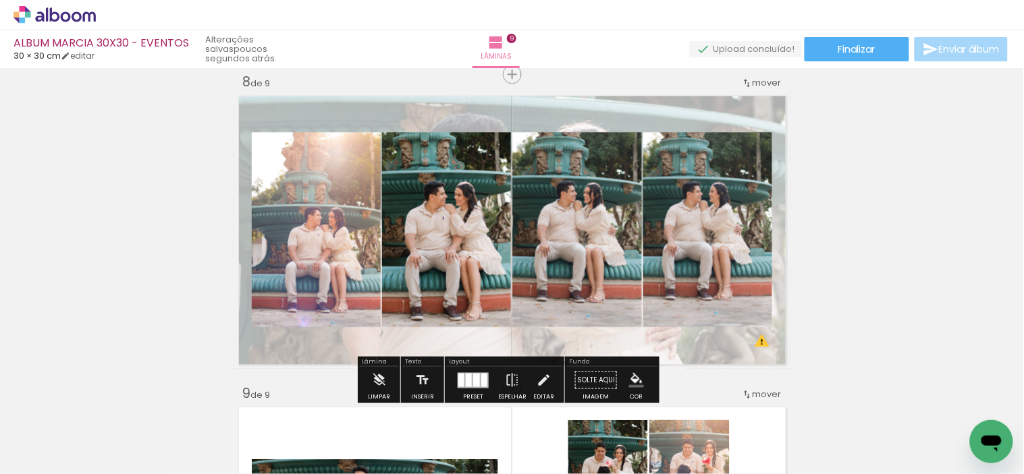
click at [483, 375] on div at bounding box center [484, 379] width 6 height 13
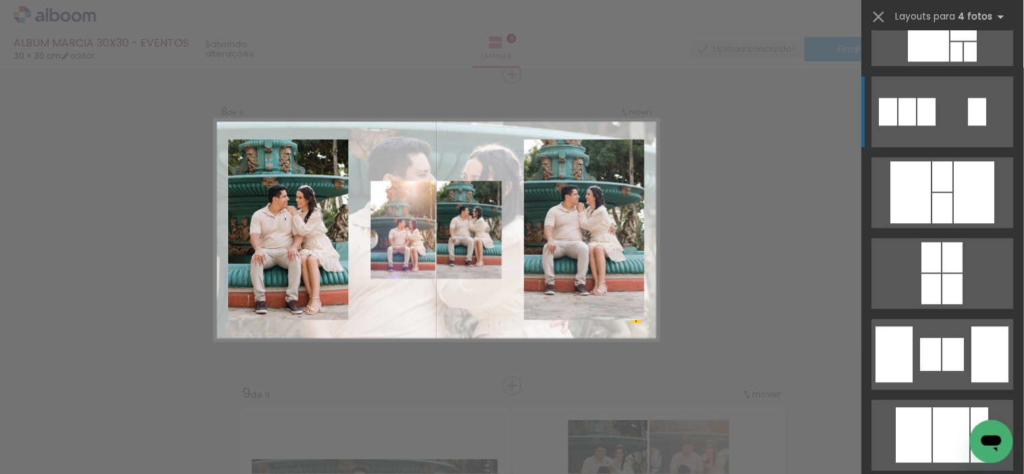
scroll to position [2096, 0]
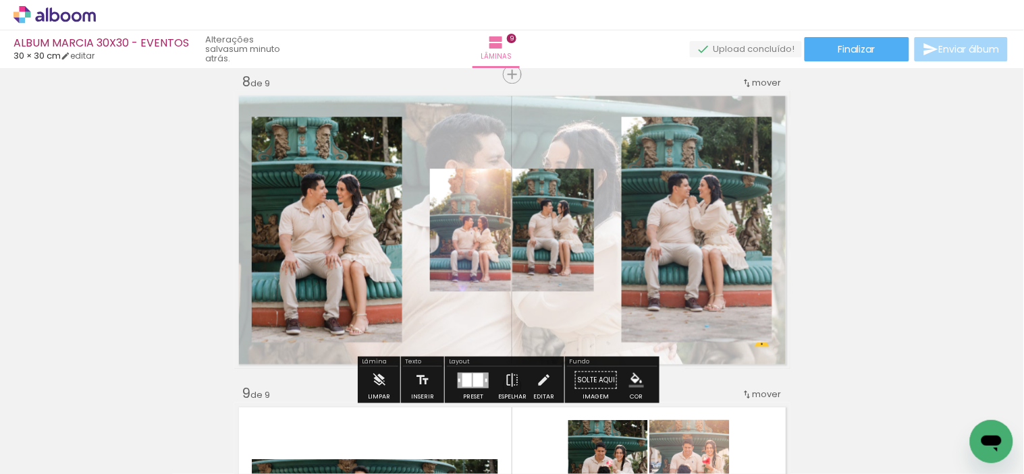
click at [435, 140] on quentale-layouter at bounding box center [512, 230] width 556 height 278
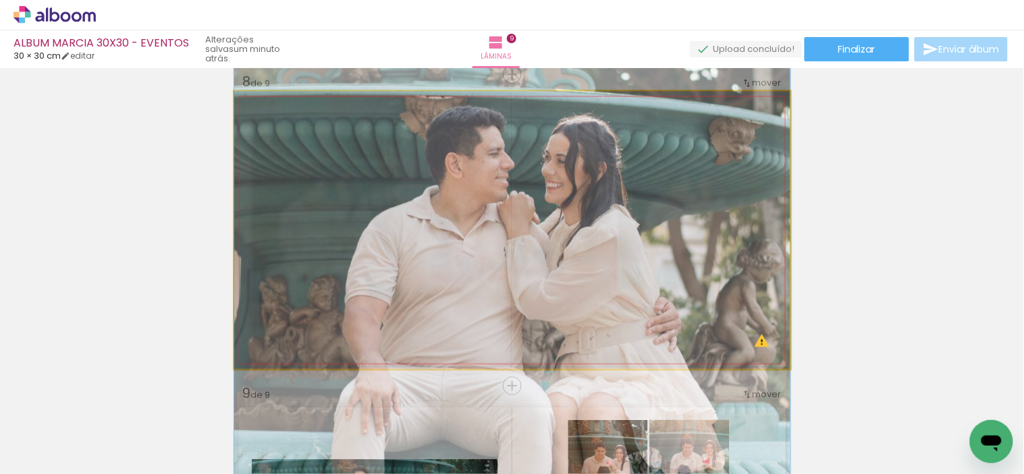
drag, startPoint x: 447, startPoint y: 180, endPoint x: 450, endPoint y: 171, distance: 8.8
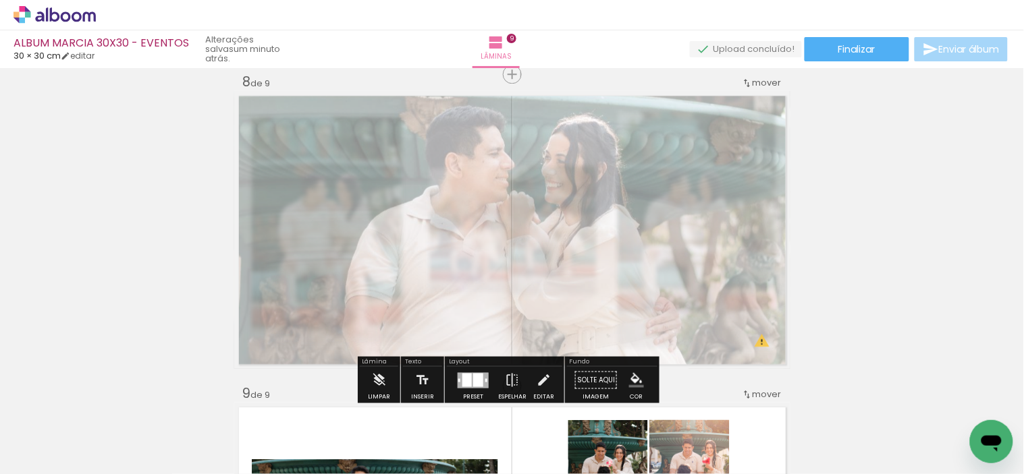
click at [282, 240] on quentale-photo at bounding box center [512, 230] width 556 height 278
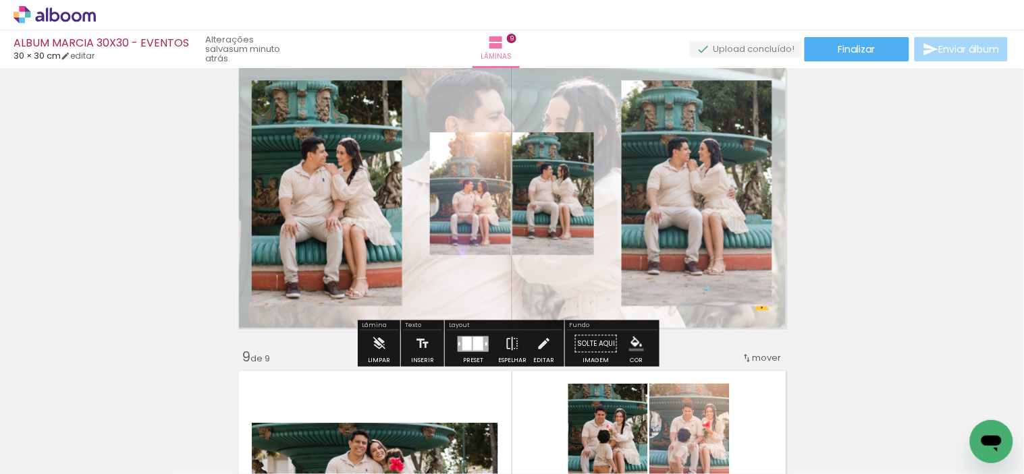
scroll to position [2199, 0]
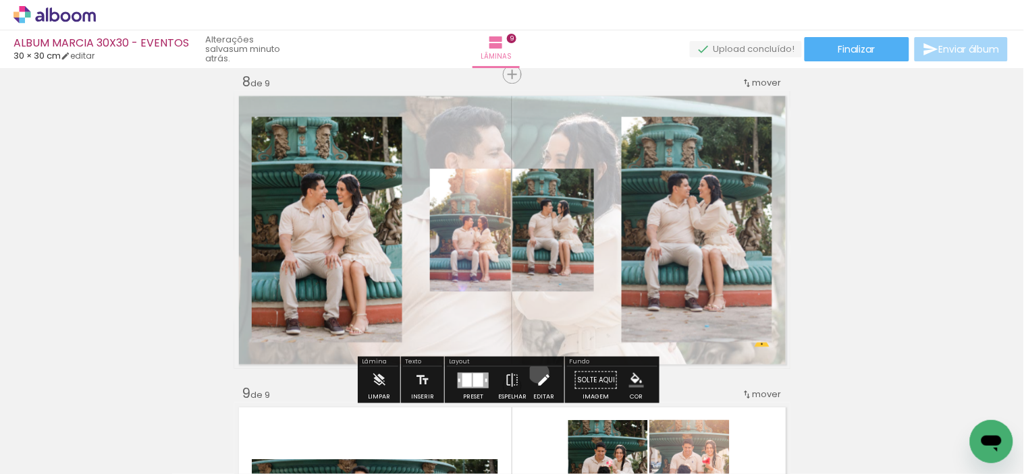
click at [536, 373] on iron-icon at bounding box center [543, 379] width 15 height 27
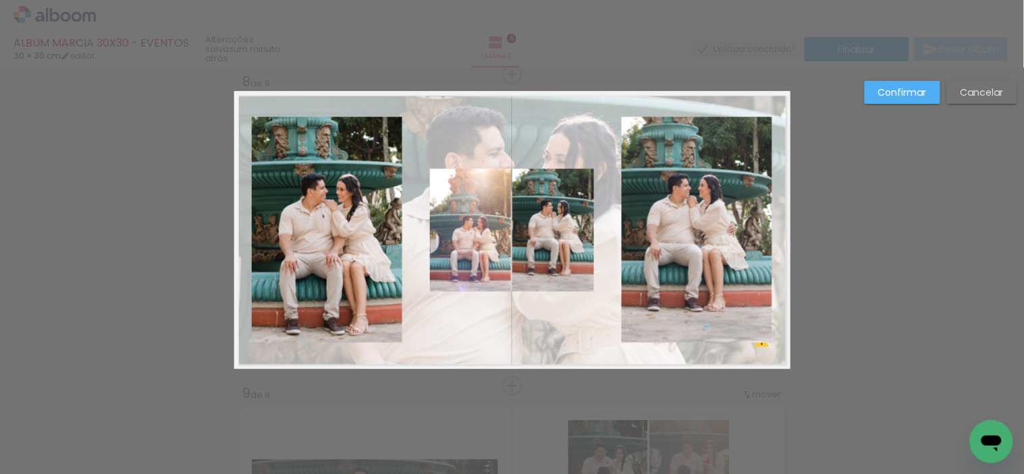
click at [534, 260] on quentale-photo at bounding box center [553, 230] width 82 height 123
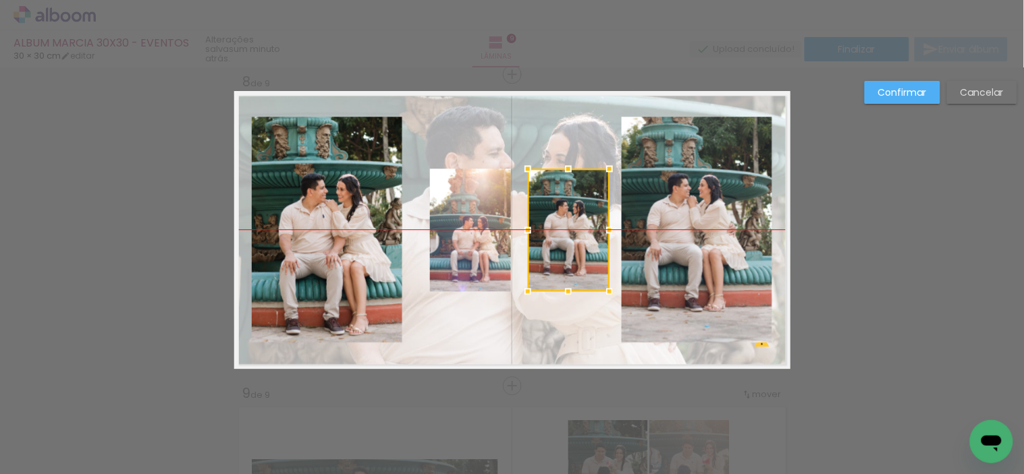
drag, startPoint x: 536, startPoint y: 254, endPoint x: 552, endPoint y: 254, distance: 15.5
click at [552, 254] on div at bounding box center [569, 230] width 82 height 123
click at [483, 261] on quentale-photo at bounding box center [470, 230] width 81 height 123
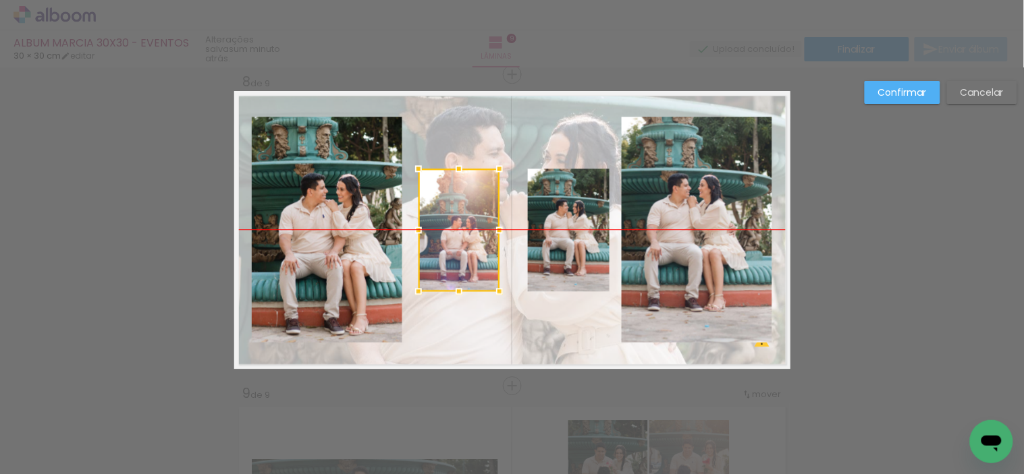
drag, startPoint x: 472, startPoint y: 252, endPoint x: 461, endPoint y: 252, distance: 11.5
click at [461, 252] on div at bounding box center [458, 230] width 81 height 123
click at [462, 248] on div at bounding box center [458, 230] width 81 height 123
click at [568, 245] on quentale-photo at bounding box center [569, 230] width 82 height 123
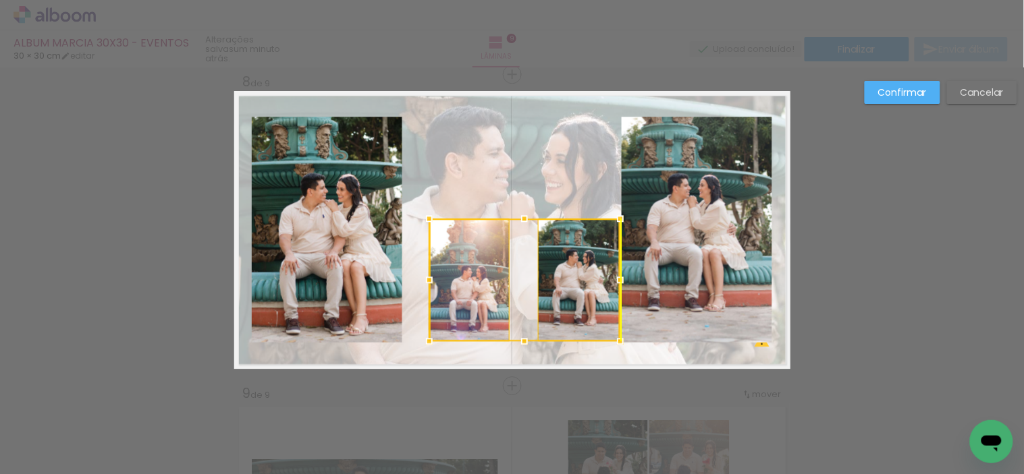
drag, startPoint x: 564, startPoint y: 240, endPoint x: 570, endPoint y: 291, distance: 51.0
click at [570, 291] on div at bounding box center [524, 280] width 191 height 123
click at [474, 247] on quentale-photo at bounding box center [469, 280] width 81 height 123
click at [555, 257] on quentale-photo at bounding box center [579, 280] width 82 height 123
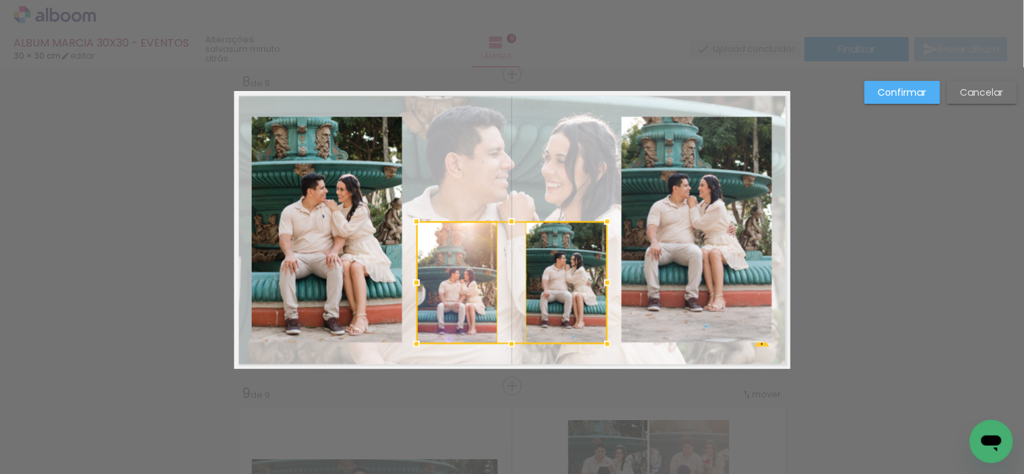
drag, startPoint x: 491, startPoint y: 250, endPoint x: 483, endPoint y: 252, distance: 8.3
click at [483, 252] on div at bounding box center [511, 282] width 191 height 123
click at [0, 0] on slot "Cancelar" at bounding box center [0, 0] width 0 height 0
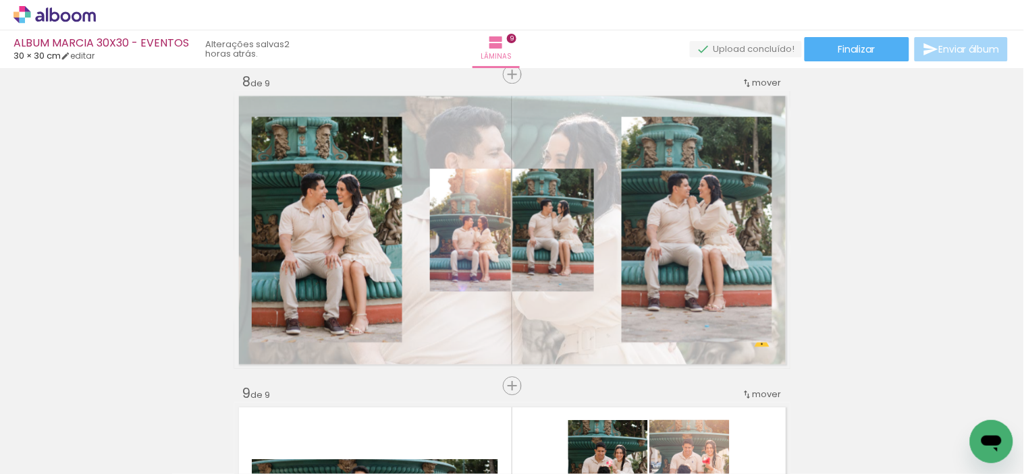
scroll to position [0, 3114]
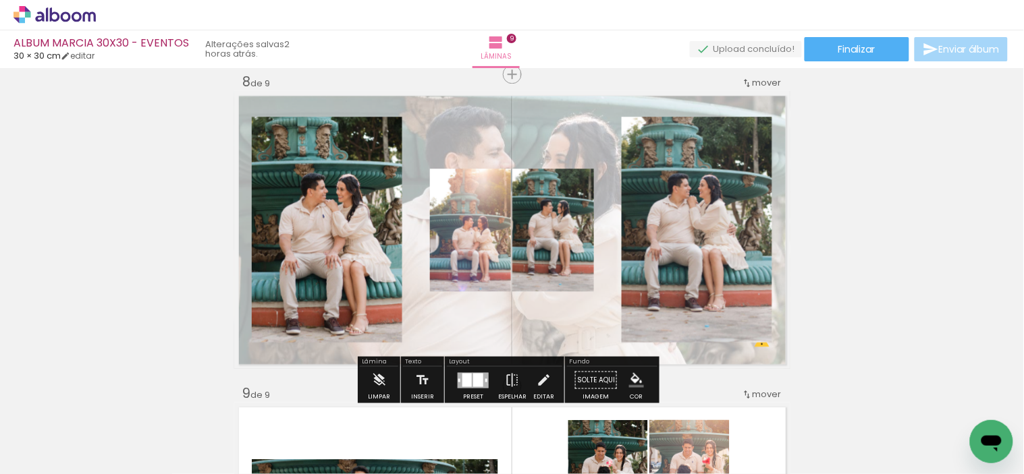
click at [486, 383] on div at bounding box center [473, 379] width 36 height 27
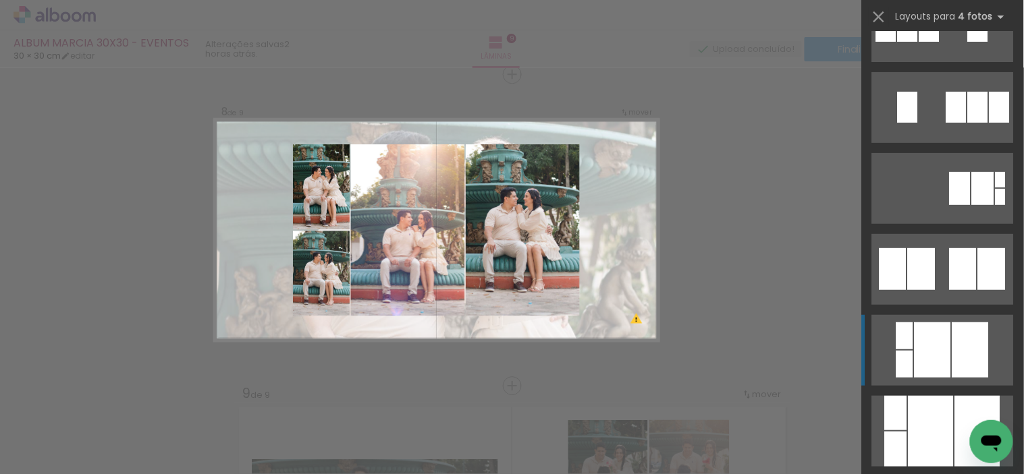
scroll to position [2723, 0]
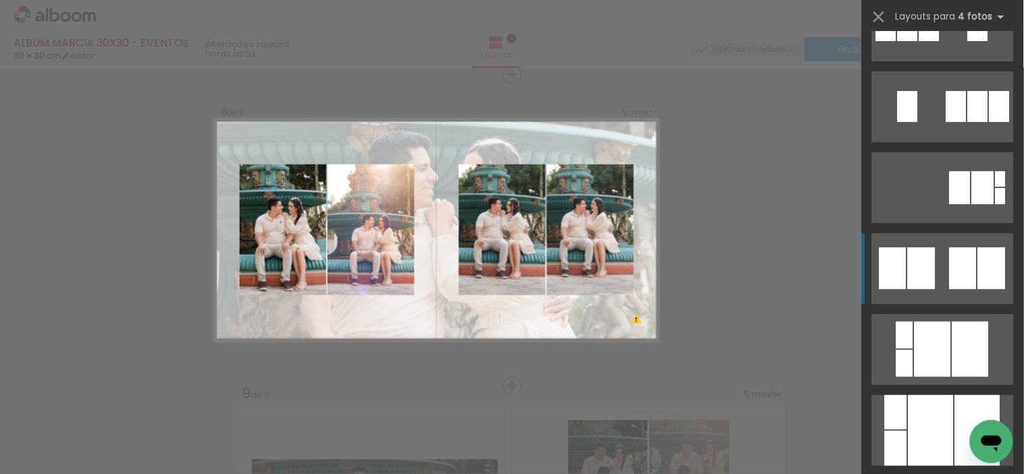
click at [962, 395] on div at bounding box center [977, 430] width 45 height 71
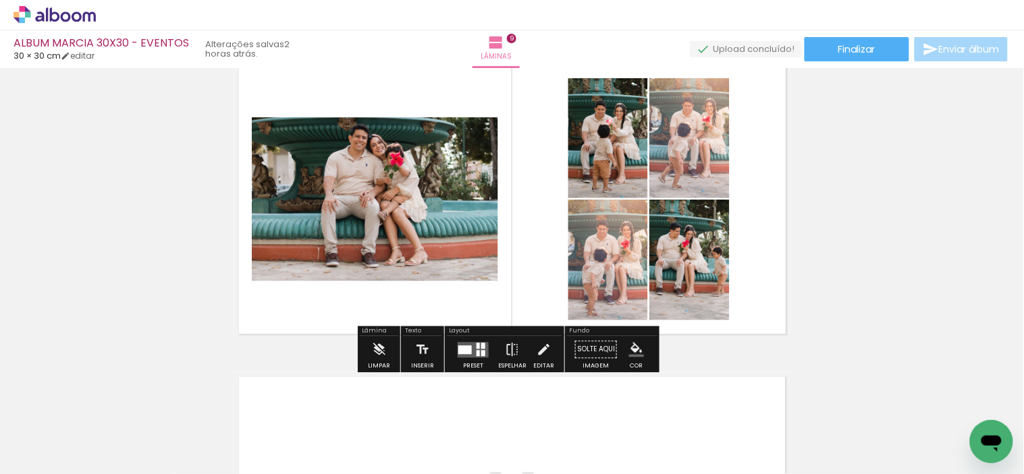
scroll to position [2574, 0]
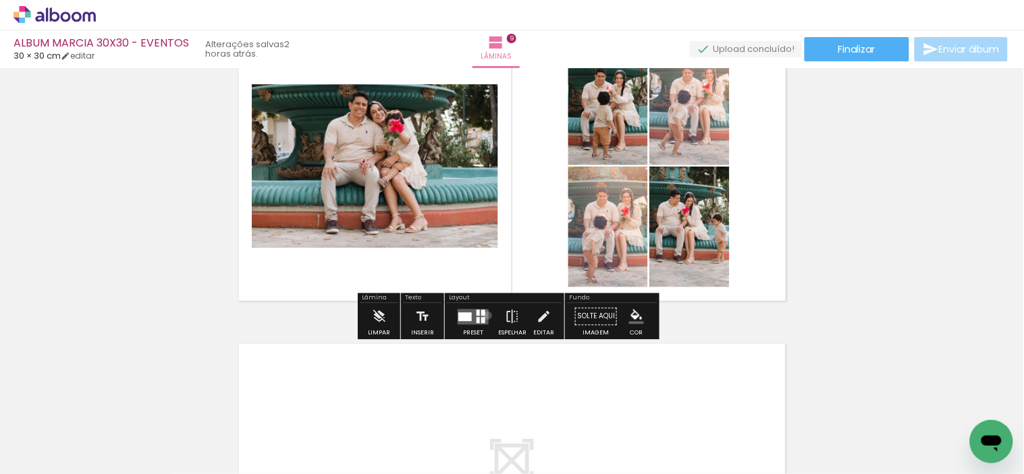
click at [485, 315] on quentale-layouter at bounding box center [473, 317] width 31 height 16
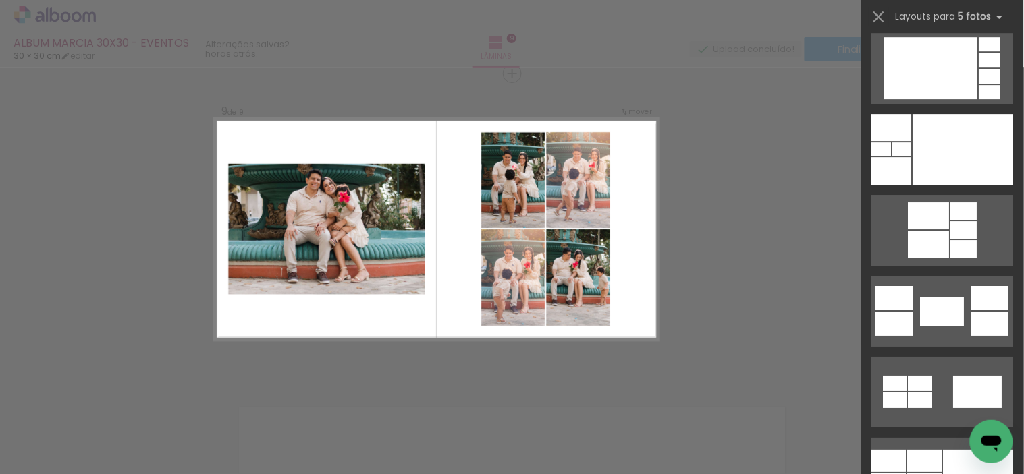
scroll to position [28825, 0]
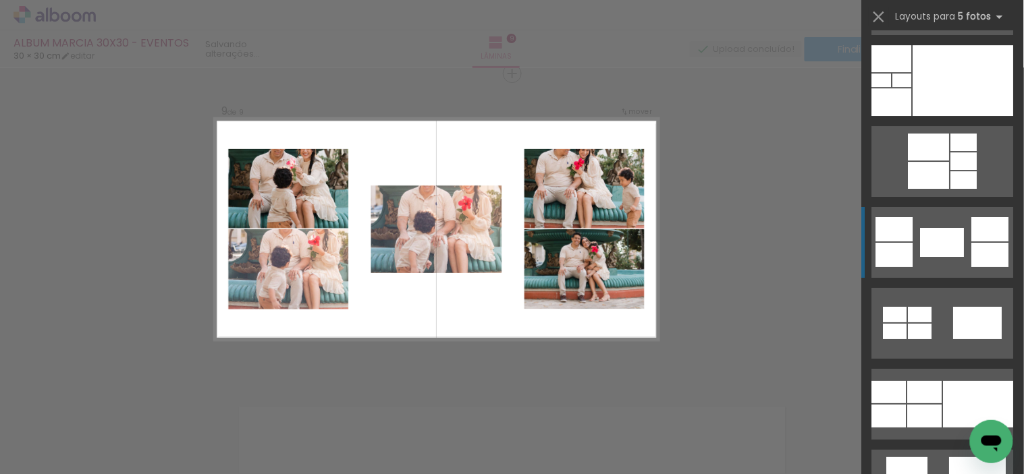
drag, startPoint x: 974, startPoint y: 225, endPoint x: 965, endPoint y: 227, distance: 9.2
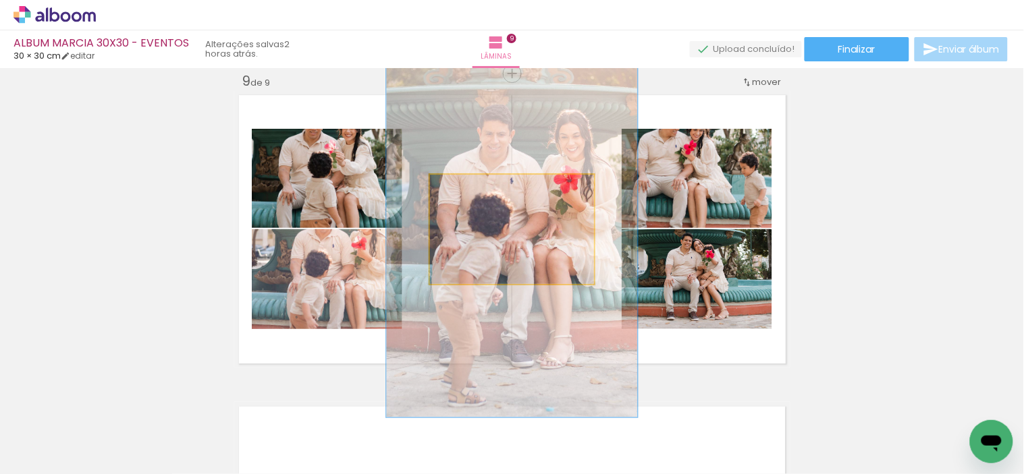
click at [487, 190] on div at bounding box center [488, 189] width 53 height 22
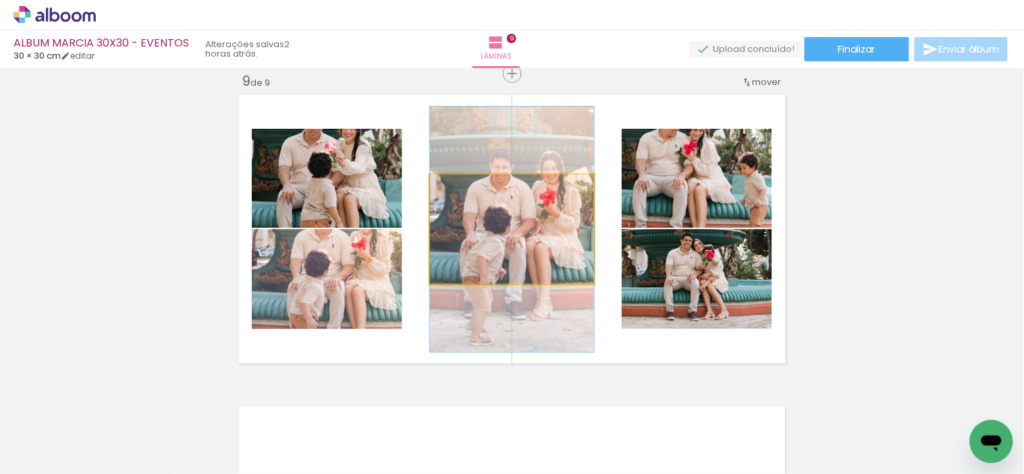
drag, startPoint x: 487, startPoint y: 192, endPoint x: 423, endPoint y: 193, distance: 63.4
type paper-slider "100"
click at [430, 193] on quentale-photo at bounding box center [512, 229] width 164 height 109
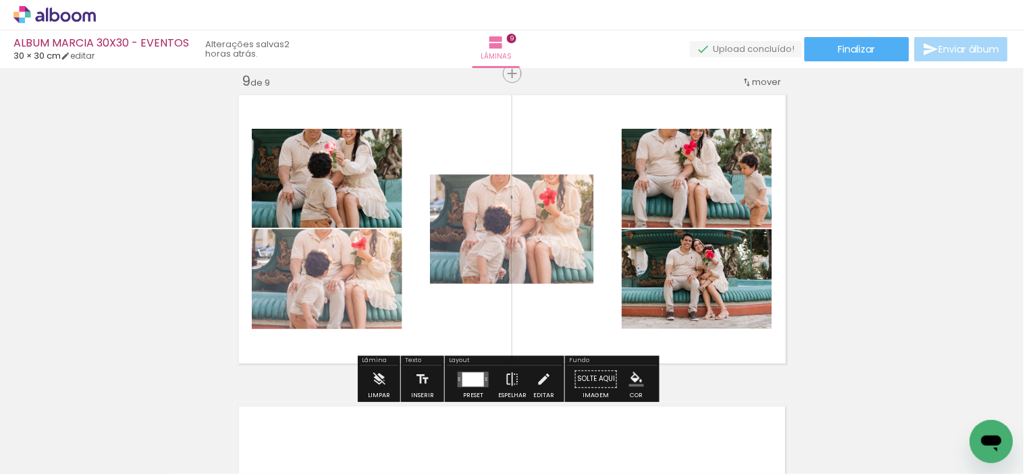
click at [474, 379] on div at bounding box center [473, 380] width 22 height 14
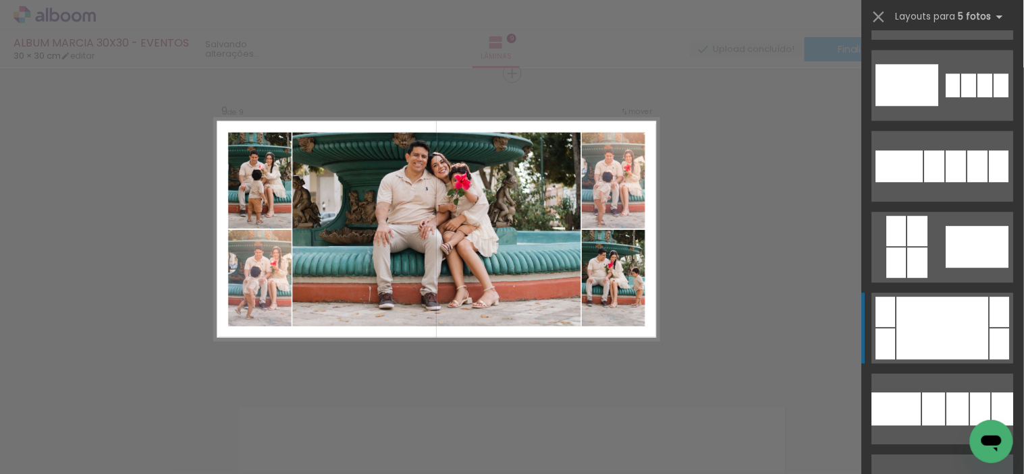
scroll to position [900, 0]
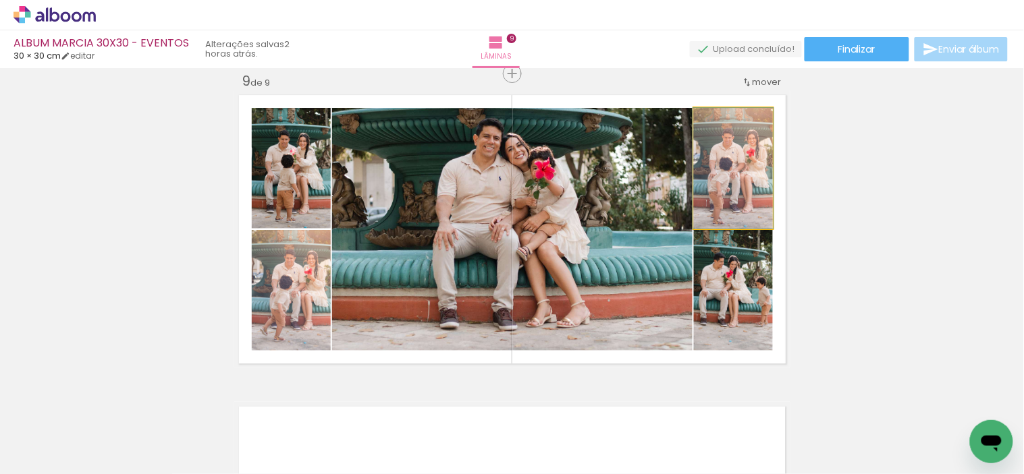
click at [718, 196] on quentale-photo at bounding box center [733, 168] width 79 height 121
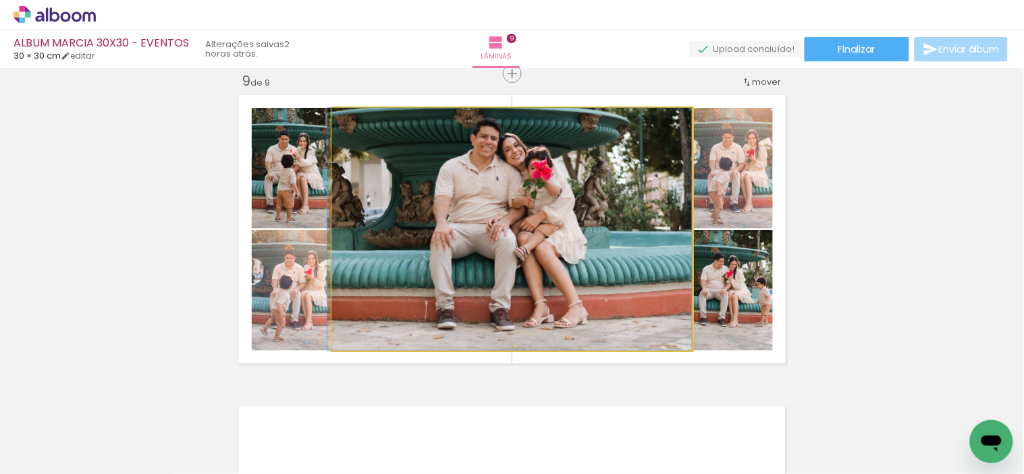
drag, startPoint x: 553, startPoint y: 214, endPoint x: 543, endPoint y: 225, distance: 15.8
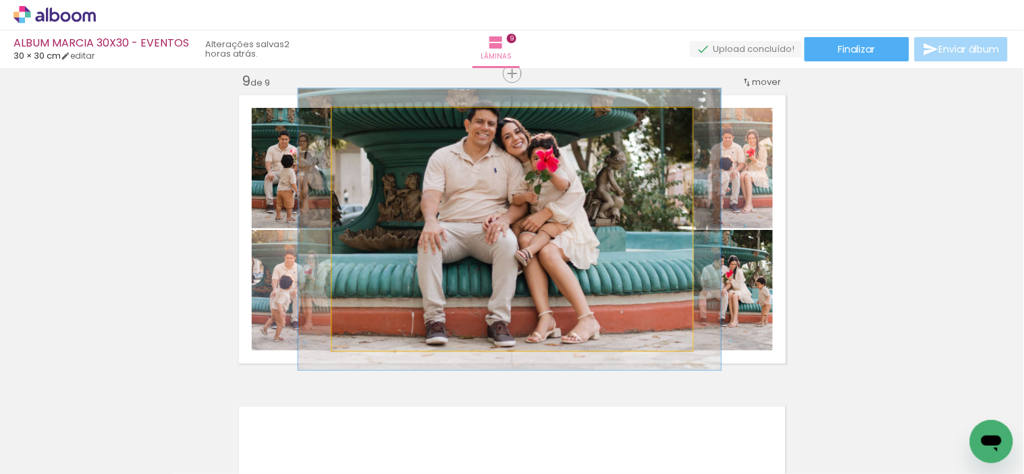
drag, startPoint x: 368, startPoint y: 122, endPoint x: 375, endPoint y: 121, distance: 7.5
type paper-slider "116"
click at [375, 121] on div at bounding box center [371, 122] width 22 height 22
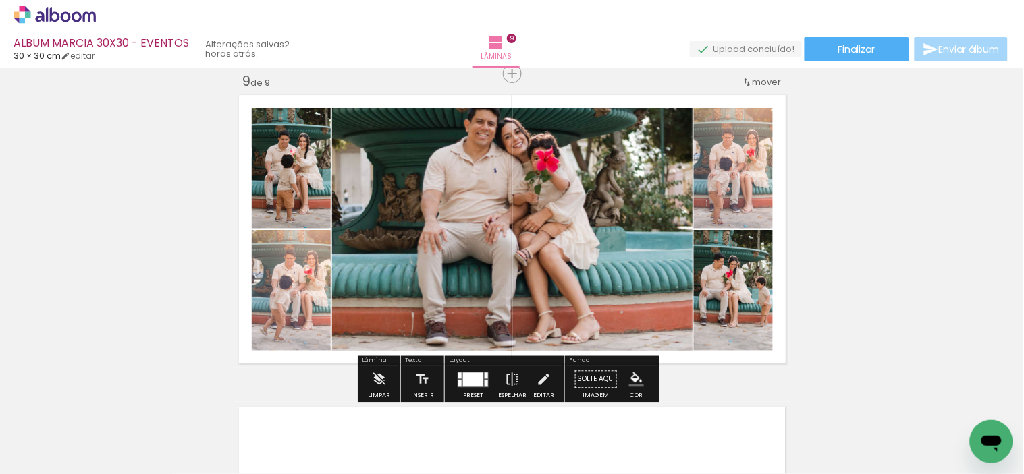
click at [0, 0] on paper-listbox at bounding box center [0, 0] width 0 height 0
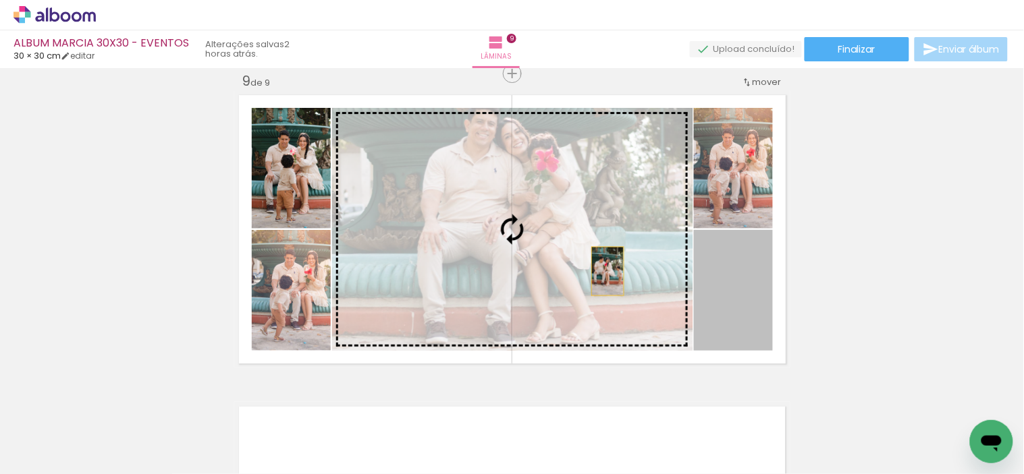
drag, startPoint x: 748, startPoint y: 293, endPoint x: 581, endPoint y: 265, distance: 169.0
click at [0, 0] on slot at bounding box center [0, 0] width 0 height 0
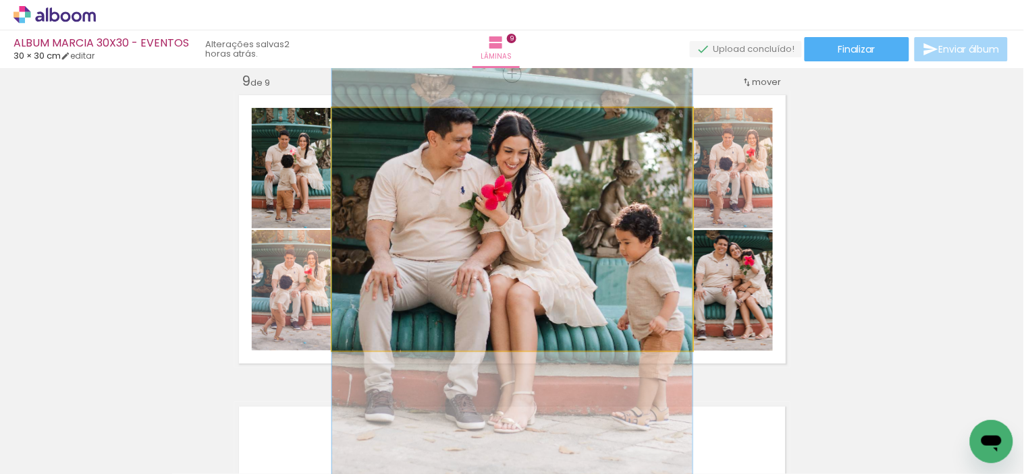
drag, startPoint x: 568, startPoint y: 247, endPoint x: 575, endPoint y: 283, distance: 37.1
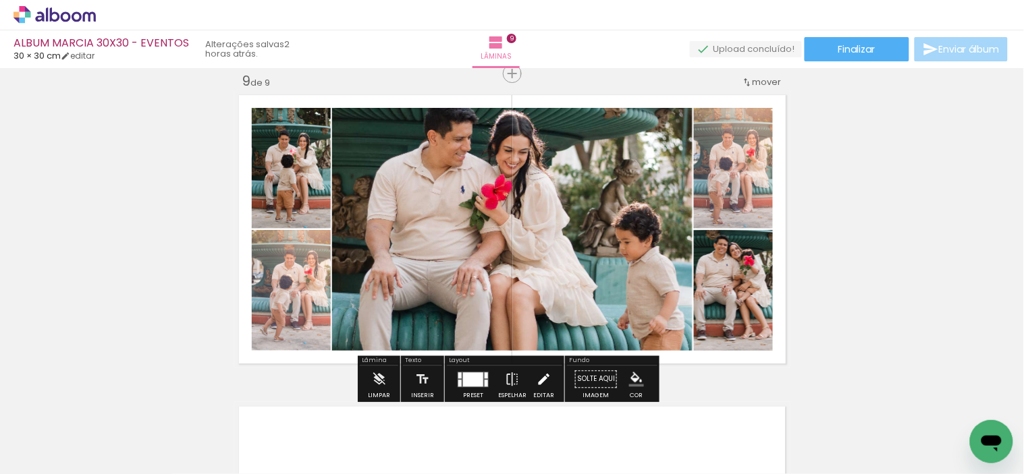
click at [539, 381] on iron-icon at bounding box center [543, 379] width 15 height 27
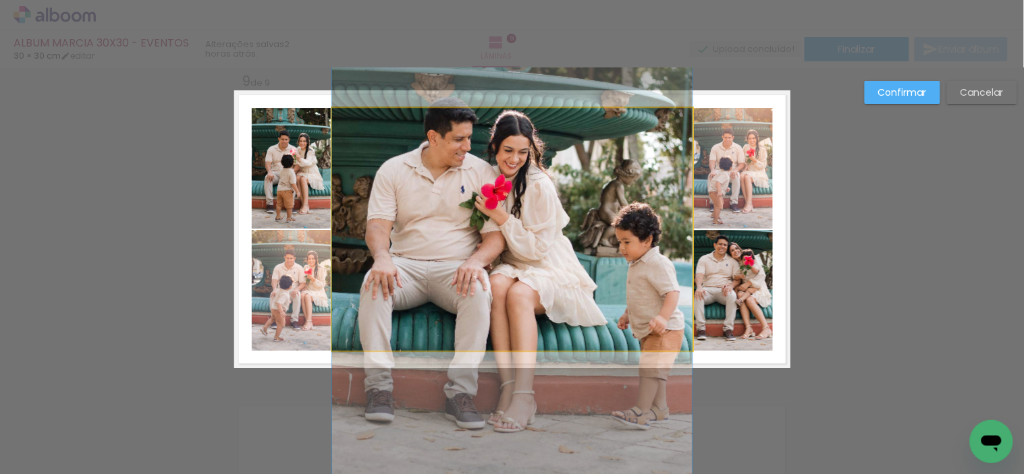
click at [625, 257] on quentale-photo at bounding box center [512, 229] width 360 height 243
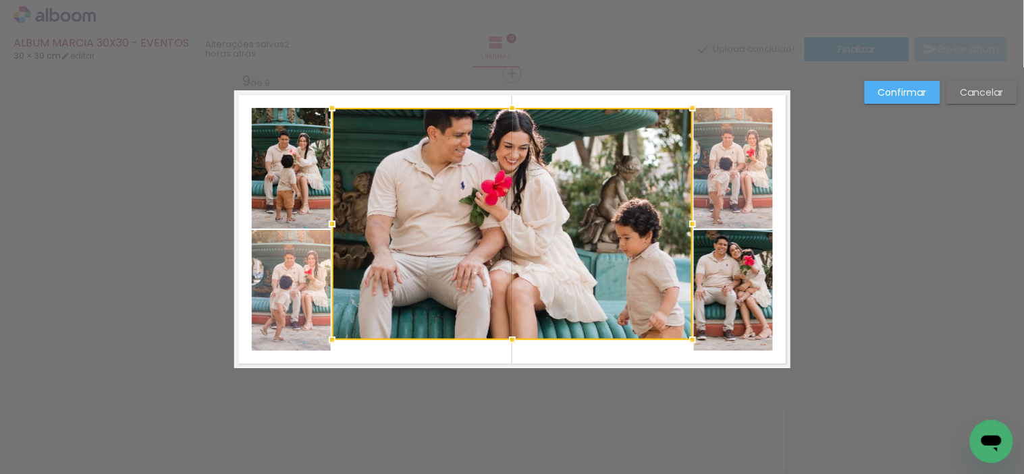
drag, startPoint x: 507, startPoint y: 352, endPoint x: 513, endPoint y: 341, distance: 12.4
click at [513, 341] on div at bounding box center [512, 340] width 27 height 27
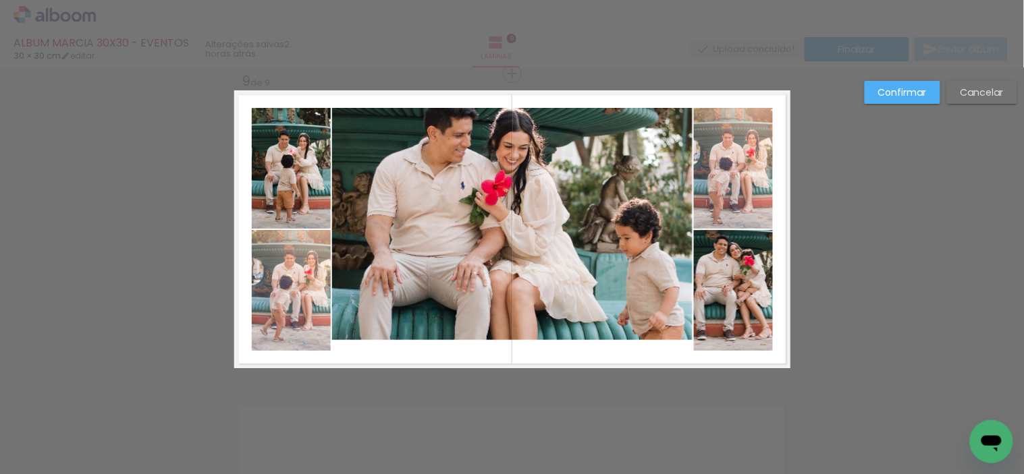
click at [506, 324] on quentale-photo at bounding box center [512, 224] width 360 height 232
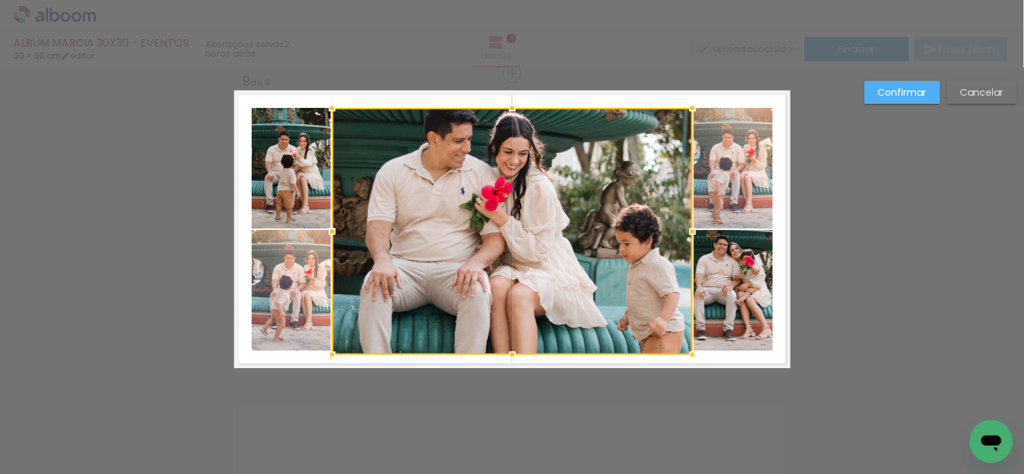
drag, startPoint x: 507, startPoint y: 344, endPoint x: 474, endPoint y: 335, distance: 33.7
click at [536, 360] on album-spread "9 de 9" at bounding box center [512, 229] width 556 height 278
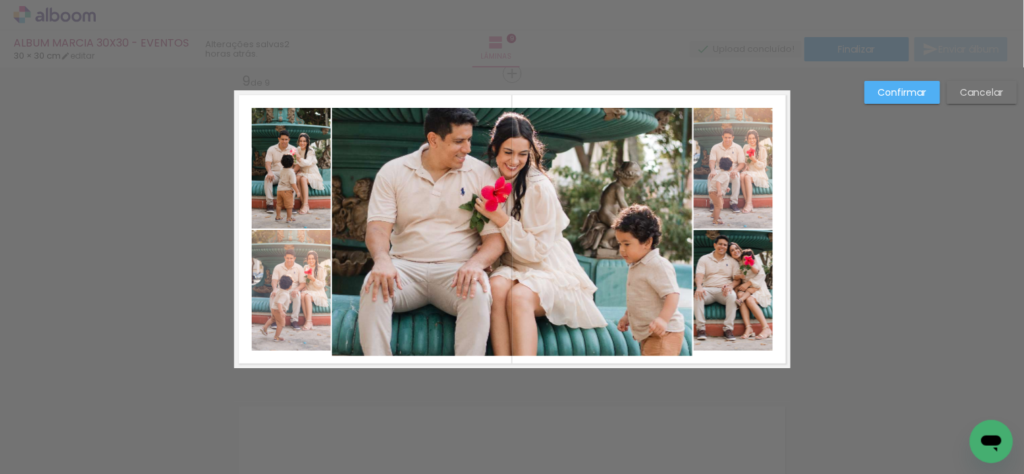
click at [333, 165] on quentale-photo at bounding box center [512, 232] width 360 height 248
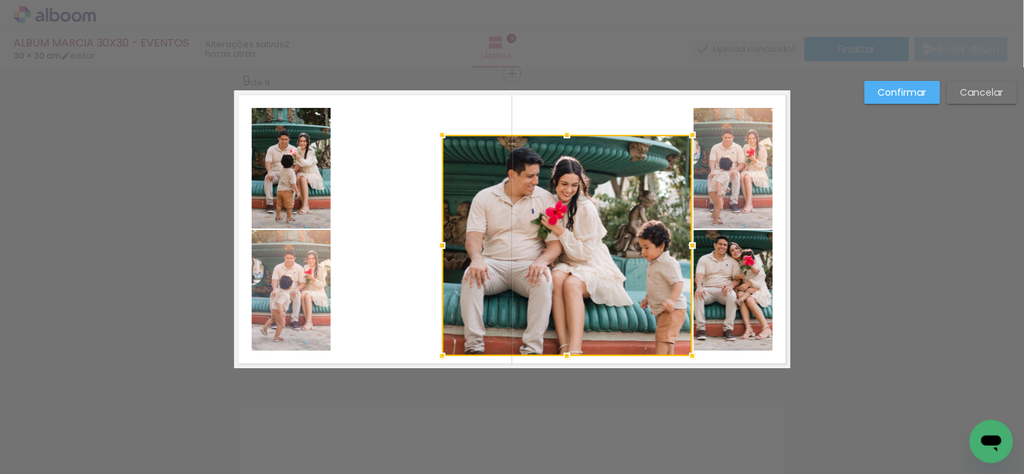
drag, startPoint x: 328, startPoint y: 105, endPoint x: 435, endPoint y: 131, distance: 110.3
click at [435, 131] on div at bounding box center [442, 134] width 27 height 27
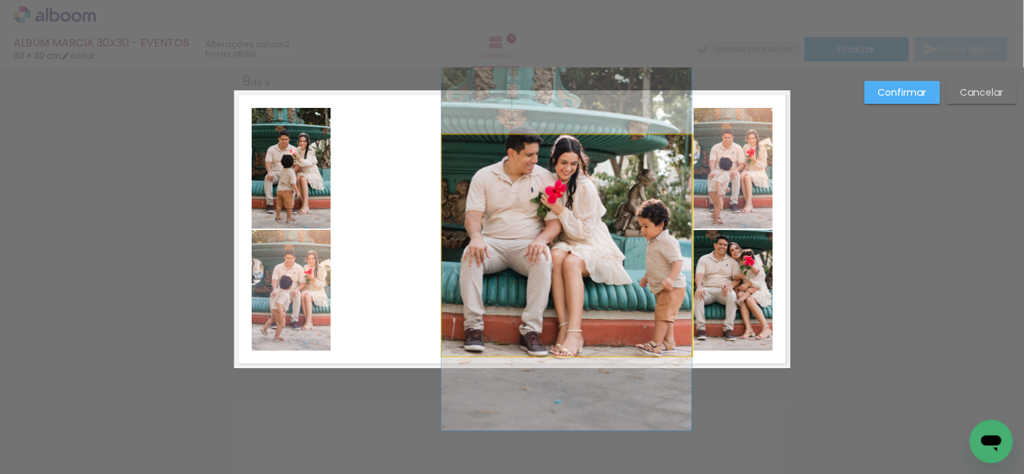
drag, startPoint x: 576, startPoint y: 199, endPoint x: 561, endPoint y: 188, distance: 19.3
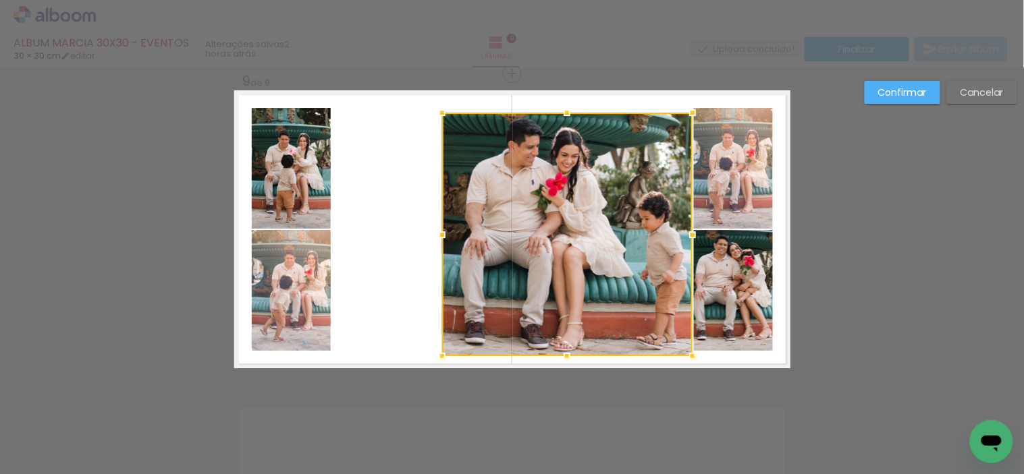
drag, startPoint x: 557, startPoint y: 134, endPoint x: 557, endPoint y: 111, distance: 22.3
click at [557, 111] on div at bounding box center [566, 112] width 27 height 27
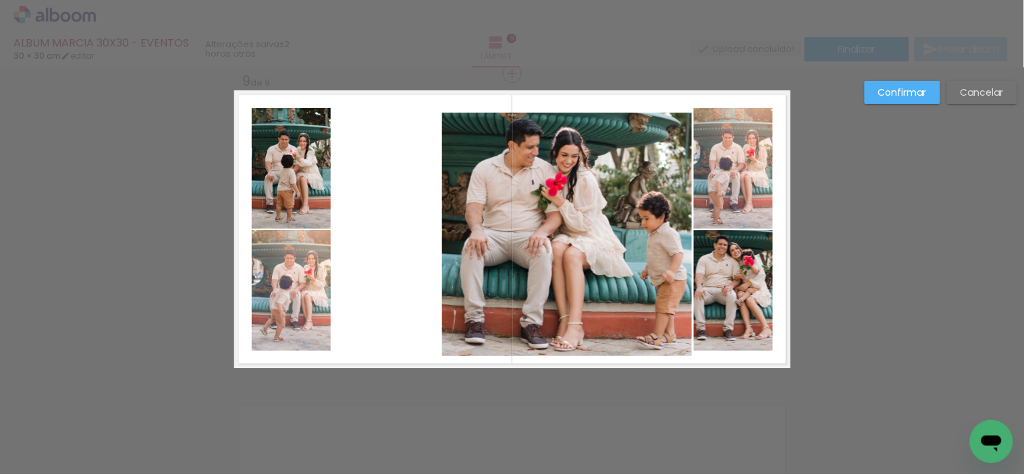
click at [479, 271] on quentale-photo at bounding box center [567, 235] width 250 height 244
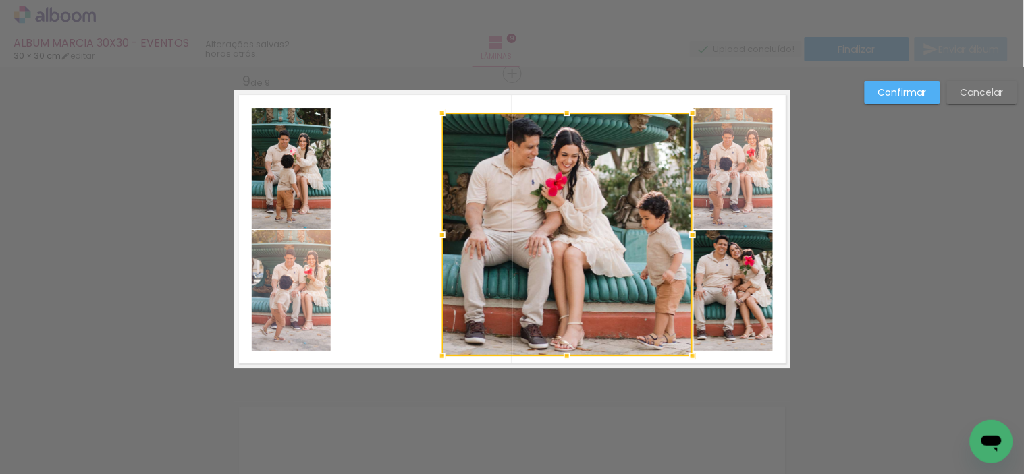
click at [445, 241] on div at bounding box center [442, 234] width 27 height 27
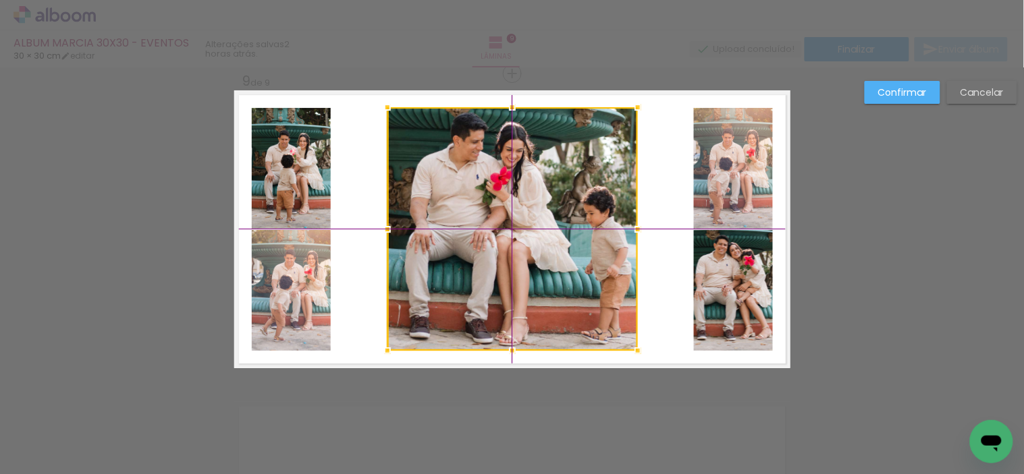
drag, startPoint x: 524, startPoint y: 240, endPoint x: 509, endPoint y: 255, distance: 21.0
click at [495, 252] on div at bounding box center [512, 229] width 250 height 244
drag, startPoint x: 544, startPoint y: 257, endPoint x: 530, endPoint y: 252, distance: 14.9
click at [530, 252] on div at bounding box center [512, 230] width 250 height 244
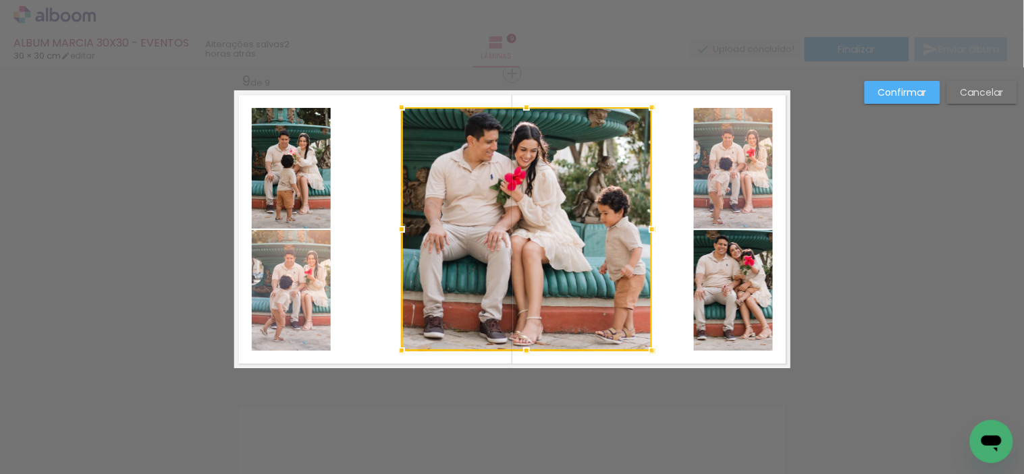
drag, startPoint x: 551, startPoint y: 252, endPoint x: 565, endPoint y: 252, distance: 14.2
click at [565, 252] on div at bounding box center [527, 229] width 250 height 244
click at [294, 122] on quentale-photo at bounding box center [291, 168] width 79 height 121
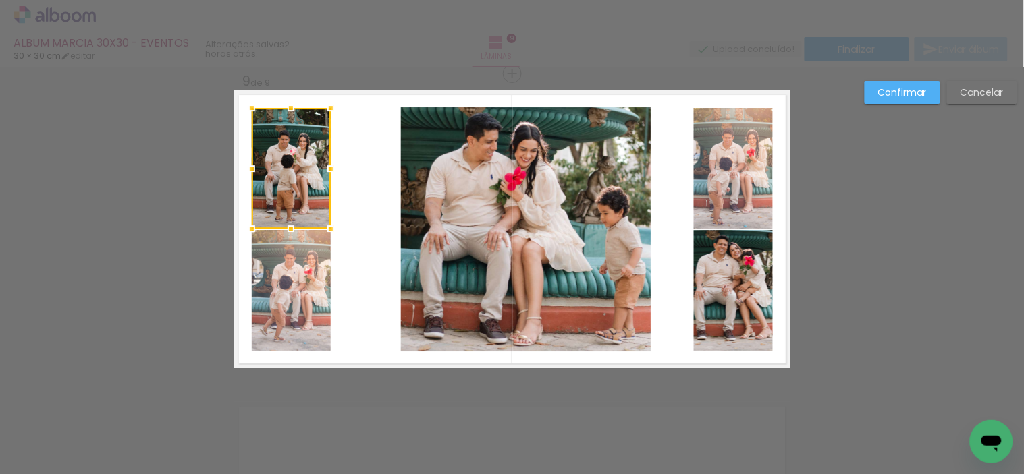
click at [308, 149] on div at bounding box center [291, 168] width 79 height 121
click at [312, 259] on quentale-photo at bounding box center [291, 290] width 79 height 121
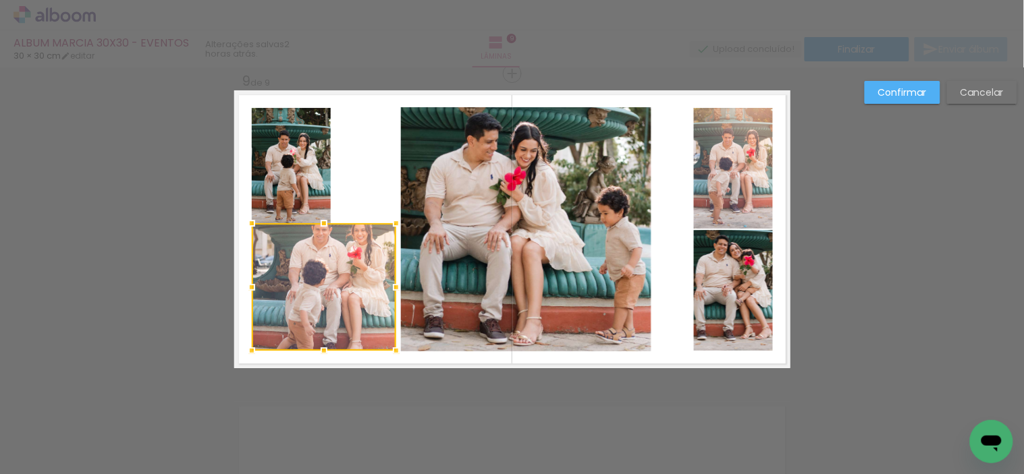
drag, startPoint x: 323, startPoint y: 228, endPoint x: 388, endPoint y: 221, distance: 65.8
click at [388, 221] on div at bounding box center [396, 223] width 27 height 27
drag, startPoint x: 1005, startPoint y: 89, endPoint x: 991, endPoint y: 92, distance: 15.2
click at [1001, 91] on paper-button "Cancelar" at bounding box center [982, 92] width 70 height 23
